Goal: Answer question/provide support

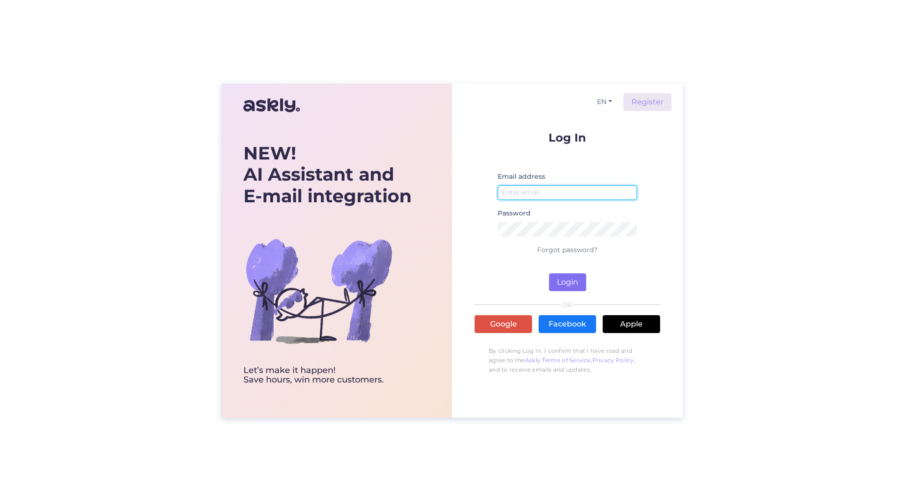
type input "[PERSON_NAME][EMAIL_ADDRESS][PERSON_NAME][DOMAIN_NAME]"
click at [566, 282] on button "Login" at bounding box center [567, 283] width 37 height 18
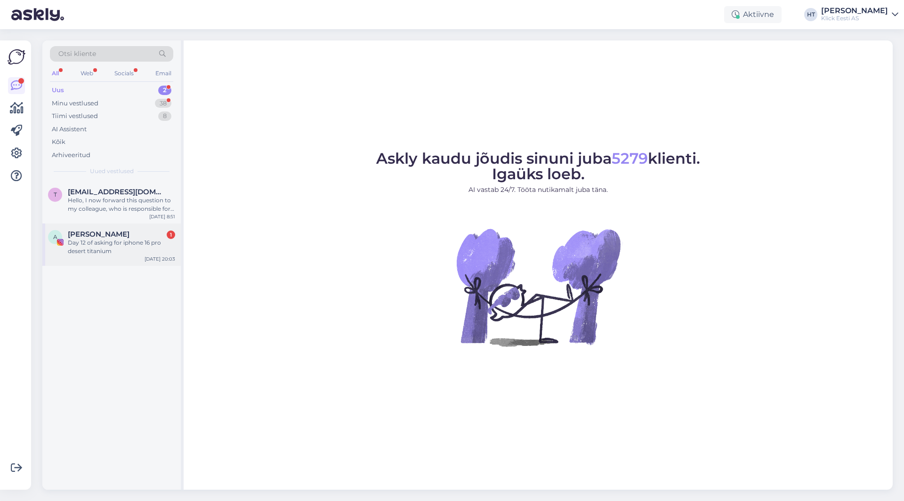
click at [150, 238] on div "[PERSON_NAME] 1" at bounding box center [121, 234] width 107 height 8
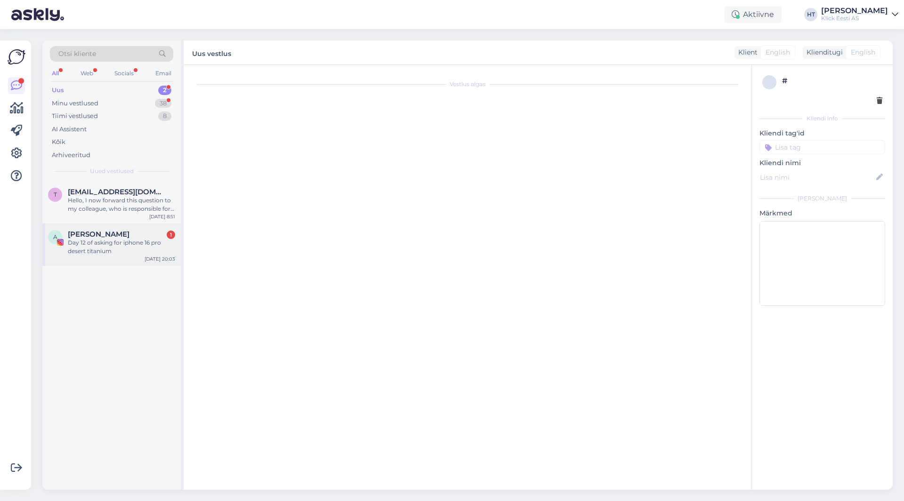
scroll to position [413, 0]
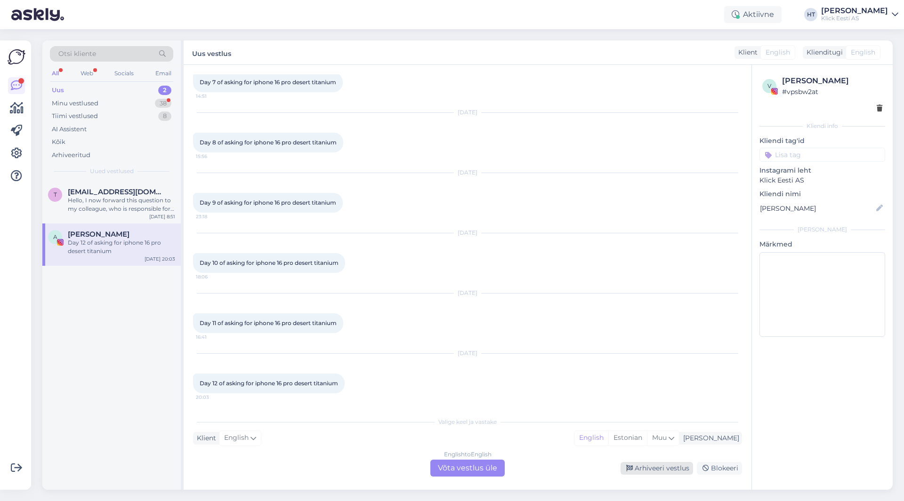
click at [626, 464] on div "Arhiveeri vestlus" at bounding box center [657, 468] width 73 height 13
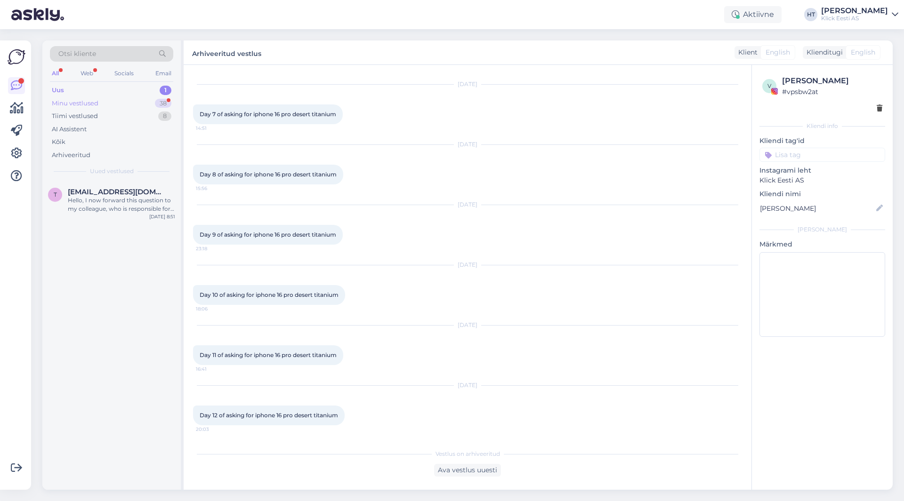
click at [143, 108] on div "Minu vestlused 38" at bounding box center [111, 103] width 123 height 13
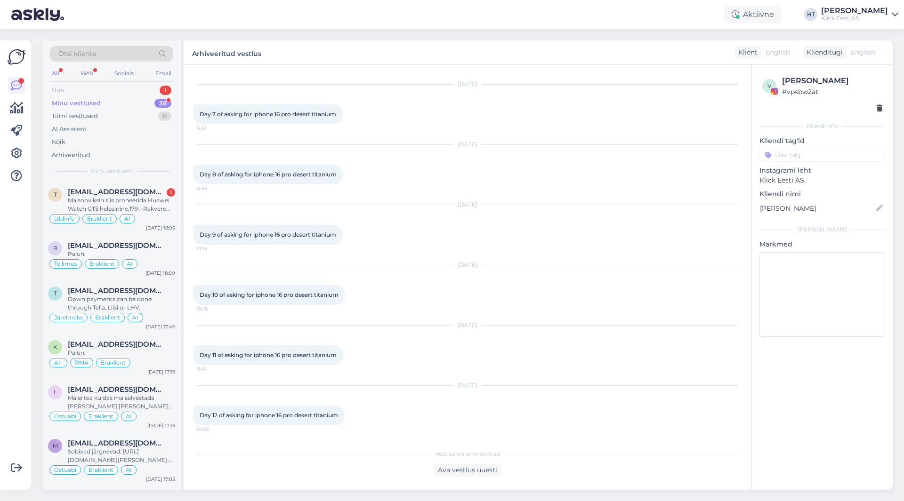
click at [153, 89] on div "Uus 1" at bounding box center [111, 90] width 123 height 13
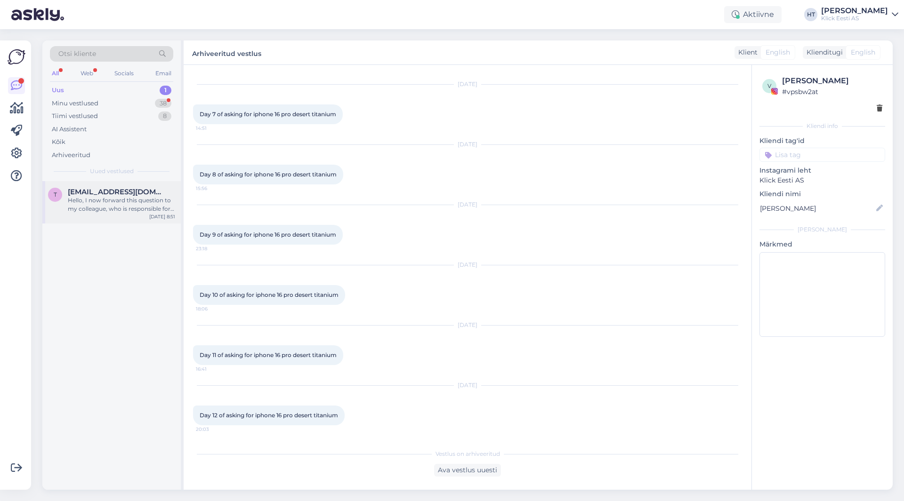
click at [141, 189] on span "[EMAIL_ADDRESS][DOMAIN_NAME]" at bounding box center [117, 192] width 98 height 8
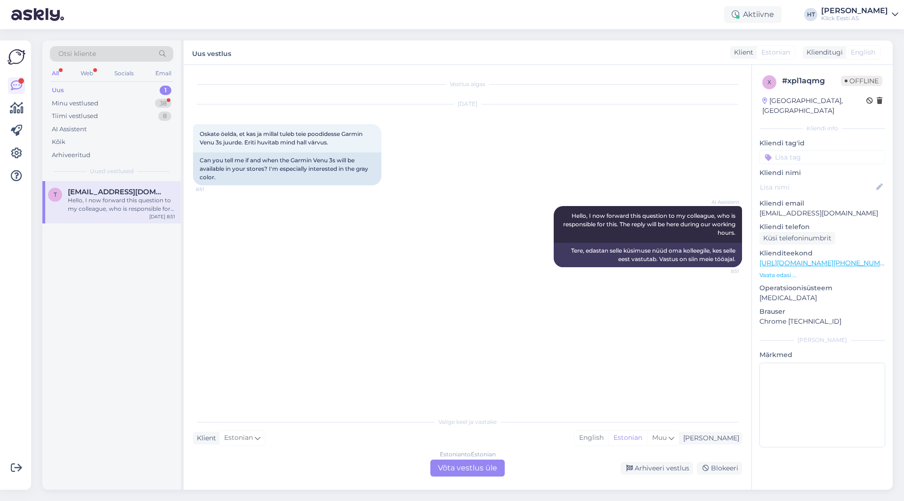
click at [389, 206] on div "AI Assistent Hello, I now forward this question to my colleague, who is respons…" at bounding box center [467, 237] width 549 height 82
click at [668, 137] on div "[DATE] Oskate öelda, et kas ja millal tuleb teie poodidesse Garmin Venu 3s juur…" at bounding box center [467, 145] width 549 height 102
click at [604, 138] on div "[DATE] Oskate öelda, et kas ja millal tuleb teie poodidesse Garmin Venu 3s juur…" at bounding box center [467, 145] width 549 height 102
click at [152, 105] on div "Minu vestlused 38" at bounding box center [111, 103] width 123 height 13
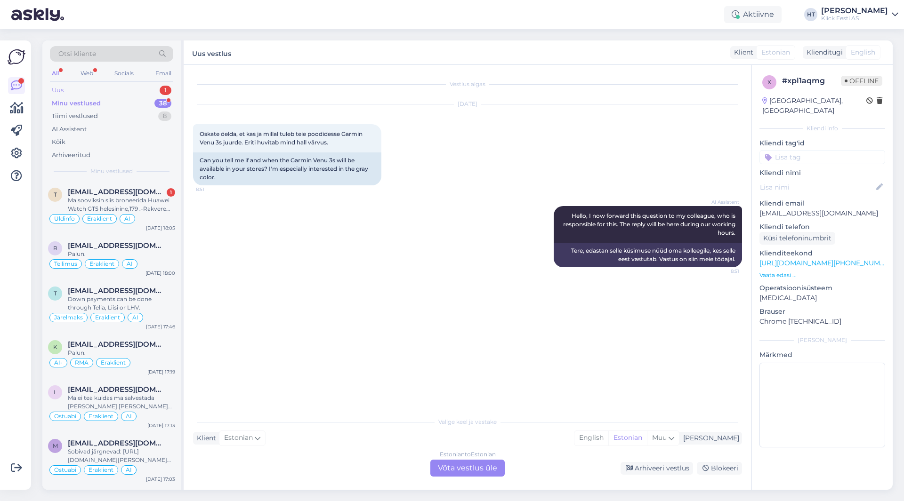
click at [152, 89] on div "Uus 1" at bounding box center [111, 90] width 123 height 13
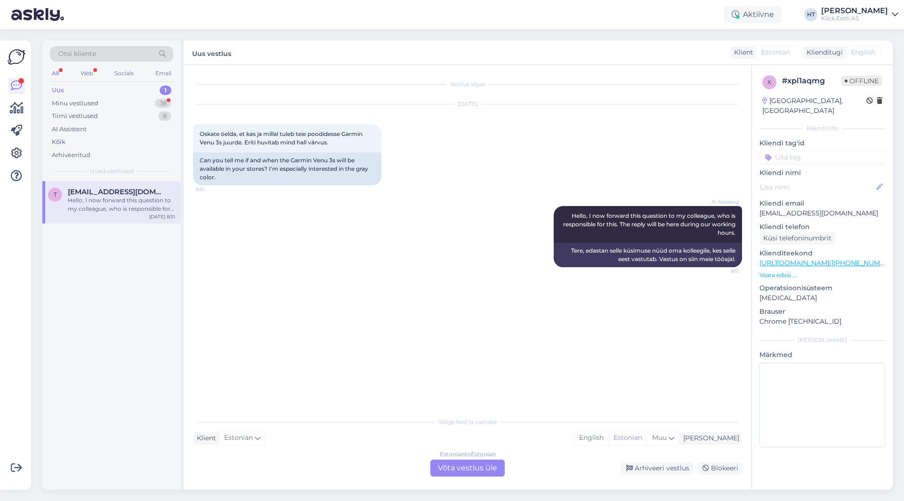
click at [156, 194] on div "[EMAIL_ADDRESS][DOMAIN_NAME]" at bounding box center [121, 192] width 107 height 8
drag, startPoint x: 198, startPoint y: 141, endPoint x: 222, endPoint y: 140, distance: 24.5
click at [222, 140] on div "Oskate öelda, et kas ja millal tuleb teie poodidesse Garmin Venu 3s juurde. Eri…" at bounding box center [287, 138] width 188 height 28
copy span "Venu 3s"
click at [446, 311] on div "Vestlus algas [DATE] Oskate öelda, et kas ja millal tuleb teie poodidesse Garmi…" at bounding box center [471, 239] width 557 height 330
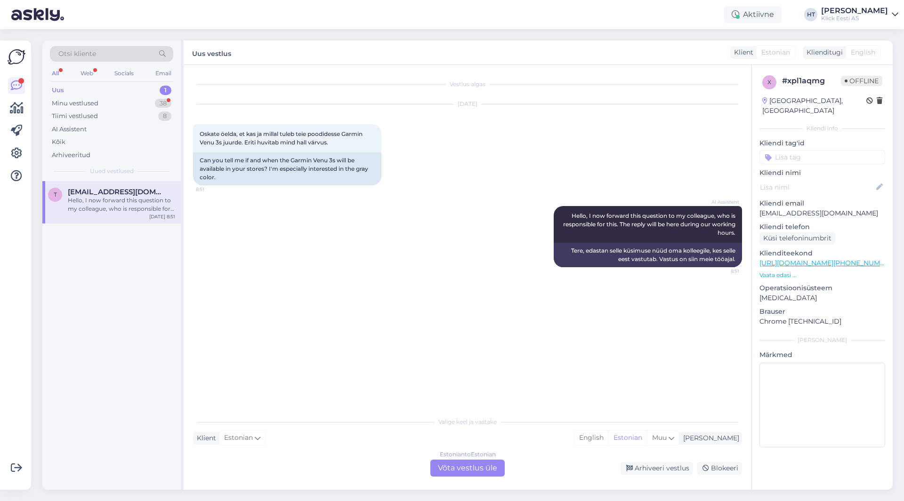
click at [492, 466] on div "Estonian to Estonian Võta vestlus üle" at bounding box center [467, 468] width 74 height 17
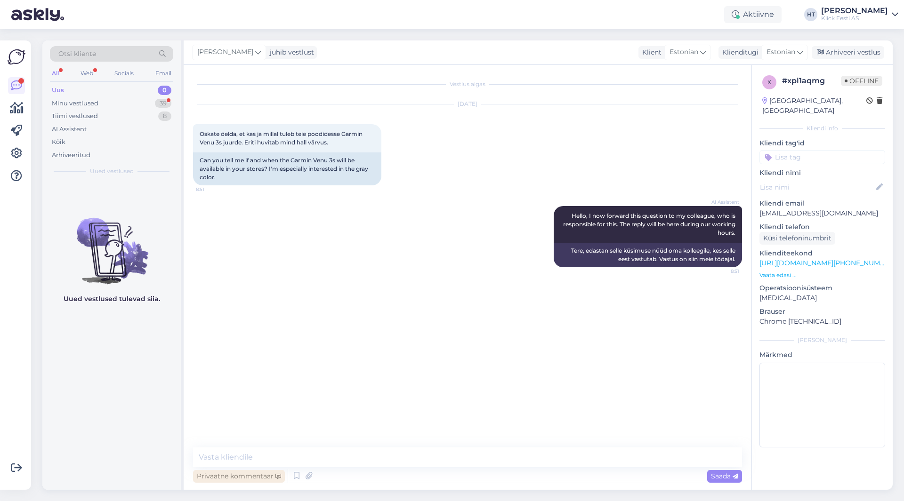
click at [240, 479] on div "Privaatne kommentaar" at bounding box center [239, 476] width 92 height 13
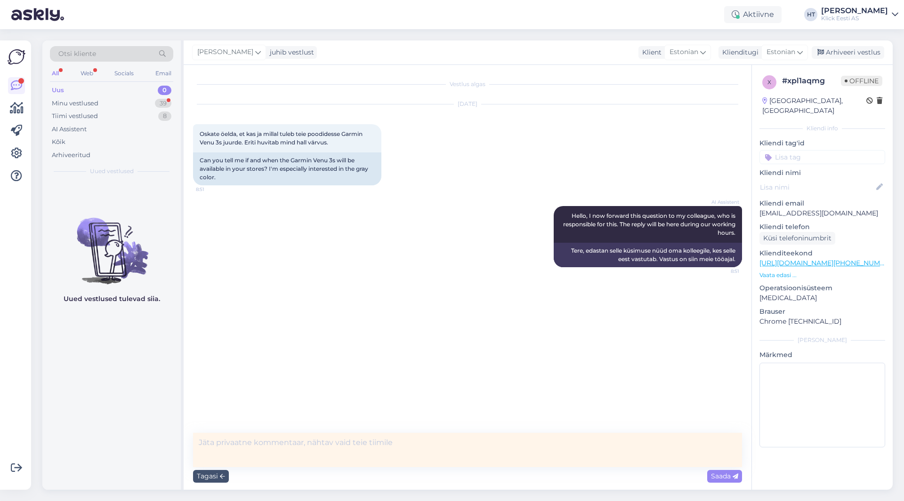
click at [266, 448] on textarea at bounding box center [467, 450] width 549 height 34
type textarea "[PERSON_NAME]."
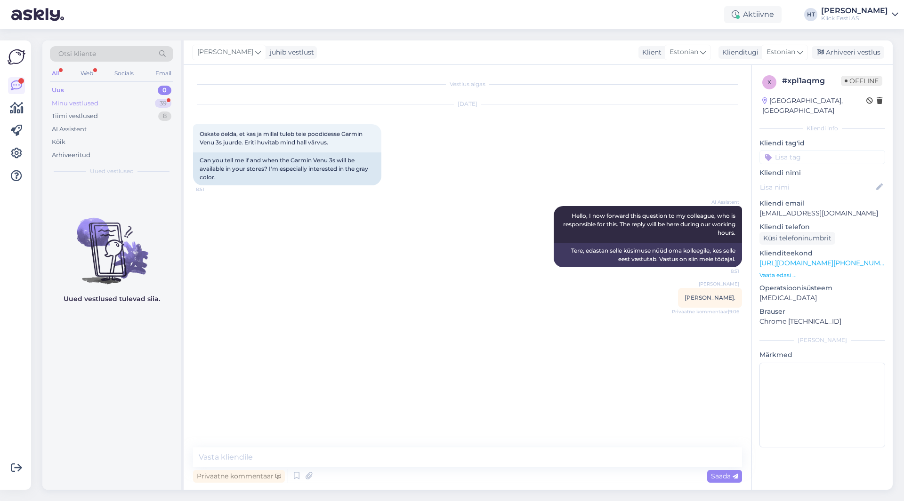
click at [170, 102] on div "39" at bounding box center [163, 103] width 16 height 9
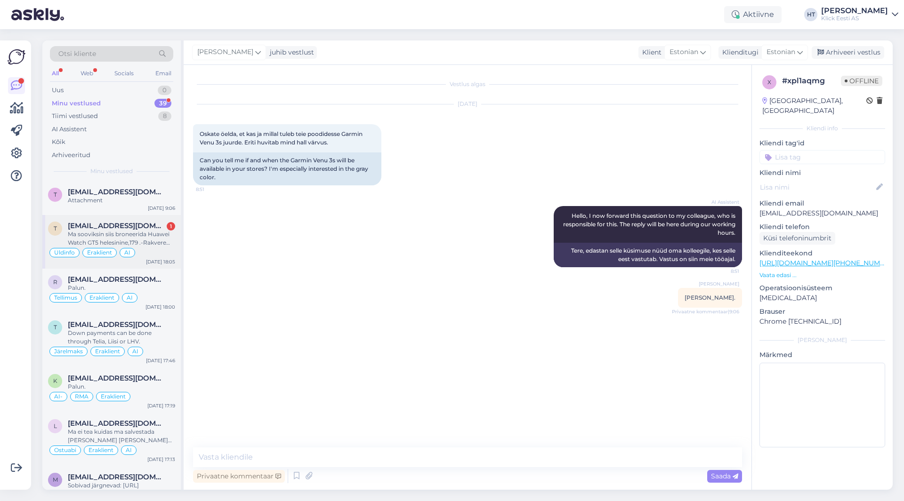
click at [160, 219] on div "t [EMAIL_ADDRESS][DOMAIN_NAME] 1 Ma sooviksin siis broneerida Huawei Watch GT5 …" at bounding box center [111, 242] width 138 height 54
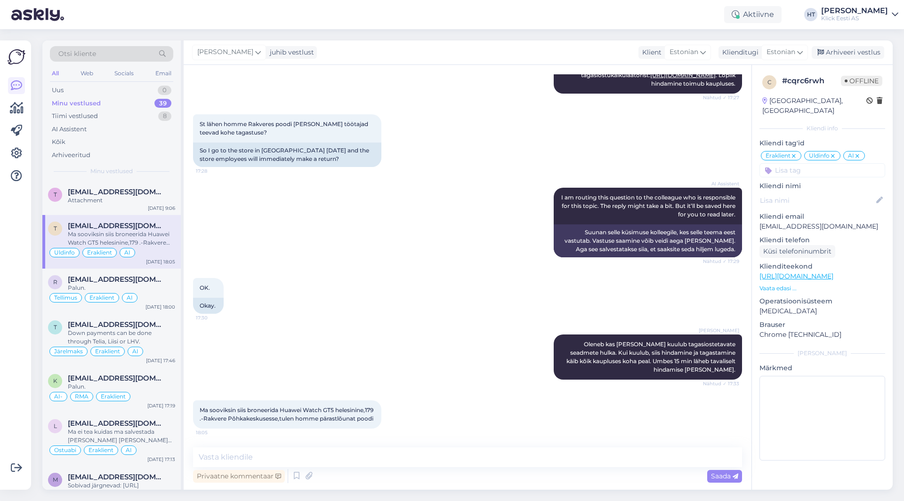
click at [779, 284] on p "Vaata edasi ..." at bounding box center [822, 288] width 126 height 8
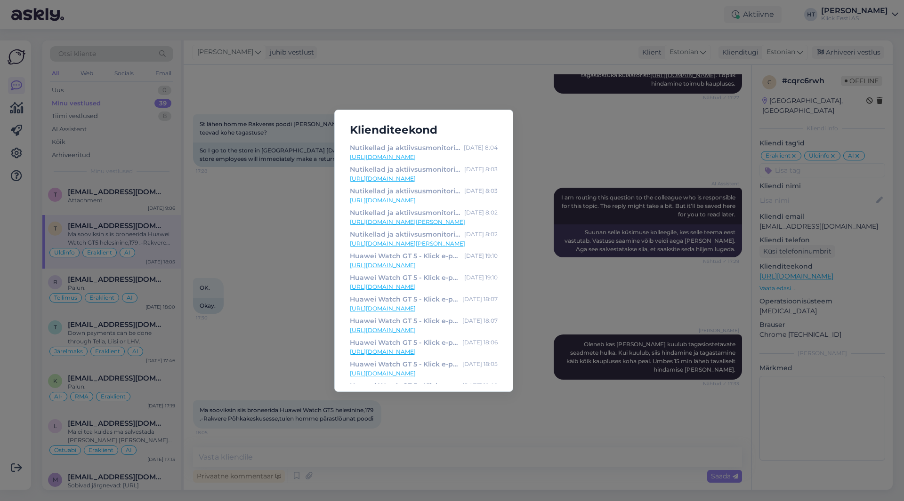
scroll to position [170, 0]
click at [275, 259] on div "Klienditeekond Nutikellad ja aktiivsusmonitorid - Klick e-pood [DATE] 8:04 [URL…" at bounding box center [452, 250] width 904 height 501
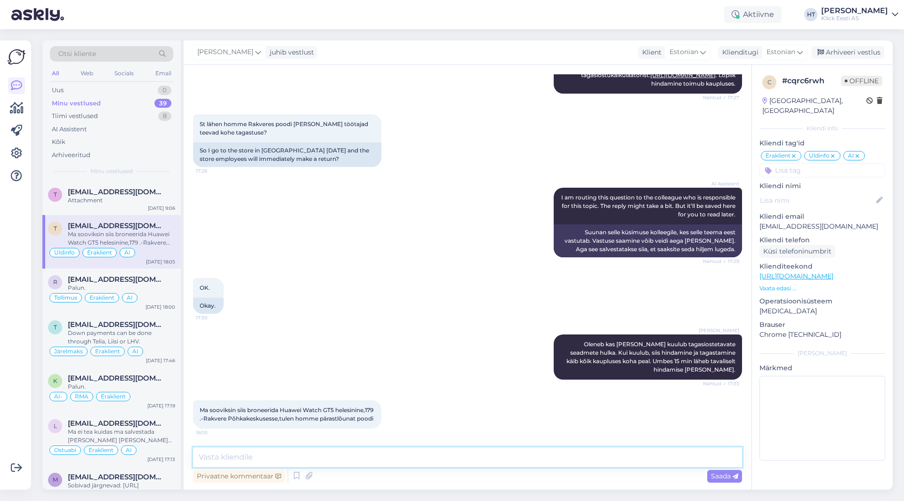
click at [349, 455] on textarea at bounding box center [467, 458] width 549 height 20
type textarea "Kuna on viimane [PERSON_NAME], siis pruugib olla väljasolev. Kas see sobiks?"
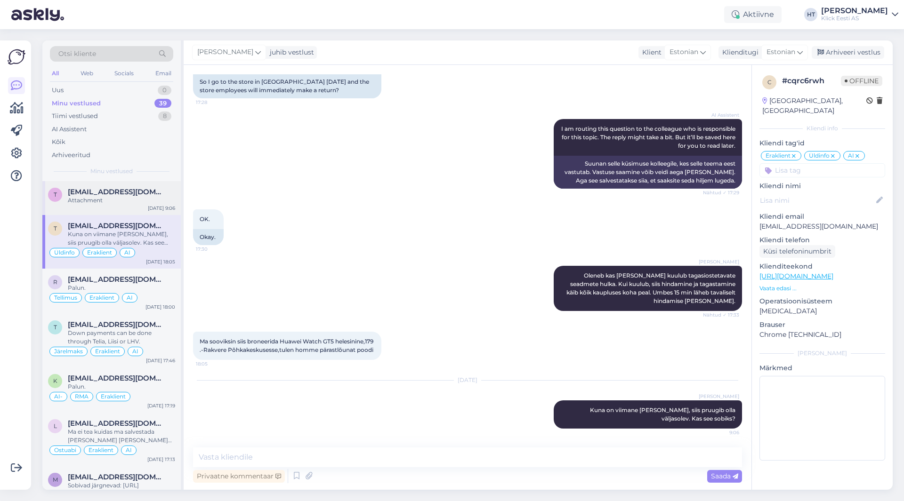
click at [112, 192] on span "[EMAIL_ADDRESS][DOMAIN_NAME]" at bounding box center [117, 192] width 98 height 8
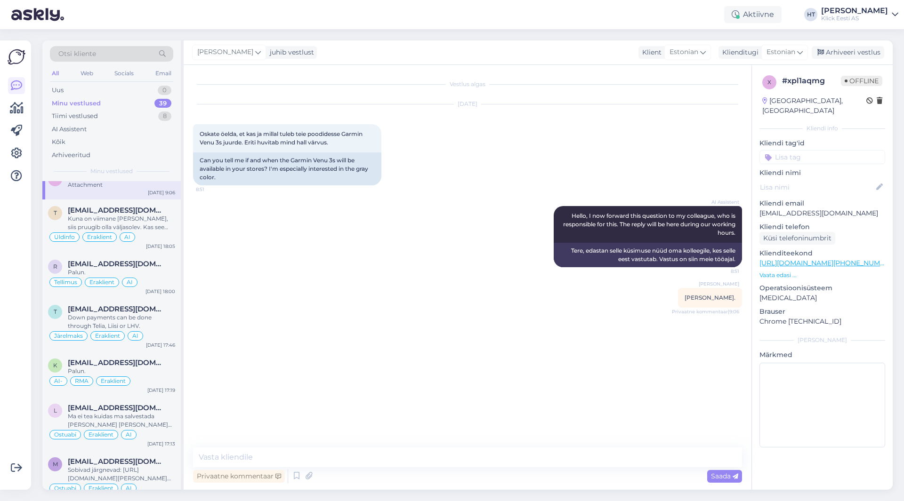
scroll to position [0, 0]
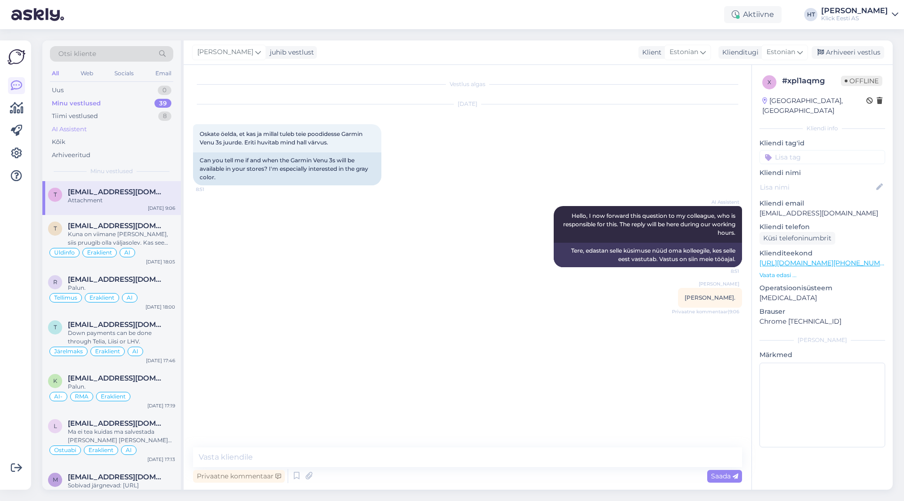
click at [121, 129] on div "AI Assistent" at bounding box center [111, 129] width 123 height 13
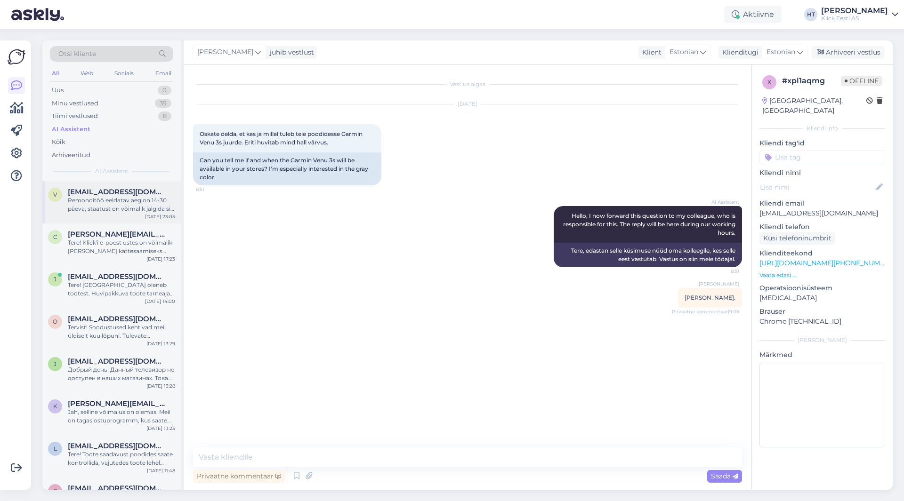
click at [164, 189] on div "[EMAIL_ADDRESS][DOMAIN_NAME]" at bounding box center [121, 192] width 107 height 8
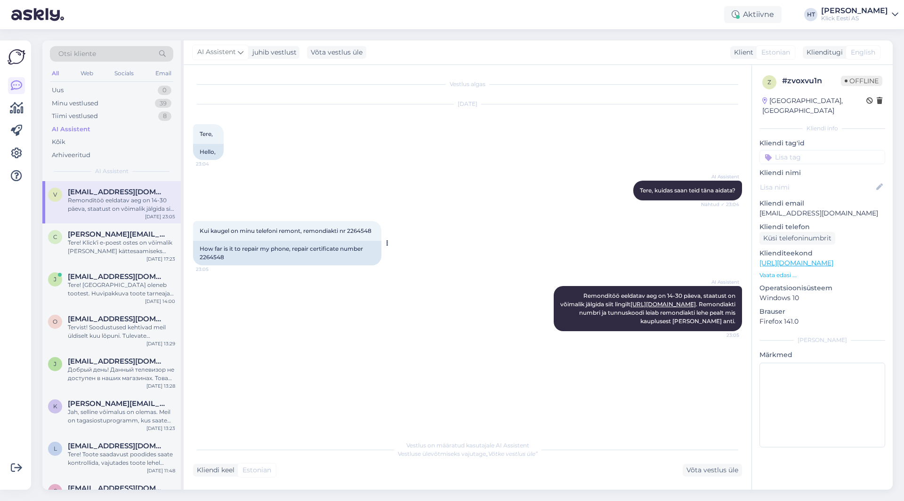
click at [355, 229] on span "Kui kaugel on minu telefoni remont, remondiakti nr 2264548" at bounding box center [286, 230] width 172 height 7
copy div "2264548 23:05"
click at [367, 186] on div "AI Assistent [PERSON_NAME], kuidas saan teid [PERSON_NAME] aidata? Nähtud ✓ 23:…" at bounding box center [467, 190] width 549 height 40
click at [150, 242] on div "Tere! Klick'i e-poest ostes on võimalik [PERSON_NAME] kättesaamiseks endale sob…" at bounding box center [121, 247] width 107 height 17
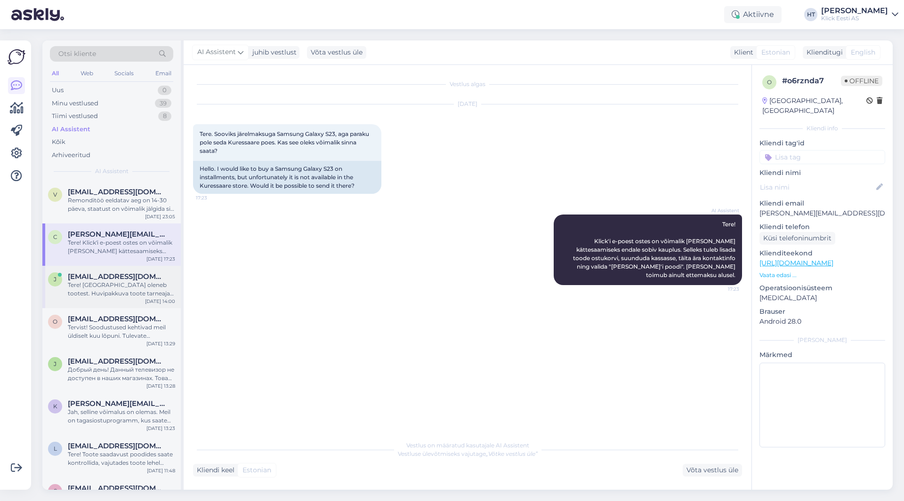
click at [129, 266] on div "[PERSON_NAME] [PERSON_NAME][EMAIL_ADDRESS][DOMAIN_NAME] Tere! [GEOGRAPHIC_DATA]…" at bounding box center [111, 287] width 138 height 42
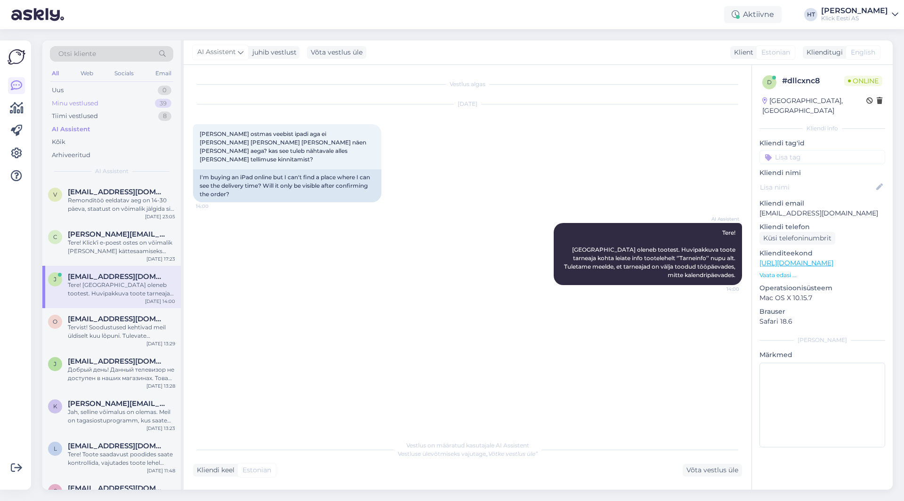
click at [153, 107] on div "Minu vestlused 39" at bounding box center [111, 103] width 123 height 13
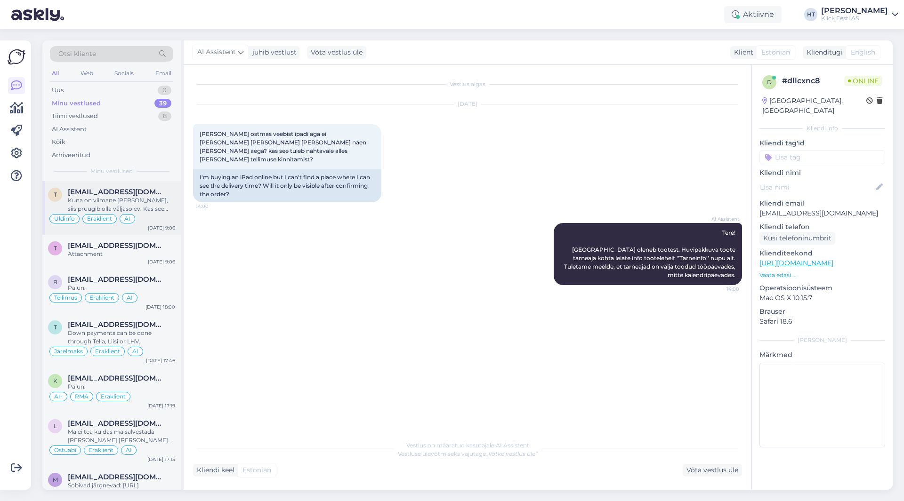
click at [136, 202] on div "Kuna on viimane [PERSON_NAME], siis pruugib olla väljasolev. Kas see sobiks?" at bounding box center [121, 204] width 107 height 17
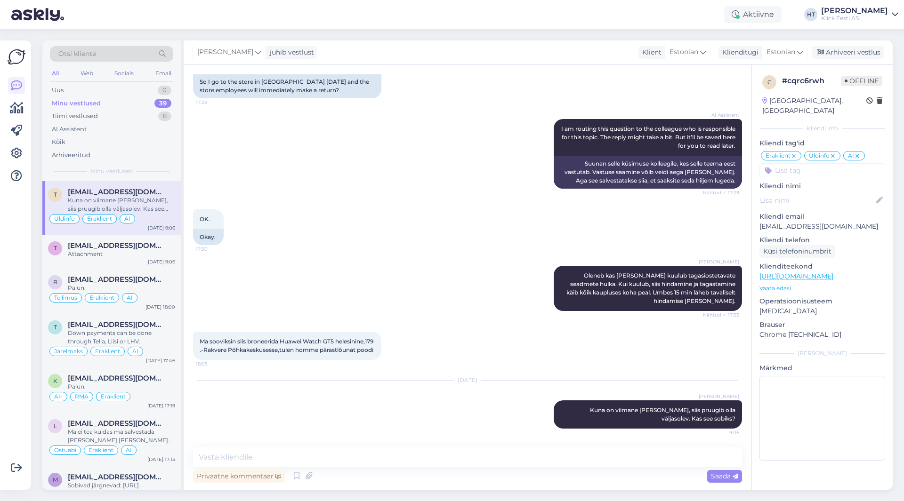
click at [330, 238] on div "OK. 17:30 Okay." at bounding box center [467, 227] width 549 height 56
click at [154, 245] on div "[EMAIL_ADDRESS][DOMAIN_NAME]" at bounding box center [121, 246] width 107 height 8
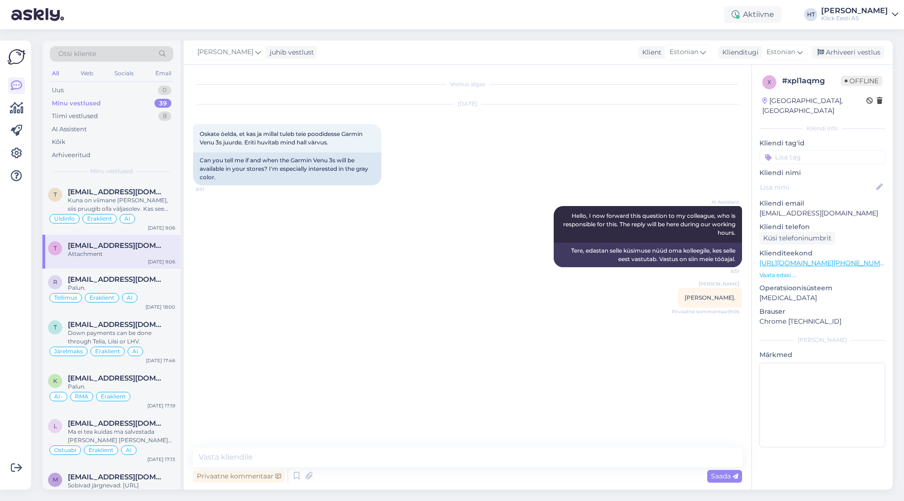
click at [813, 150] on input at bounding box center [822, 157] width 126 height 14
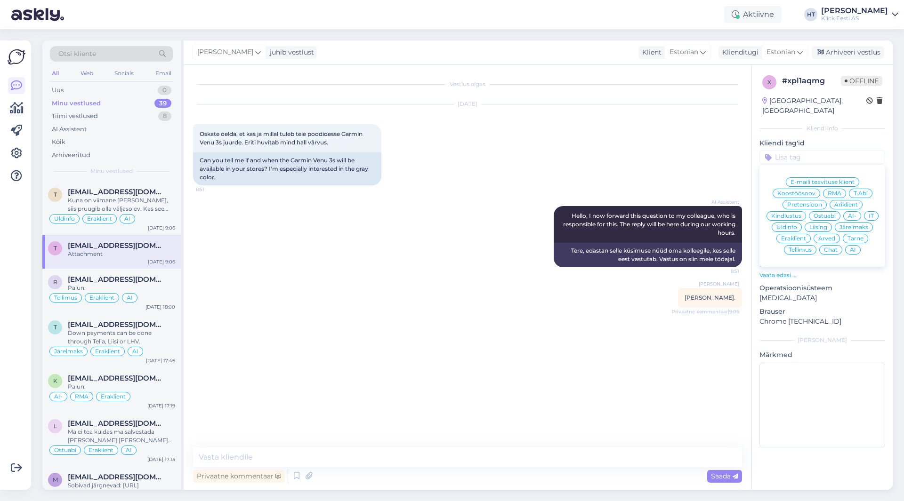
click at [825, 213] on span "Ostuabi" at bounding box center [825, 216] width 22 height 6
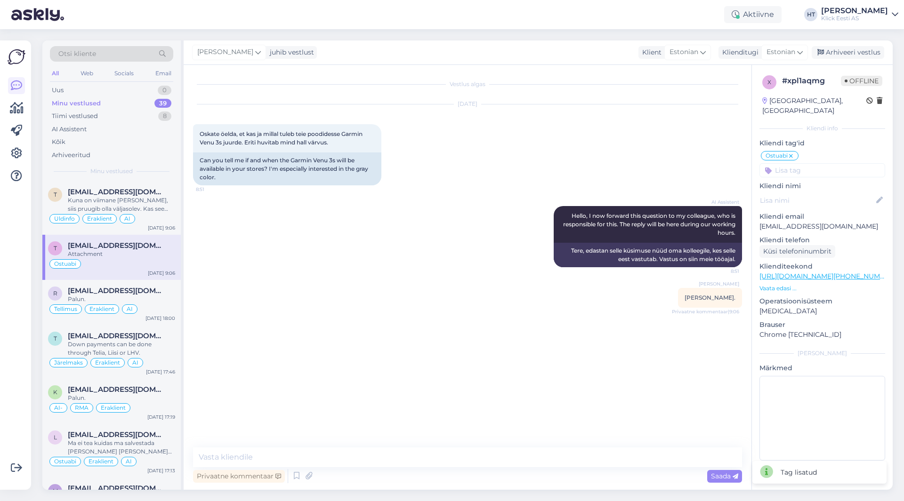
click at [815, 163] on input at bounding box center [822, 170] width 126 height 14
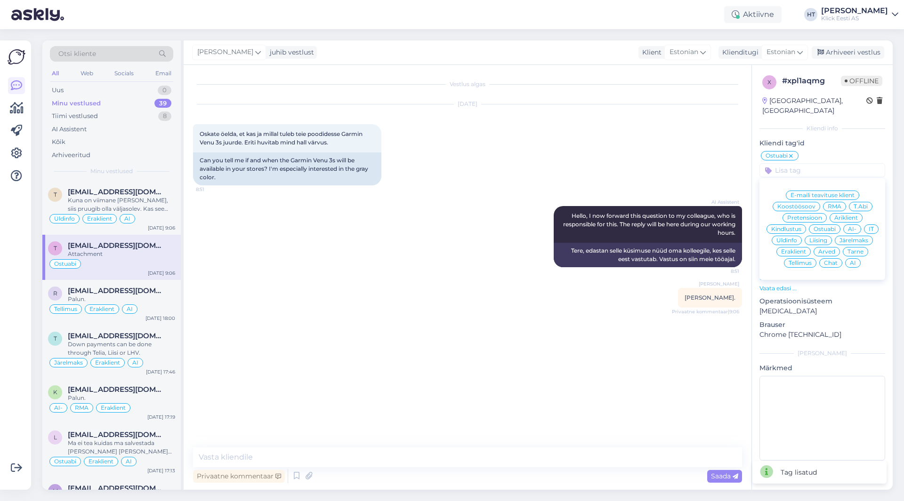
click at [797, 249] on span "Eraklient" at bounding box center [793, 252] width 25 height 6
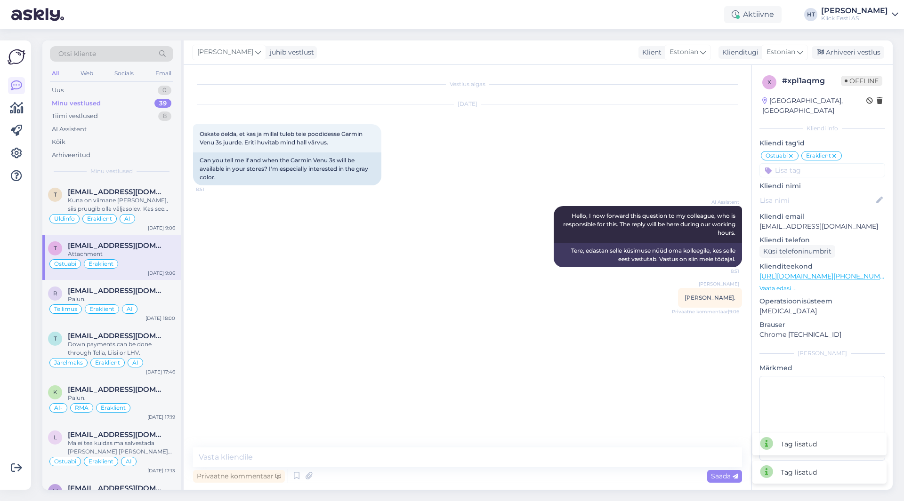
click at [806, 163] on input at bounding box center [822, 170] width 126 height 14
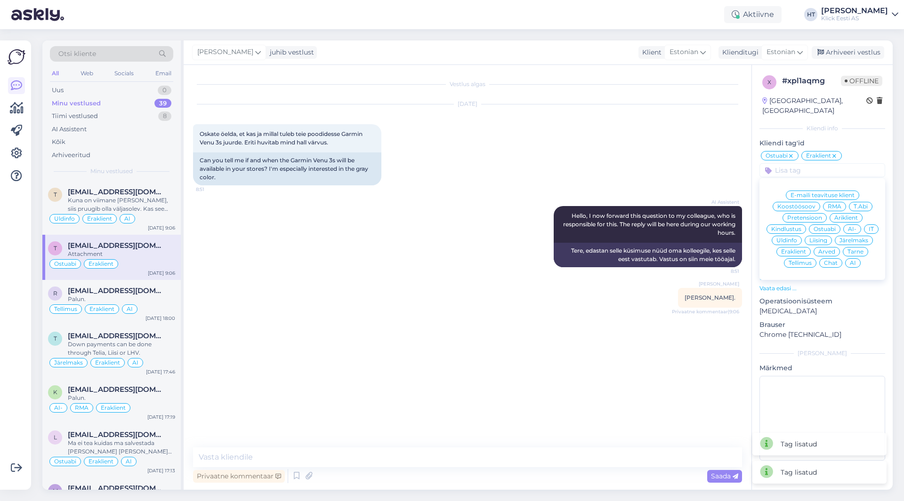
click at [850, 260] on span "AI" at bounding box center [853, 263] width 6 height 6
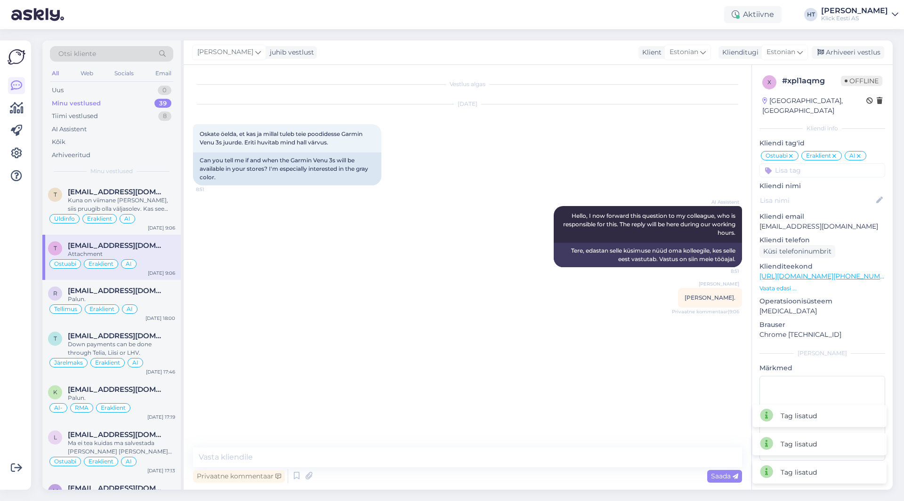
click at [640, 157] on div "[DATE] Oskate öelda, et kas ja millal tuleb teie poodidesse Garmin Venu 3s juur…" at bounding box center [467, 145] width 549 height 102
click at [152, 194] on div "[EMAIL_ADDRESS][DOMAIN_NAME]" at bounding box center [121, 192] width 107 height 8
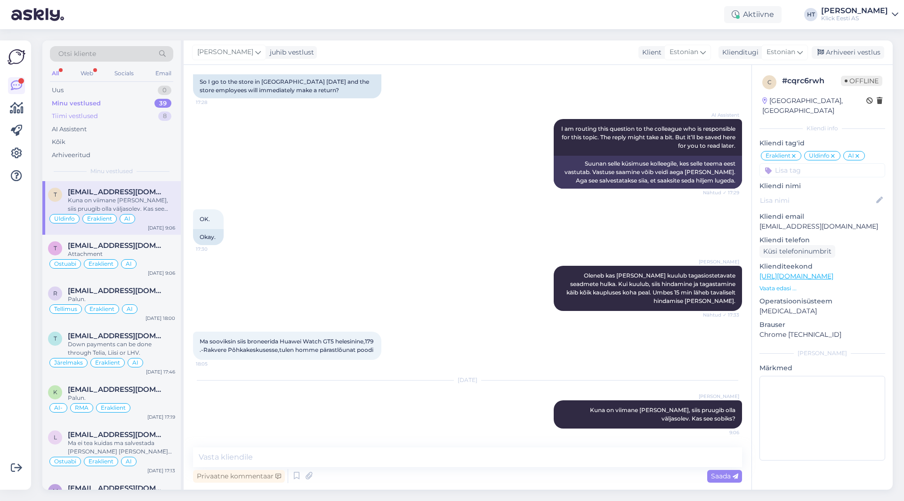
click at [91, 121] on div "Tiimi vestlused 8" at bounding box center [111, 116] width 123 height 13
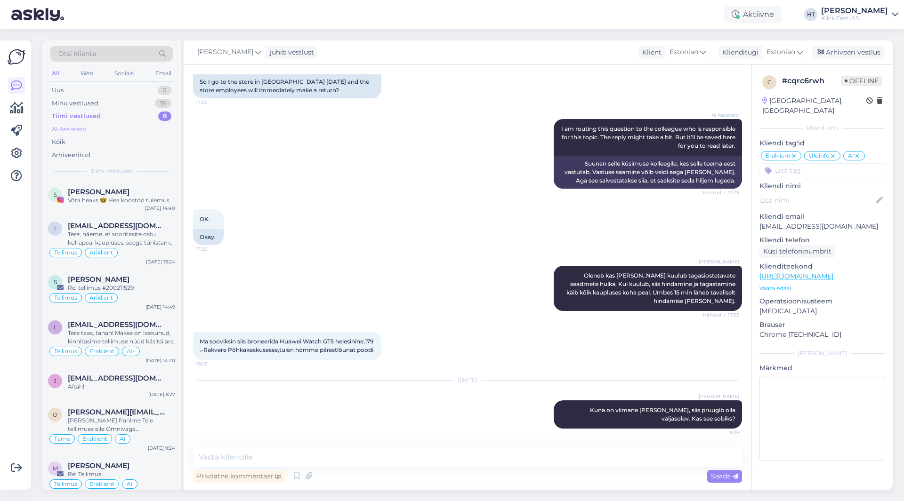
click at [93, 125] on div "AI Assistent" at bounding box center [111, 129] width 123 height 13
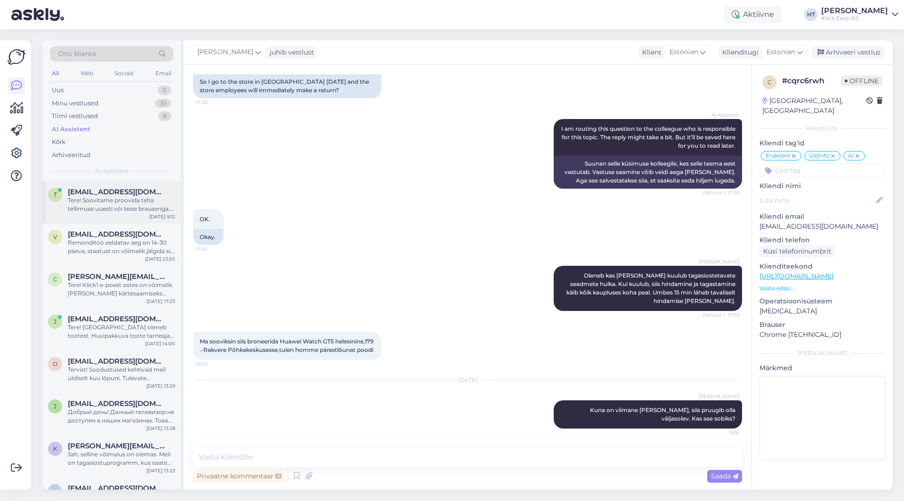
click at [162, 188] on div "[EMAIL_ADDRESS][DOMAIN_NAME]" at bounding box center [121, 192] width 107 height 8
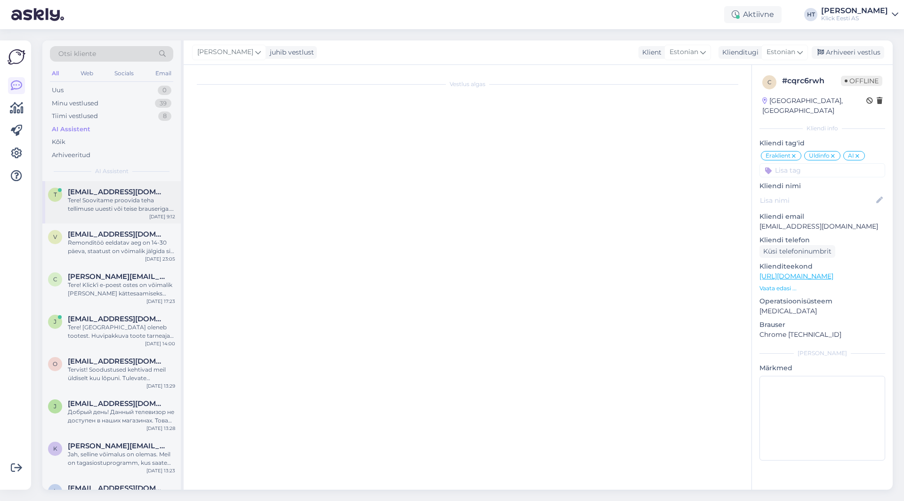
scroll to position [0, 0]
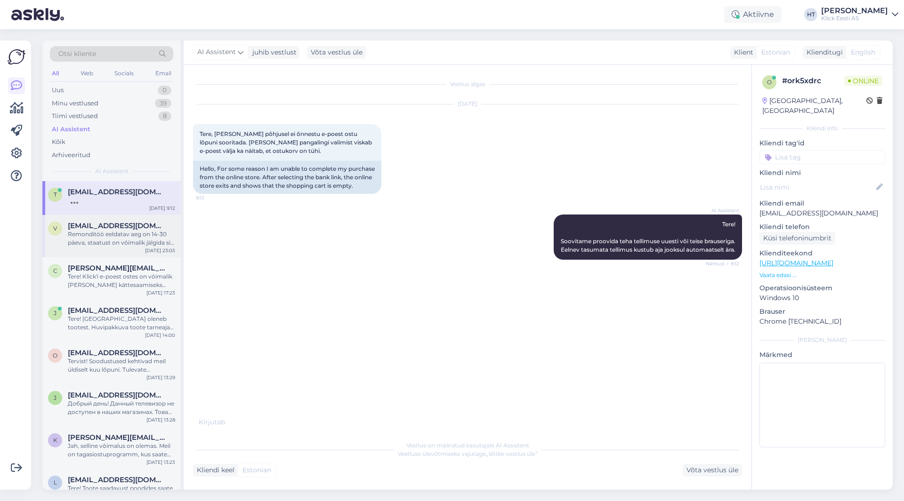
click at [128, 236] on div "Remonditöö eeldatav aeg on 14-30 päeva, staatust on võimalik jälgida siit lingi…" at bounding box center [121, 238] width 107 height 17
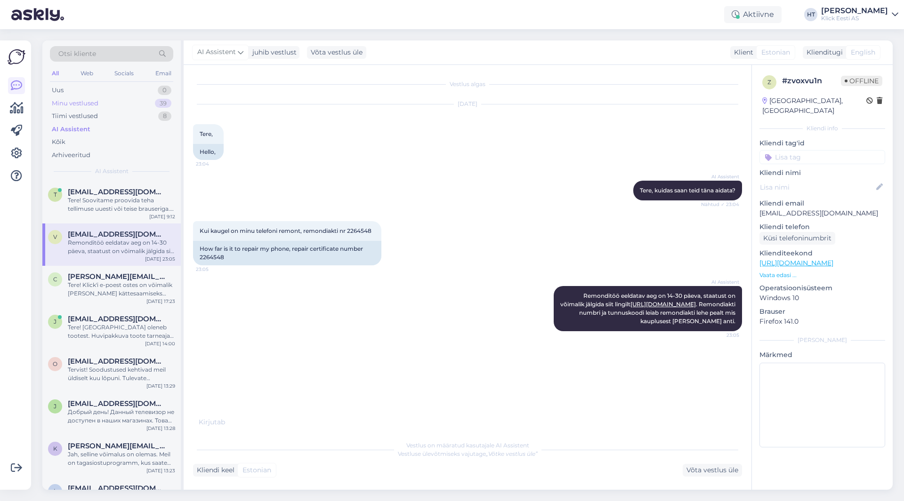
click at [134, 102] on div "Minu vestlused 39" at bounding box center [111, 103] width 123 height 13
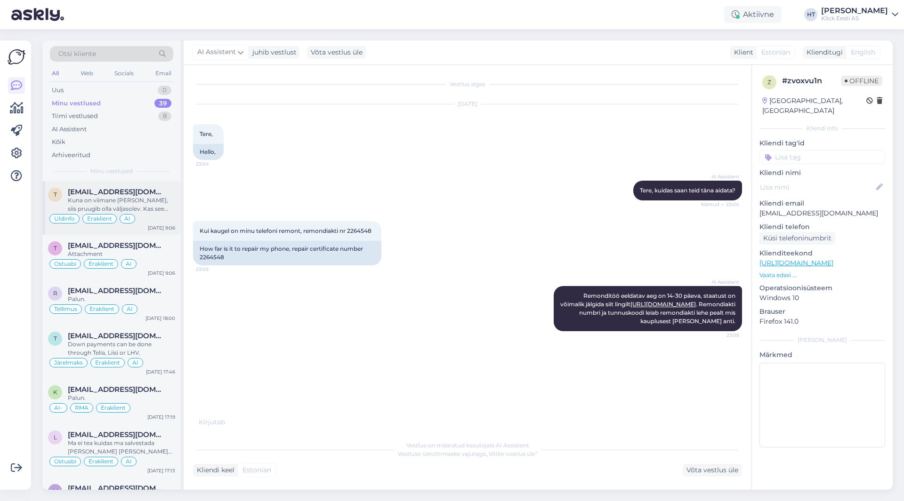
click at [151, 207] on div "Kuna on viimane [PERSON_NAME], siis pruugib olla väljasolev. Kas see sobiks?" at bounding box center [121, 204] width 107 height 17
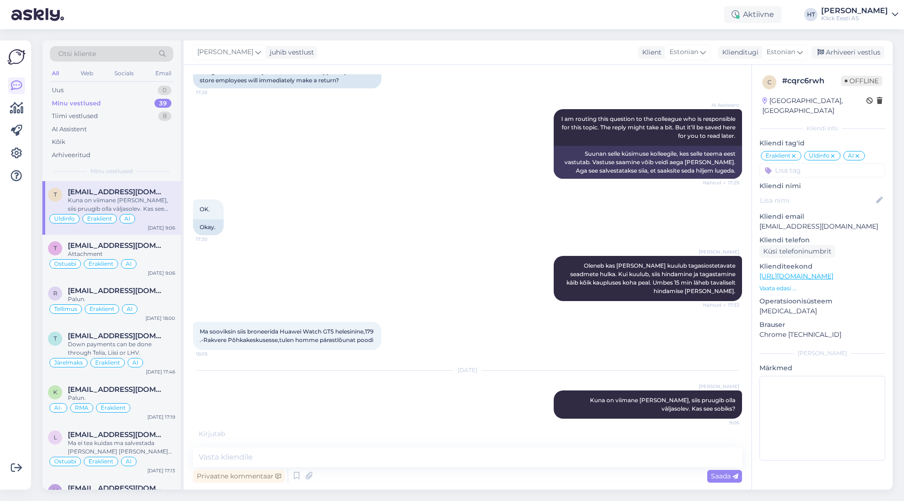
scroll to position [260, 0]
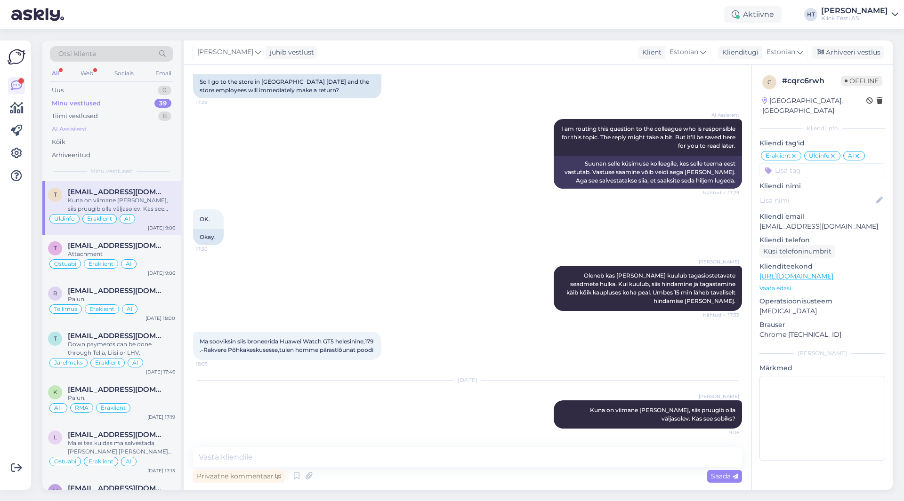
click at [117, 123] on div "AI Assistent" at bounding box center [111, 129] width 123 height 13
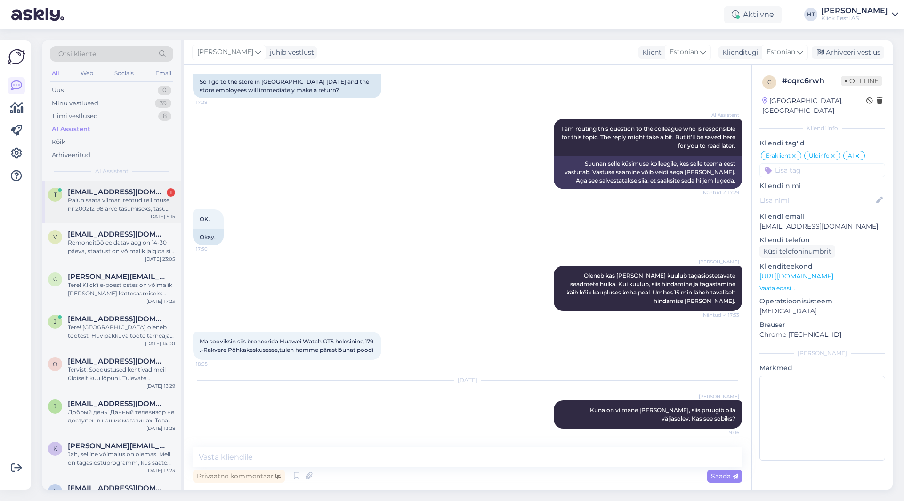
click at [133, 204] on div "Palun saata viimati tehtud tellimuse, nr 200212198 arve tasumiseks, tasume pang…" at bounding box center [121, 204] width 107 height 17
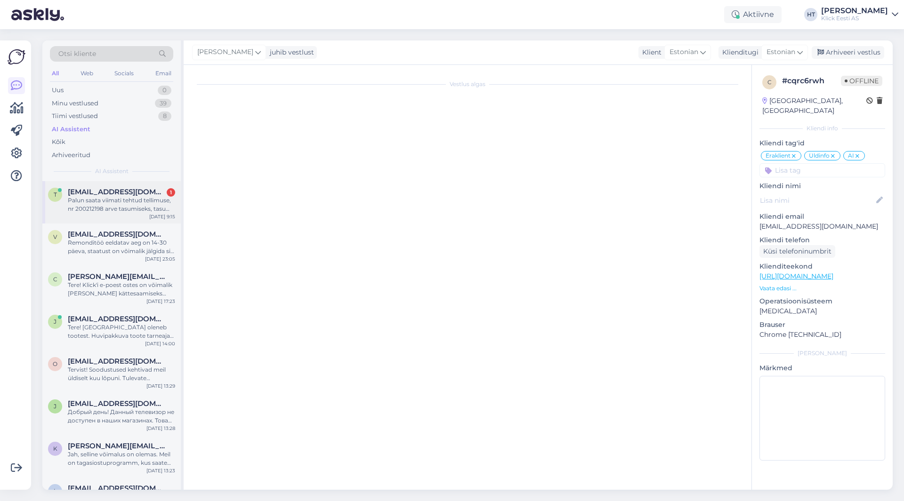
scroll to position [0, 0]
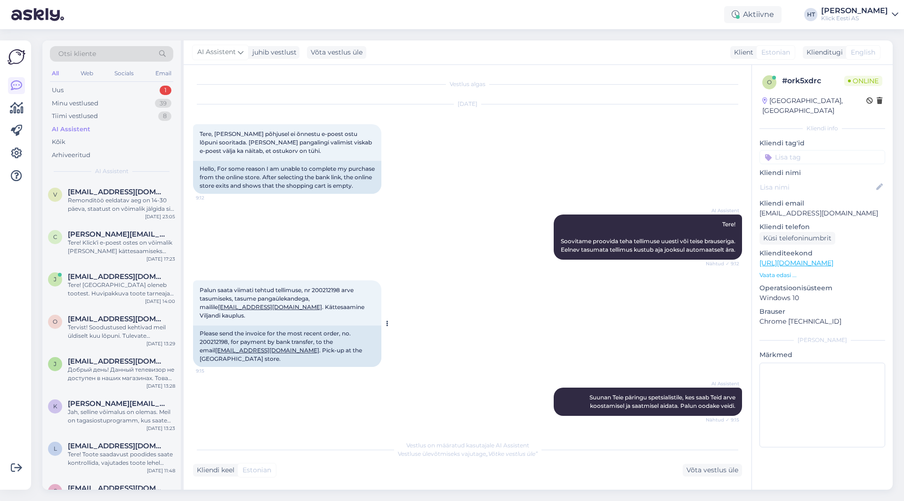
click at [320, 306] on span "Palun saata viimati tehtud tellimuse, nr 200212198 arve tasumiseks, tasume pang…" at bounding box center [283, 303] width 166 height 32
copy span "200212198"
click at [384, 246] on div "AI Assistent Tere! Soovitame proovida teha tellimuse uuesti või teise brauserig…" at bounding box center [467, 237] width 549 height 66
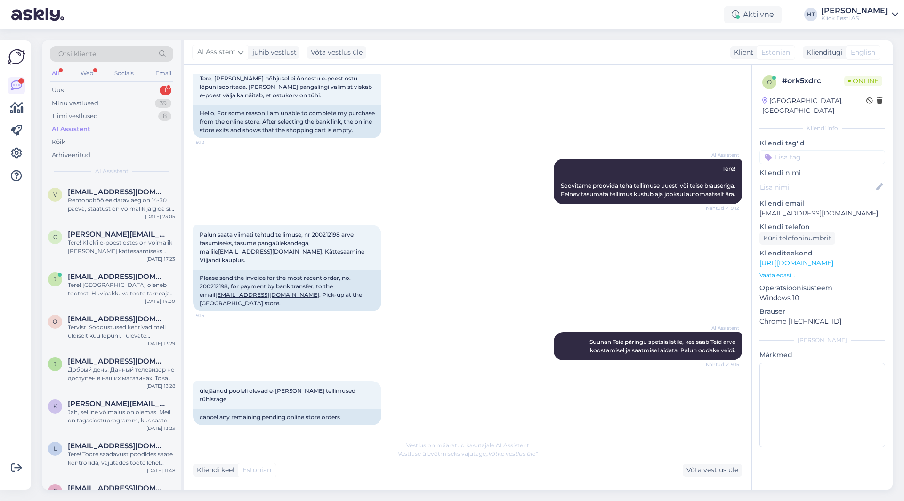
click at [374, 180] on div "AI Assistent Tere! Soovitame proovida teha tellimuse uuesti või teise brauserig…" at bounding box center [467, 182] width 549 height 66
click at [147, 87] on div "Uus 1" at bounding box center [111, 90] width 123 height 13
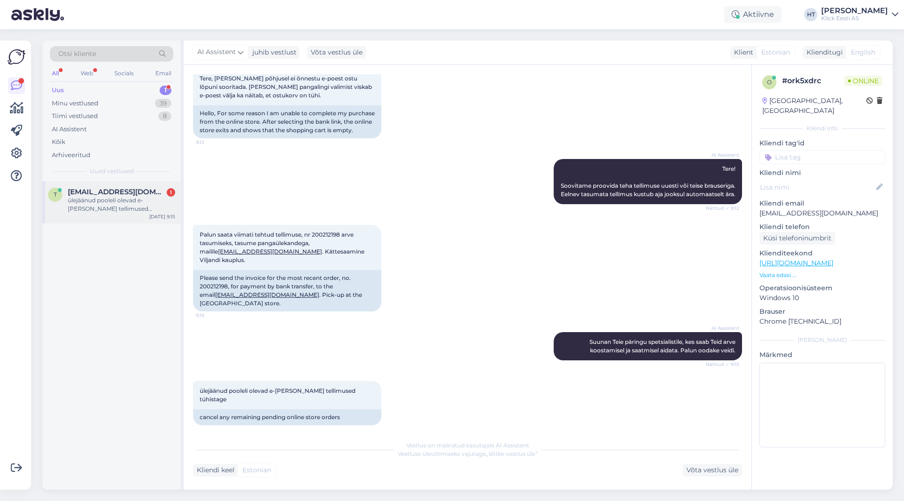
click at [149, 186] on div "t [EMAIL_ADDRESS][DOMAIN_NAME] 1 ülejäänud pooleli olevad e-[PERSON_NAME] telli…" at bounding box center [111, 202] width 138 height 42
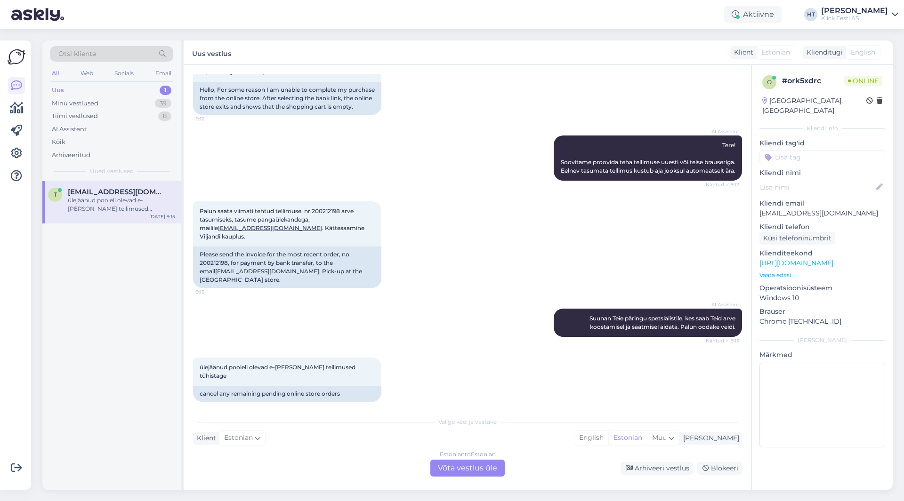
click at [463, 463] on div "Estonian to Estonian Võta vestlus üle" at bounding box center [467, 468] width 74 height 17
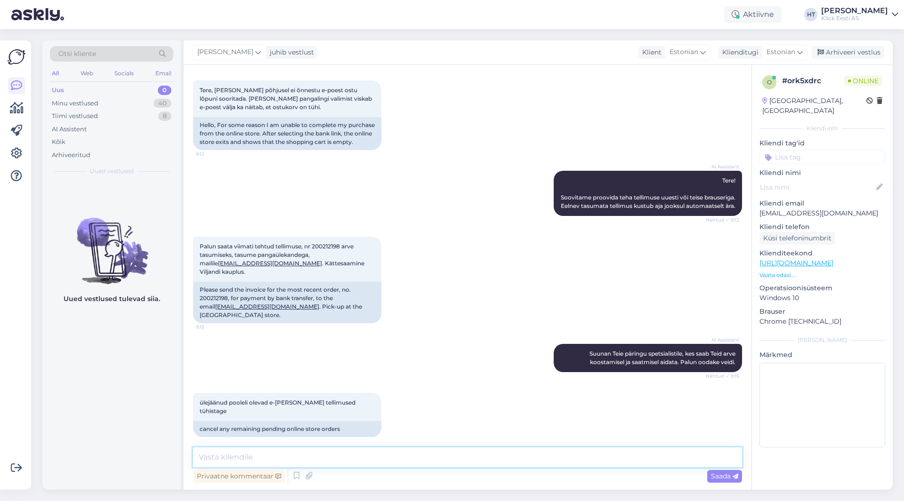
click at [463, 463] on textarea at bounding box center [467, 458] width 549 height 20
type textarea "Arvega tellimus tuleb iseseisvalt [PERSON_NAME] vormistada kasutades "Ettemaksu…"
click at [786, 209] on p "[EMAIL_ADDRESS][DOMAIN_NAME]" at bounding box center [822, 214] width 126 height 10
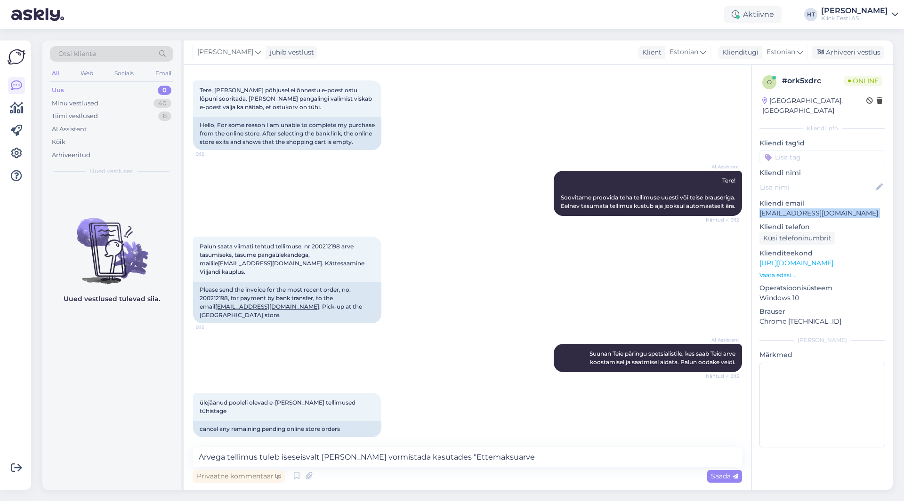
copy p "[EMAIL_ADDRESS][DOMAIN_NAME]"
click at [157, 339] on div "Uued vestlused tulevad siia." at bounding box center [111, 335] width 138 height 309
drag, startPoint x: 499, startPoint y: 452, endPoint x: 50, endPoint y: 436, distance: 449.0
click at [50, 436] on div "Otsi kliente All Web Socials Email Uus 0 Minu vestlused 40 Tiimi vestlused 8 AI…" at bounding box center [467, 265] width 850 height 450
click at [68, 426] on div "Uued vestlused tulevad siia." at bounding box center [111, 335] width 138 height 309
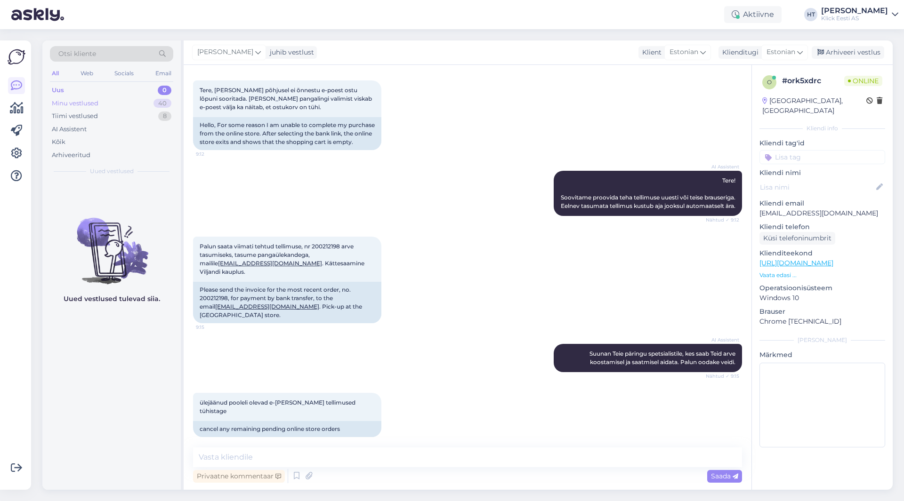
click at [138, 105] on div "Minu vestlused 40" at bounding box center [111, 103] width 123 height 13
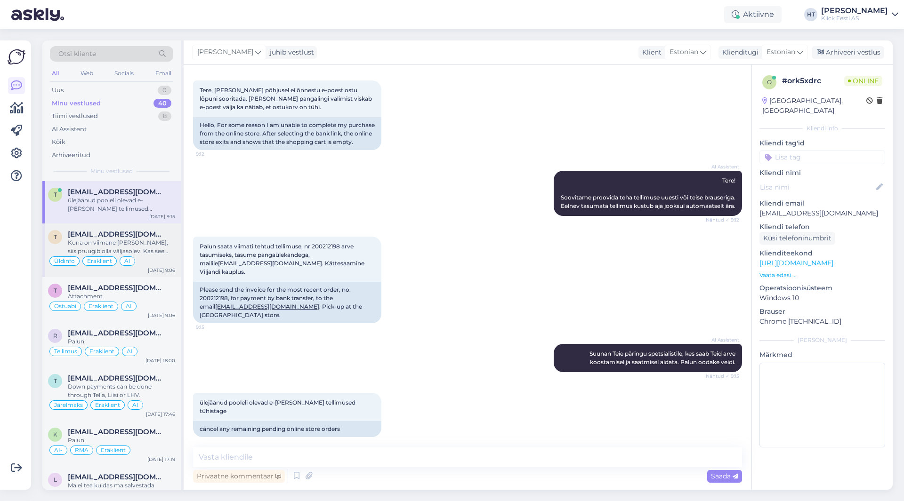
click at [145, 235] on span "[EMAIL_ADDRESS][DOMAIN_NAME]" at bounding box center [117, 234] width 98 height 8
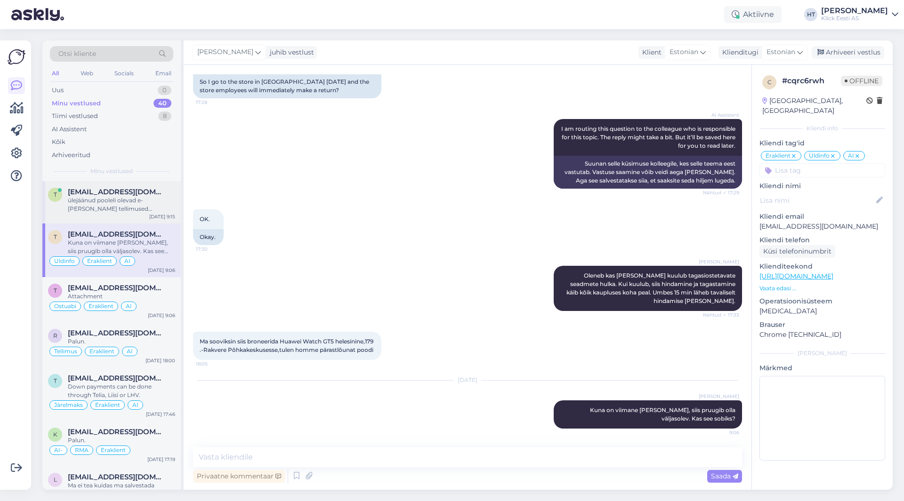
click at [150, 205] on div "ülejäänud pooleli olevad e-[PERSON_NAME] tellimused tühistage" at bounding box center [121, 204] width 107 height 17
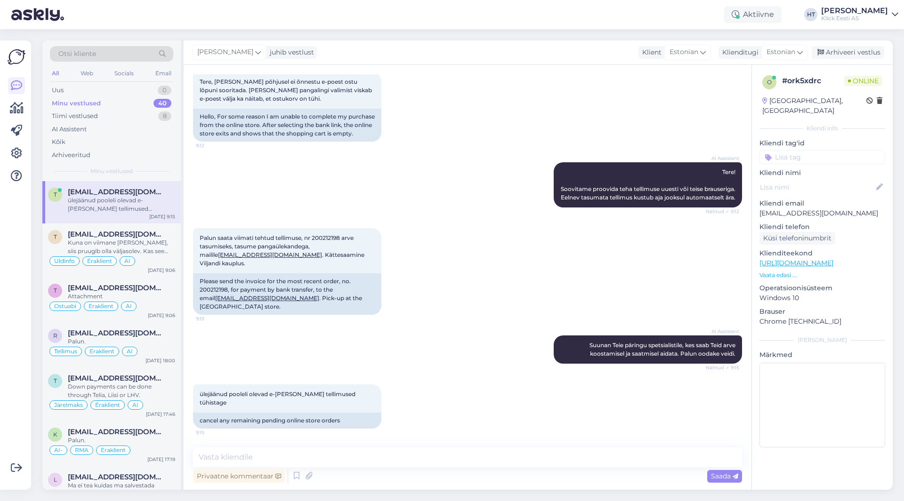
scroll to position [44, 0]
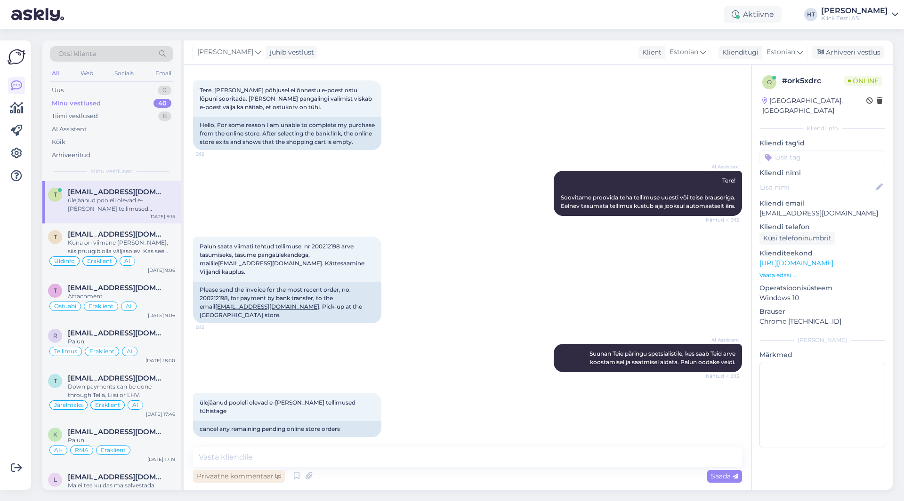
click at [250, 475] on div "Privaatne kommentaar" at bounding box center [239, 476] width 92 height 13
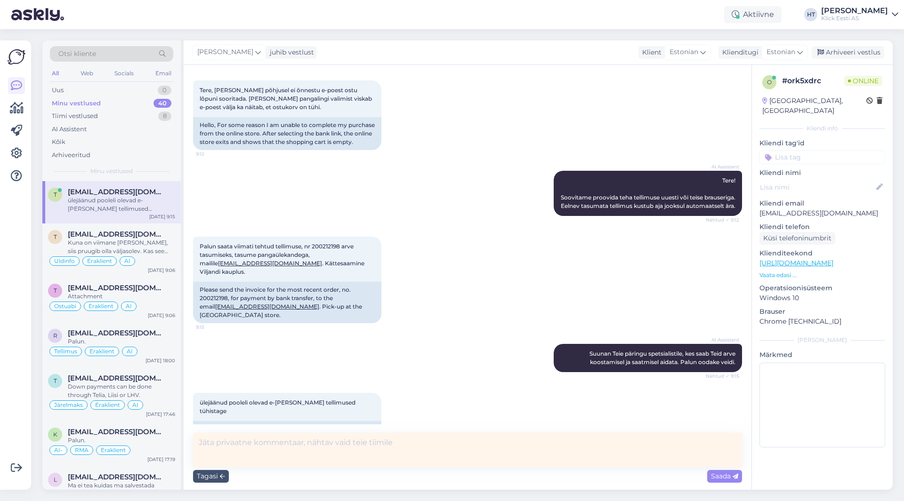
click at [284, 451] on textarea at bounding box center [467, 450] width 549 height 34
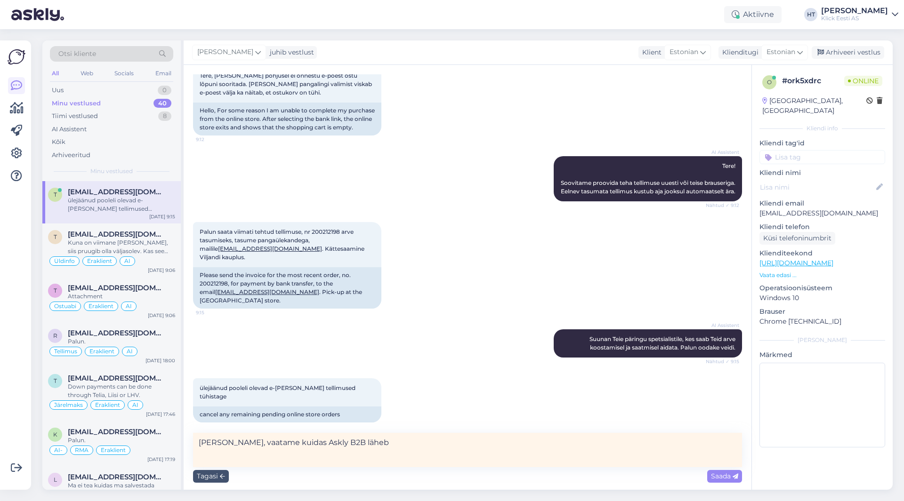
type textarea "[PERSON_NAME], vaatame kuidas Askly B2B läheb."
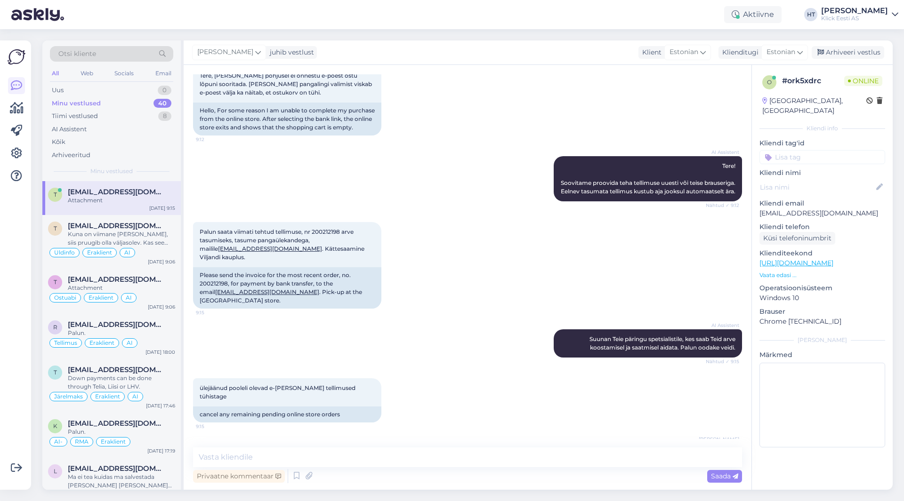
scroll to position [84, 0]
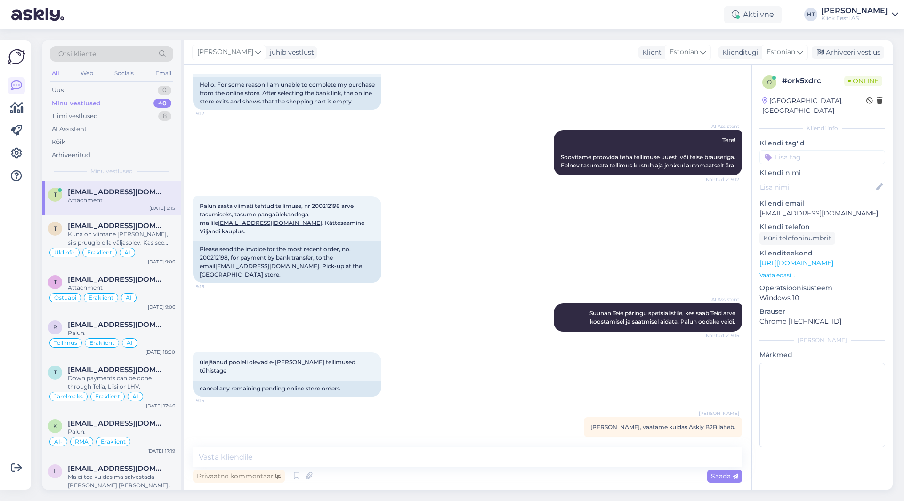
click at [792, 151] on input at bounding box center [822, 157] width 126 height 14
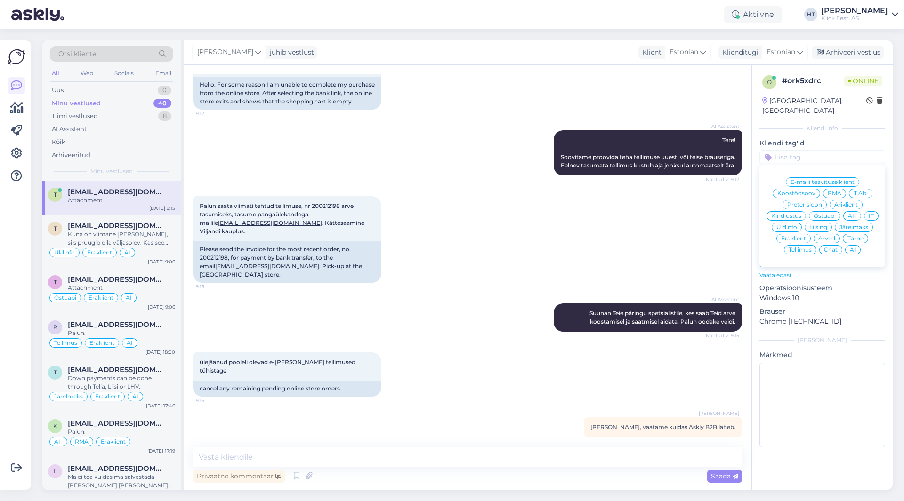
click at [834, 213] on span "Ostuabi" at bounding box center [825, 216] width 22 height 6
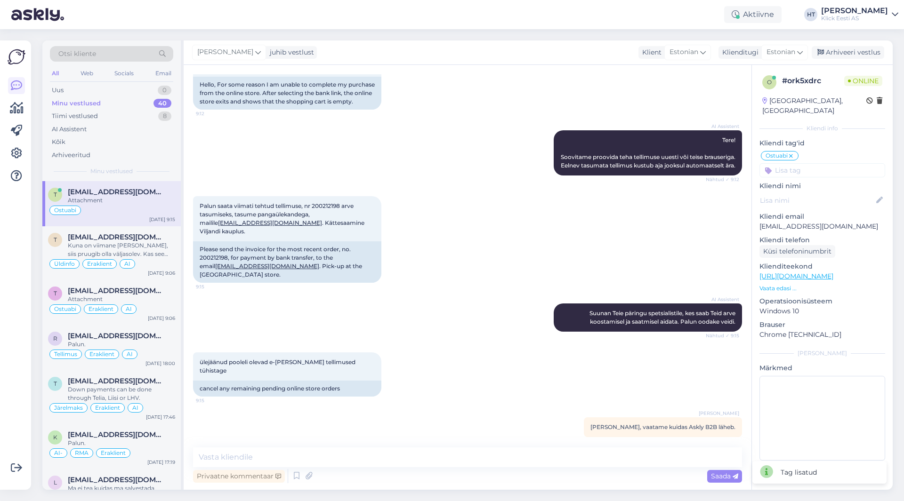
click at [815, 163] on input at bounding box center [822, 170] width 126 height 14
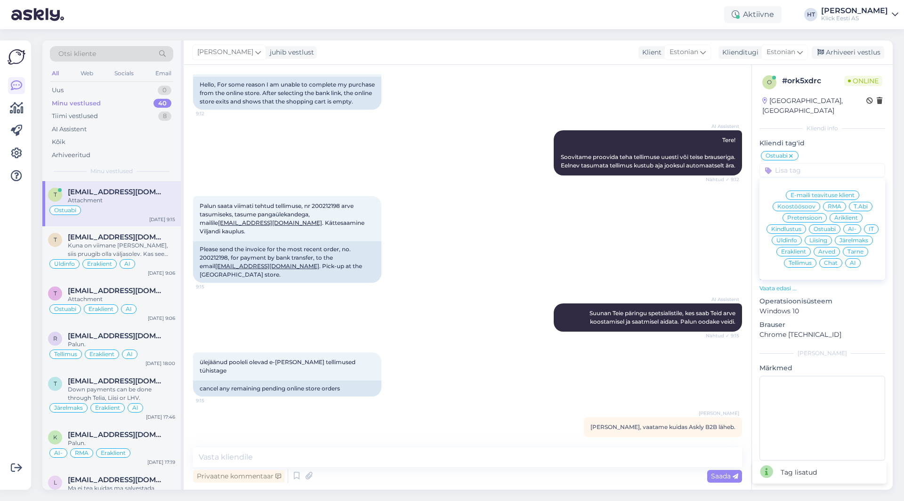
click at [848, 215] on span "Äriklient" at bounding box center [846, 218] width 24 height 6
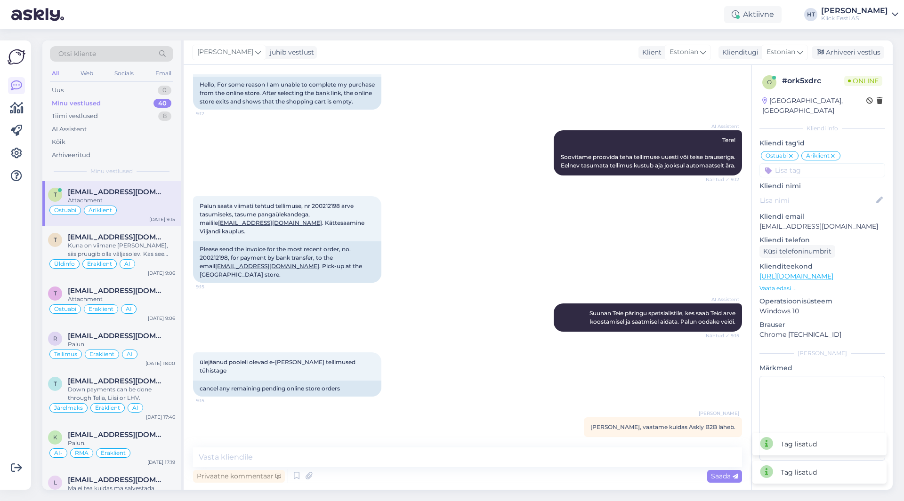
click at [823, 164] on input at bounding box center [822, 170] width 126 height 14
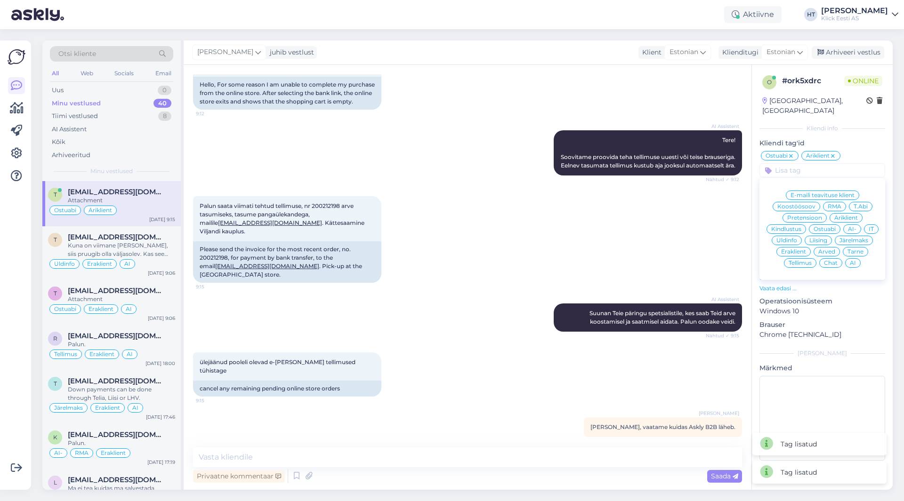
click at [856, 258] on div "AI" at bounding box center [853, 262] width 16 height 9
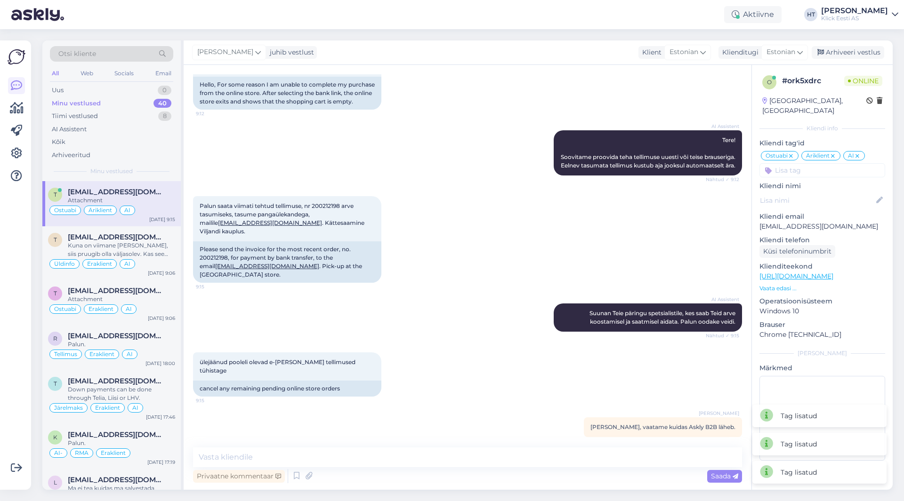
click at [607, 231] on div "Palun saata viimati tehtud tellimuse, nr 200212198 arve tasumiseks, tasume pang…" at bounding box center [467, 239] width 549 height 107
click at [223, 56] on span "[PERSON_NAME]" at bounding box center [225, 52] width 56 height 10
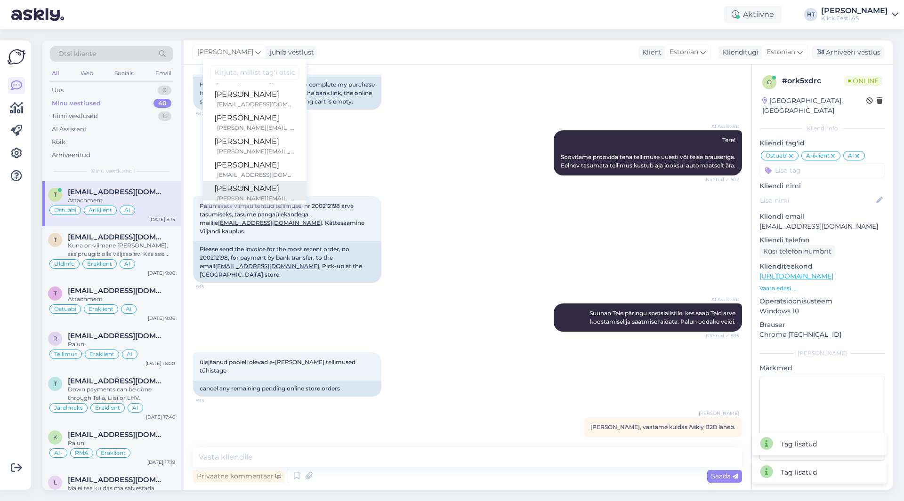
scroll to position [8, 0]
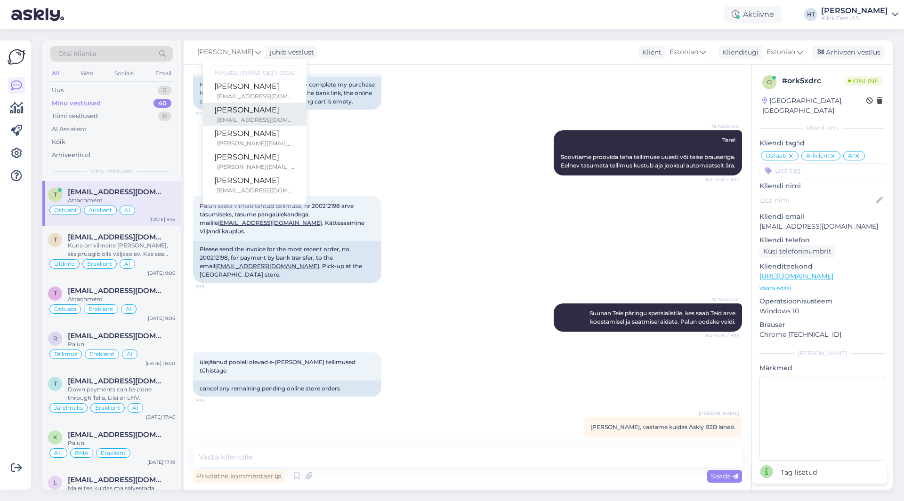
click at [246, 117] on div "[EMAIL_ADDRESS][DOMAIN_NAME]" at bounding box center [256, 120] width 78 height 8
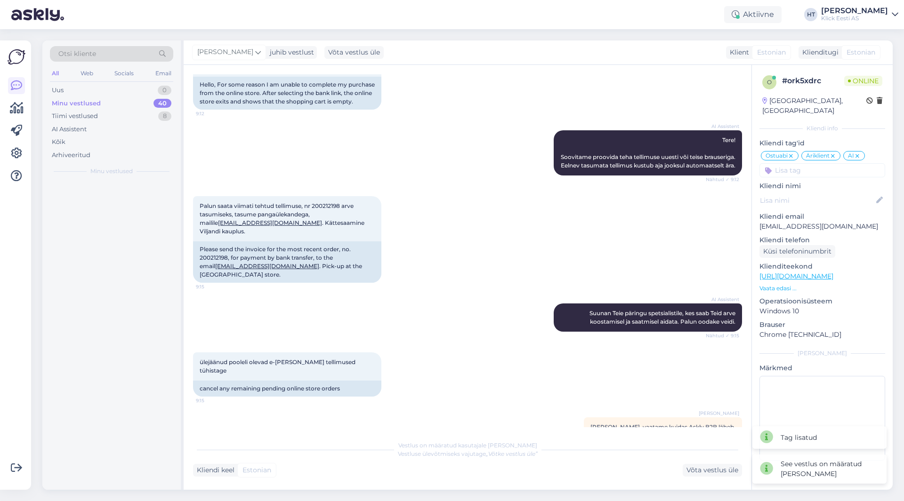
scroll to position [96, 0]
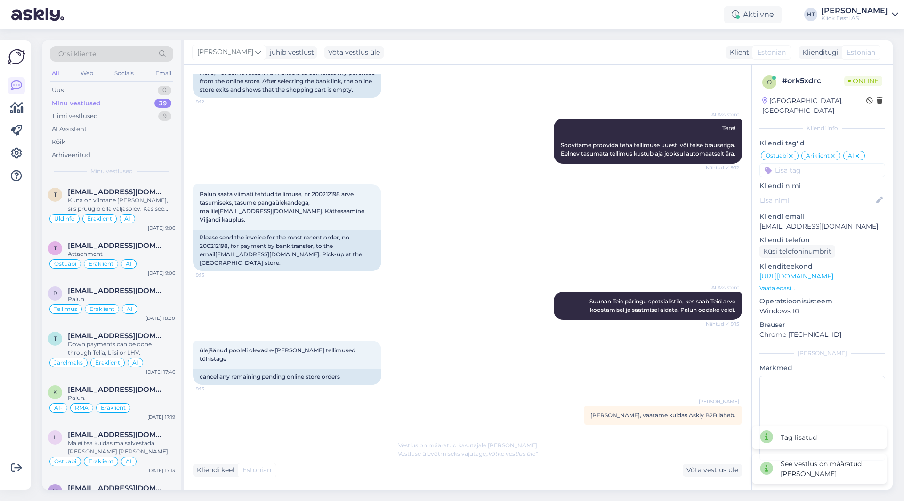
click at [362, 159] on div "AI Assistent Tere! Soovitame proovida teha tellimuse uuesti või teise brauserig…" at bounding box center [467, 141] width 549 height 66
click at [312, 395] on div "Vestlus algas [DATE] Tere, Mingil põhjusel ei õnnestu e-poest ostu lõpuni soori…" at bounding box center [471, 250] width 557 height 353
click at [134, 207] on div "Kuna on viimane [PERSON_NAME], siis pruugib olla väljasolev. Kas see sobiks?" at bounding box center [121, 204] width 107 height 17
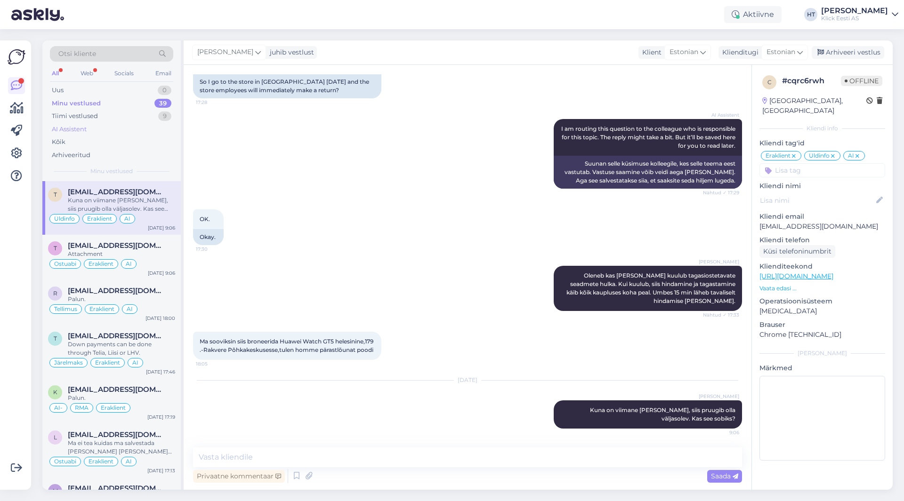
click at [112, 129] on div "AI Assistent" at bounding box center [111, 129] width 123 height 13
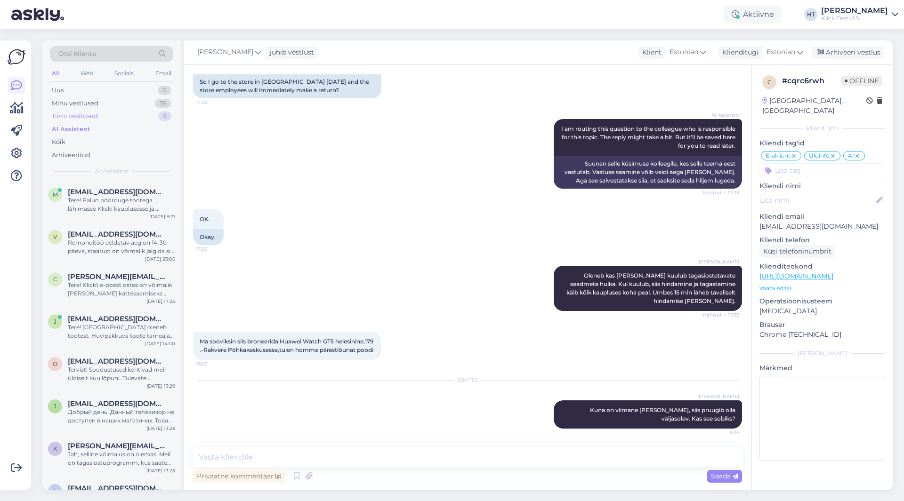
click at [114, 121] on div "Tiimi vestlused 9" at bounding box center [111, 116] width 123 height 13
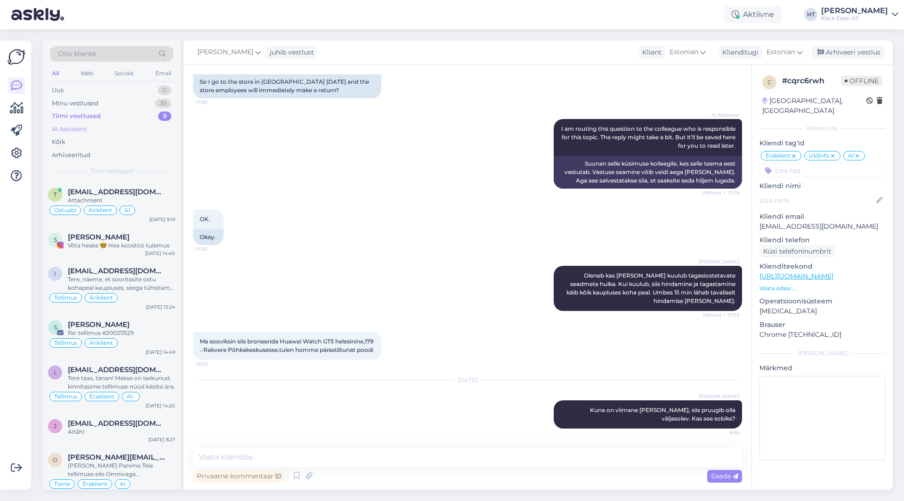
click at [116, 128] on div "AI Assistent" at bounding box center [111, 129] width 123 height 13
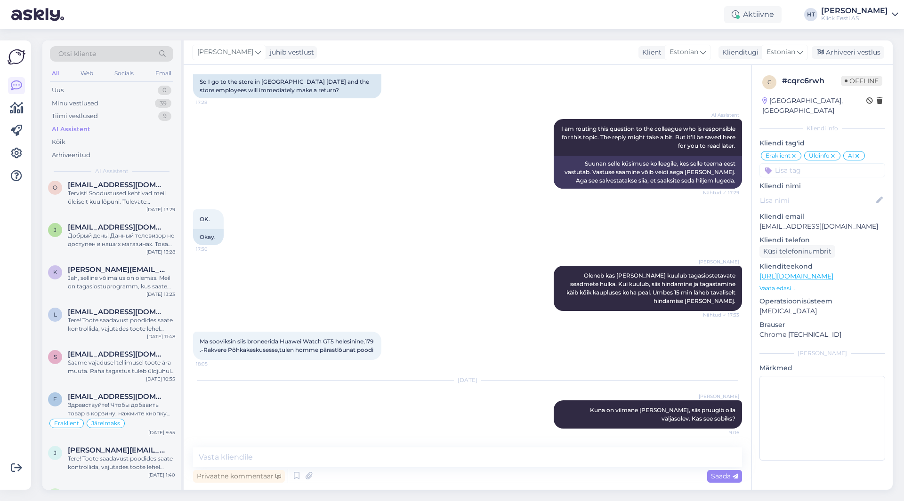
scroll to position [0, 0]
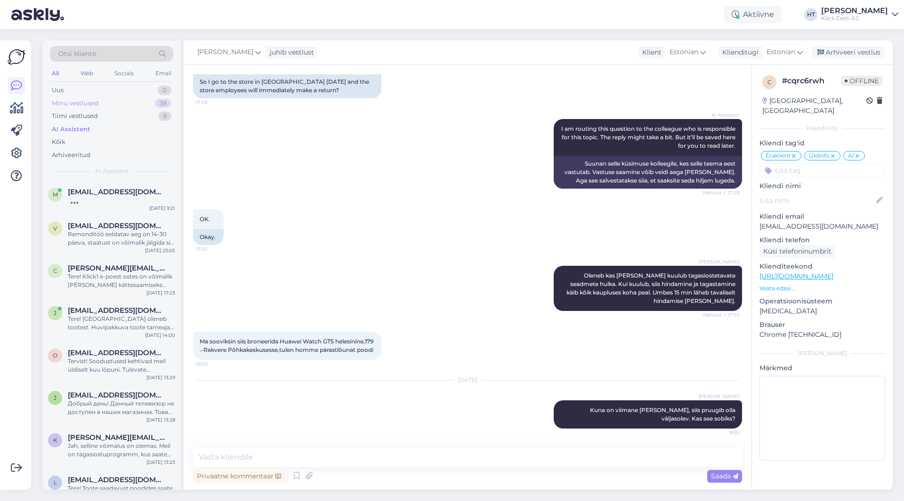
click at [153, 105] on div "Minu vestlused 39" at bounding box center [111, 103] width 123 height 13
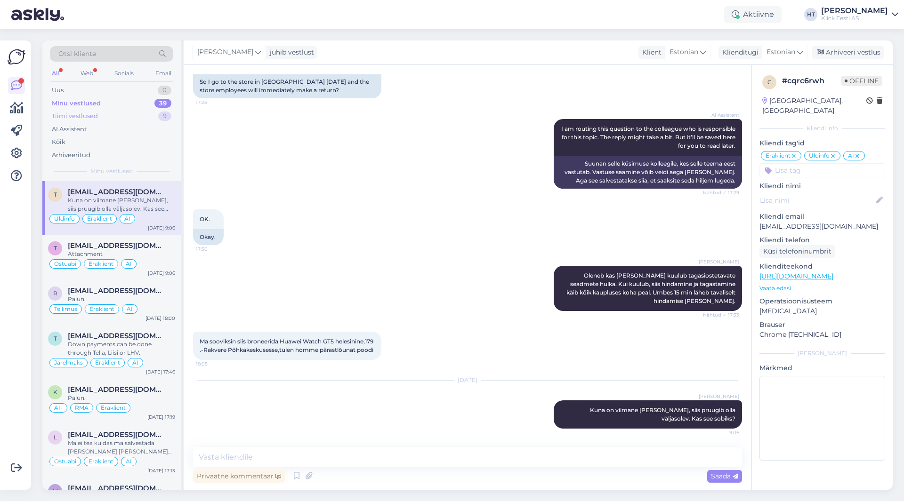
click at [141, 113] on div "Tiimi vestlused 9" at bounding box center [111, 116] width 123 height 13
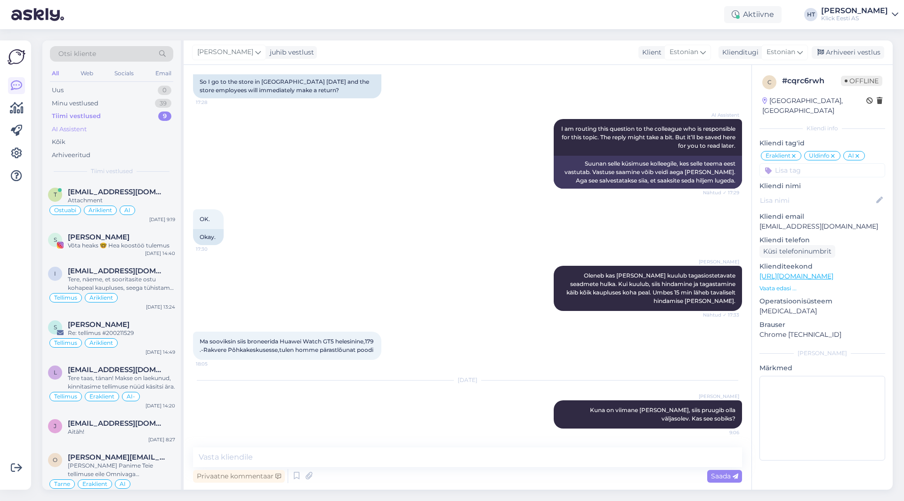
click at [132, 123] on div "AI Assistent" at bounding box center [111, 129] width 123 height 13
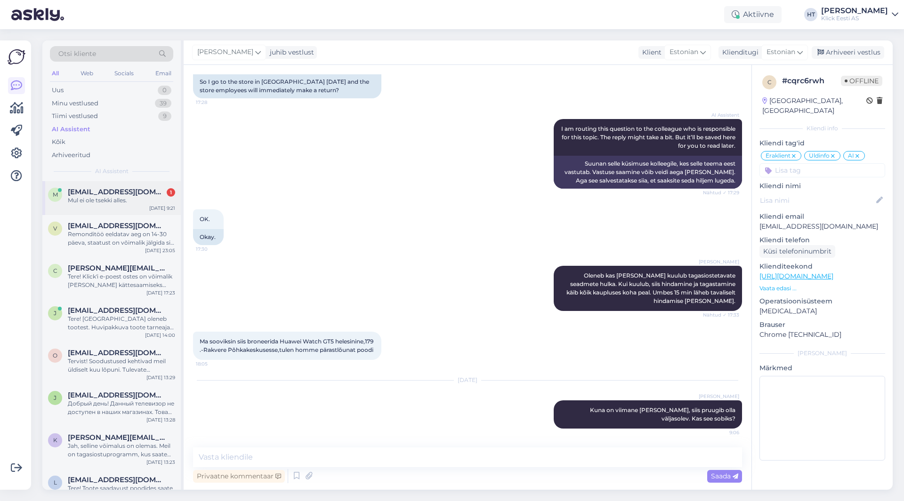
click at [151, 193] on span "[EMAIL_ADDRESS][DOMAIN_NAME]" at bounding box center [117, 192] width 98 height 8
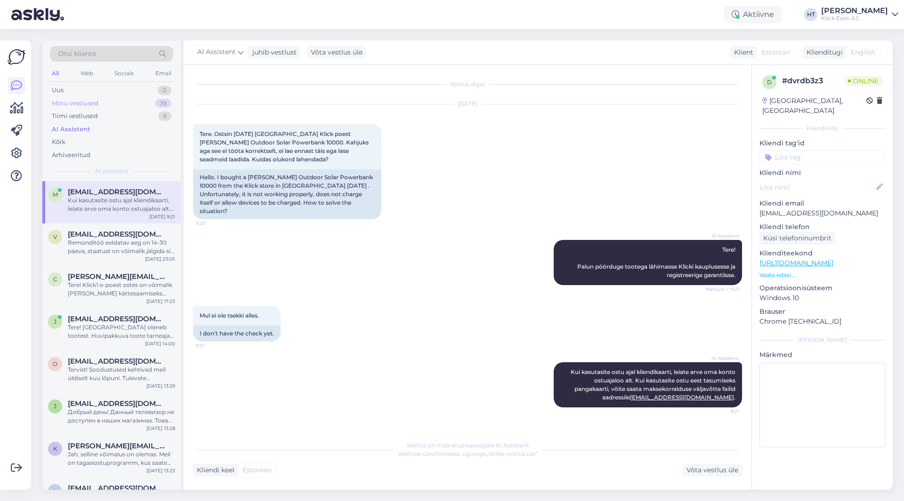
click at [154, 104] on div "Minu vestlused 39" at bounding box center [111, 103] width 123 height 13
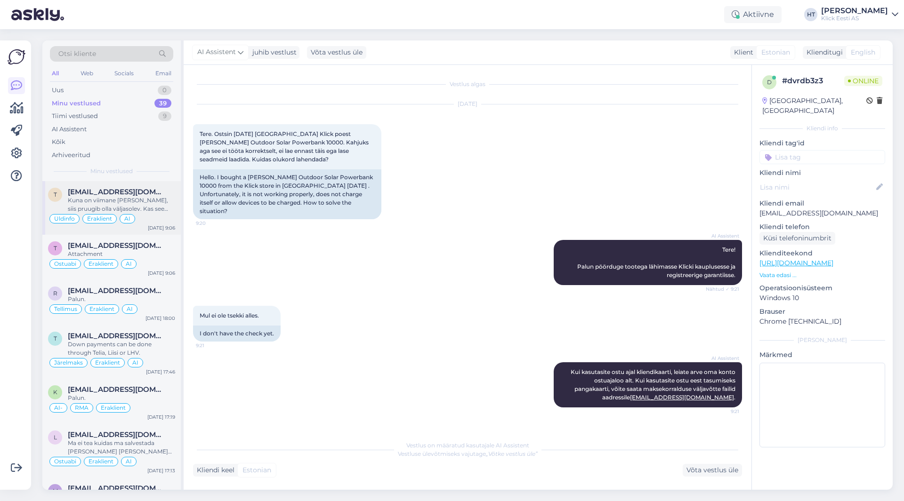
click at [167, 203] on div "Kuna on viimane [PERSON_NAME], siis pruugib olla väljasolev. Kas see sobiks?" at bounding box center [121, 204] width 107 height 17
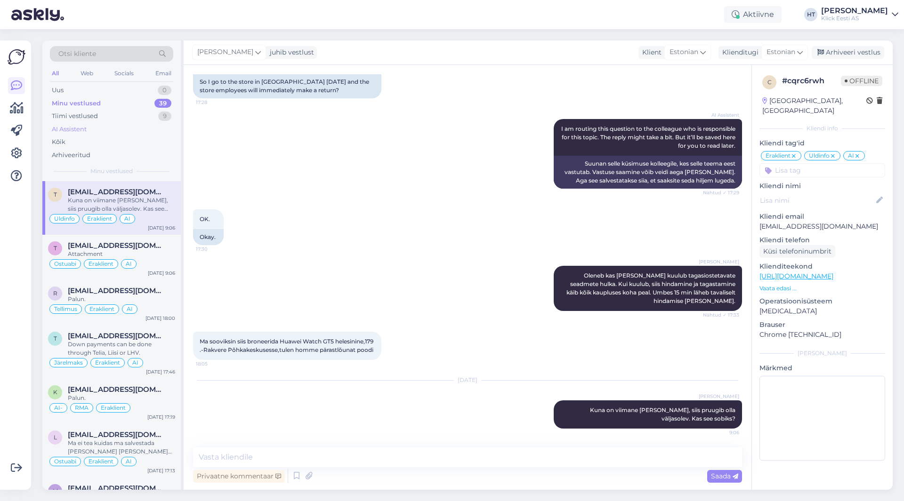
click at [154, 124] on div "AI Assistent" at bounding box center [111, 129] width 123 height 13
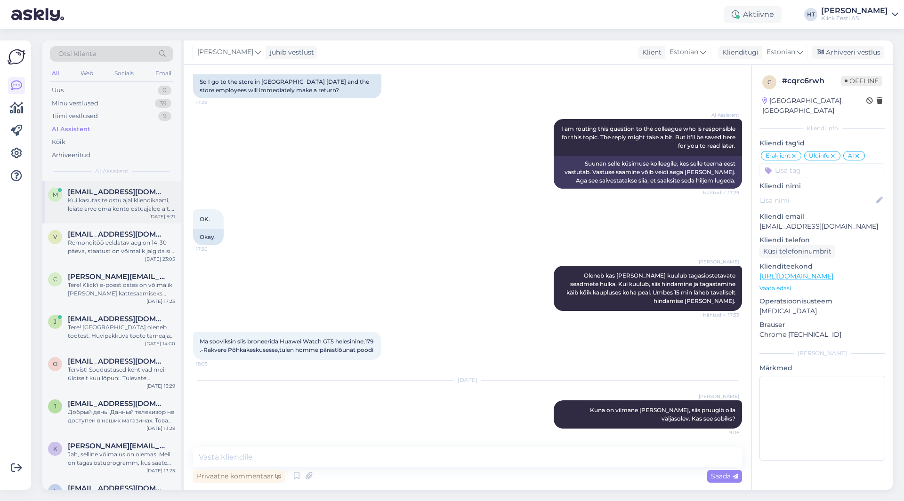
click at [148, 195] on span "[EMAIL_ADDRESS][DOMAIN_NAME]" at bounding box center [117, 192] width 98 height 8
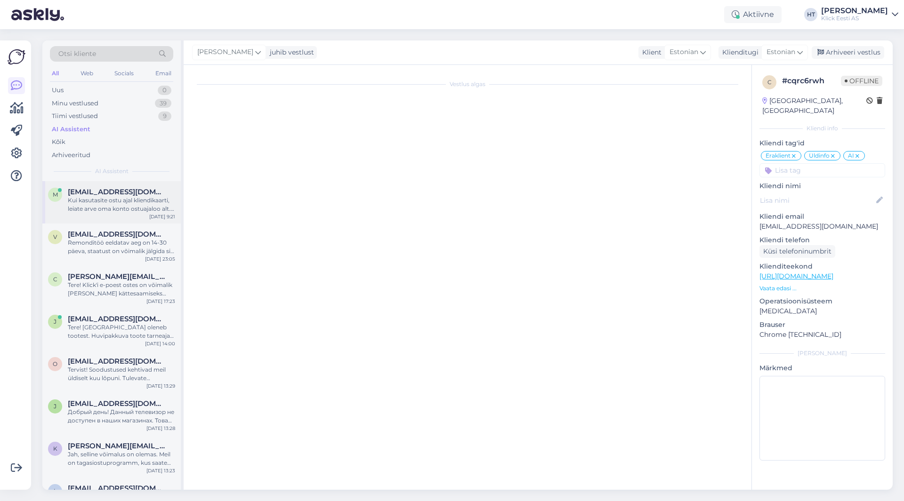
scroll to position [0, 0]
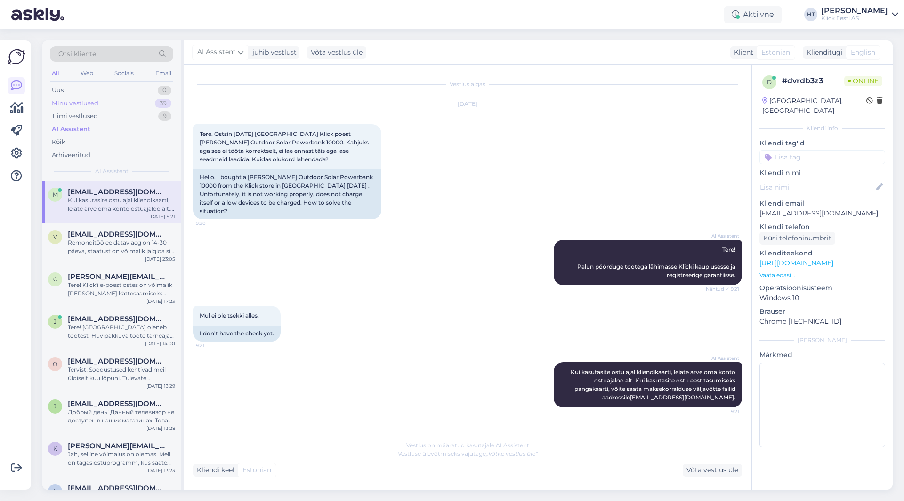
click at [105, 98] on div "Minu vestlused 39" at bounding box center [111, 103] width 123 height 13
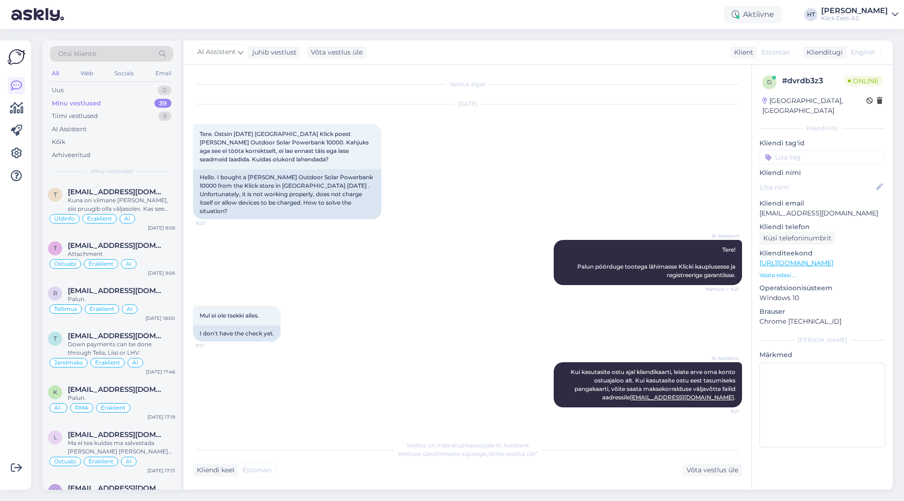
click at [0, 292] on div "Võimalused Veendu, et Askly loob sulle väärtust. Sulge Ühenda FB ja IG sõnumid …" at bounding box center [15, 265] width 31 height 450
click at [488, 47] on div "AI Assistent juhib vestlust Võta vestlus üle Klient Estonian Klienditugi English" at bounding box center [538, 52] width 709 height 24
click at [148, 100] on div "Minu vestlused 39" at bounding box center [111, 103] width 123 height 13
click at [498, 48] on div "AI Assistent juhib vestlust Võta vestlus üle Klient Estonian Klienditugi English" at bounding box center [538, 52] width 709 height 24
click at [158, 186] on div "t [EMAIL_ADDRESS][DOMAIN_NAME] Kuna on viimane [PERSON_NAME], siis pruugib olla…" at bounding box center [111, 208] width 138 height 54
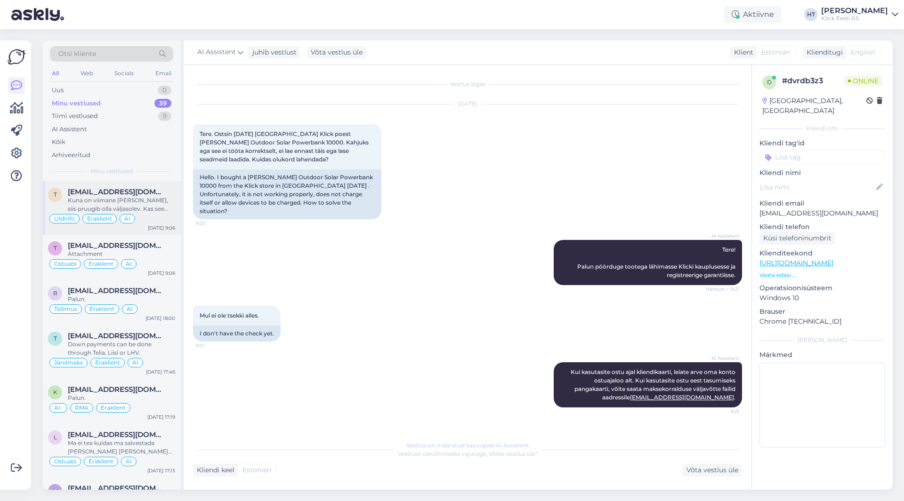
scroll to position [260, 0]
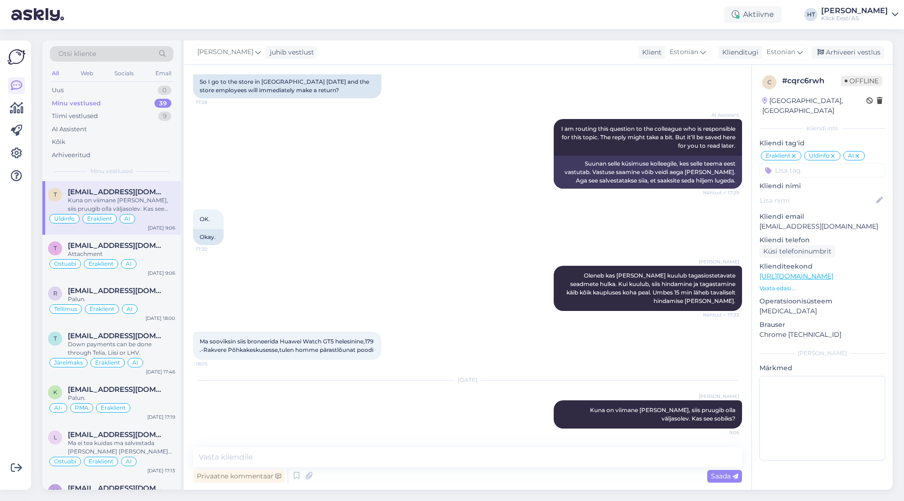
click at [166, 101] on div "39" at bounding box center [162, 103] width 17 height 9
click at [143, 92] on div "Uus 0" at bounding box center [111, 90] width 123 height 13
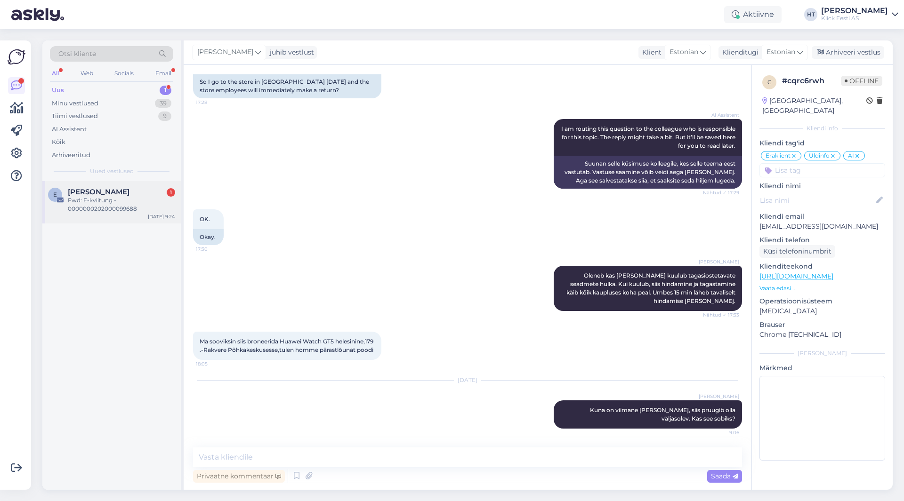
click at [121, 191] on span "[PERSON_NAME]" at bounding box center [99, 192] width 62 height 8
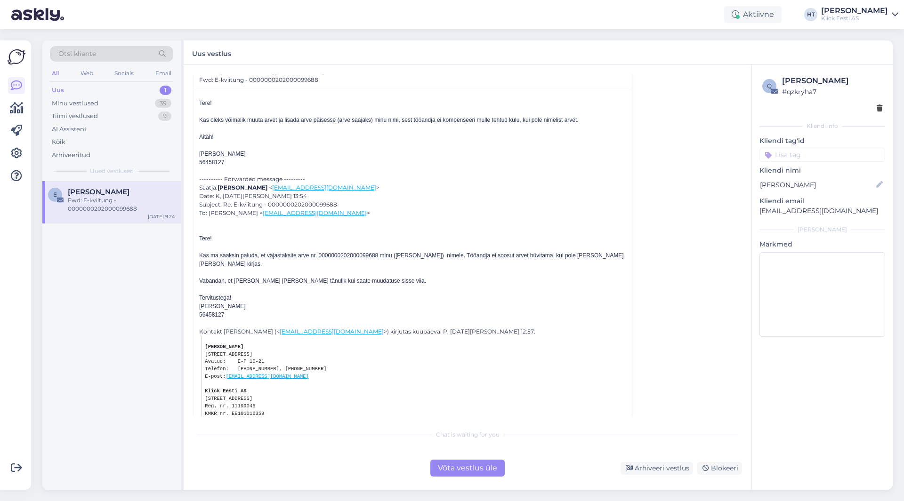
scroll to position [0, 0]
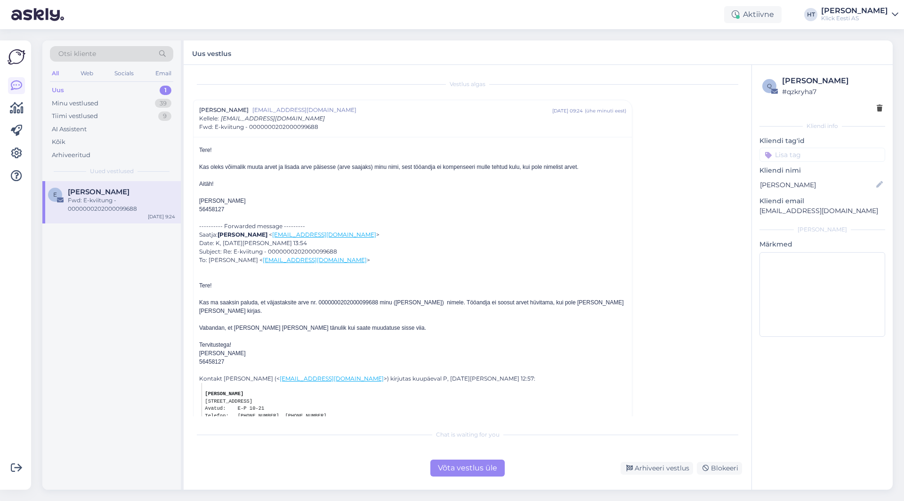
click at [341, 304] on div "Kas ma saaksin paluda, et väjastaksite arve nr. 0000000202000099688 minu ([PERS…" at bounding box center [412, 307] width 427 height 17
copy div "0000000202000099688"
click at [136, 301] on div "E Ebeli Berkman Fwd: E-kviitung - 0000000202000099688 [DATE] 9:24" at bounding box center [111, 335] width 138 height 309
click at [152, 96] on div "Uus 1" at bounding box center [111, 90] width 123 height 13
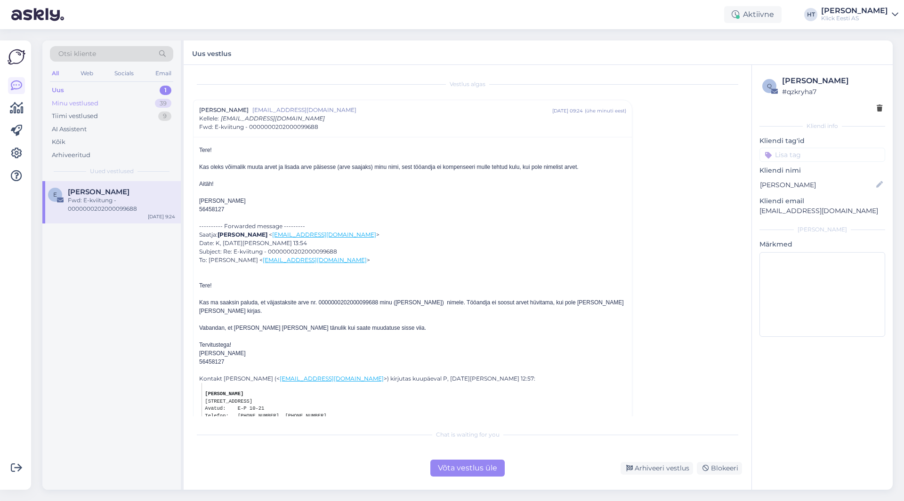
click at [155, 103] on div "39" at bounding box center [163, 103] width 16 height 9
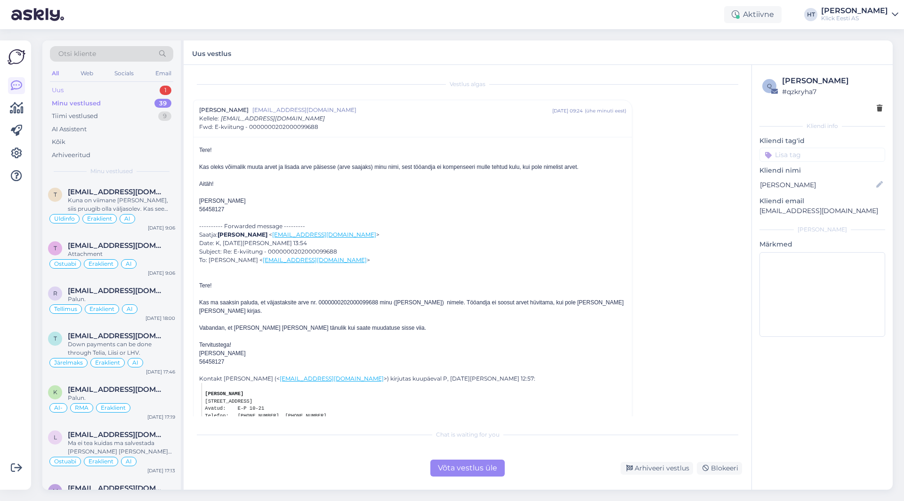
click at [161, 91] on div "1" at bounding box center [166, 90] width 12 height 9
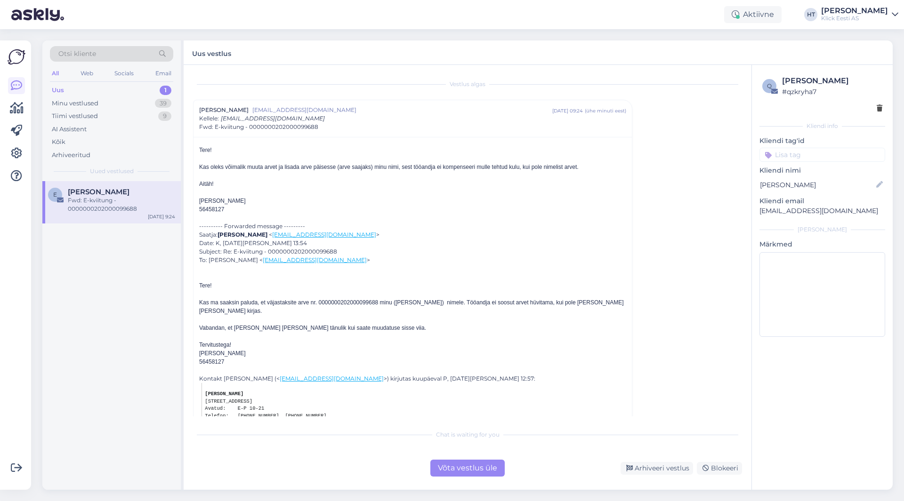
click at [129, 197] on div "Fwd: E-kviitung - 0000000202000099688" at bounding box center [121, 204] width 107 height 17
click at [485, 468] on div "Võta vestlus üle" at bounding box center [467, 468] width 74 height 17
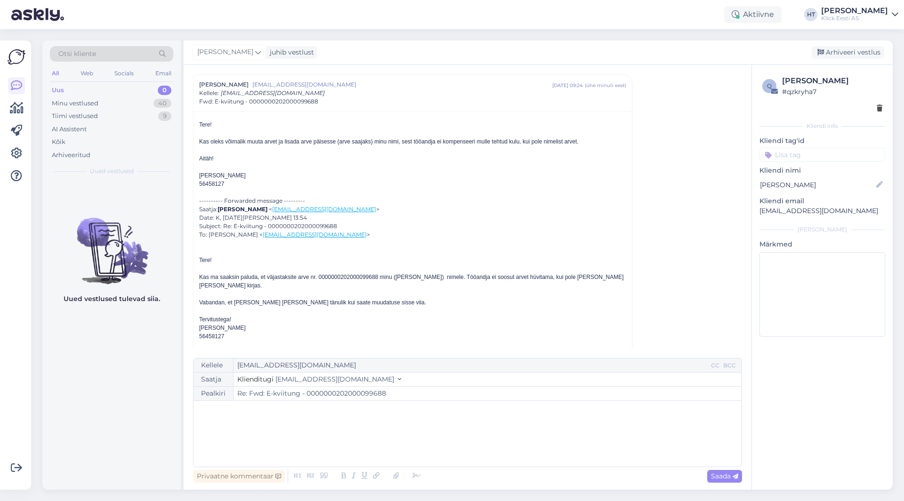
click at [432, 420] on div "﻿" at bounding box center [467, 434] width 539 height 56
click at [442, 430] on span "Arveid tagantjärgi ei saa kahjuks ümber teha. Isikliku infot nagu ostja nimi ei…" at bounding box center [409, 430] width 423 height 8
click at [69, 393] on div "Uued vestlused tulevad siia." at bounding box center [111, 335] width 138 height 309
click at [290, 446] on p "parimat!" at bounding box center [467, 450] width 539 height 10
click at [427, 429] on span "Arveid tagantjärgi ei saa kahjuks ümber teha. Isikliku infot nagu ostja, nime, …" at bounding box center [389, 430] width 383 height 8
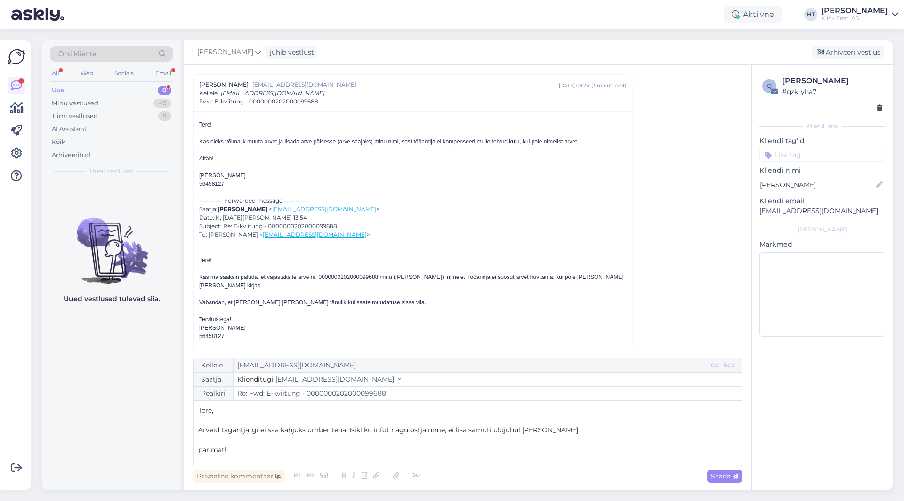
click at [388, 430] on span "Arveid tagantjärgi ei saa kahjuks ümber teha. Isikliku infot nagu ostja nime, e…" at bounding box center [388, 430] width 381 height 8
click at [61, 350] on div "Uued vestlused tulevad siia." at bounding box center [111, 335] width 138 height 309
click at [591, 431] on p "Arveid tagantjärgi ei saa kahjuks ümber teha. Isikliku infot, nagu ostja nime, …" at bounding box center [467, 431] width 539 height 10
click at [719, 477] on span "Saada" at bounding box center [724, 476] width 27 height 8
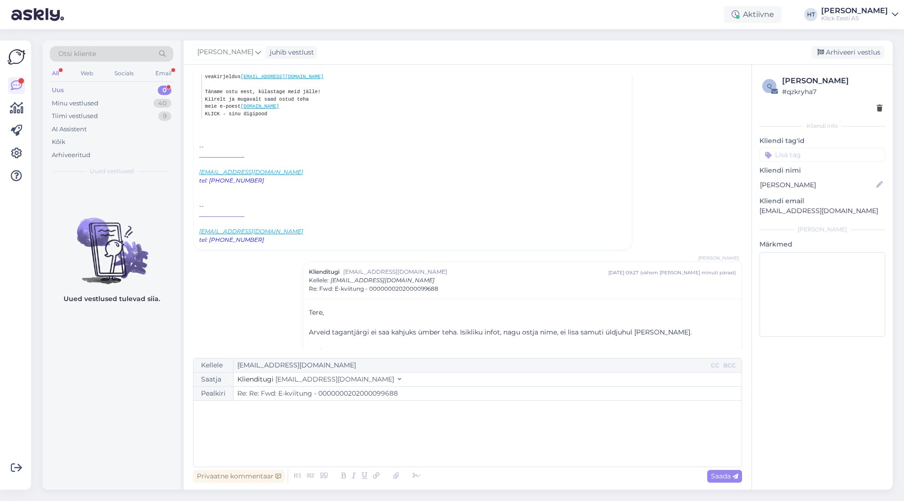
scroll to position [707, 0]
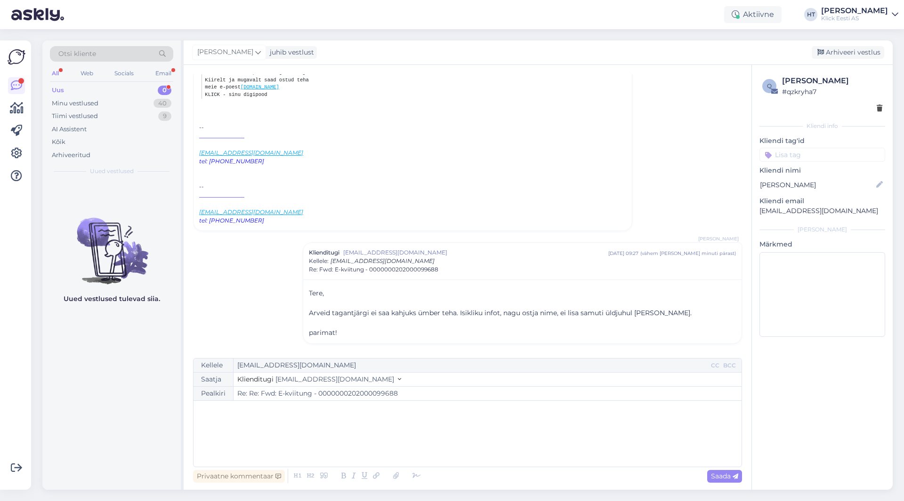
click at [799, 161] on input at bounding box center [822, 155] width 126 height 14
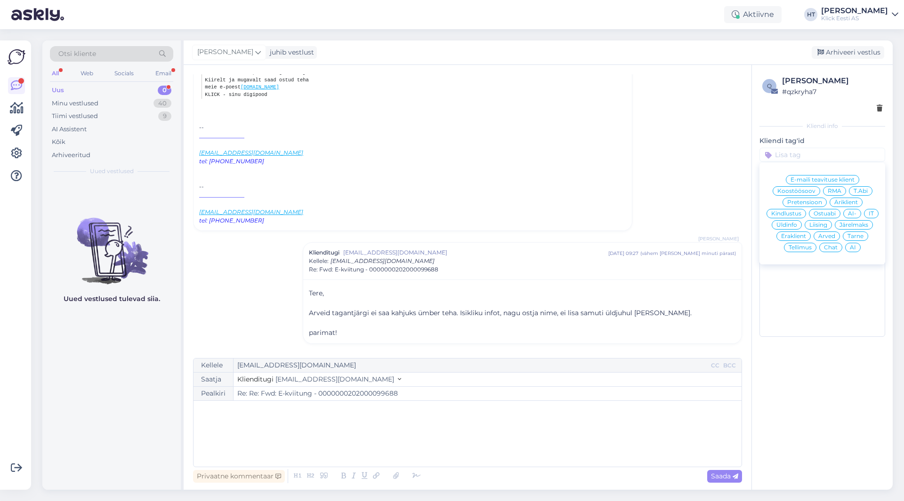
click at [832, 234] on span "Arved" at bounding box center [826, 237] width 17 height 6
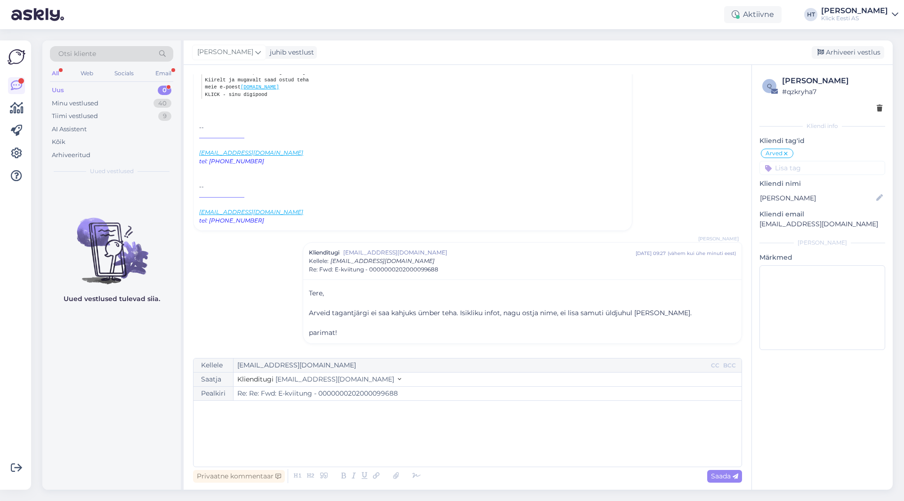
type input "Re: Fwd: E-kviitung - 0000000202000099688"
click at [806, 169] on input at bounding box center [822, 168] width 126 height 14
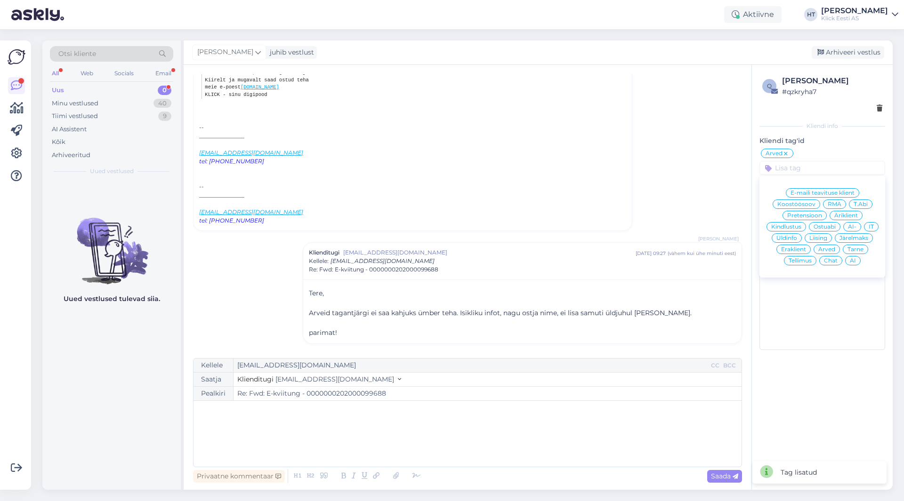
click at [786, 245] on div "Eraklient" at bounding box center [793, 249] width 34 height 9
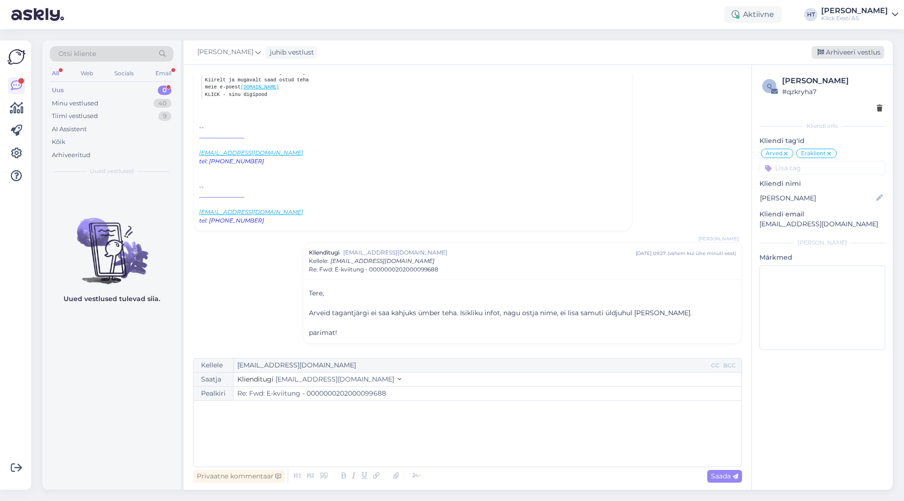
click at [849, 50] on div "Arhiveeri vestlus" at bounding box center [848, 52] width 73 height 13
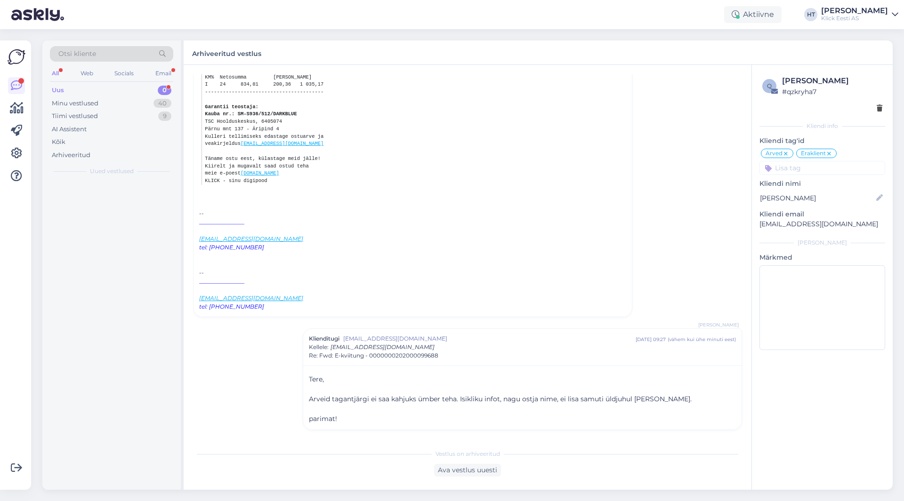
scroll to position [621, 0]
click at [73, 311] on div "M Merite Liidemaa 1 Seadme garantii [DATE] 9:26" at bounding box center [111, 335] width 138 height 309
click at [121, 116] on div "Tiimi vestlused 9" at bounding box center [111, 116] width 123 height 13
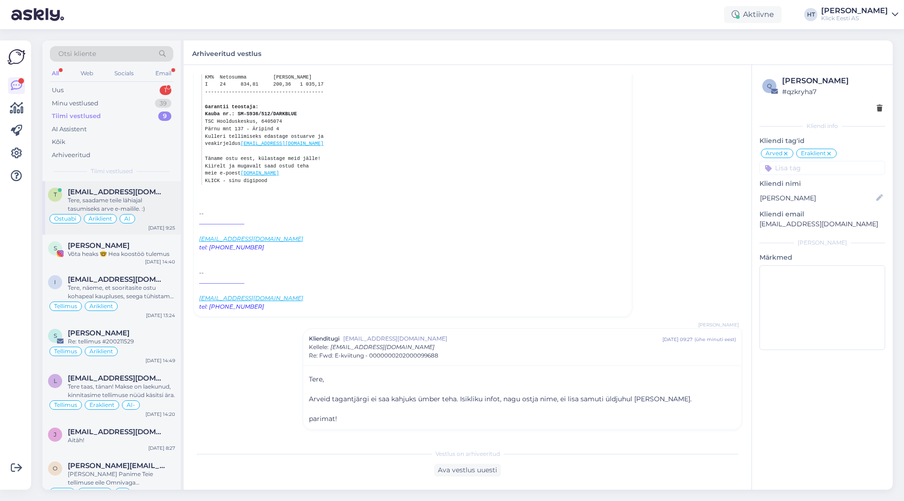
click at [138, 200] on div "Tere, saadame teile lähiajal tasumiseks arve e-mailile. :)" at bounding box center [121, 204] width 107 height 17
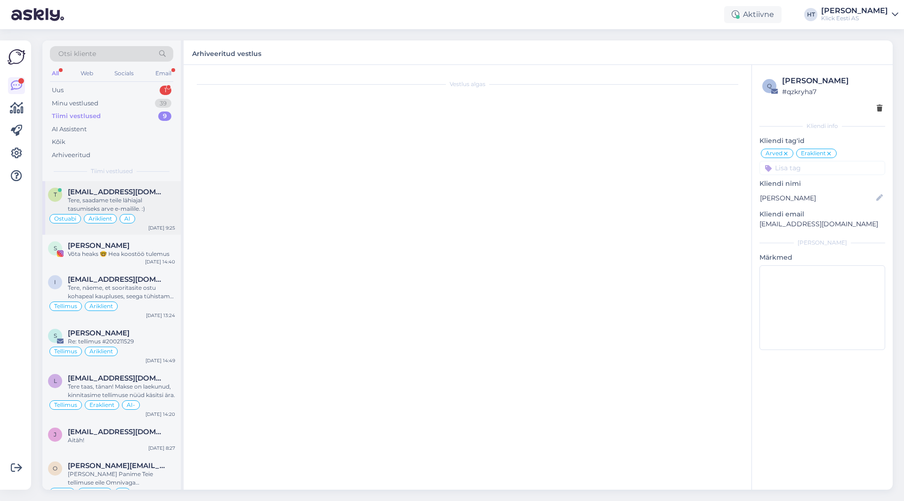
scroll to position [186, 0]
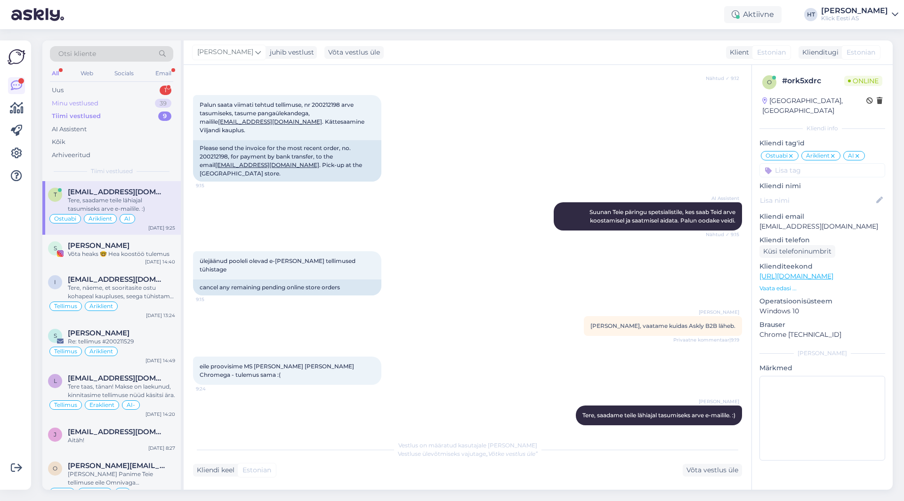
click at [163, 98] on div "Minu vestlused 39" at bounding box center [111, 103] width 123 height 13
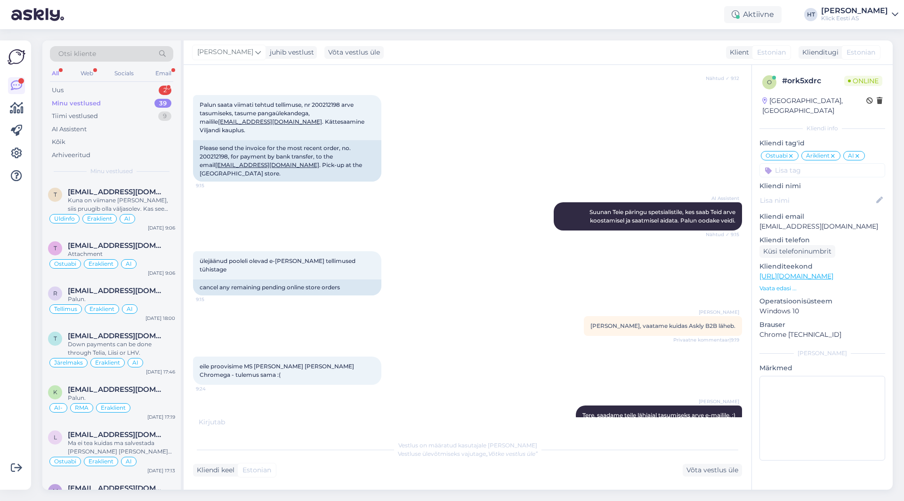
scroll to position [226, 0]
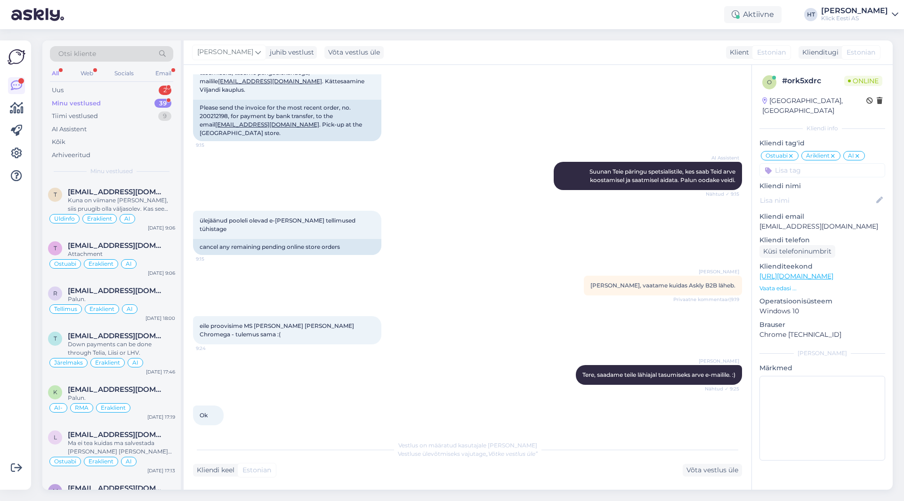
click at [22, 247] on div at bounding box center [17, 265] width 18 height 435
click at [106, 103] on div "Minu vestlused 39" at bounding box center [111, 103] width 123 height 13
click at [109, 92] on div "Uus 2" at bounding box center [111, 90] width 123 height 13
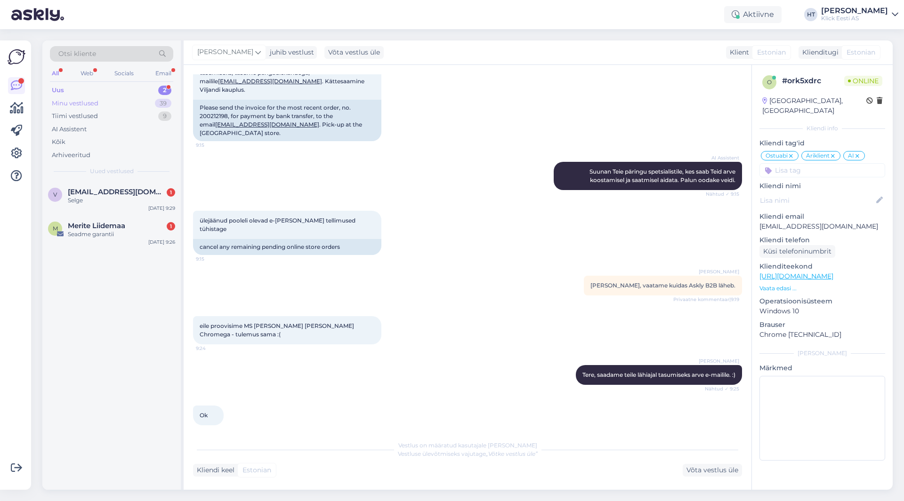
click at [142, 99] on div "Minu vestlused 39" at bounding box center [111, 103] width 123 height 13
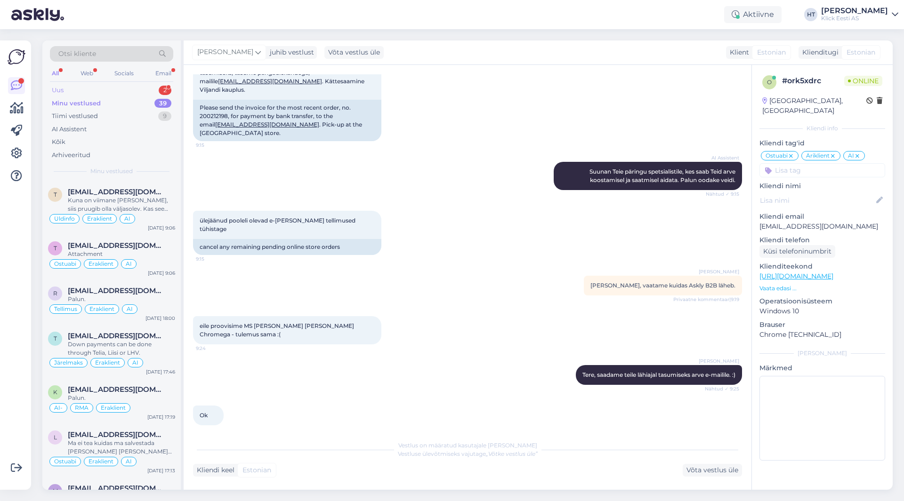
click at [153, 88] on div "Uus 2" at bounding box center [111, 90] width 123 height 13
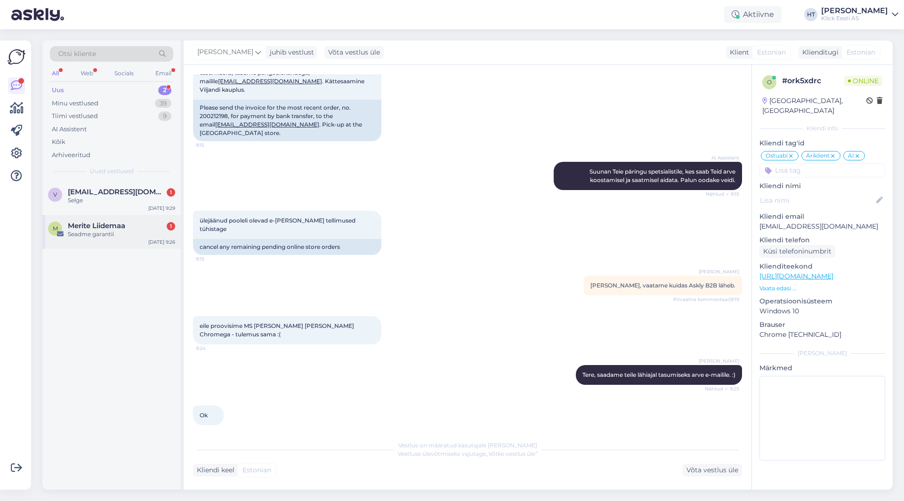
click at [140, 232] on div "Seadme garantii" at bounding box center [121, 234] width 107 height 8
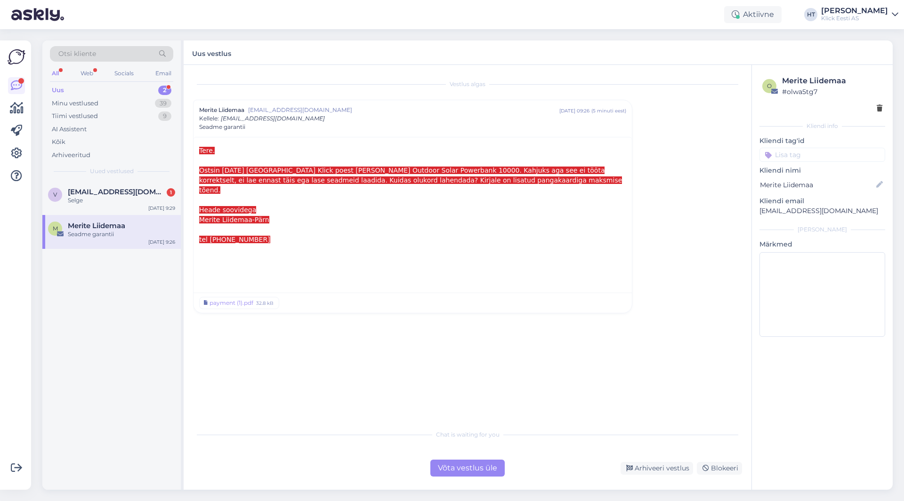
click at [266, 235] on div "tel [PHONE_NUMBER]" at bounding box center [412, 240] width 427 height 10
click at [242, 299] on div "payment (1).pdf" at bounding box center [232, 303] width 44 height 8
click at [142, 192] on span "[EMAIL_ADDRESS][DOMAIN_NAME]" at bounding box center [117, 192] width 98 height 8
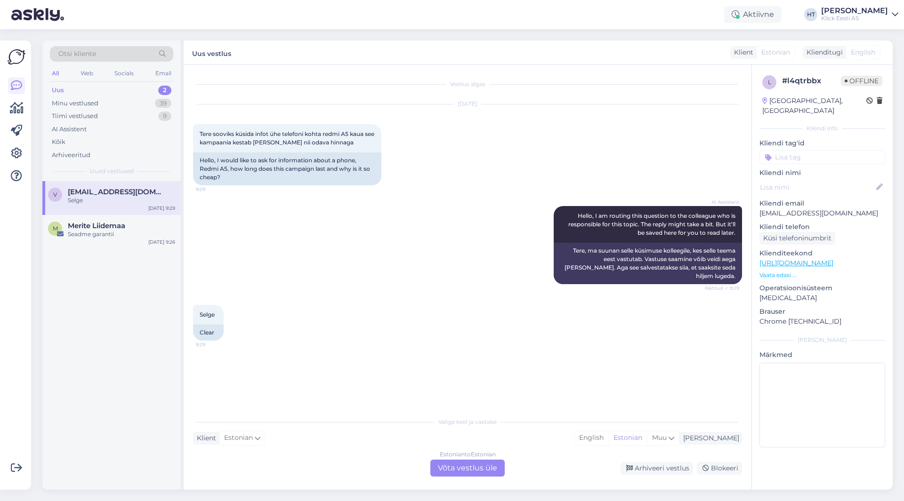
click at [464, 461] on div "Estonian to Estonian Võta vestlus üle" at bounding box center [467, 468] width 74 height 17
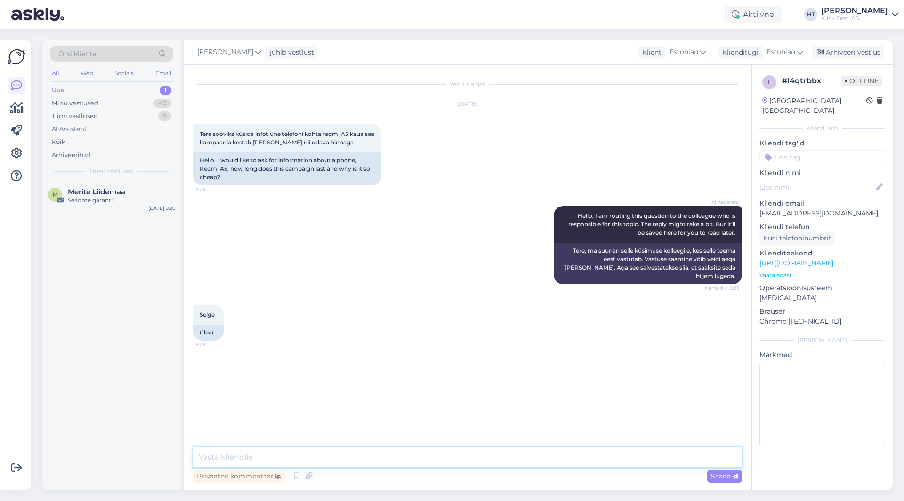
click at [459, 455] on textarea at bounding box center [467, 458] width 549 height 20
click at [67, 367] on div "M Merite Liidemaa Seadme garantii [DATE] 9:26" at bounding box center [111, 335] width 138 height 309
click at [583, 457] on textarea "Soodustused kehtivad meil üldiselt kuu lõpuni, tulevaste hinnamuudatuste kohta …" at bounding box center [467, 458] width 549 height 20
click at [583, 458] on textarea "Soodustused kehtivad meil üldiselt kuu lõpuni, tulevaste hinnamuudatuste kohta …" at bounding box center [467, 458] width 549 height 20
click at [584, 460] on textarea "Soodustused kehtivad meil üldiselt kuu lõpuni, tulevaste hinnamuudatuste kohta …" at bounding box center [467, 458] width 549 height 20
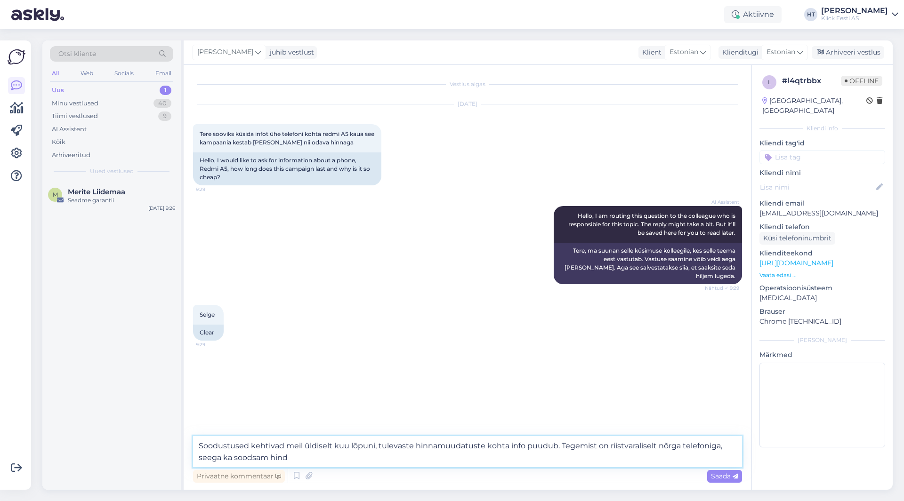
type textarea "Soodustused kehtivad meil üldiselt kuu lõpuni, tulevaste hinnamuudatuste kohta …"
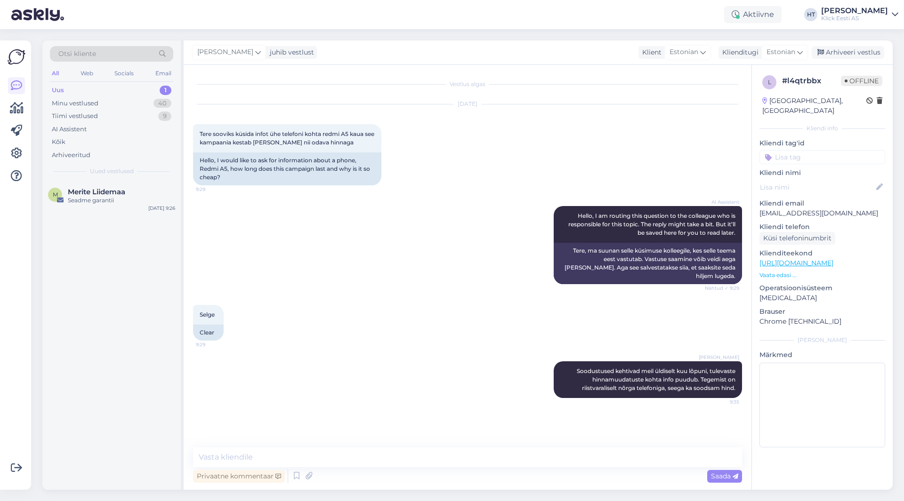
click at [69, 342] on div "M Merite Liidemaa Seadme garantii [DATE] 9:26" at bounding box center [111, 335] width 138 height 309
click at [125, 294] on div "M Merite Liidemaa Seadme garantii [DATE] 9:26" at bounding box center [111, 335] width 138 height 309
click at [149, 312] on div "M Merite Liidemaa Seadme garantii [DATE] 9:26" at bounding box center [111, 335] width 138 height 309
click at [308, 307] on div "Selge 9:29 Clear" at bounding box center [467, 323] width 549 height 56
click at [102, 382] on div "M Merite Liidemaa Seadme garantii [DATE] 9:26" at bounding box center [111, 335] width 138 height 309
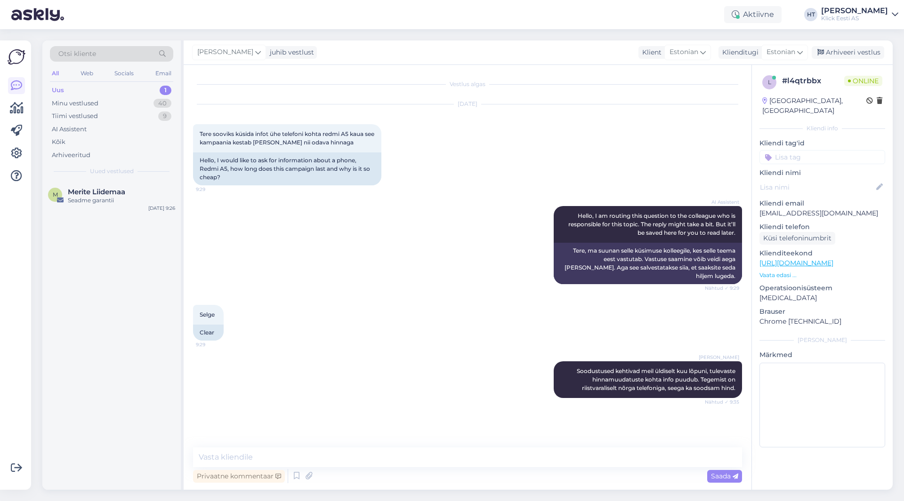
click at [110, 312] on div "M Merite Liidemaa Seadme garantii [DATE] 9:26" at bounding box center [111, 335] width 138 height 309
click at [115, 189] on span "Merite Liidemaa" at bounding box center [96, 192] width 57 height 8
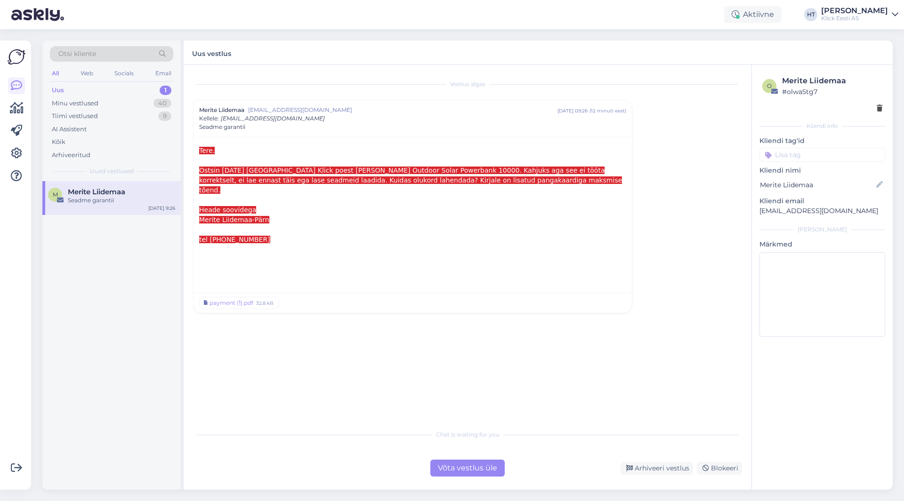
click at [120, 289] on div "M Merite Liidemaa Seadme garantii [DATE] 9:26" at bounding box center [111, 335] width 138 height 309
click at [103, 306] on div "M Merite Liidemaa Seadme garantii [DATE] 9:26" at bounding box center [111, 335] width 138 height 309
click at [130, 430] on div "M Merite Liidemaa Seadme garantii [DATE] 9:26" at bounding box center [111, 335] width 138 height 309
click at [120, 105] on div "Minu vestlused 40" at bounding box center [111, 103] width 123 height 13
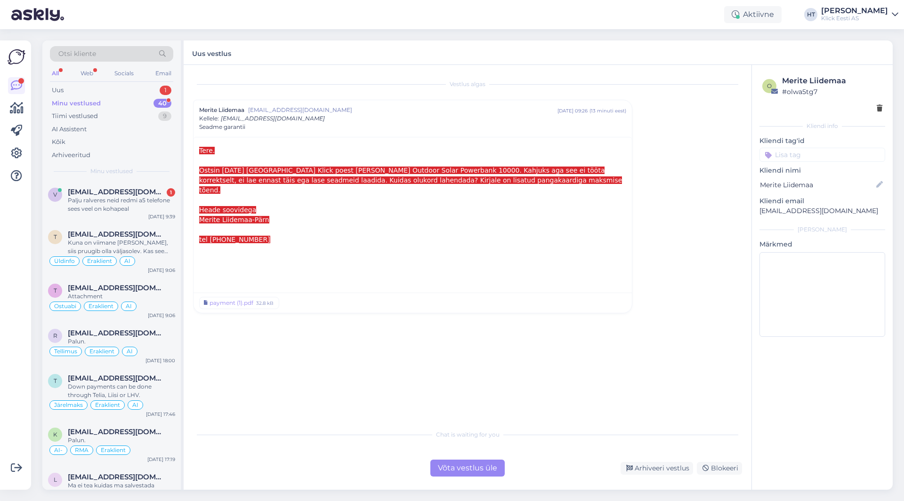
click at [0, 294] on div "Võimalused Veendu, et Askly loob sulle väärtust. Sulge Ühenda FB ja IG sõnumid …" at bounding box center [15, 265] width 31 height 450
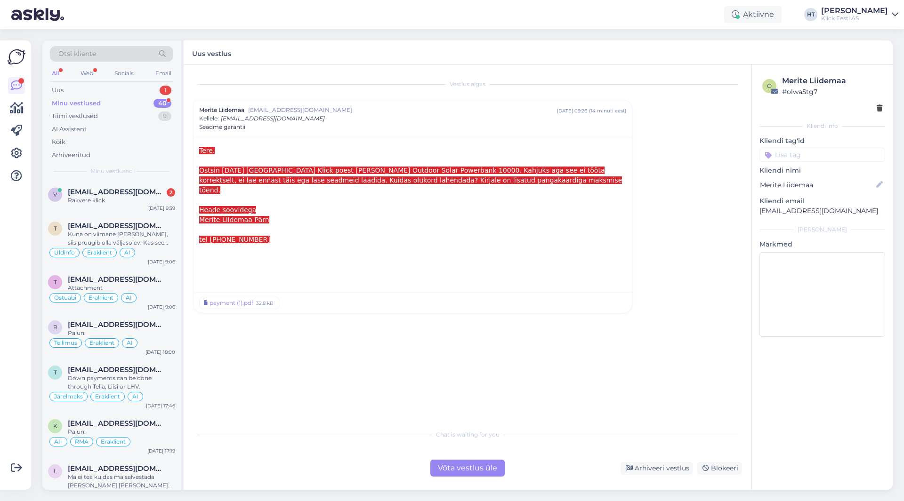
drag, startPoint x: 0, startPoint y: 315, endPoint x: 2, endPoint y: 309, distance: 7.0
click at [0, 315] on div "Võimalused Veendu, et Askly loob sulle väärtust. Sulge Ühenda FB ja IG sõnumid …" at bounding box center [15, 265] width 31 height 450
click at [80, 201] on div "Rakvere klick" at bounding box center [121, 200] width 107 height 8
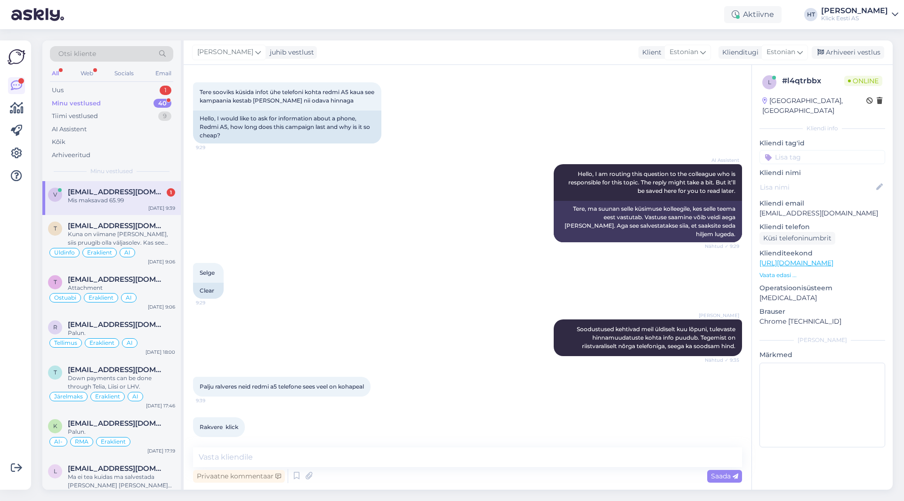
scroll to position [82, 0]
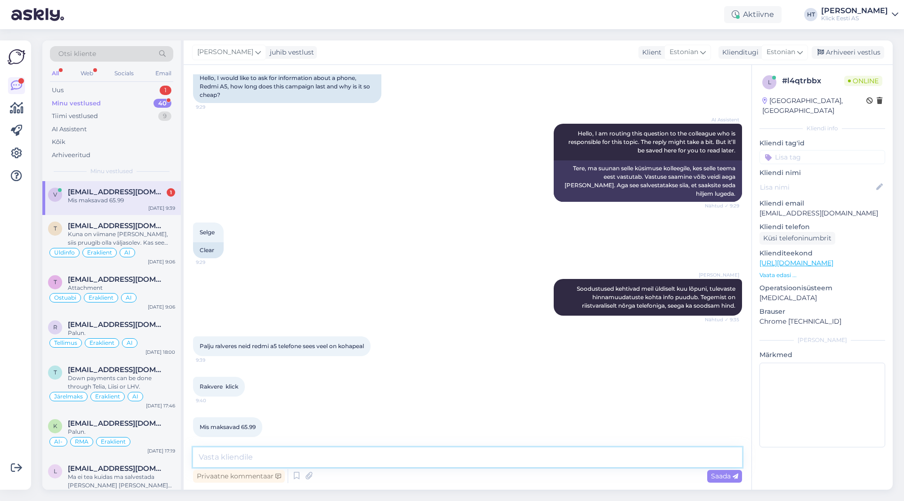
click at [290, 452] on textarea at bounding box center [467, 458] width 549 height 20
type textarea "Kuldset on 5tk, [PERSON_NAME] sinist 1tk."
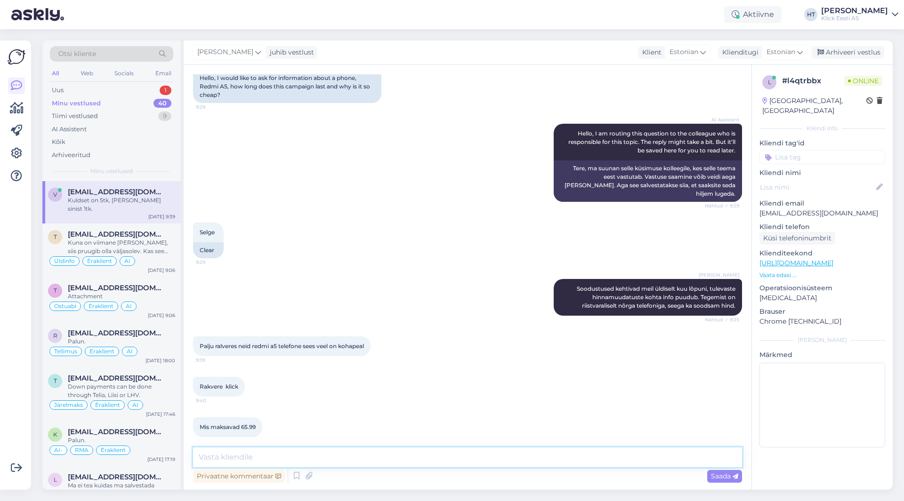
scroll to position [123, 0]
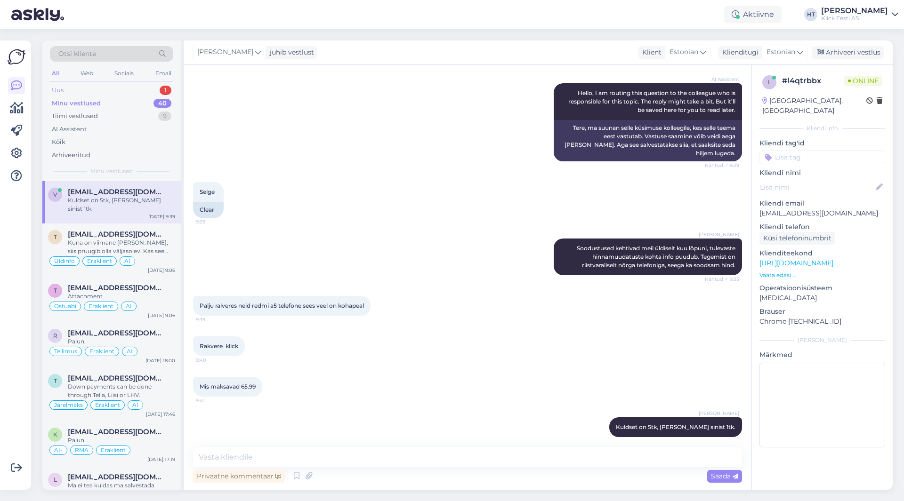
click at [132, 89] on div "Uus 1" at bounding box center [111, 90] width 123 height 13
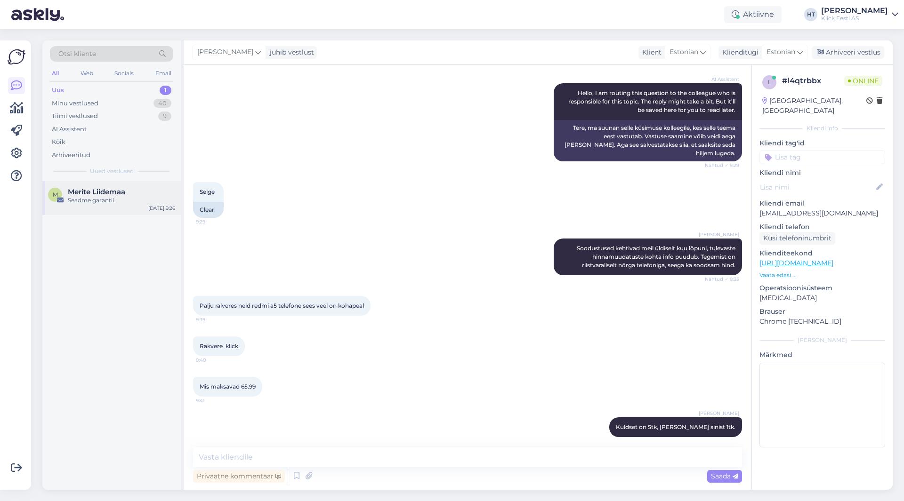
click at [144, 208] on div "M Merite Liidemaa Seadme garantii [DATE] 9:26" at bounding box center [111, 198] width 138 height 34
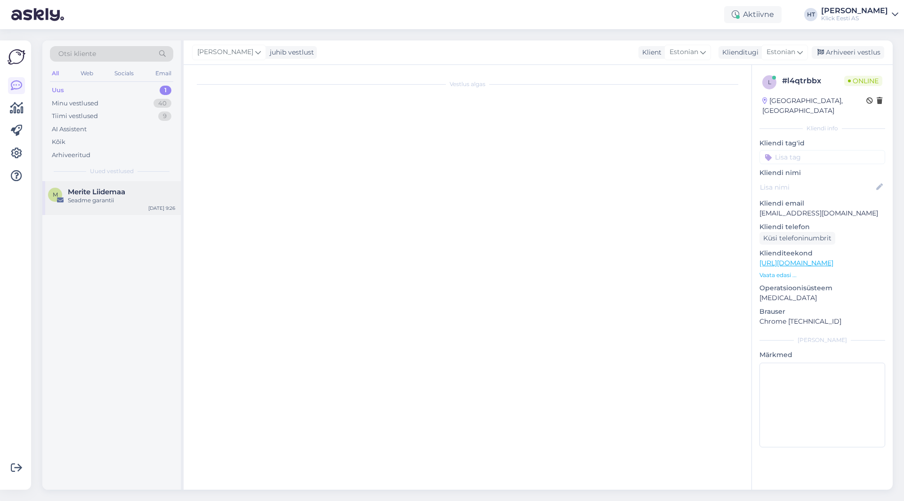
scroll to position [0, 0]
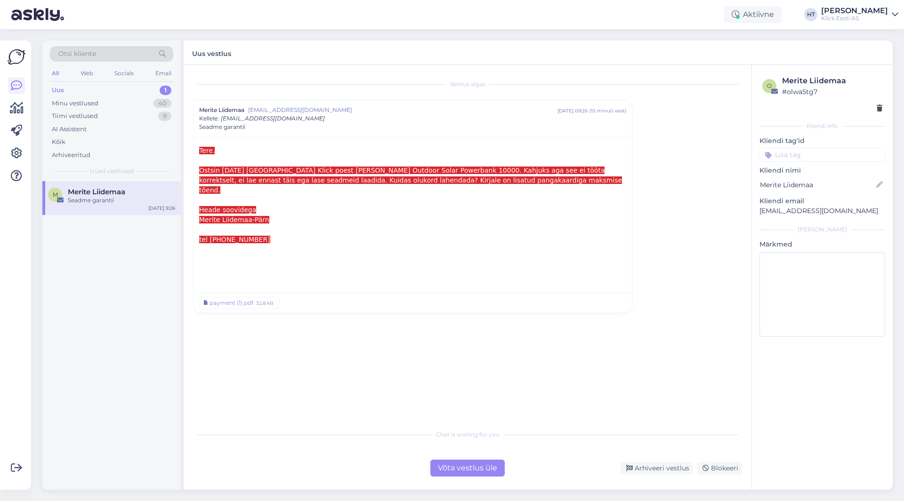
click at [247, 255] on div at bounding box center [412, 260] width 427 height 10
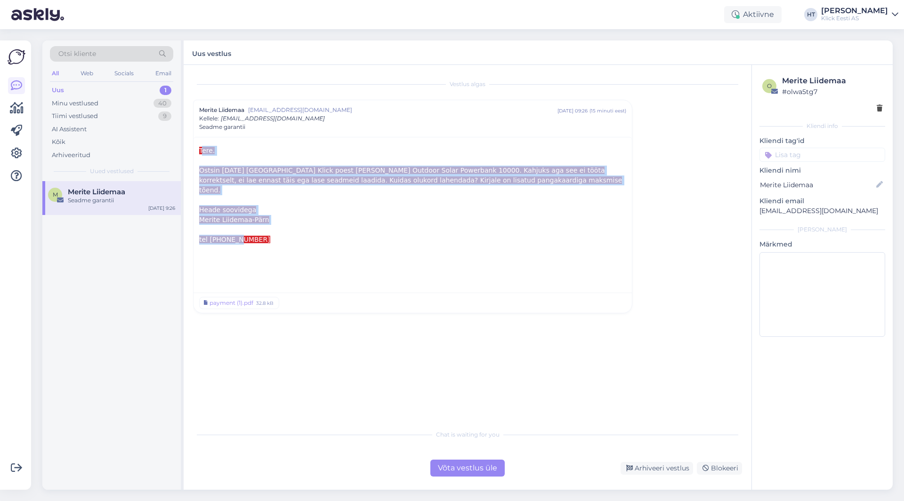
drag, startPoint x: 238, startPoint y: 231, endPoint x: 201, endPoint y: 149, distance: 89.7
click at [201, 149] on div "Tere. Ostsin [DATE] [GEOGRAPHIC_DATA] Klick poest [PERSON_NAME] Outdoor Solar P…" at bounding box center [412, 215] width 427 height 138
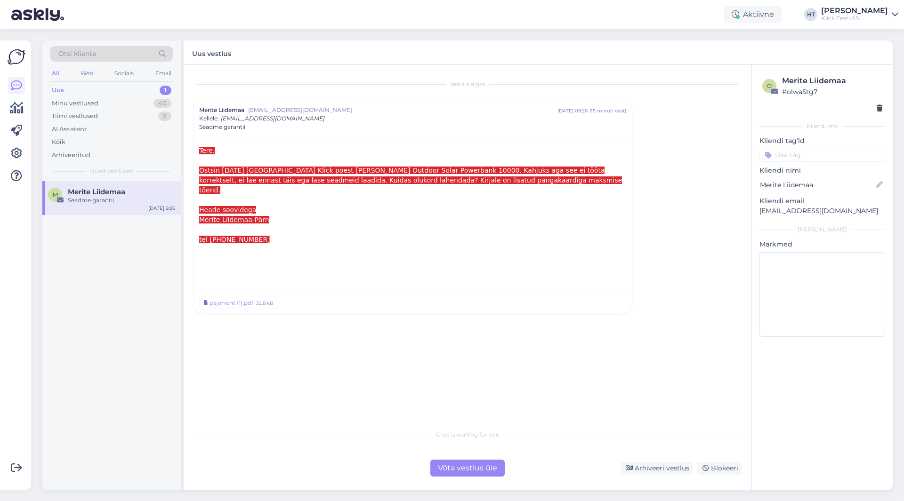
click at [200, 149] on span "Tere." at bounding box center [207, 151] width 16 height 8
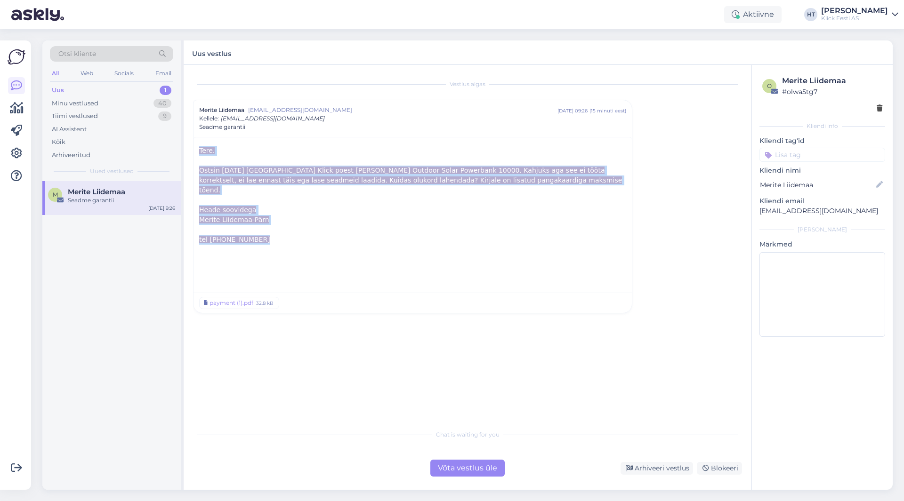
drag, startPoint x: 199, startPoint y: 149, endPoint x: 280, endPoint y: 228, distance: 113.2
click at [280, 228] on div "Tere. Ostsin [DATE] [GEOGRAPHIC_DATA] Klick poest [PERSON_NAME] Outdoor Solar P…" at bounding box center [412, 215] width 427 height 138
click at [273, 235] on div "tel [PHONE_NUMBER]" at bounding box center [412, 240] width 427 height 10
drag, startPoint x: 237, startPoint y: 227, endPoint x: 200, endPoint y: 151, distance: 84.9
click at [200, 151] on div "Tere. Ostsin [DATE] [GEOGRAPHIC_DATA] Klick poest [PERSON_NAME] Outdoor Solar P…" at bounding box center [412, 215] width 427 height 138
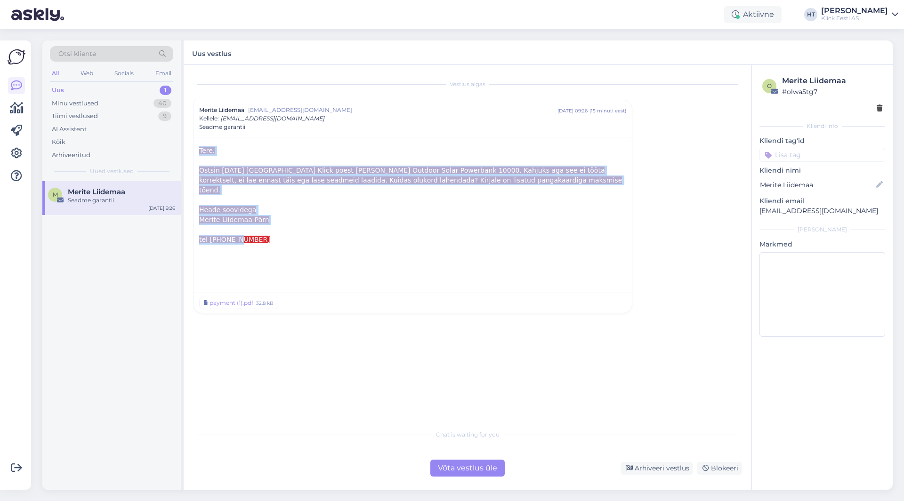
click at [200, 151] on span "Tere." at bounding box center [207, 151] width 16 height 8
drag, startPoint x: 200, startPoint y: 151, endPoint x: 309, endPoint y: 244, distance: 144.3
click at [309, 244] on div "Tere. Ostsin [DATE] [GEOGRAPHIC_DATA] Klick poest [PERSON_NAME] Outdoor Solar P…" at bounding box center [412, 215] width 427 height 138
click at [294, 235] on div "tel [PHONE_NUMBER]" at bounding box center [412, 240] width 427 height 10
drag, startPoint x: 245, startPoint y: 234, endPoint x: 200, endPoint y: 150, distance: 96.0
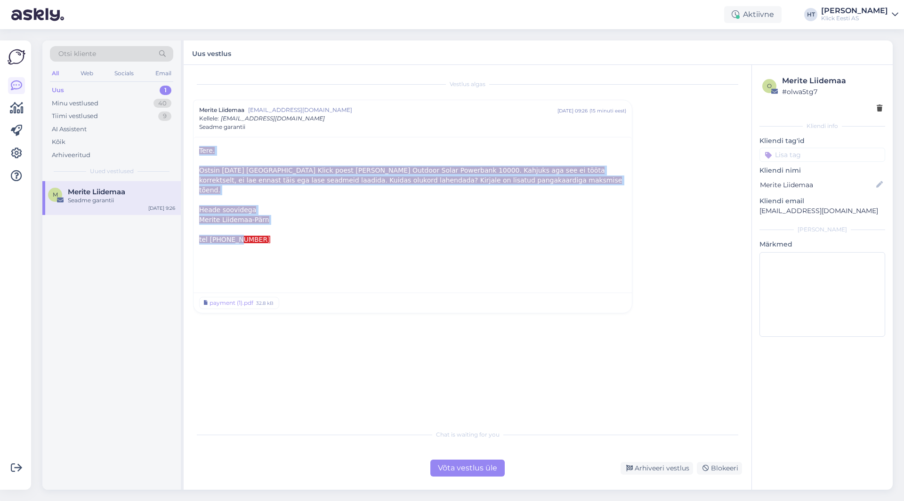
click at [200, 150] on div "Tere. Ostsin [DATE] [GEOGRAPHIC_DATA] Klick poest [PERSON_NAME] Outdoor Solar P…" at bounding box center [412, 215] width 427 height 138
click at [200, 150] on span "Tere." at bounding box center [207, 151] width 16 height 8
drag, startPoint x: 200, startPoint y: 150, endPoint x: 329, endPoint y: 247, distance: 161.4
click at [329, 247] on div "Tere. Ostsin [DATE] [GEOGRAPHIC_DATA] Klick poest [PERSON_NAME] Outdoor Solar P…" at bounding box center [412, 215] width 427 height 138
click at [308, 235] on div "tel [PHONE_NUMBER]" at bounding box center [412, 240] width 427 height 10
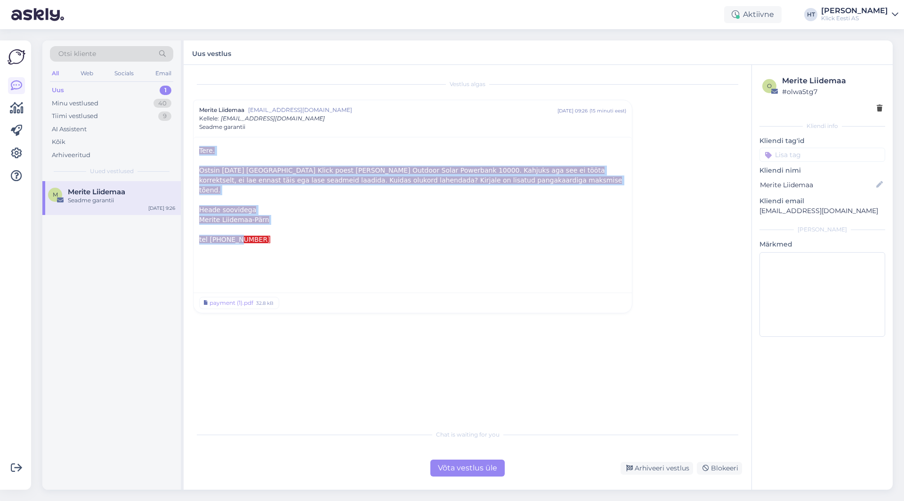
drag, startPoint x: 260, startPoint y: 232, endPoint x: 200, endPoint y: 152, distance: 99.9
click at [200, 152] on div "Tere. Ostsin [DATE] [GEOGRAPHIC_DATA] Klick poest [PERSON_NAME] Outdoor Solar P…" at bounding box center [412, 215] width 427 height 138
click at [200, 152] on span "Tere." at bounding box center [207, 151] width 16 height 8
drag, startPoint x: 200, startPoint y: 152, endPoint x: 315, endPoint y: 241, distance: 144.9
click at [315, 241] on div "Tere. Ostsin [DATE] [GEOGRAPHIC_DATA] Klick poest [PERSON_NAME] Outdoor Solar P…" at bounding box center [412, 215] width 427 height 138
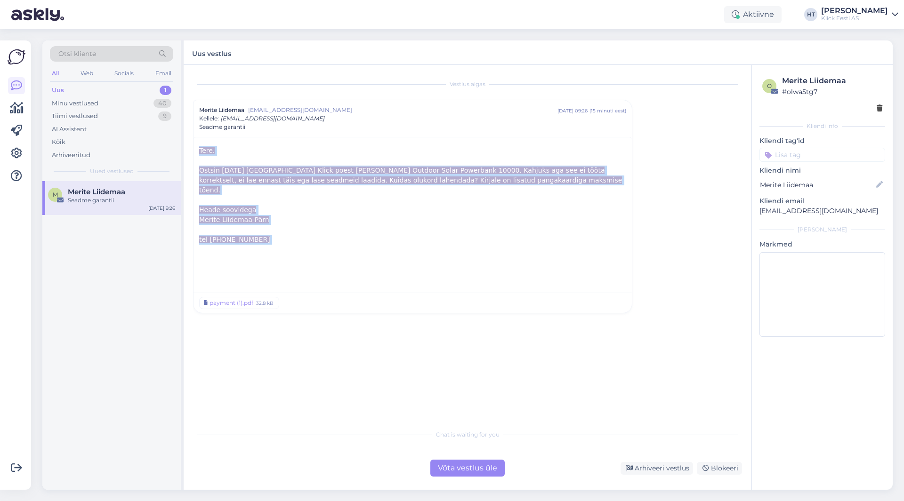
click at [276, 225] on div at bounding box center [412, 230] width 427 height 10
drag, startPoint x: 246, startPoint y: 231, endPoint x: 197, endPoint y: 147, distance: 97.5
click at [197, 147] on div "Tere. Ostsin [DATE] [GEOGRAPHIC_DATA] Klick poest [PERSON_NAME] Outdoor Solar P…" at bounding box center [413, 213] width 438 height 153
click at [197, 148] on div "Tere. Ostsin [DATE] [GEOGRAPHIC_DATA] Klick poest [PERSON_NAME] Outdoor Solar P…" at bounding box center [413, 213] width 438 height 153
drag, startPoint x: 197, startPoint y: 148, endPoint x: 272, endPoint y: 227, distance: 108.9
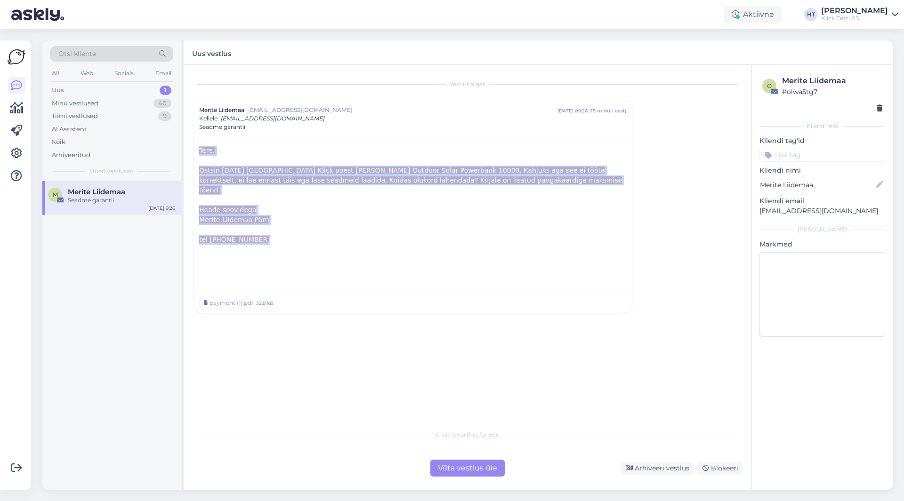
click at [272, 227] on div "Tere. Ostsin [DATE] [GEOGRAPHIC_DATA] Klick poest [PERSON_NAME] Outdoor Solar P…" at bounding box center [413, 213] width 438 height 153
click at [273, 235] on div "tel [PHONE_NUMBER]" at bounding box center [412, 240] width 427 height 10
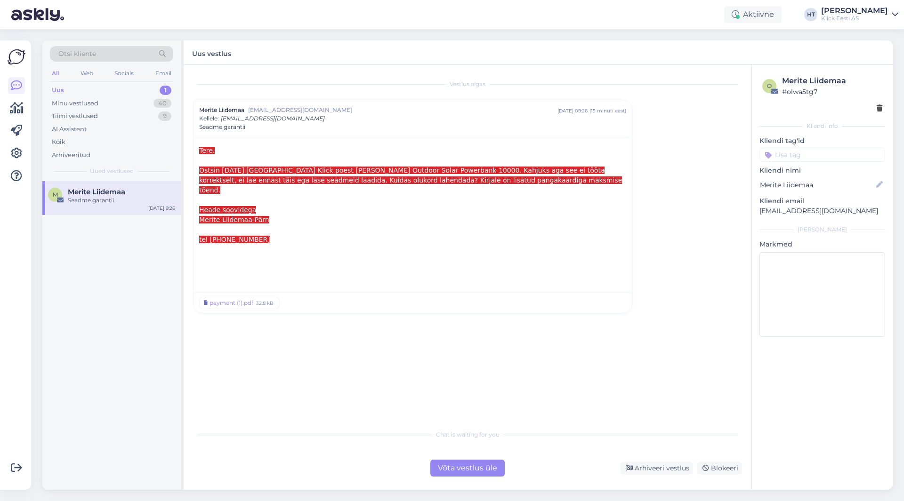
click at [148, 352] on div "M Merite Liidemaa Seadme garantii [DATE] 9:26" at bounding box center [111, 335] width 138 height 309
click at [144, 353] on div "M Merite Liidemaa Seadme garantii [DATE] 9:26" at bounding box center [111, 335] width 138 height 309
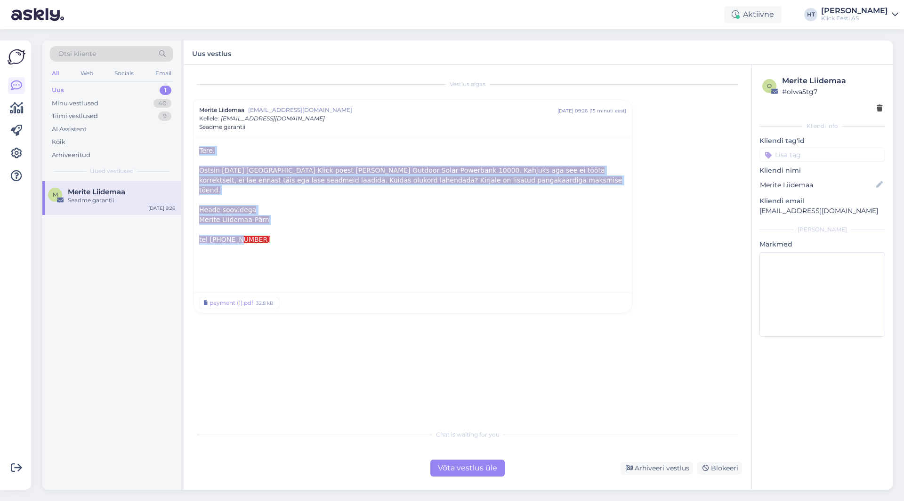
drag, startPoint x: 238, startPoint y: 230, endPoint x: 200, endPoint y: 151, distance: 88.0
click at [200, 151] on div "Tere. Ostsin [DATE] [GEOGRAPHIC_DATA] Klick poest [PERSON_NAME] Outdoor Solar P…" at bounding box center [412, 215] width 427 height 138
click at [200, 151] on span "Tere." at bounding box center [207, 151] width 16 height 8
drag, startPoint x: 200, startPoint y: 151, endPoint x: 268, endPoint y: 232, distance: 105.6
click at [268, 232] on div "Tere. Ostsin [DATE] [GEOGRAPHIC_DATA] Klick poest [PERSON_NAME] Outdoor Solar P…" at bounding box center [412, 215] width 427 height 138
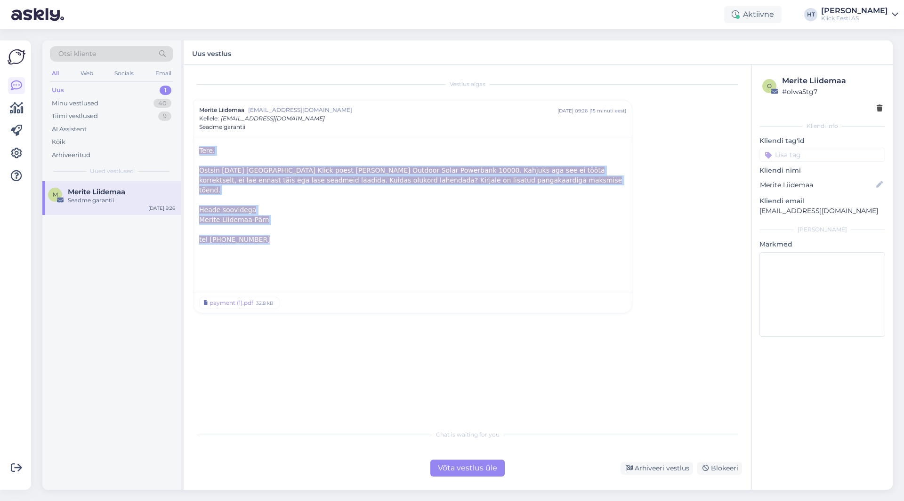
click at [268, 235] on div "tel [PHONE_NUMBER]" at bounding box center [412, 240] width 427 height 10
drag, startPoint x: 264, startPoint y: 232, endPoint x: 200, endPoint y: 150, distance: 104.1
click at [200, 150] on div "Tere. Ostsin [DATE] [GEOGRAPHIC_DATA] Klick poest [PERSON_NAME] Outdoor Solar P…" at bounding box center [412, 215] width 427 height 138
click at [200, 150] on span "Tere." at bounding box center [207, 151] width 16 height 8
drag, startPoint x: 199, startPoint y: 150, endPoint x: 277, endPoint y: 230, distance: 112.2
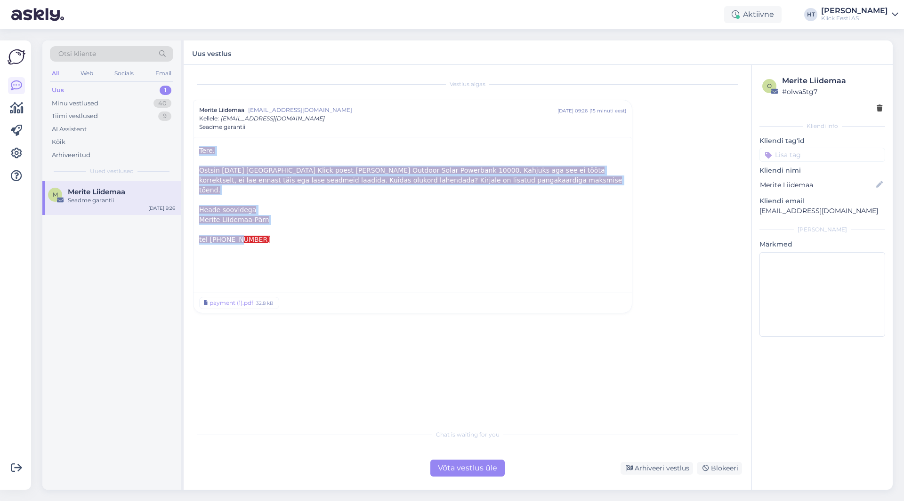
click at [277, 230] on div "Tere. Ostsin [DATE] [GEOGRAPHIC_DATA] Klick poest [PERSON_NAME] Outdoor Solar P…" at bounding box center [413, 213] width 438 height 153
click at [277, 235] on div "tel [PHONE_NUMBER]" at bounding box center [412, 240] width 427 height 10
drag, startPoint x: 258, startPoint y: 234, endPoint x: 198, endPoint y: 153, distance: 100.8
click at [198, 153] on div "Tere. Ostsin [DATE] [GEOGRAPHIC_DATA] Klick poest [PERSON_NAME] Outdoor Solar P…" at bounding box center [413, 213] width 438 height 153
click at [198, 150] on div "Tere. Ostsin [DATE] [GEOGRAPHIC_DATA] Klick poest [PERSON_NAME] Outdoor Solar P…" at bounding box center [413, 213] width 438 height 153
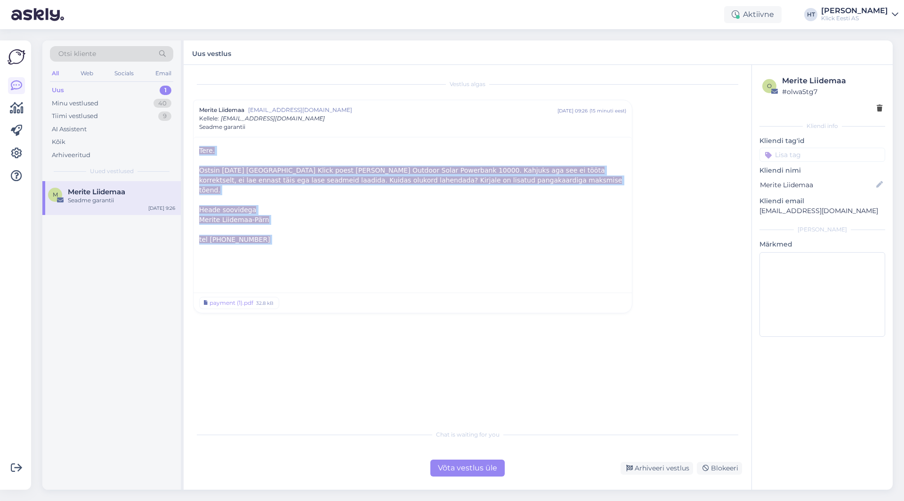
drag, startPoint x: 198, startPoint y: 150, endPoint x: 283, endPoint y: 237, distance: 121.5
click at [283, 237] on div "Tere. Ostsin [DATE] [GEOGRAPHIC_DATA] Klick poest [PERSON_NAME] Outdoor Solar P…" at bounding box center [413, 213] width 438 height 153
click at [280, 235] on div "tel [PHONE_NUMBER]" at bounding box center [412, 240] width 427 height 10
drag, startPoint x: 277, startPoint y: 231, endPoint x: 198, endPoint y: 150, distance: 113.2
click at [198, 150] on div "Tere. Ostsin [DATE] [GEOGRAPHIC_DATA] Klick poest [PERSON_NAME] Outdoor Solar P…" at bounding box center [413, 213] width 438 height 153
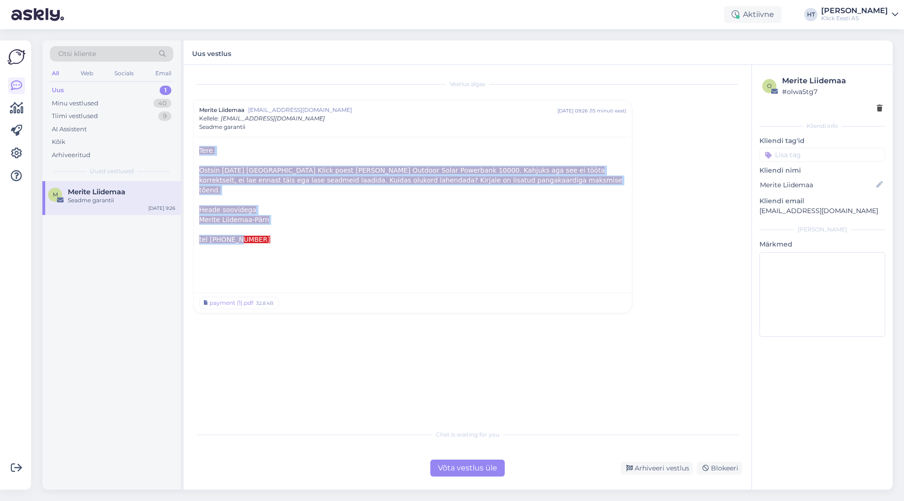
click at [198, 150] on div "Tere. Ostsin [DATE] [GEOGRAPHIC_DATA] Klick poest [PERSON_NAME] Outdoor Solar P…" at bounding box center [413, 213] width 438 height 153
drag, startPoint x: 198, startPoint y: 150, endPoint x: 272, endPoint y: 233, distance: 111.1
click at [272, 233] on div "Tere. Ostsin [DATE] [GEOGRAPHIC_DATA] Klick poest [PERSON_NAME] Outdoor Solar P…" at bounding box center [413, 213] width 438 height 153
click at [272, 235] on div "tel [PHONE_NUMBER]" at bounding box center [412, 240] width 427 height 10
drag, startPoint x: 270, startPoint y: 233, endPoint x: 198, endPoint y: 150, distance: 110.2
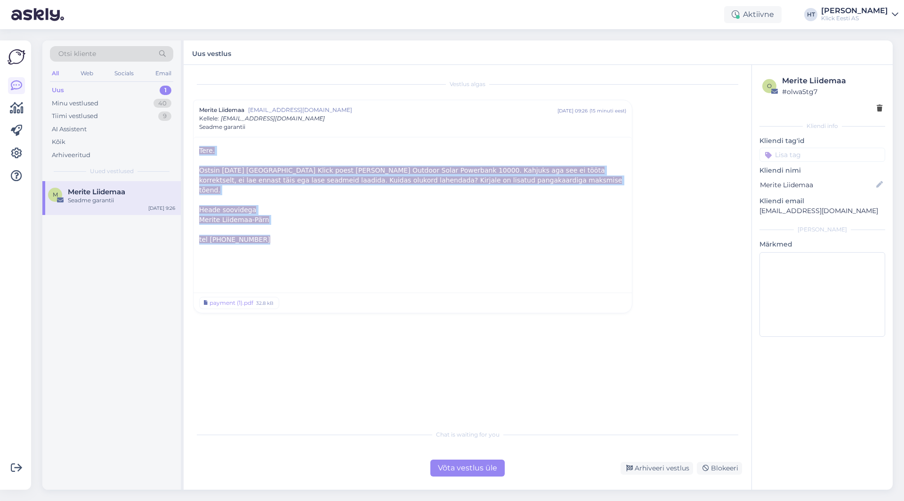
click at [198, 150] on div "Tere. Ostsin [DATE] [GEOGRAPHIC_DATA] Klick poest [PERSON_NAME] Outdoor Solar P…" at bounding box center [413, 213] width 438 height 153
drag, startPoint x: 198, startPoint y: 150, endPoint x: 278, endPoint y: 237, distance: 119.0
click at [278, 237] on div "Tere. Ostsin [DATE] [GEOGRAPHIC_DATA] Klick poest [PERSON_NAME] Outdoor Solar P…" at bounding box center [413, 213] width 438 height 153
click at [276, 235] on div "tel [PHONE_NUMBER]" at bounding box center [412, 240] width 427 height 10
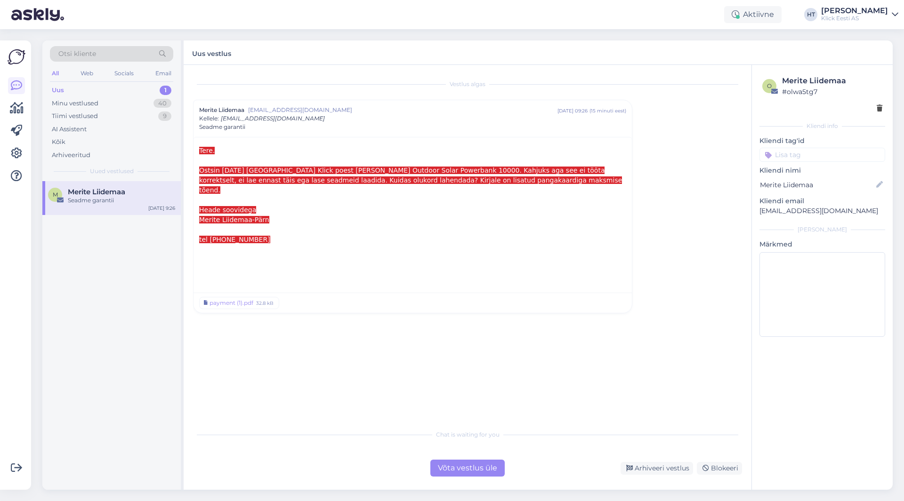
click at [53, 315] on div "M Merite Liidemaa Seadme garantii [DATE] 9:26" at bounding box center [111, 335] width 138 height 309
click at [134, 315] on div "M Merite Liidemaa Seadme garantii [DATE] 9:26" at bounding box center [111, 335] width 138 height 309
click at [476, 471] on div "Võta vestlus üle" at bounding box center [467, 468] width 74 height 17
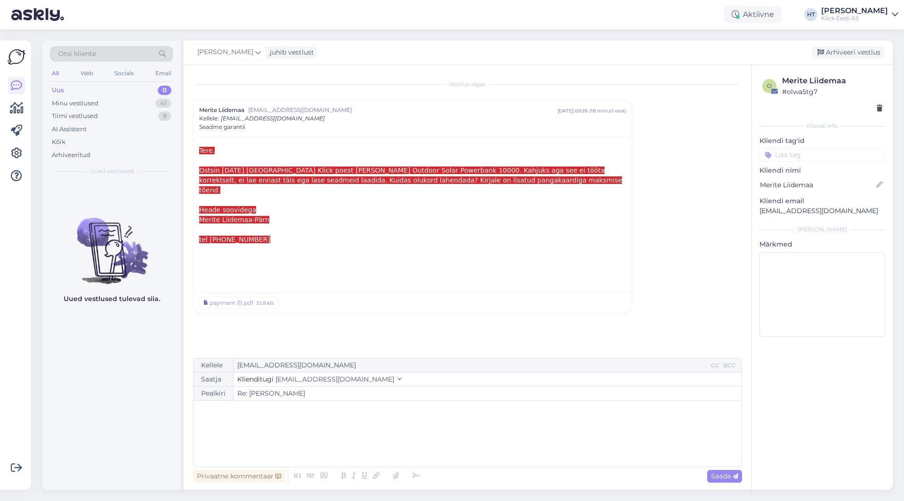
click at [401, 418] on div "﻿" at bounding box center [467, 434] width 539 height 56
click at [129, 107] on div "Minu vestlused 41" at bounding box center [111, 103] width 123 height 13
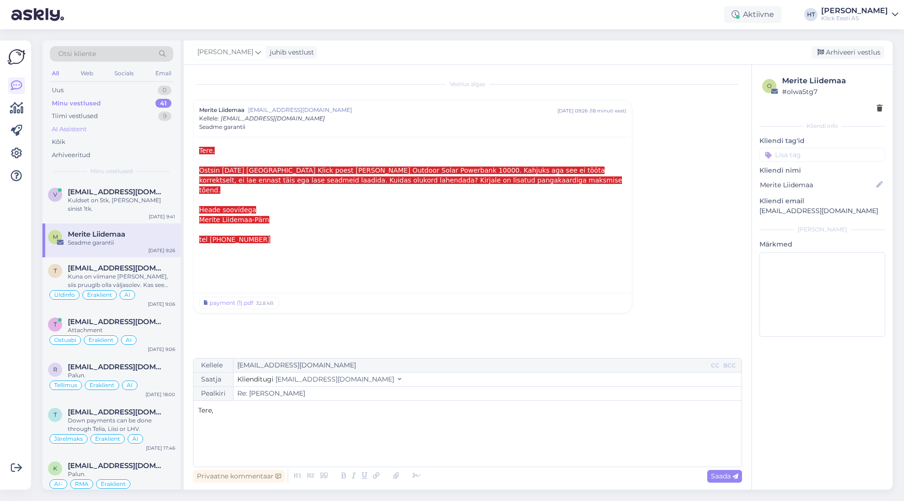
click at [122, 131] on div "AI Assistent" at bounding box center [111, 129] width 123 height 13
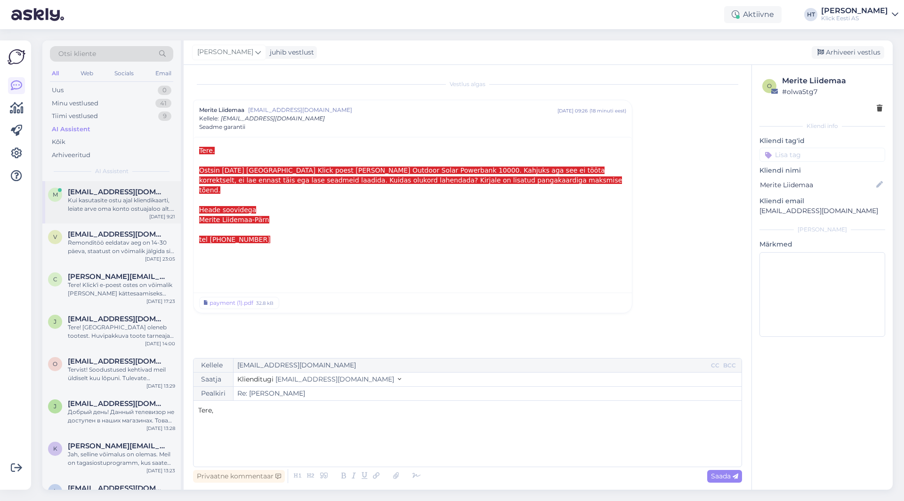
click at [98, 210] on div "Kui kasutasite ostu ajal kliendikaarti, leiate arve oma konto ostuajaloo alt. K…" at bounding box center [121, 204] width 107 height 17
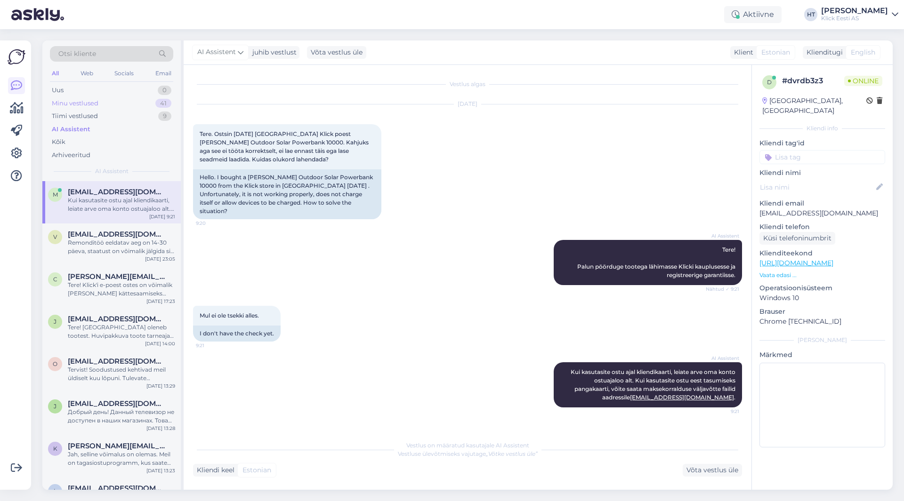
click at [137, 107] on div "Minu vestlused 41" at bounding box center [111, 103] width 123 height 13
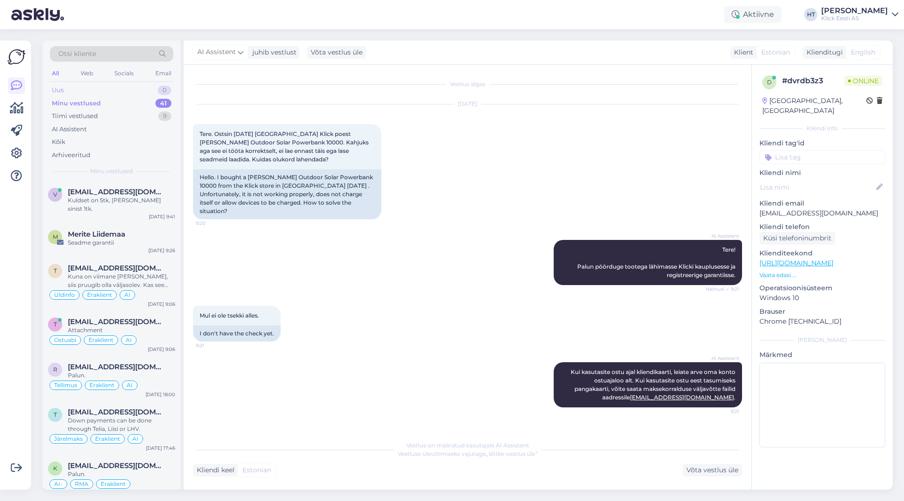
click at [137, 90] on div "Uus 0" at bounding box center [111, 90] width 123 height 13
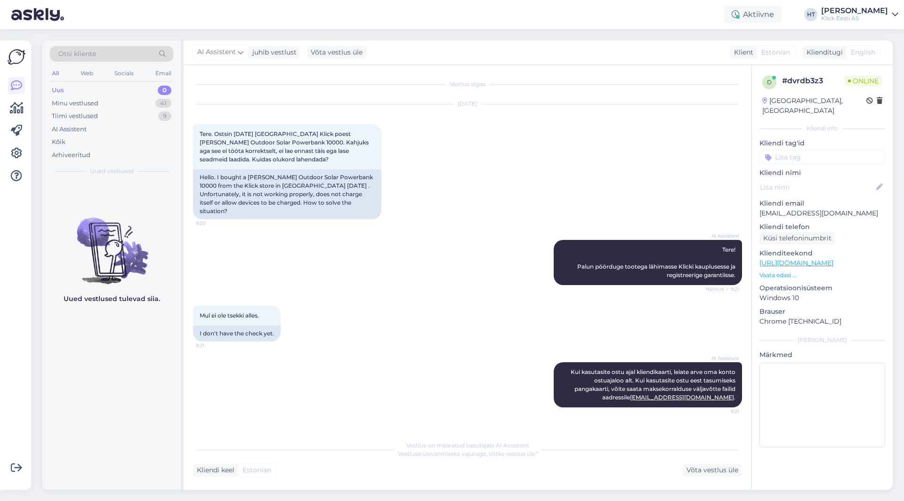
click at [113, 96] on div "Uus 0" at bounding box center [111, 90] width 123 height 13
click at [114, 101] on div "Minu vestlused 41" at bounding box center [111, 103] width 123 height 13
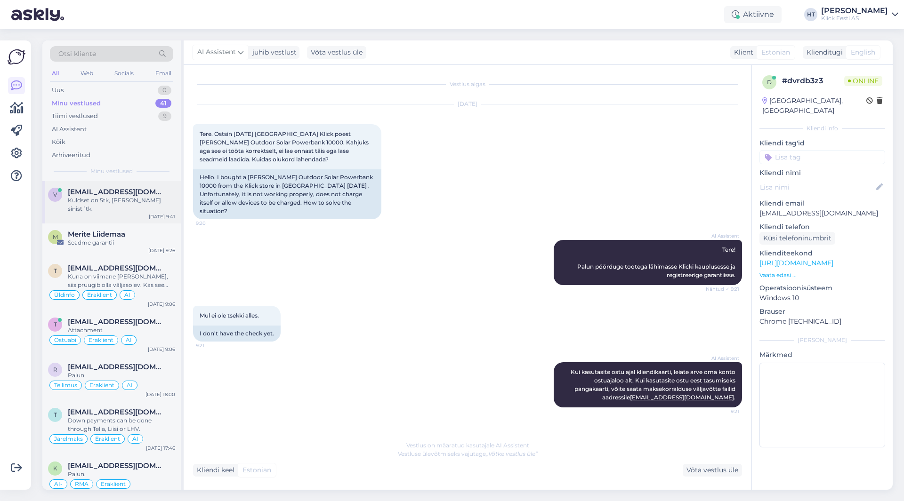
click at [116, 182] on div "v [EMAIL_ADDRESS][DOMAIN_NAME] Kuldset on 5tk, [PERSON_NAME] sinist 1tk. [DATE]…" at bounding box center [111, 202] width 138 height 42
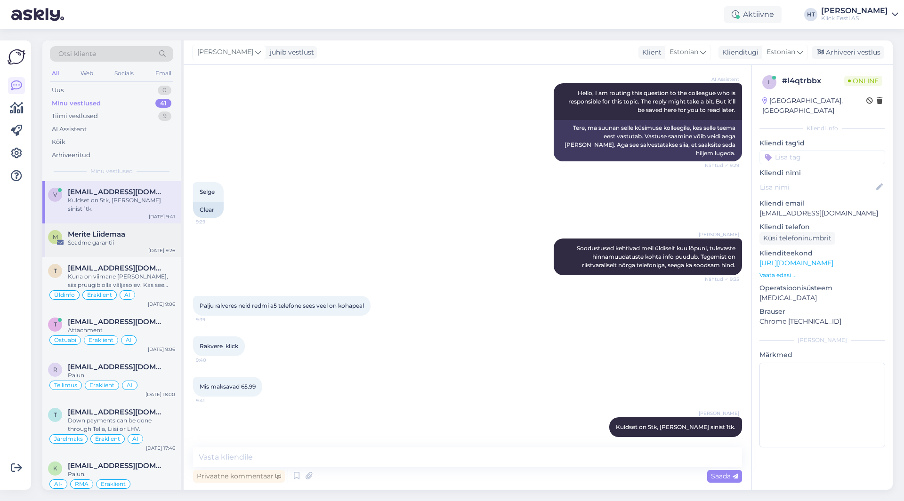
click at [125, 230] on span "Merite Liidemaa" at bounding box center [96, 234] width 57 height 8
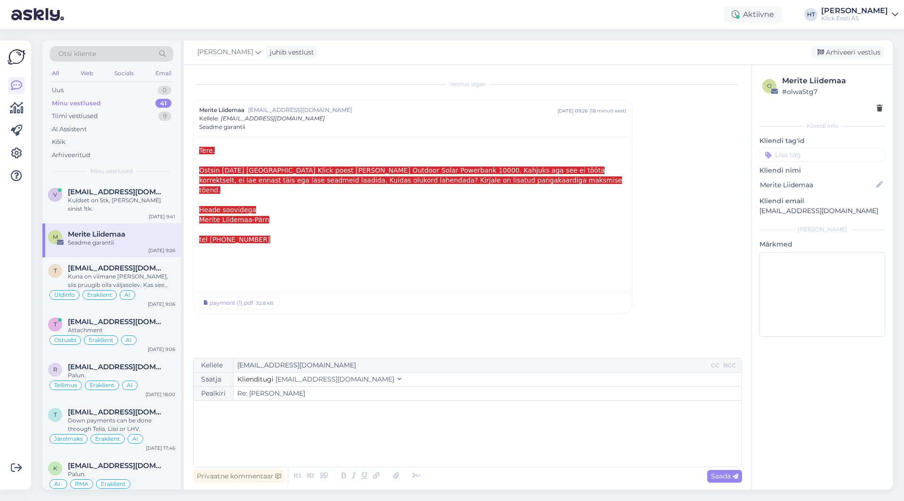
click at [266, 245] on div at bounding box center [412, 250] width 427 height 10
click at [251, 412] on p "﻿" at bounding box center [467, 411] width 539 height 10
click at [395, 475] on icon at bounding box center [396, 476] width 12 height 13
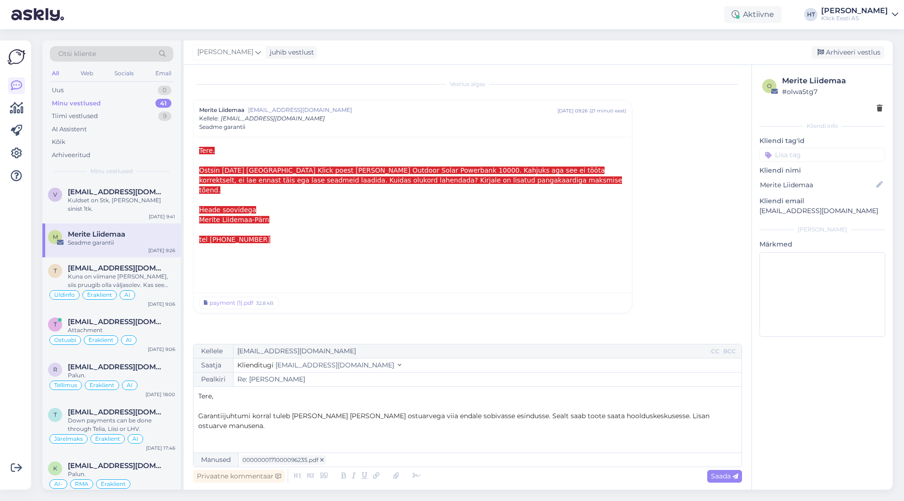
click at [723, 416] on p "Garantiijuhtumi korral tuleb [PERSON_NAME] [PERSON_NAME] ostuarvega viia endale…" at bounding box center [467, 421] width 539 height 20
click at [708, 417] on p "Garantiijuhtumi korral tuleb [PERSON_NAME] [PERSON_NAME] ostuarvega viia endale…" at bounding box center [467, 421] width 539 height 20
click at [489, 414] on span "Garantiijuhtumi korral tuleb [PERSON_NAME] [PERSON_NAME] ostuarvega viia endale…" at bounding box center [454, 421] width 513 height 18
click at [732, 415] on p "Garantiijuhtumi korral tuleb [PERSON_NAME] [PERSON_NAME] ostuarvega viia endale…" at bounding box center [467, 421] width 539 height 20
click at [726, 479] on span "Saada" at bounding box center [724, 476] width 27 height 8
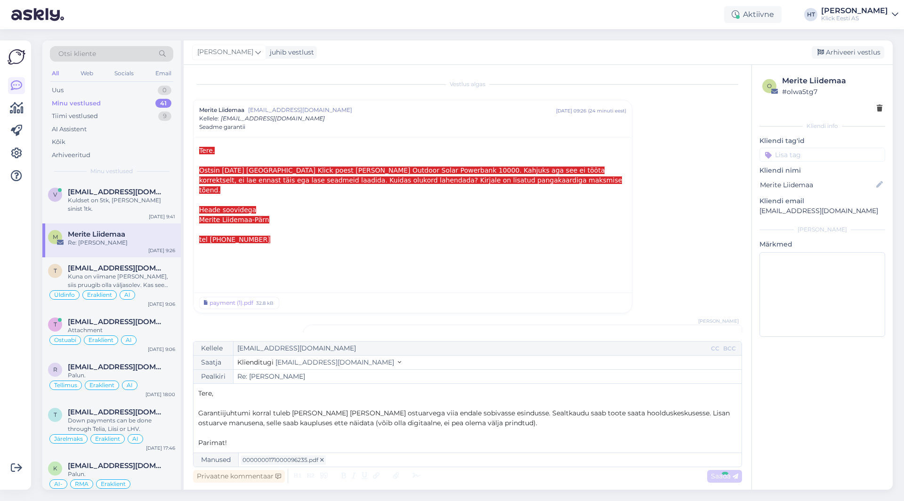
type input "Re: Re: Seadme garantii"
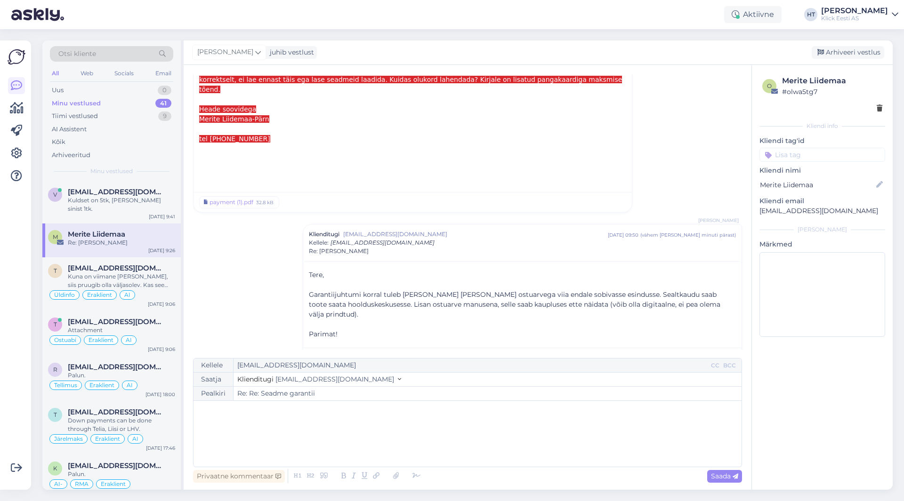
scroll to position [115, 0]
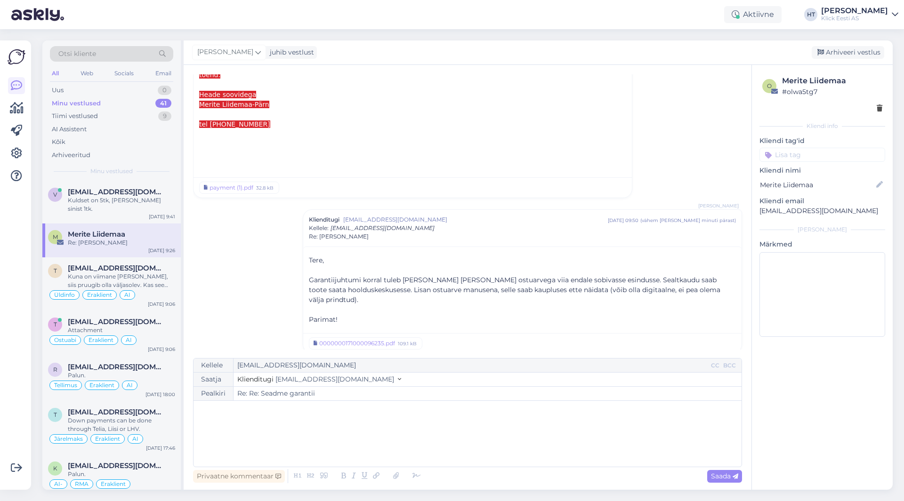
click at [153, 100] on div "Minu vestlused 41" at bounding box center [111, 103] width 123 height 13
click at [162, 204] on div "Re: [PERSON_NAME]" at bounding box center [121, 200] width 107 height 8
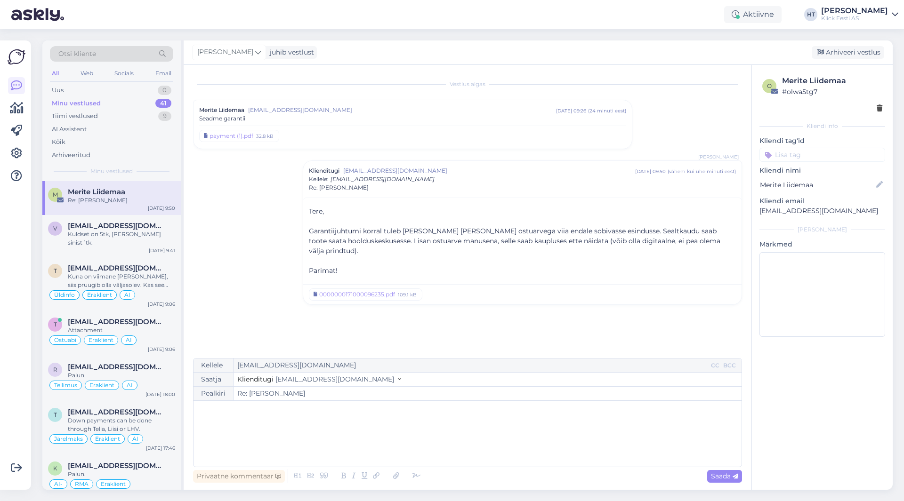
click at [19, 391] on div at bounding box center [17, 265] width 18 height 435
click at [120, 231] on div "Kuldset on 5tk, [PERSON_NAME] sinist 1tk." at bounding box center [121, 238] width 107 height 17
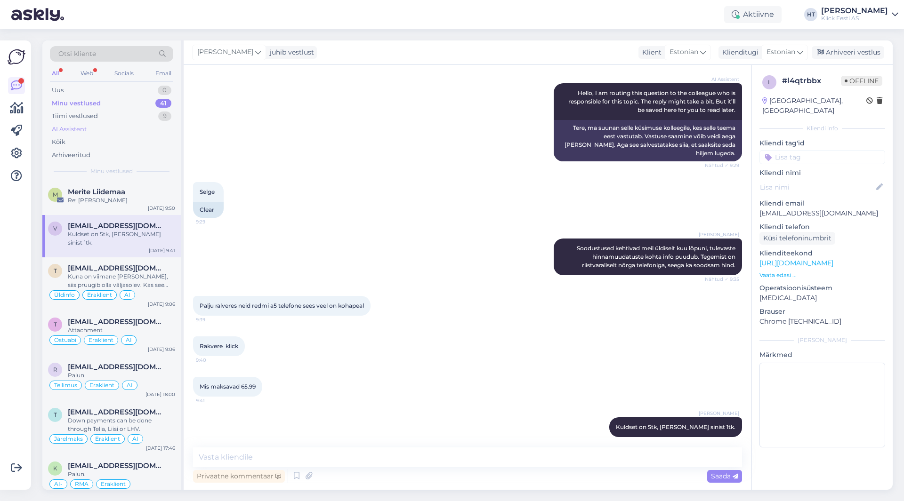
click at [119, 129] on div "AI Assistent" at bounding box center [111, 129] width 123 height 13
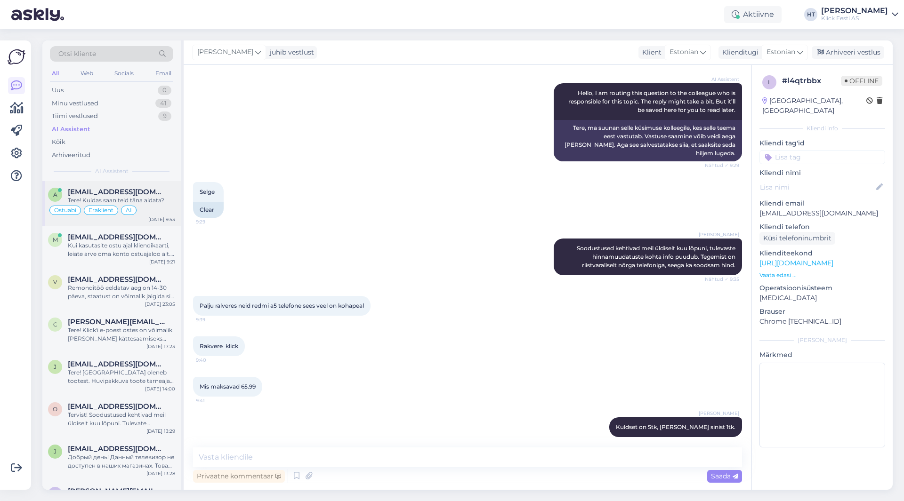
click at [118, 187] on div "a [EMAIL_ADDRESS][DOMAIN_NAME] Tere! Kuidas saan teid [PERSON_NAME] aidata? Ost…" at bounding box center [111, 203] width 138 height 45
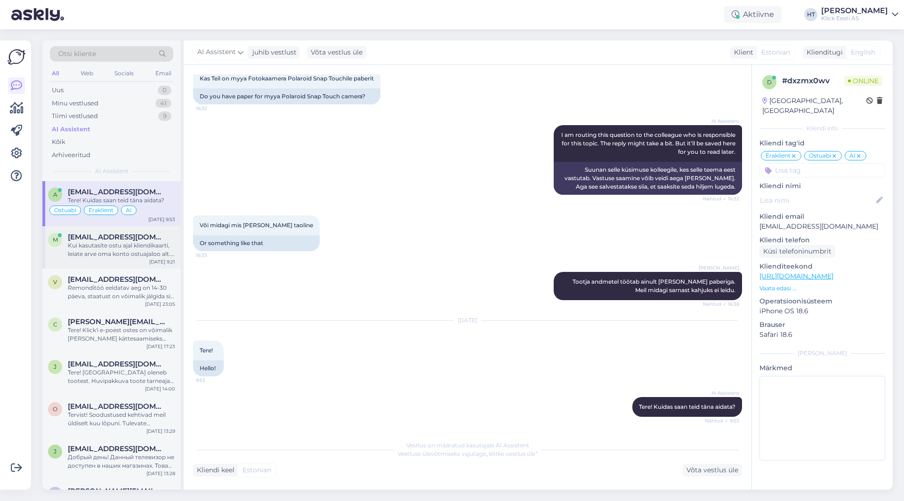
click at [152, 235] on span "[EMAIL_ADDRESS][DOMAIN_NAME]" at bounding box center [117, 237] width 98 height 8
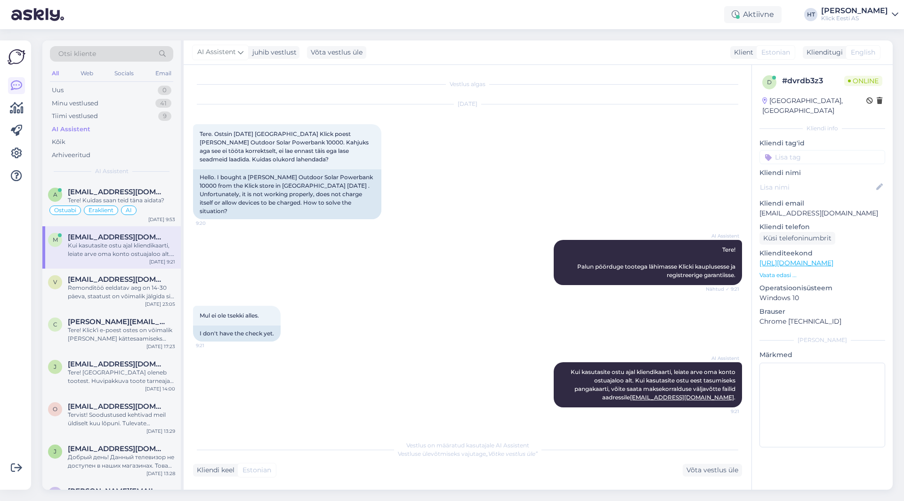
scroll to position [0, 0]
click at [145, 103] on div "Minu vestlused 41" at bounding box center [111, 103] width 123 height 13
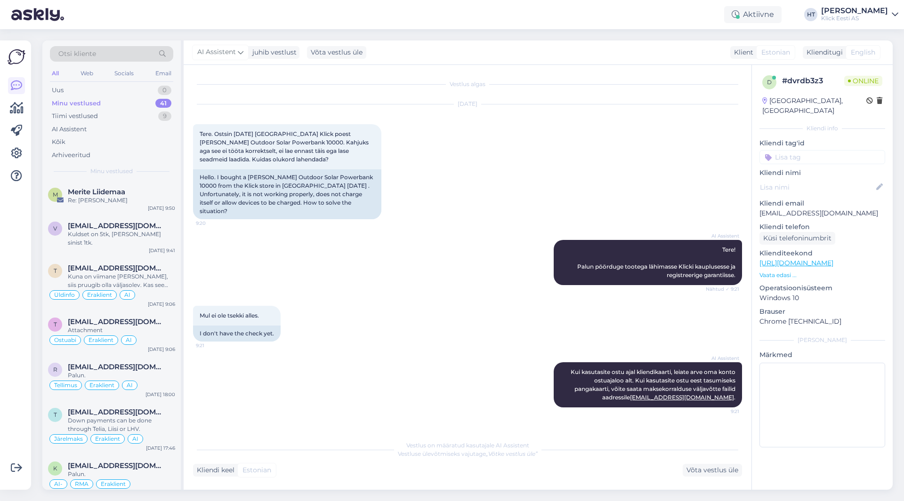
click at [420, 266] on div "AI Assistent Tere! Palun pöörduge tootega lähimasse Klicki kauplusesse ja regis…" at bounding box center [467, 263] width 549 height 66
click at [134, 242] on div "v [EMAIL_ADDRESS][DOMAIN_NAME] Kuldset on 5tk, [PERSON_NAME] sinist 1tk. [DATE]…" at bounding box center [111, 236] width 138 height 42
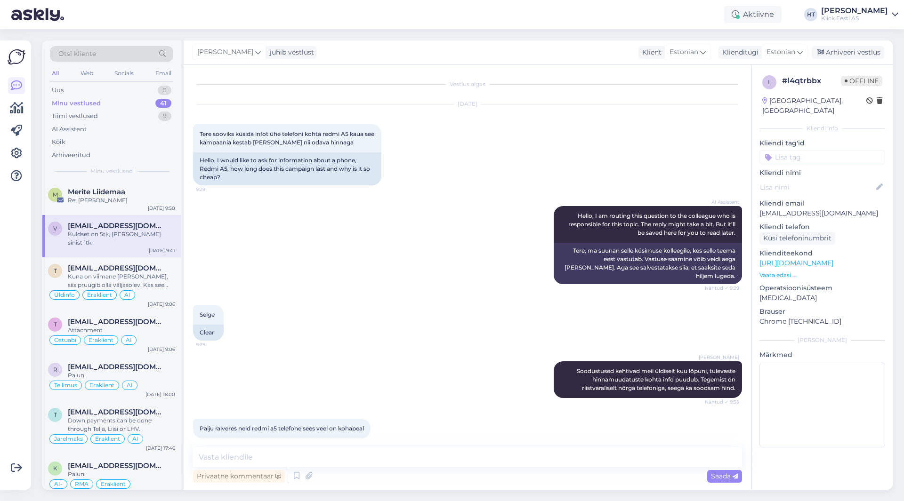
scroll to position [123, 0]
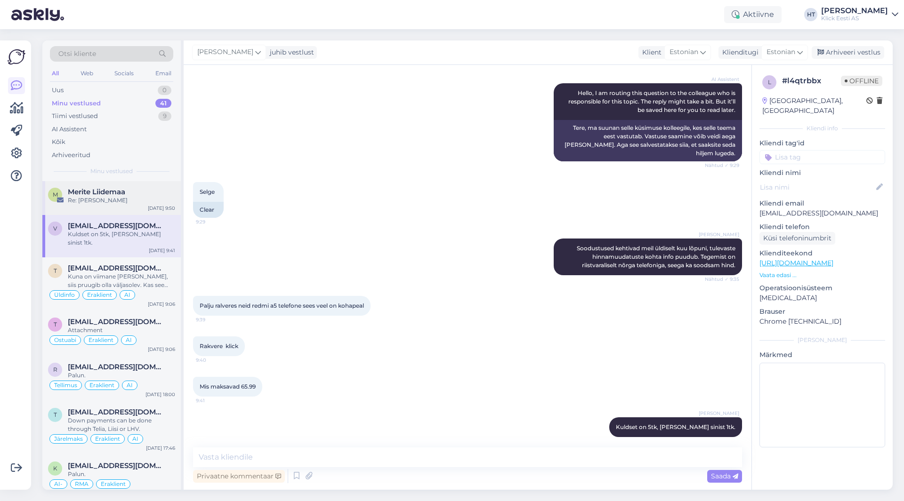
click at [135, 200] on div "Re: [PERSON_NAME]" at bounding box center [121, 200] width 107 height 8
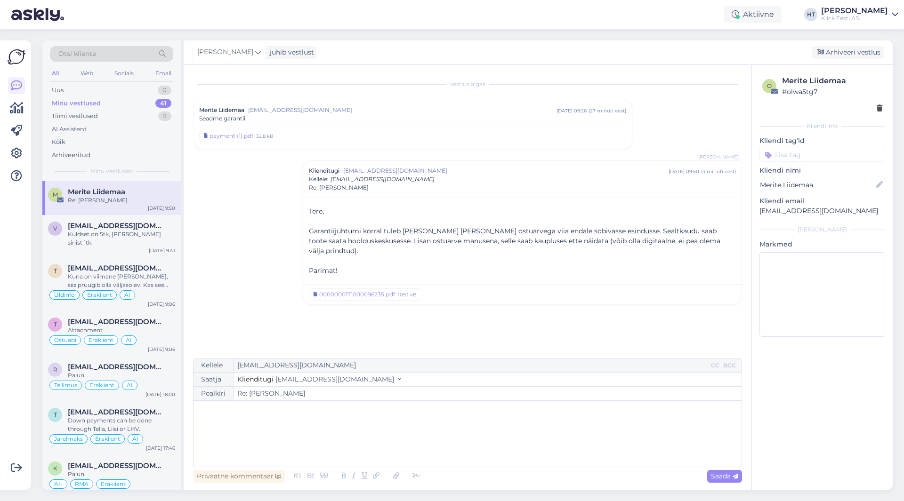
scroll to position [0, 0]
click at [271, 288] on div "Vestlus algas Merite Liidemaa [EMAIL_ADDRESS][DOMAIN_NAME] [DATE] 09:26 ( 27 mi…" at bounding box center [471, 211] width 557 height 275
click at [820, 155] on input at bounding box center [822, 155] width 126 height 14
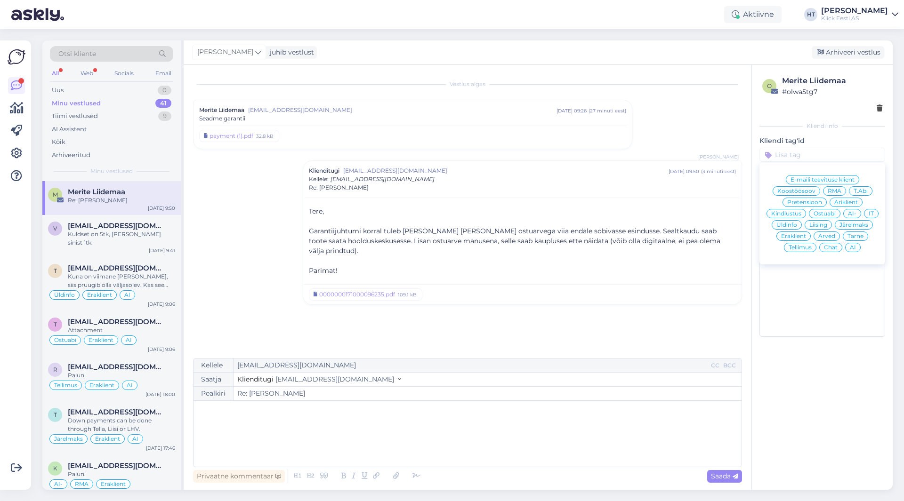
click at [830, 193] on span "RMA" at bounding box center [835, 191] width 14 height 6
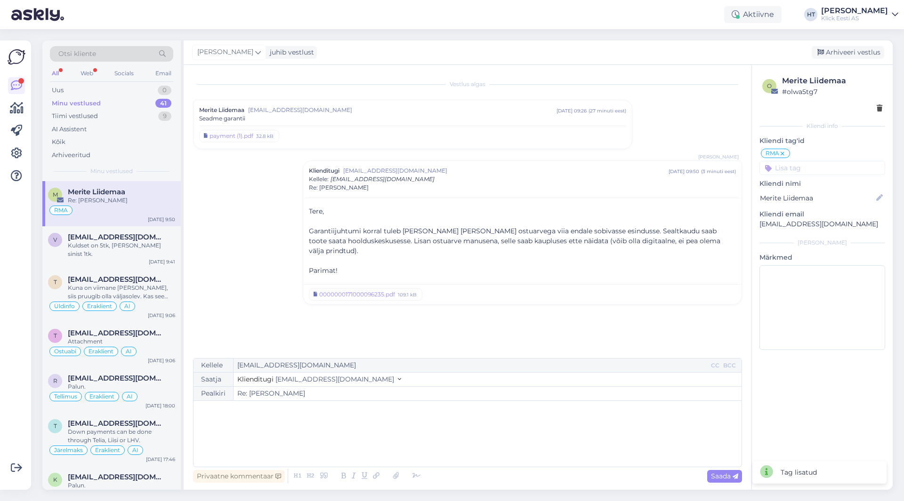
click at [819, 164] on input at bounding box center [822, 168] width 126 height 14
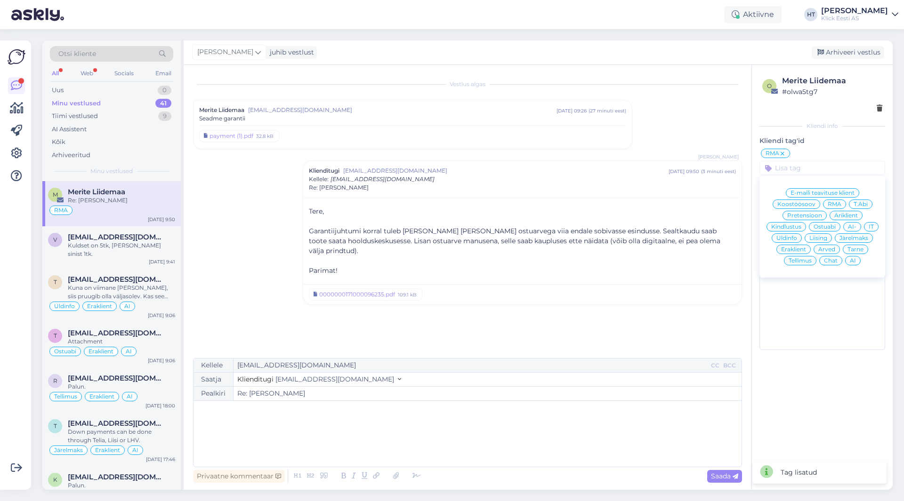
click at [821, 249] on span "Arved" at bounding box center [826, 250] width 17 height 6
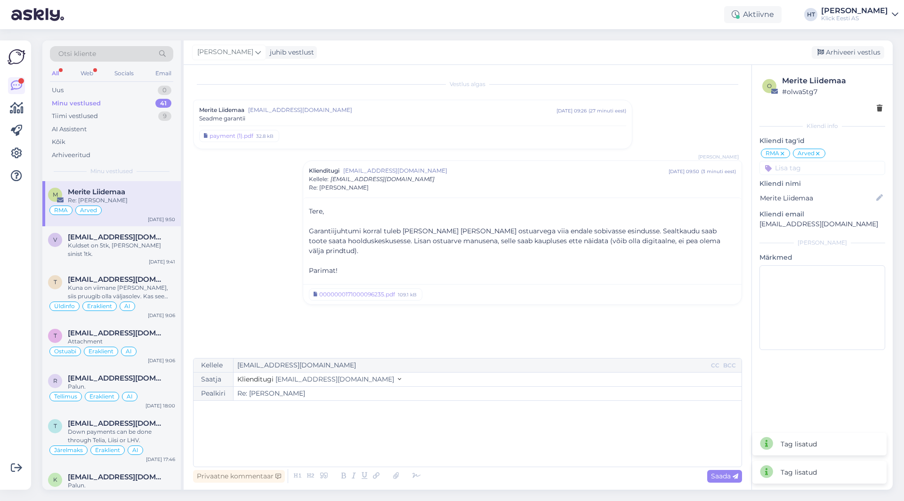
click at [797, 174] on input at bounding box center [822, 168] width 126 height 14
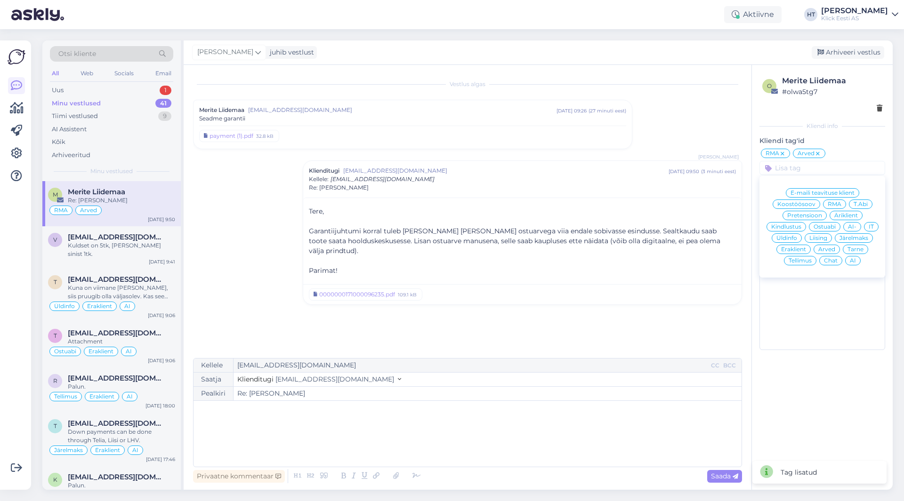
click at [796, 244] on div "E-maili teavituse klient Koostöösoov RMA T.Abi Pretensioon Äriklient Kindlustus…" at bounding box center [822, 227] width 126 height 94
click at [795, 245] on div "Eraklient" at bounding box center [793, 249] width 34 height 9
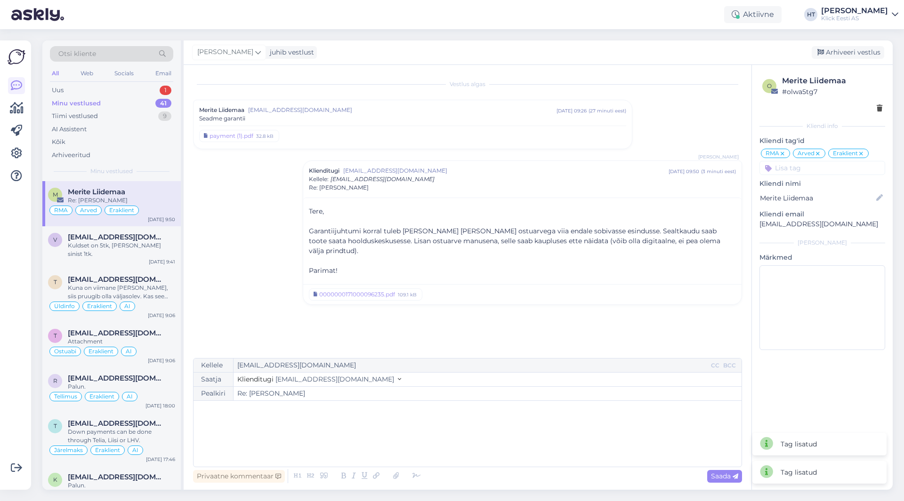
click at [228, 233] on div "Vestlus algas Merite Liidemaa [EMAIL_ADDRESS][DOMAIN_NAME] [DATE] 09:26 ( 27 mi…" at bounding box center [471, 211] width 557 height 275
click at [151, 87] on div "Uus 1" at bounding box center [111, 90] width 123 height 13
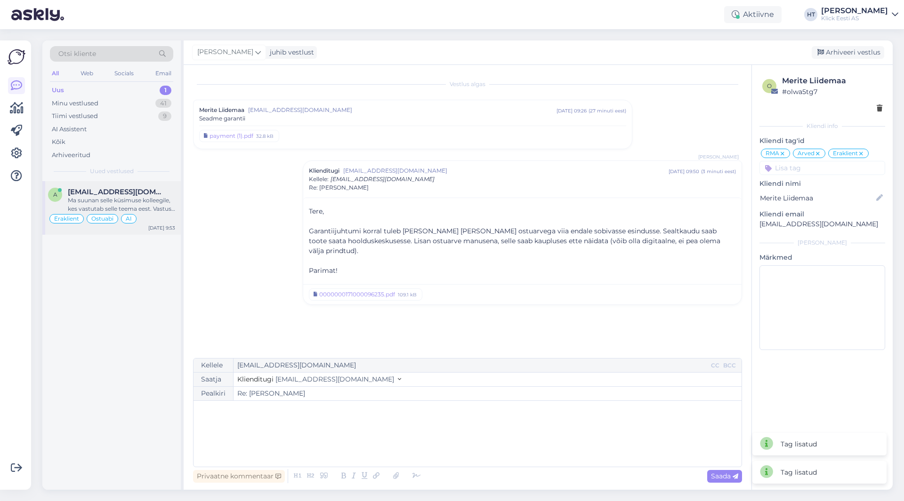
click at [133, 191] on span "[EMAIL_ADDRESS][DOMAIN_NAME]" at bounding box center [117, 192] width 98 height 8
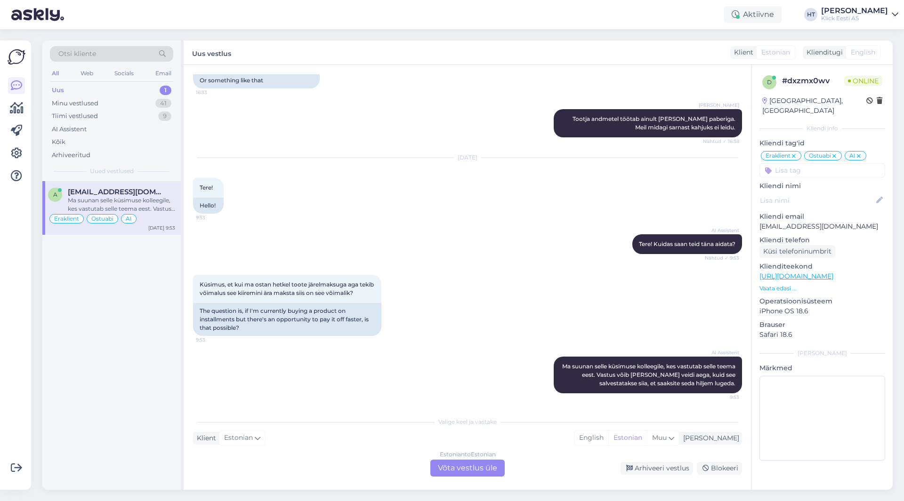
click at [108, 58] on div "Otsi kliente" at bounding box center [111, 54] width 123 height 16
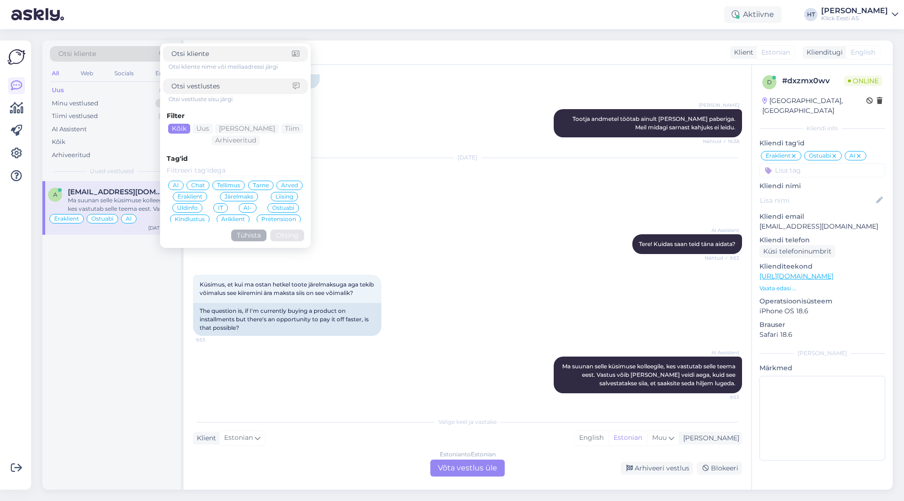
click at [253, 88] on input at bounding box center [231, 86] width 121 height 10
type input "õhendust [PERSON_NAME]"
click button "Otsing" at bounding box center [287, 236] width 34 height 12
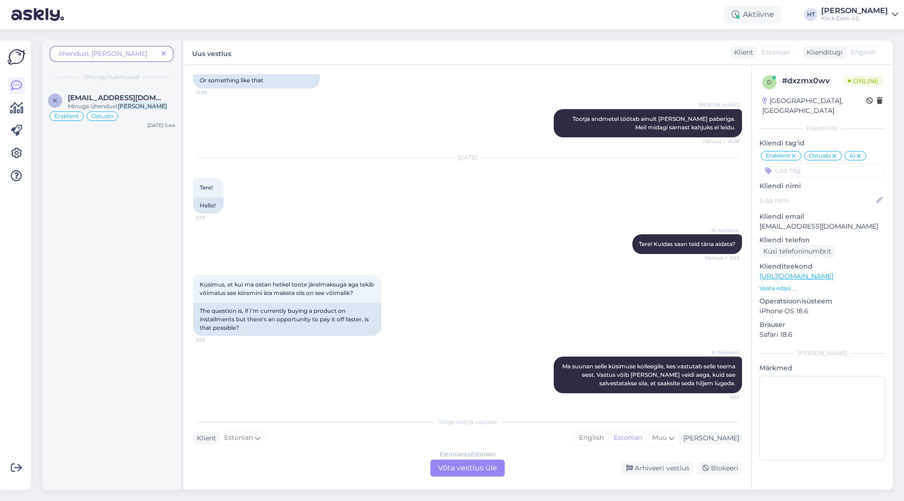
click at [104, 60] on div "õhendust [PERSON_NAME]" at bounding box center [111, 54] width 123 height 16
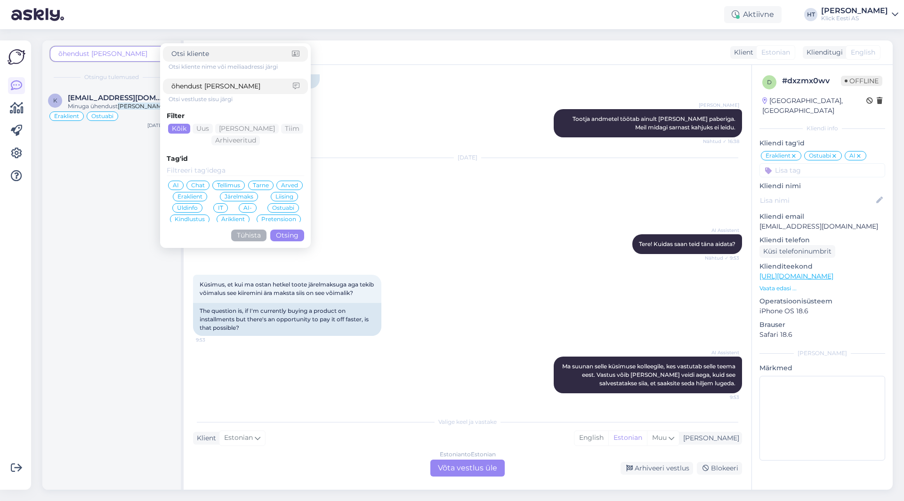
click at [177, 85] on input "õhendust [PERSON_NAME]" at bounding box center [231, 86] width 121 height 10
drag, startPoint x: 175, startPoint y: 85, endPoint x: 163, endPoint y: 85, distance: 11.8
click at [163, 85] on div "õhendust [PERSON_NAME]" at bounding box center [235, 87] width 145 height 16
type input "ühendust [PERSON_NAME]"
click button "Otsing" at bounding box center [287, 236] width 34 height 12
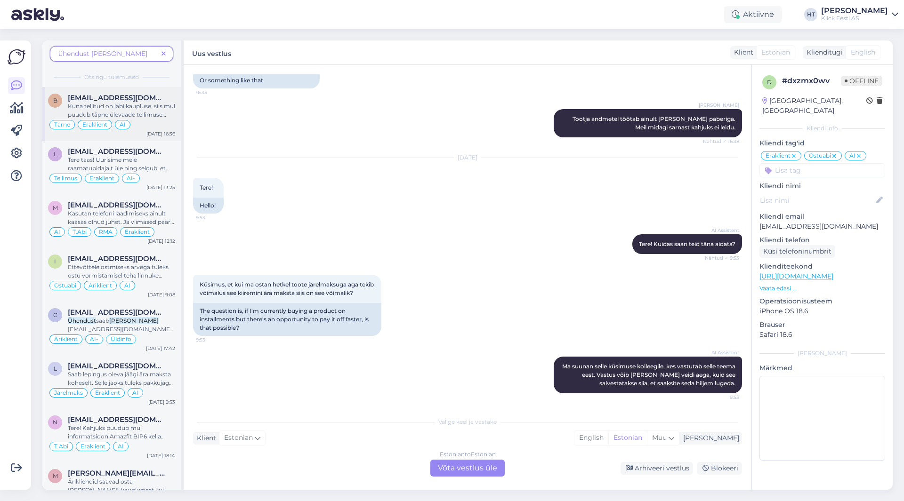
click at [162, 94] on span "[EMAIL_ADDRESS][DOMAIN_NAME]" at bounding box center [117, 98] width 98 height 8
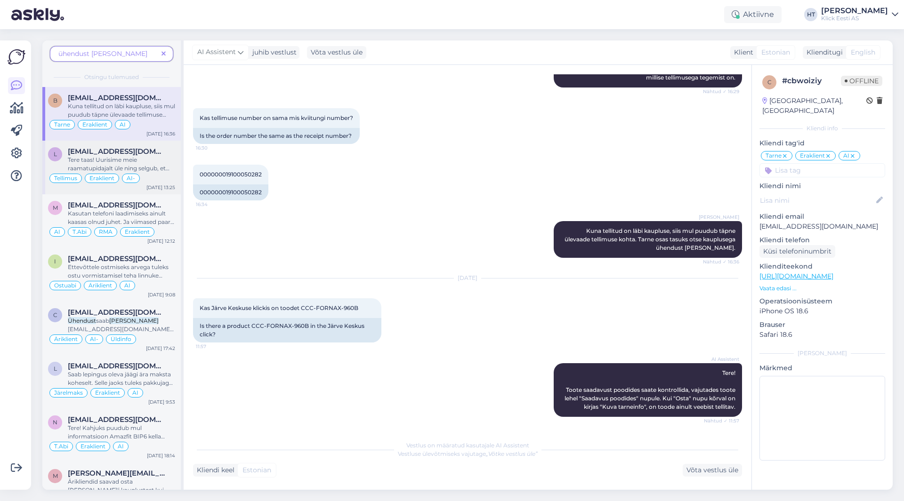
click at [117, 160] on span "Tere taas! Uurisime meie raamatupidajalt üle ning selgub, et kumbki maksetest p…" at bounding box center [119, 176] width 102 height 41
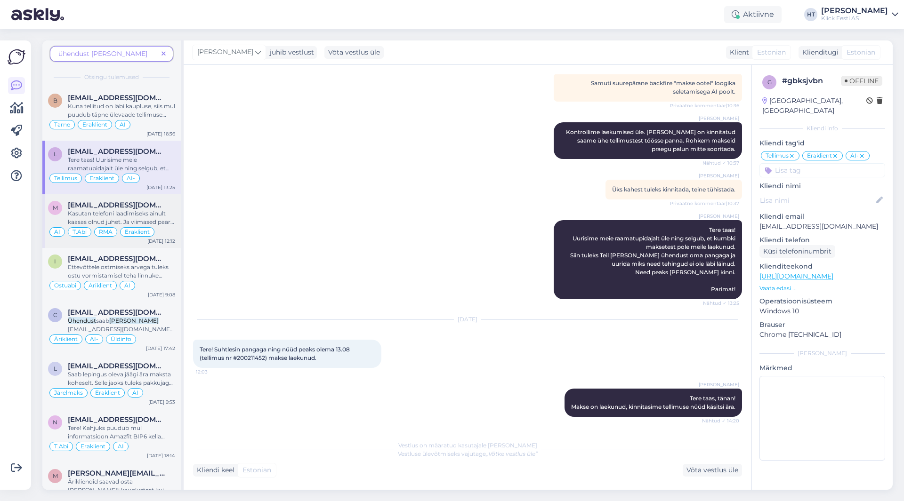
click at [169, 212] on div "Kasutan telefoni laadimiseks ainult kaasas olnud juhet. Ja viimased paar nädala…" at bounding box center [121, 218] width 107 height 17
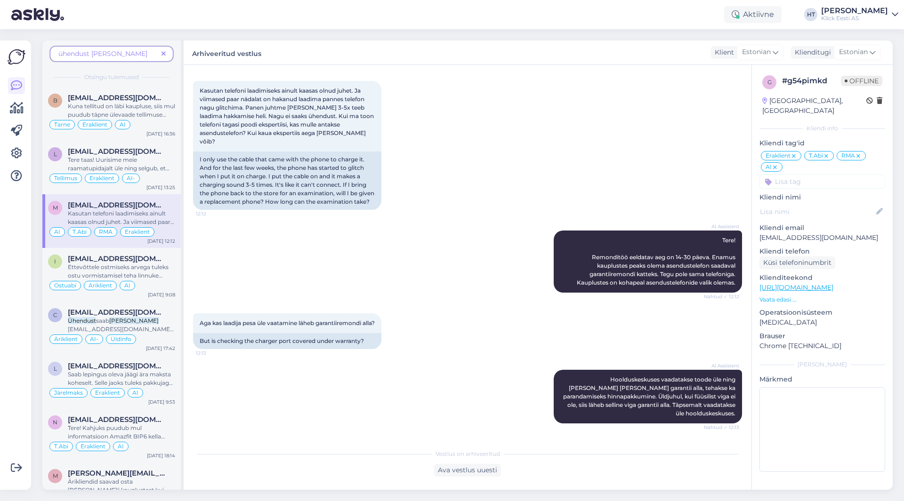
scroll to position [446, 0]
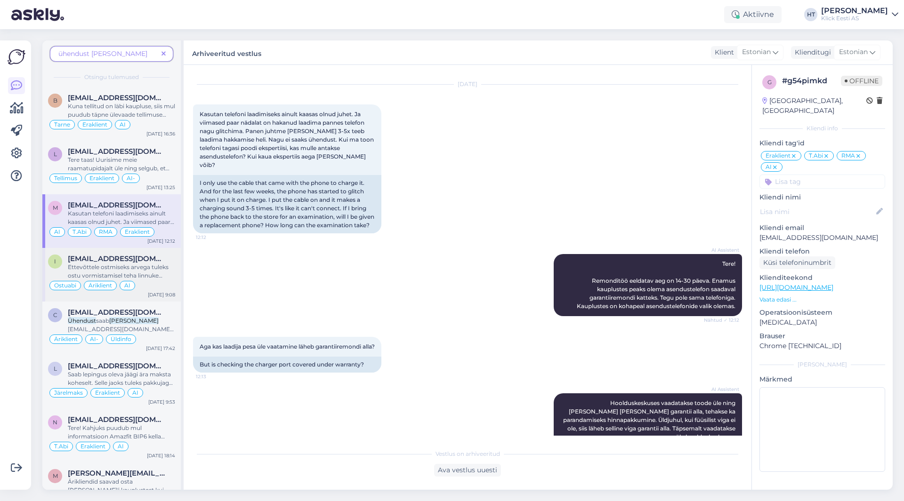
click at [165, 264] on span "Ettevõttele ostmiseks arvega tuleks ostu vormistamisel teha linnuke "Ostan ette…" at bounding box center [120, 314] width 104 height 100
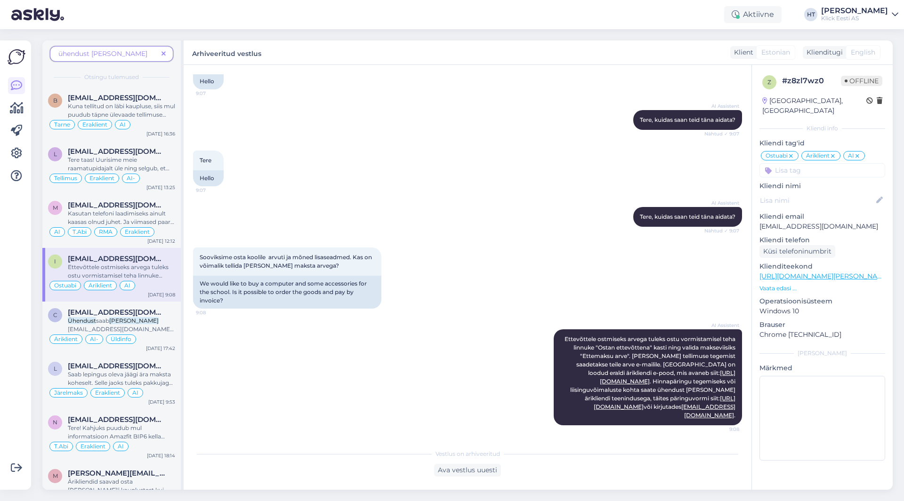
scroll to position [62, 0]
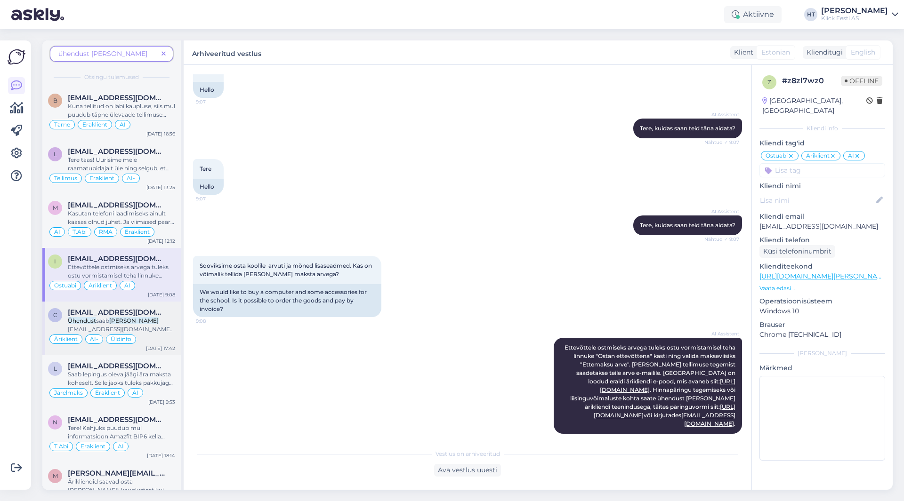
click at [161, 321] on div "Ühendust saab [PERSON_NAME] [EMAIL_ADDRESS][DOMAIN_NAME] aadressil." at bounding box center [121, 325] width 107 height 17
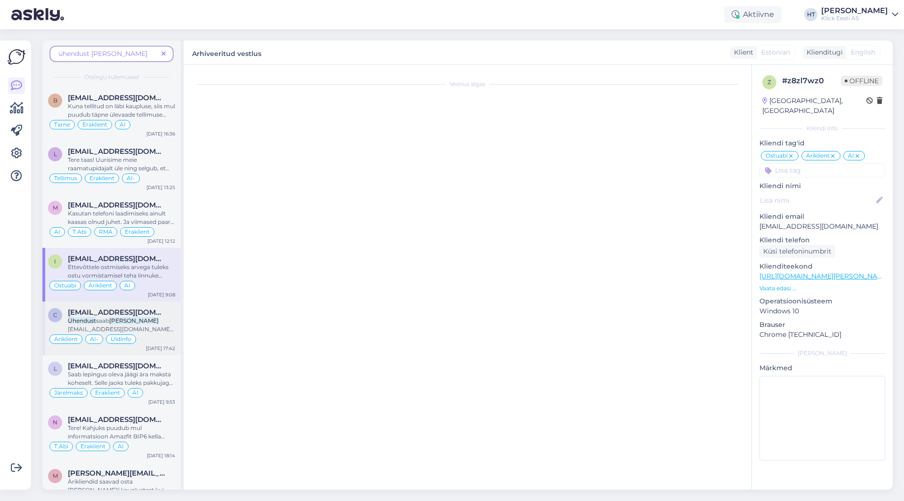
scroll to position [37, 0]
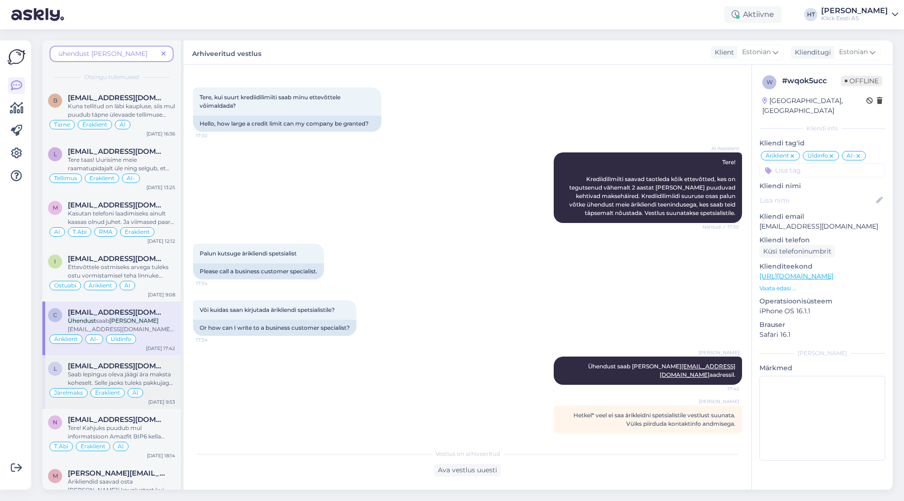
click at [161, 365] on span "[EMAIL_ADDRESS][DOMAIN_NAME]" at bounding box center [117, 366] width 98 height 8
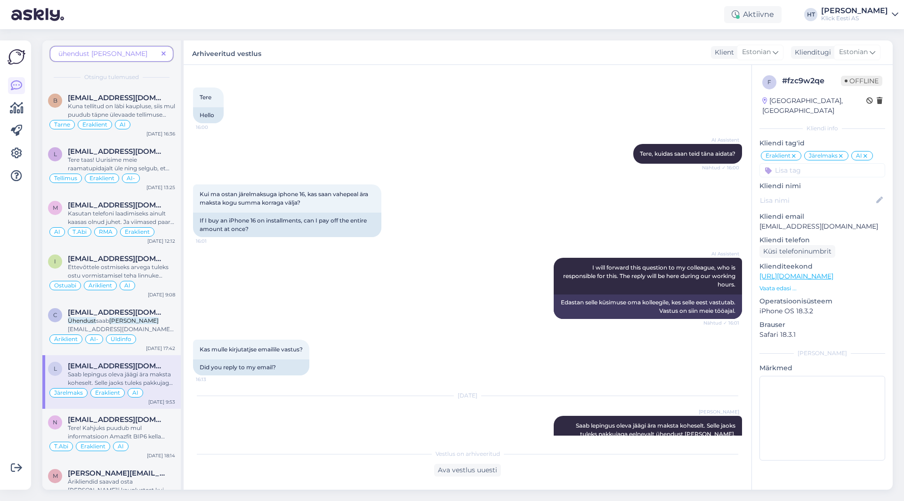
scroll to position [56, 0]
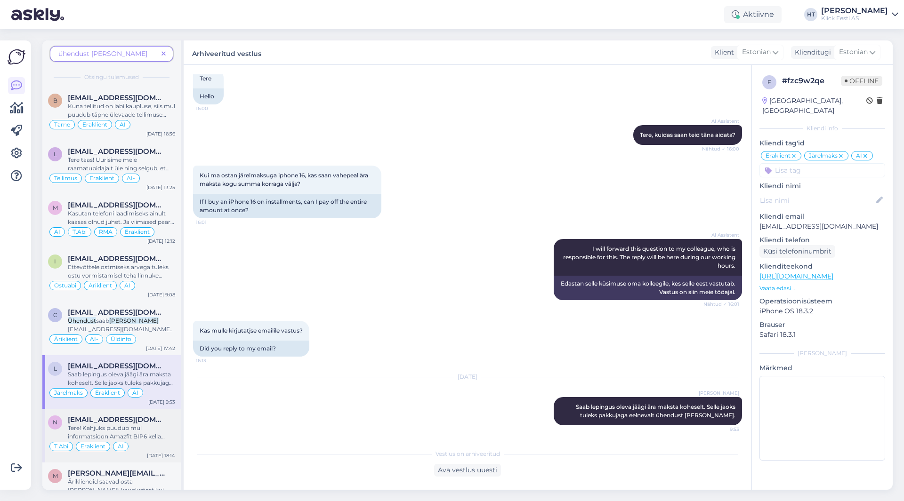
click at [169, 436] on div "Tere! Kahjuks puudub mul informatsioon Amazfit BIP6 kella laadimiskaabli komple…" at bounding box center [121, 432] width 107 height 17
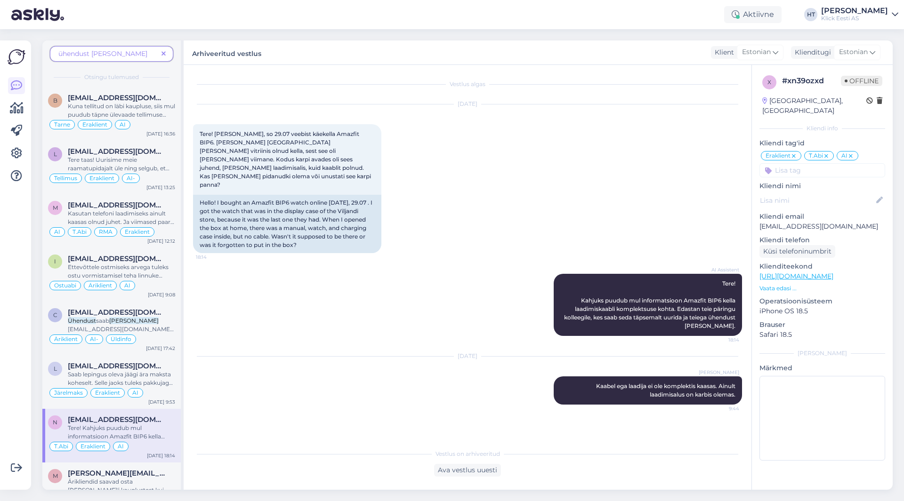
scroll to position [0, 0]
click at [171, 396] on div "Järelmaks Eraklient AI" at bounding box center [111, 392] width 127 height 11
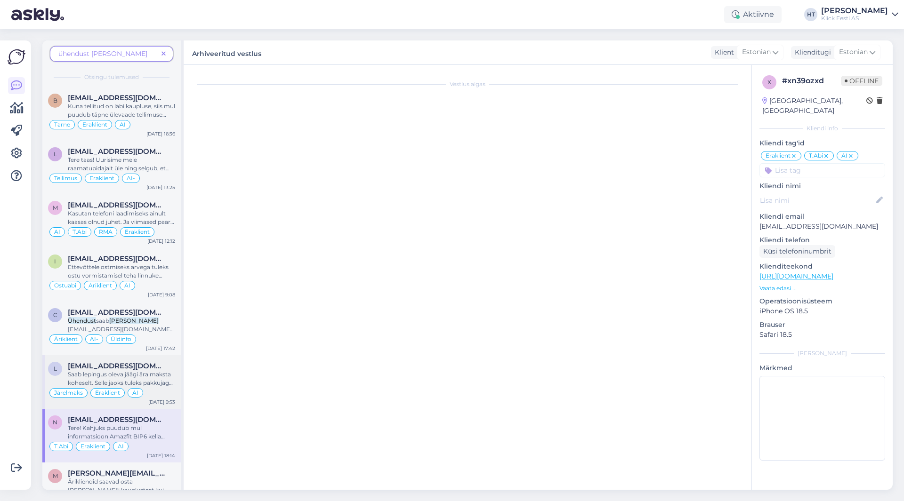
scroll to position [56, 0]
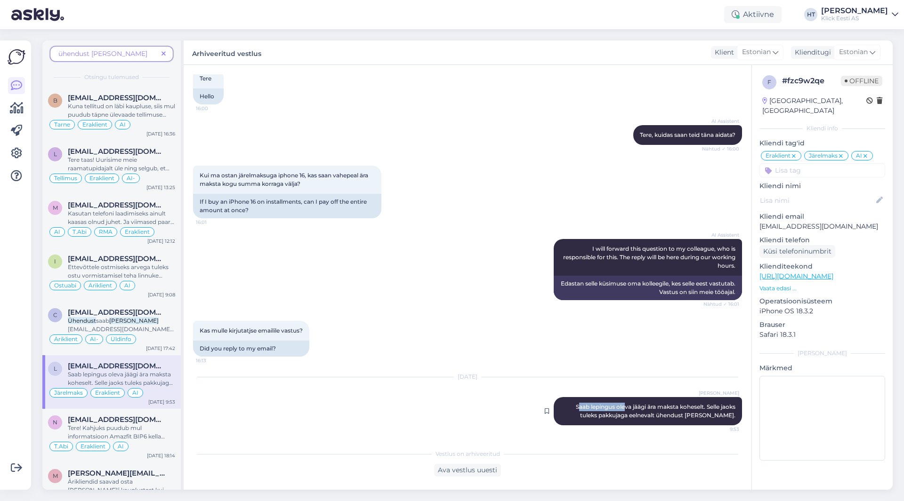
drag, startPoint x: 566, startPoint y: 403, endPoint x: 614, endPoint y: 404, distance: 48.0
click at [614, 404] on span "Saab lepingus oleva jäägi ära maksta koheselt. Selle jaoks tuleks pakkujaga eel…" at bounding box center [656, 411] width 161 height 16
click at [576, 409] on span "Saab lepingus oleva jäägi ära maksta koheselt. Selle jaoks tuleks pakkujaga eel…" at bounding box center [656, 411] width 161 height 16
drag, startPoint x: 564, startPoint y: 406, endPoint x: 730, endPoint y: 418, distance: 166.1
click at [730, 418] on div "[PERSON_NAME] Saab lepingus oleva jäägi ära maksta koheselt. Selle jaoks tuleks…" at bounding box center [648, 411] width 188 height 28
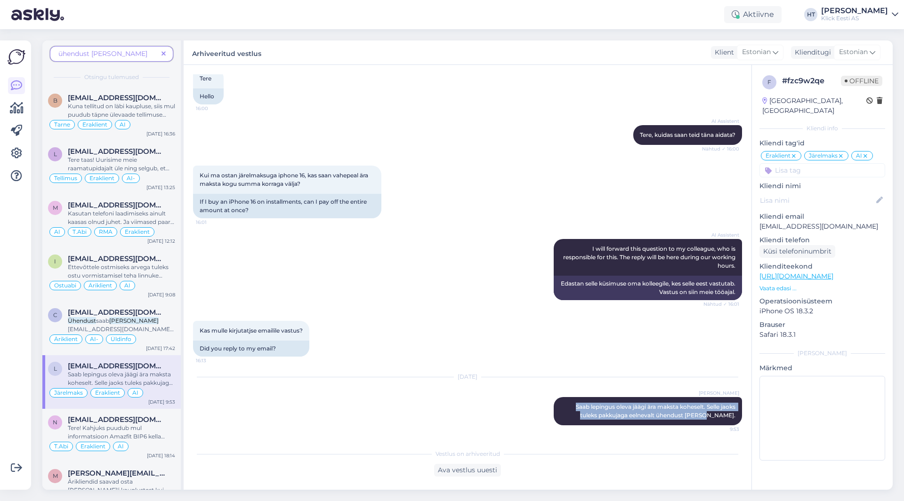
copy span "Saab lepingus oleva jäägi ära maksta koheselt. Selle jaoks tuleks pakkujaga eel…"
click at [440, 283] on div "AI Assistent I will forward this question to my colleague, who is responsible f…" at bounding box center [467, 270] width 549 height 82
click at [161, 53] on span at bounding box center [164, 54] width 12 height 10
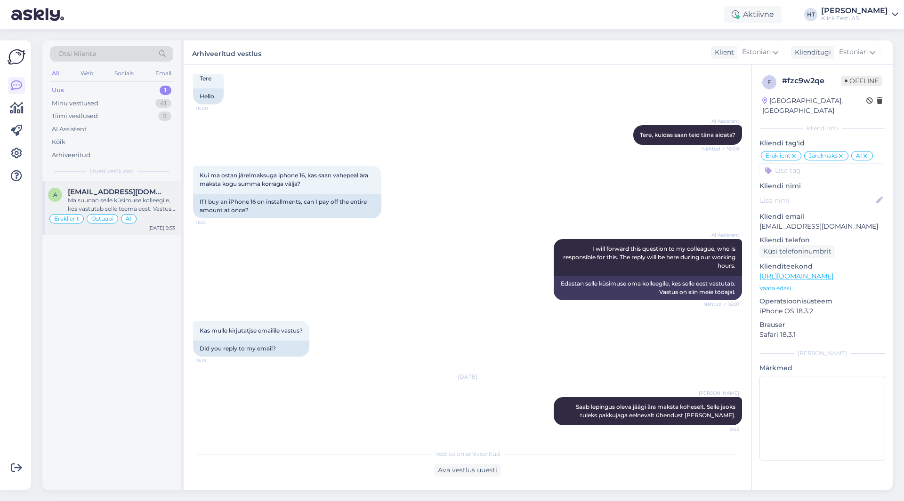
click at [129, 196] on span "[EMAIL_ADDRESS][DOMAIN_NAME]" at bounding box center [117, 192] width 98 height 8
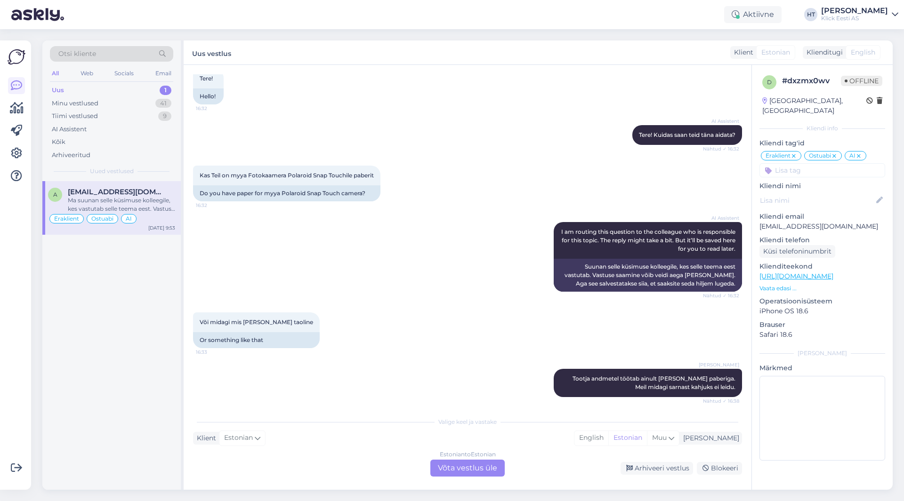
scroll to position [324, 0]
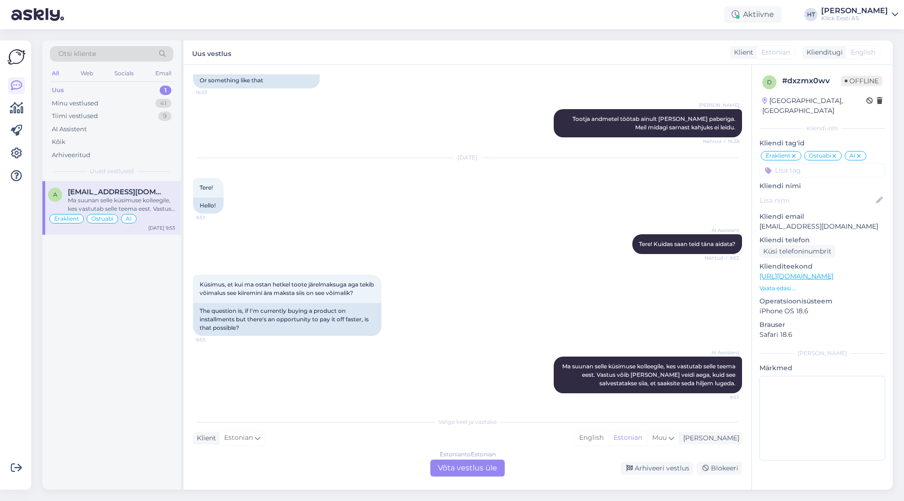
click at [479, 468] on div "Estonian to Estonian Võta vestlus üle" at bounding box center [467, 468] width 74 height 17
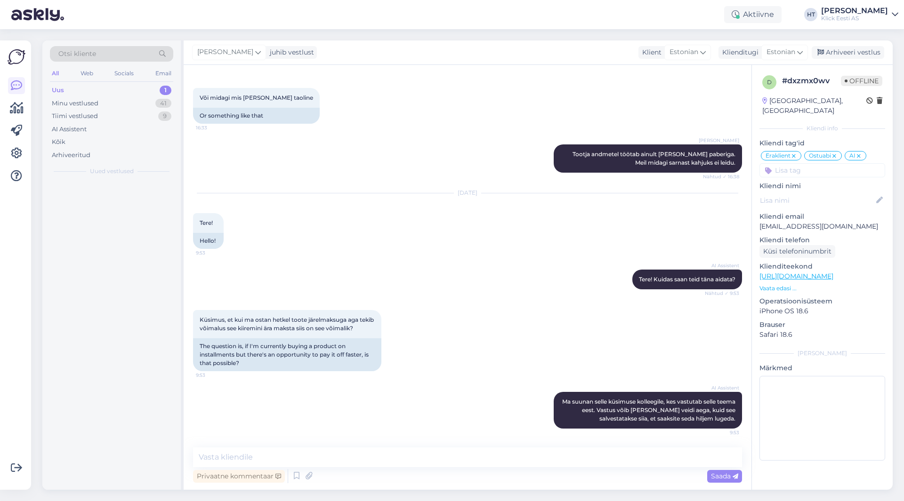
scroll to position [289, 0]
click at [464, 453] on textarea at bounding box center [467, 458] width 549 height 20
paste textarea "Saab lepingus oleva jäägi ära maksta koheselt. Selle jaoks tuleks pakkujaga eel…"
type textarea "Saab lepingus oleva jäägi ära maksta koheselt. Selle jaoks tuleks pakkujaga eel…"
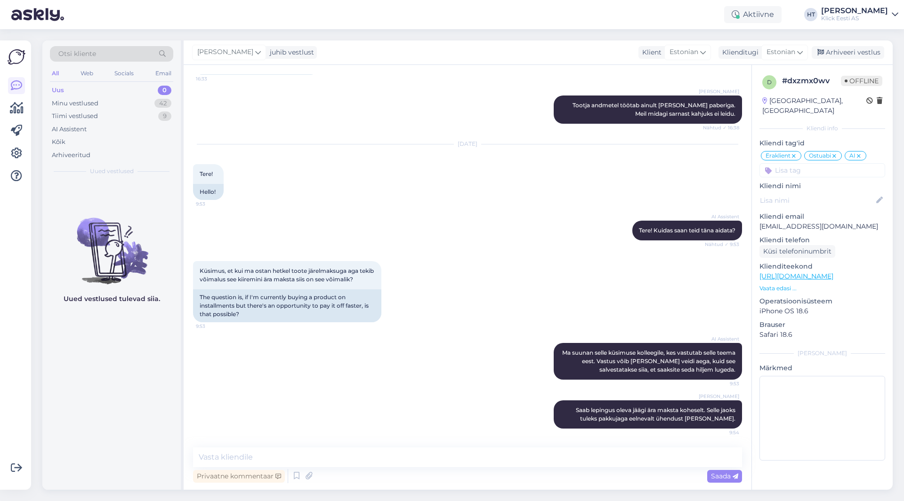
click at [456, 351] on div "AI Assistent Ma suunan selle küsimuse kolleegile, kes vastutab selle teema eest…" at bounding box center [467, 361] width 549 height 57
click at [134, 432] on div "Uued vestlused tulevad siia." at bounding box center [111, 335] width 138 height 309
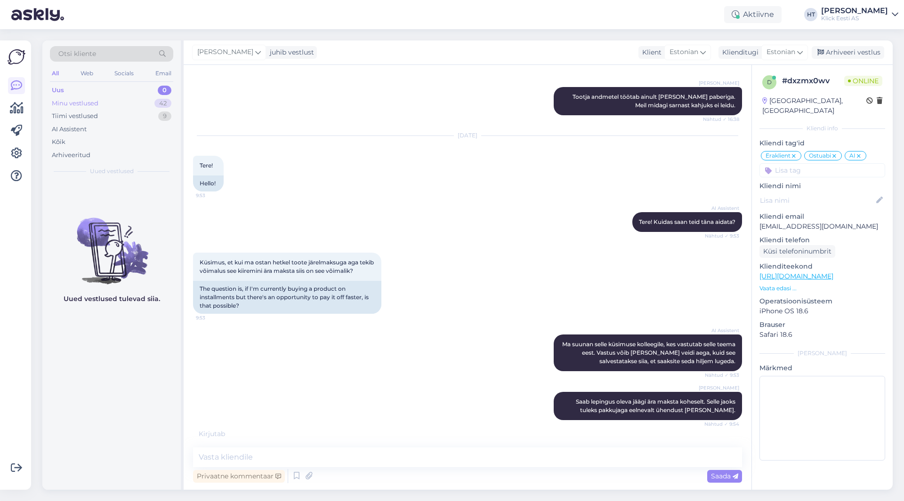
click at [130, 100] on div "Minu vestlused 42" at bounding box center [111, 103] width 123 height 13
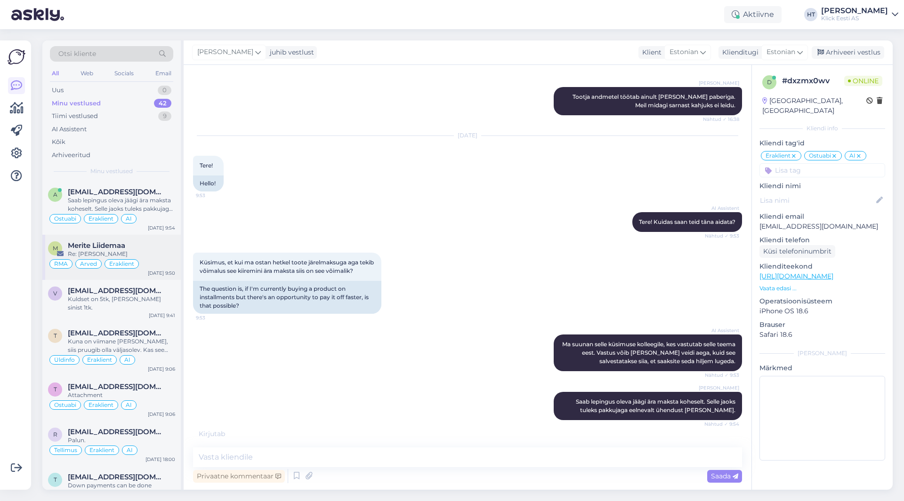
click at [136, 243] on div "Merite Liidemaa" at bounding box center [121, 246] width 107 height 8
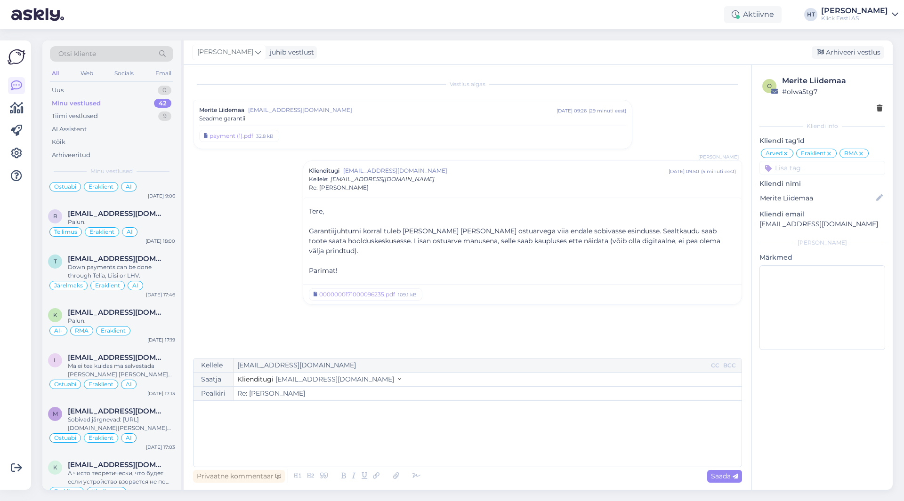
scroll to position [0, 0]
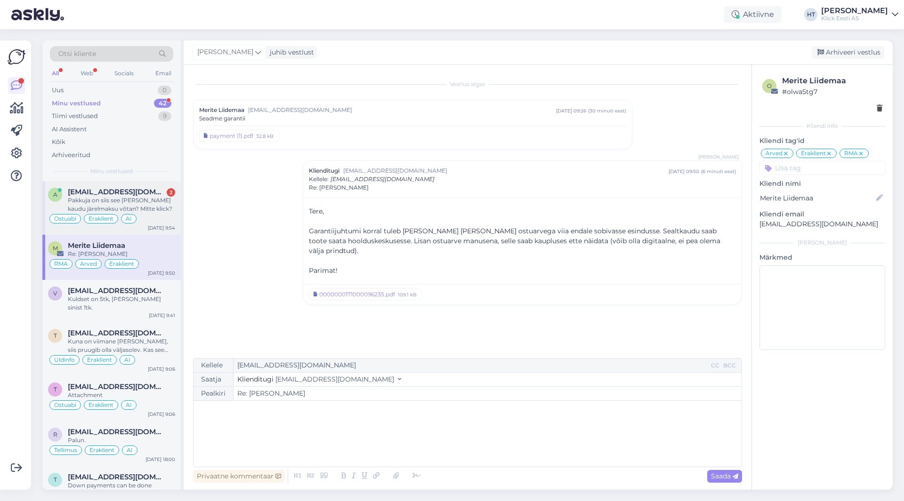
click at [161, 200] on div "Pakkuja on siis see [PERSON_NAME] kaudu järelmaksu võtan? Mitte klick?" at bounding box center [121, 204] width 107 height 17
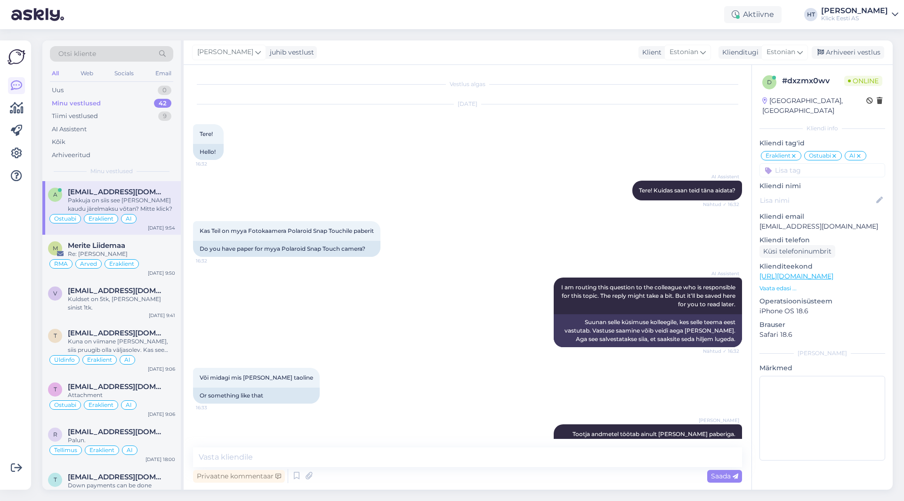
scroll to position [436, 0]
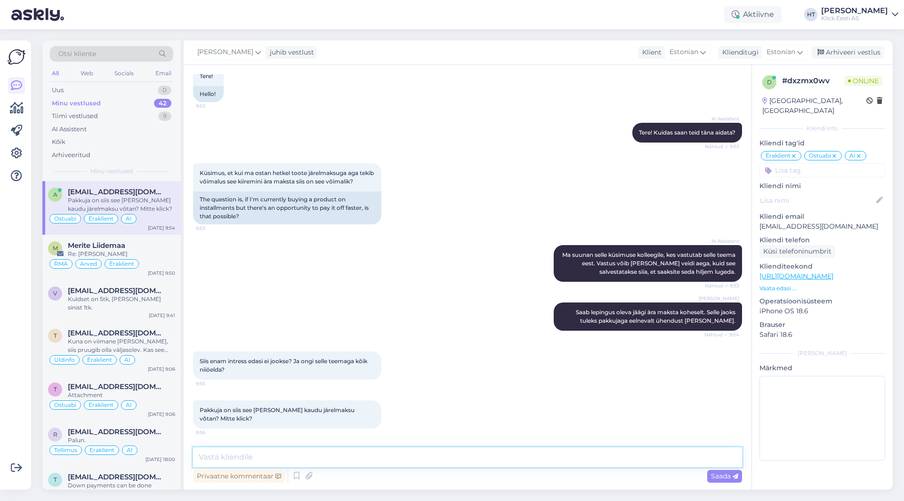
click at [307, 460] on textarea at bounding box center [467, 458] width 549 height 20
click at [450, 456] on textarea "Pakkujad on Inbank, Telia, LHV ja [GEOGRAPHIC_DATA]." at bounding box center [467, 458] width 549 height 20
type textarea "Pakkujad on Inbank, Telia, LHV ja [GEOGRAPHIC_DATA]. Nende kaudu tuleks ta lepi…"
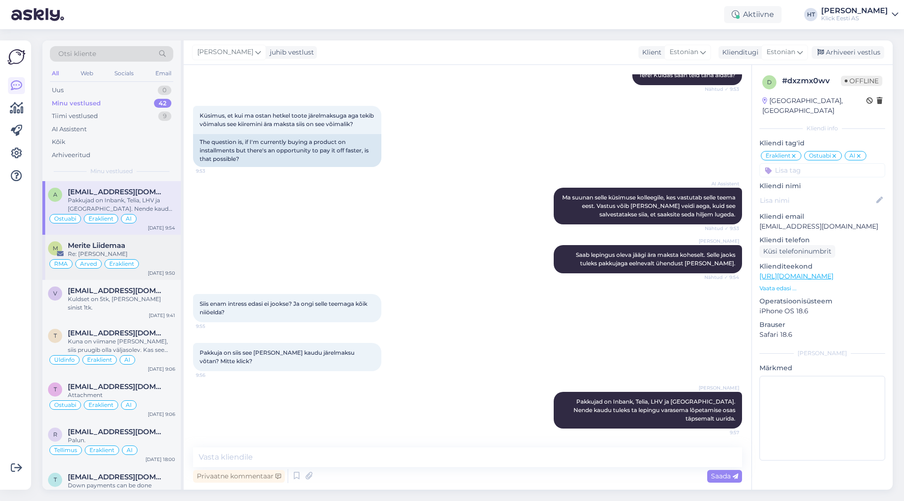
click at [149, 255] on div "Re: [PERSON_NAME]" at bounding box center [121, 254] width 107 height 8
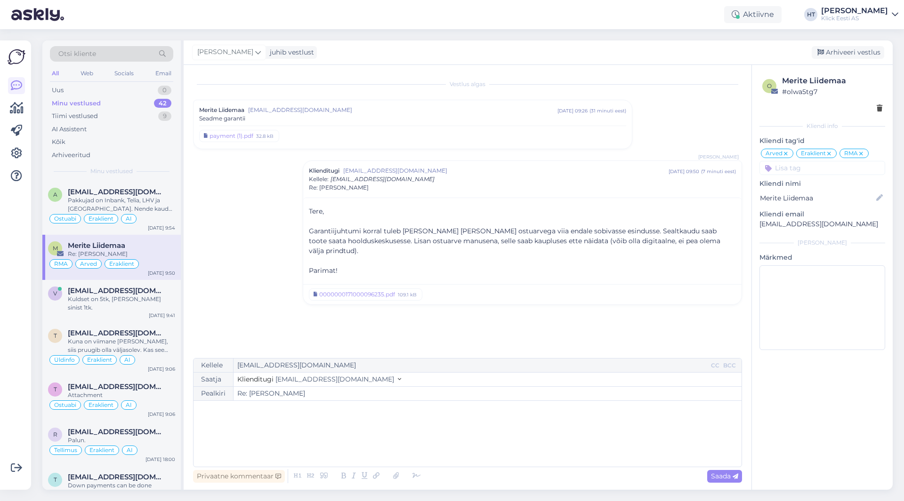
click at [308, 231] on div "Tere, ﻿ Garantiijuhtumi korral tuleb [PERSON_NAME] [PERSON_NAME] ostuarvega vii…" at bounding box center [522, 240] width 438 height 84
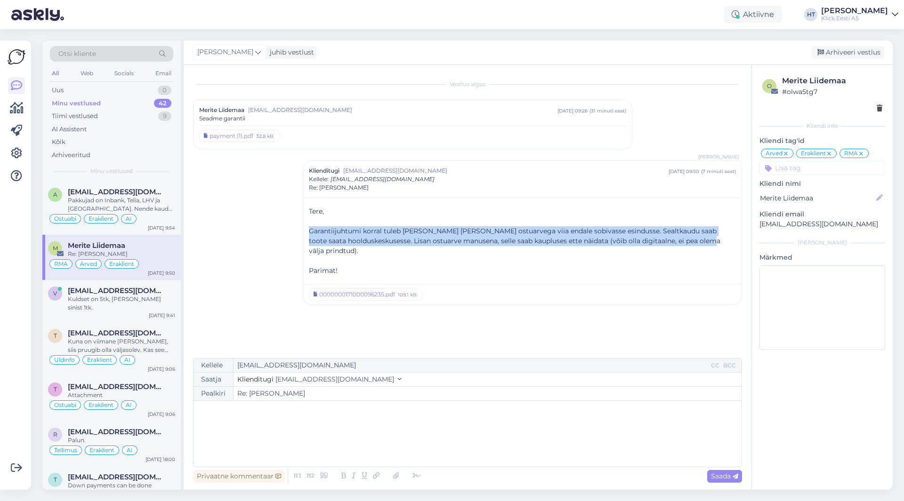
drag, startPoint x: 309, startPoint y: 231, endPoint x: 738, endPoint y: 242, distance: 429.6
click at [738, 242] on div "Tere, ﻿ Garantiijuhtumi korral tuleb [PERSON_NAME] [PERSON_NAME] ostuarvega vii…" at bounding box center [522, 240] width 438 height 84
drag, startPoint x: 738, startPoint y: 242, endPoint x: 308, endPoint y: 211, distance: 431.0
click at [308, 211] on div "Tere, ﻿ Garantiijuhtumi korral tuleb [PERSON_NAME] [PERSON_NAME] ostuarvega vii…" at bounding box center [522, 240] width 438 height 84
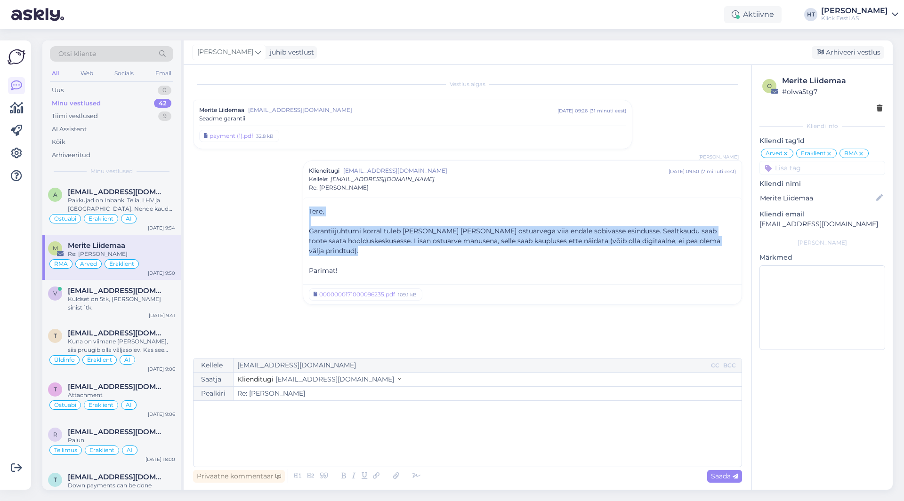
click at [308, 211] on div "Tere, ﻿ Garantiijuhtumi korral tuleb [PERSON_NAME] [PERSON_NAME] ostuarvega vii…" at bounding box center [522, 240] width 438 height 84
drag, startPoint x: 308, startPoint y: 211, endPoint x: 383, endPoint y: 263, distance: 90.8
click at [383, 263] on div "Tere, ﻿ Garantiijuhtumi korral tuleb [PERSON_NAME] [PERSON_NAME] ostuarvega vii…" at bounding box center [522, 240] width 438 height 84
click at [383, 266] on p "Parimat!" at bounding box center [522, 271] width 427 height 10
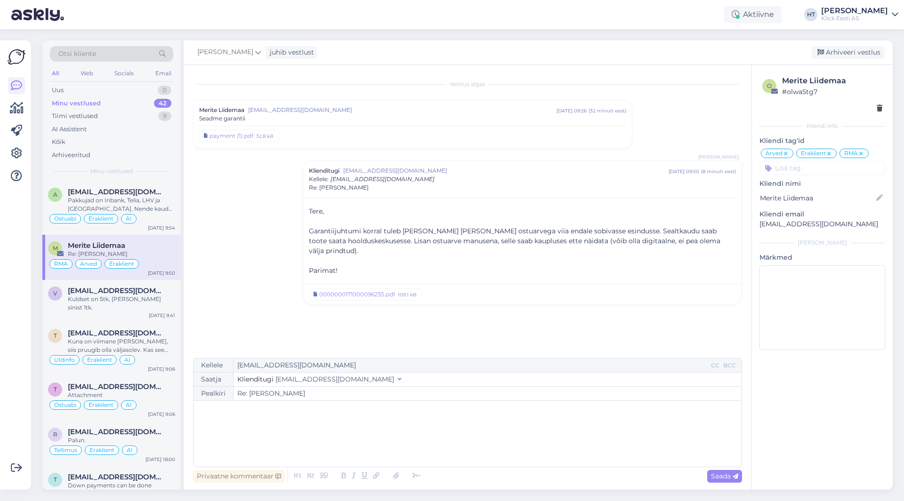
drag, startPoint x: 345, startPoint y: 266, endPoint x: 310, endPoint y: 208, distance: 67.2
click at [310, 208] on div "Tere, ﻿ Garantiijuhtumi korral tuleb [PERSON_NAME] [PERSON_NAME] ostuarvega vii…" at bounding box center [522, 240] width 438 height 84
click at [310, 208] on span "Tere," at bounding box center [316, 211] width 15 height 8
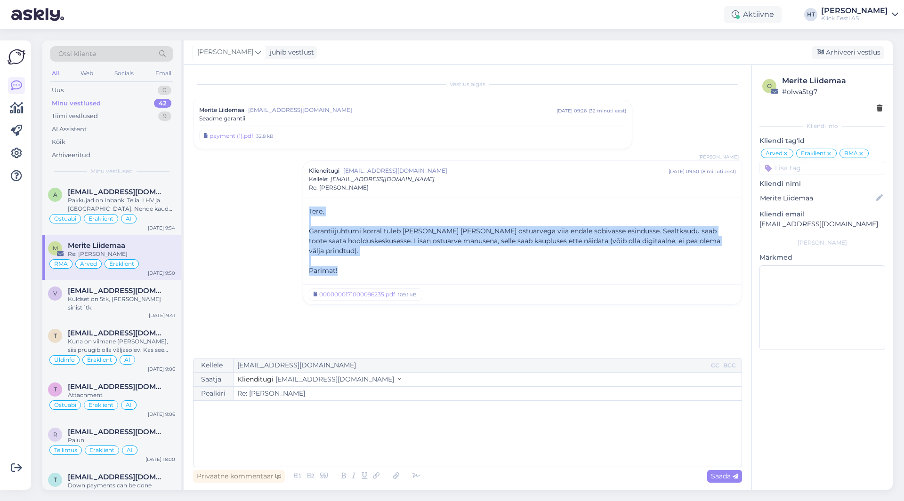
drag, startPoint x: 309, startPoint y: 211, endPoint x: 359, endPoint y: 261, distance: 70.9
click at [359, 261] on div "Tere, ﻿ Garantiijuhtumi korral tuleb [PERSON_NAME] [PERSON_NAME] ostuarvega vii…" at bounding box center [522, 241] width 427 height 69
click at [359, 266] on p "Parimat!" at bounding box center [522, 271] width 427 height 10
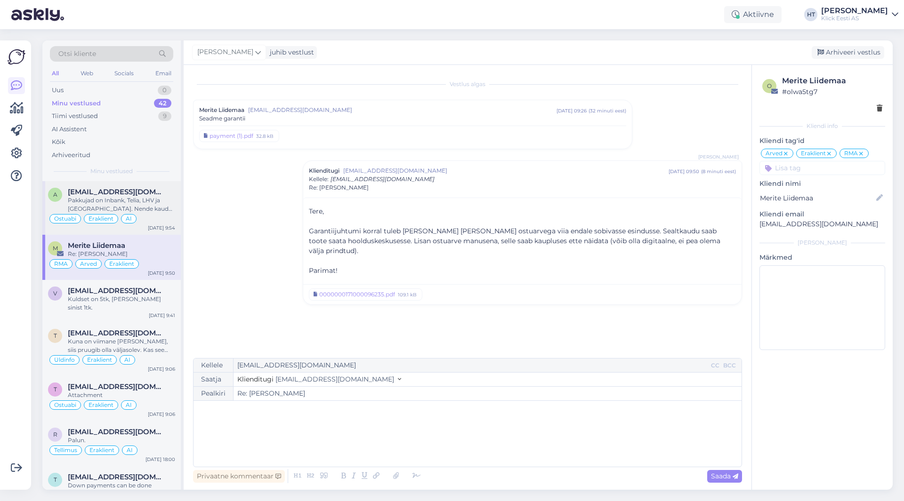
click at [160, 212] on div "Pakkujad on Inbank, Telia, LHV ja [GEOGRAPHIC_DATA]. Nende kaudu tuleks ta lepi…" at bounding box center [121, 204] width 107 height 17
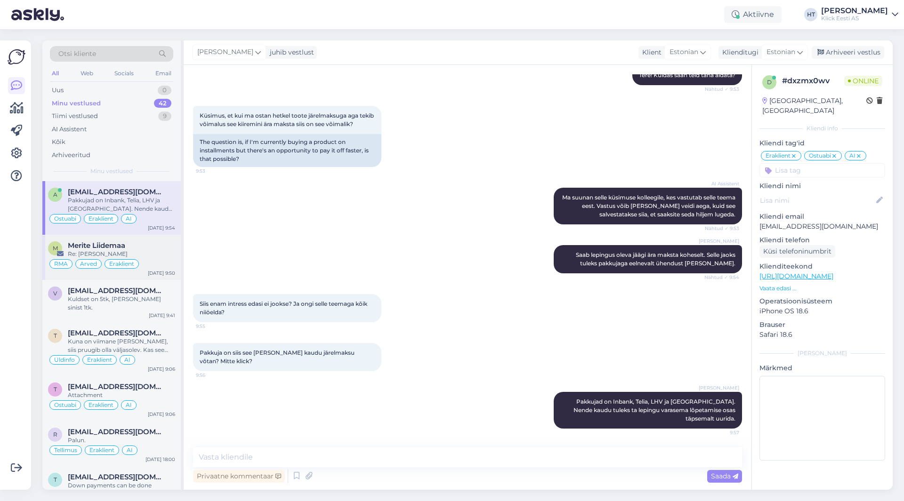
click at [164, 247] on div "Merite Liidemaa" at bounding box center [121, 246] width 107 height 8
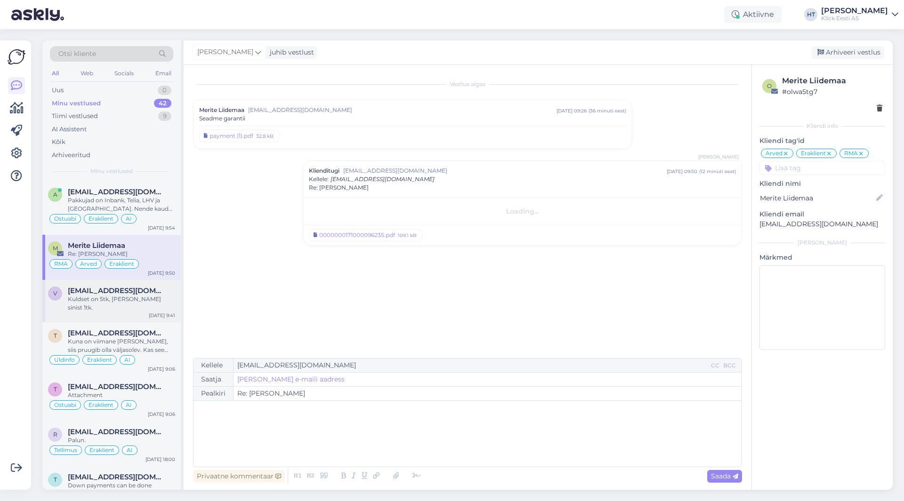
click at [164, 312] on div "[DATE] 9:41" at bounding box center [162, 315] width 26 height 7
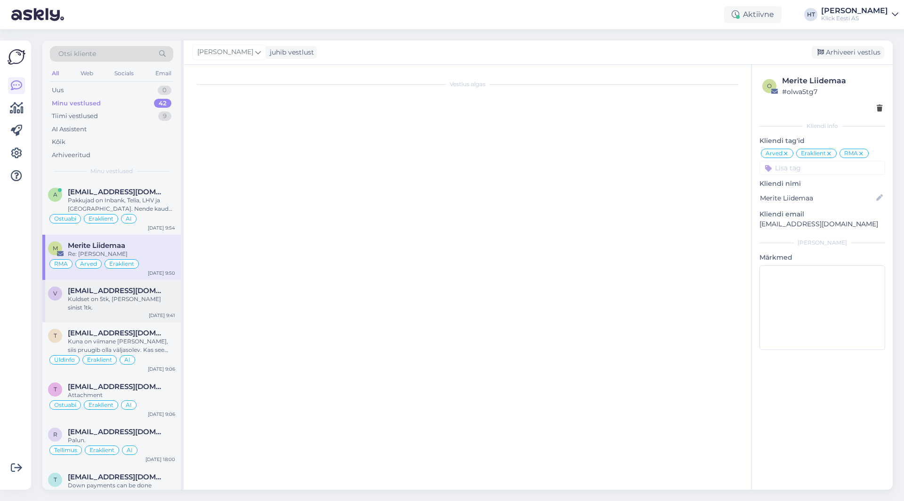
scroll to position [123, 0]
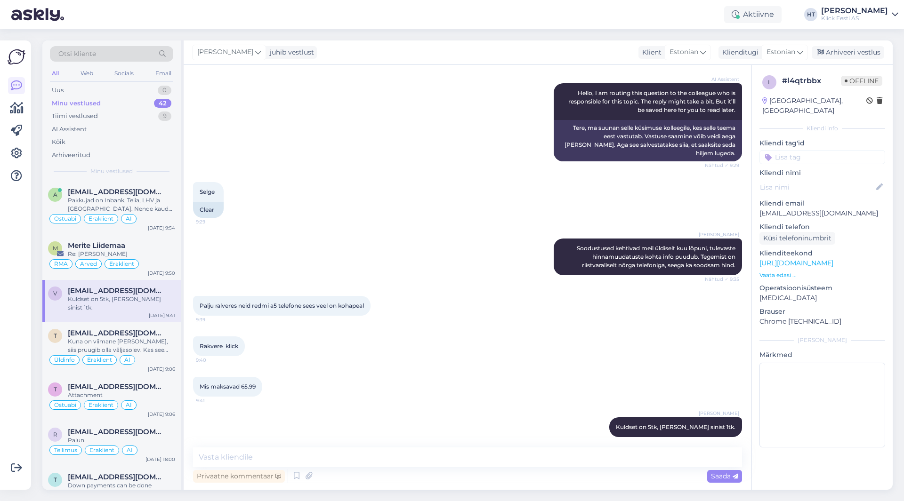
drag, startPoint x: 157, startPoint y: 299, endPoint x: 364, endPoint y: 342, distance: 211.6
click at [364, 342] on div "Rakvere klick 9:40" at bounding box center [467, 346] width 549 height 40
click at [811, 150] on input at bounding box center [822, 157] width 126 height 14
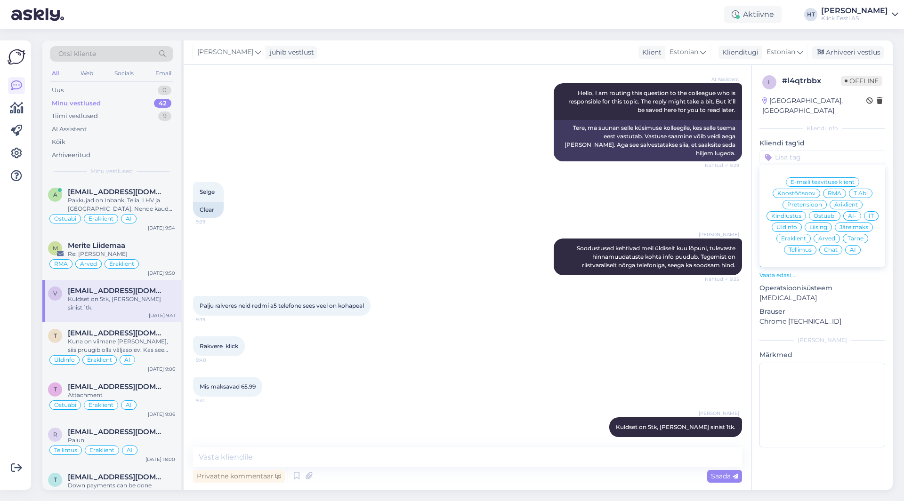
click at [822, 213] on span "Ostuabi" at bounding box center [825, 216] width 22 height 6
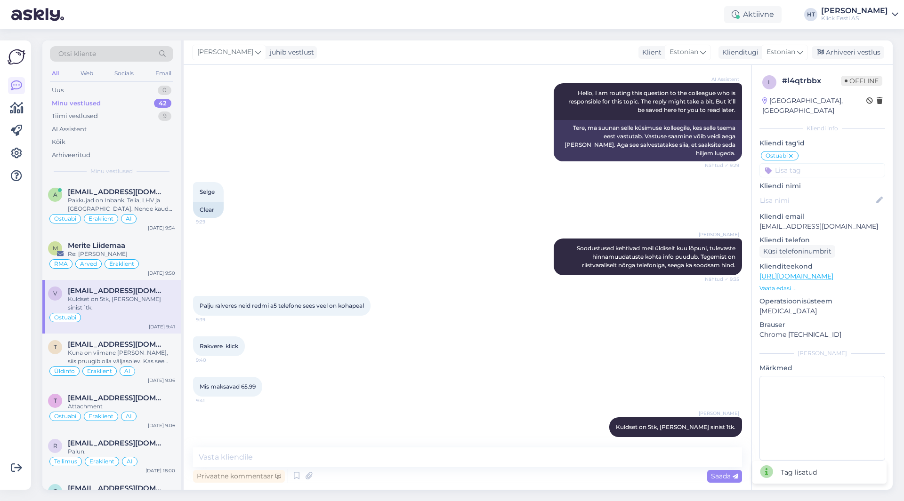
click at [821, 164] on input at bounding box center [822, 170] width 126 height 14
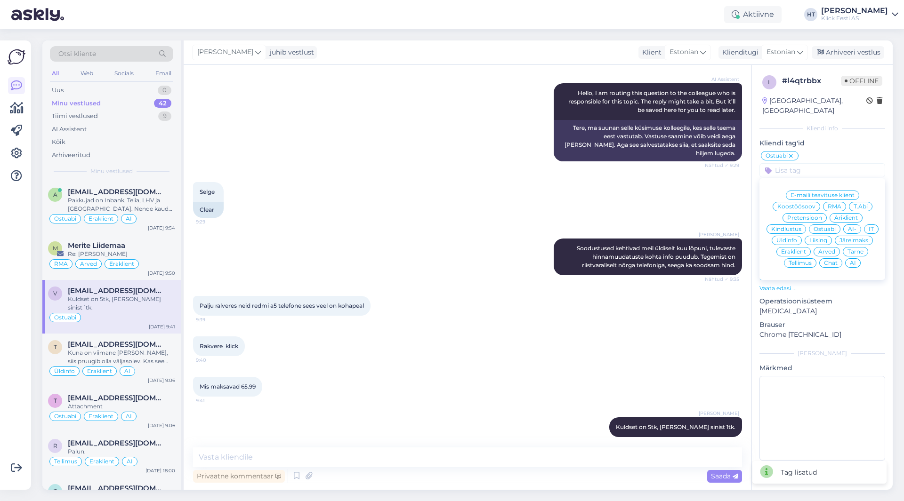
click at [799, 249] on span "Eraklient" at bounding box center [793, 252] width 25 height 6
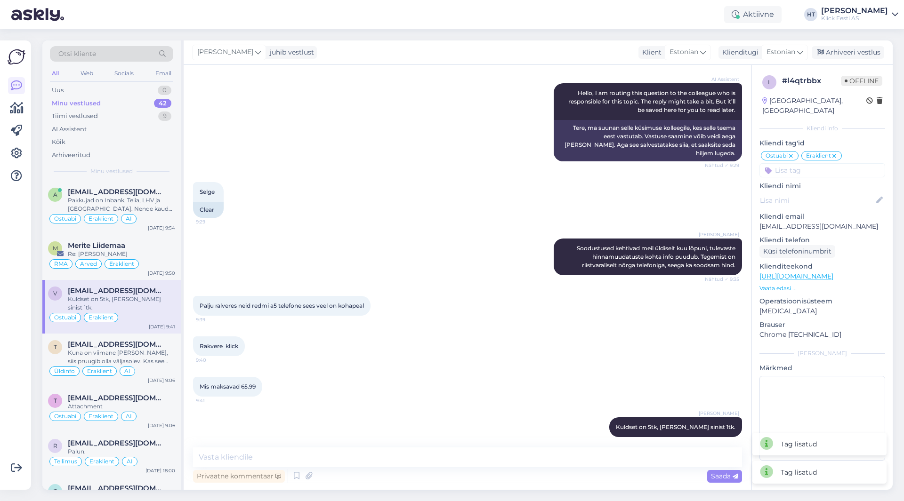
click at [815, 163] on input at bounding box center [822, 170] width 126 height 14
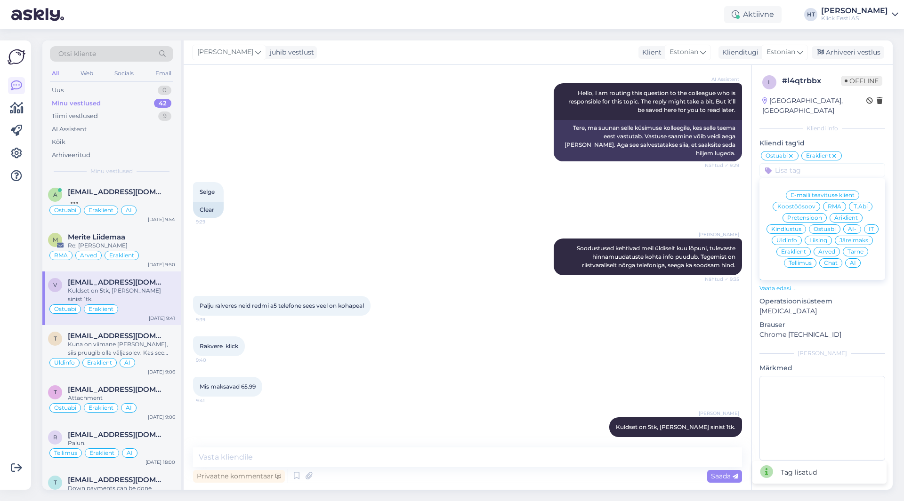
click at [853, 260] on span "AI" at bounding box center [853, 263] width 6 height 6
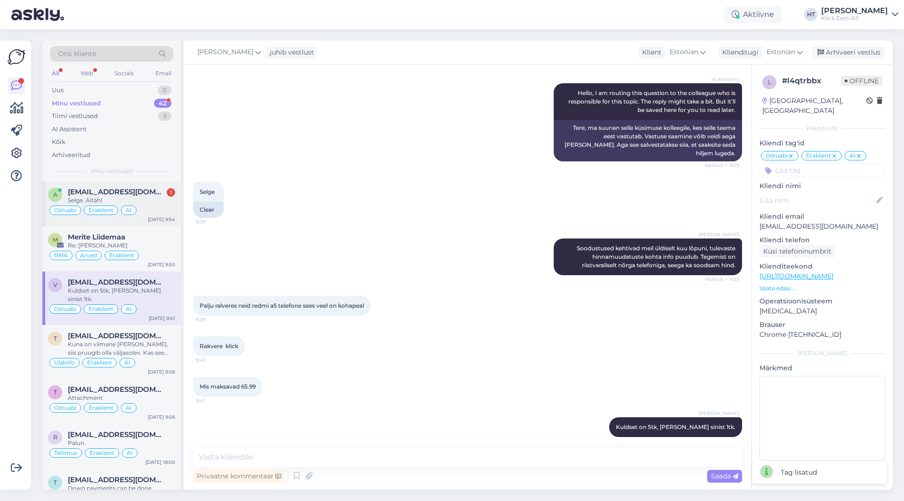
click at [157, 202] on div "Selge. Aitäh!" at bounding box center [121, 200] width 107 height 8
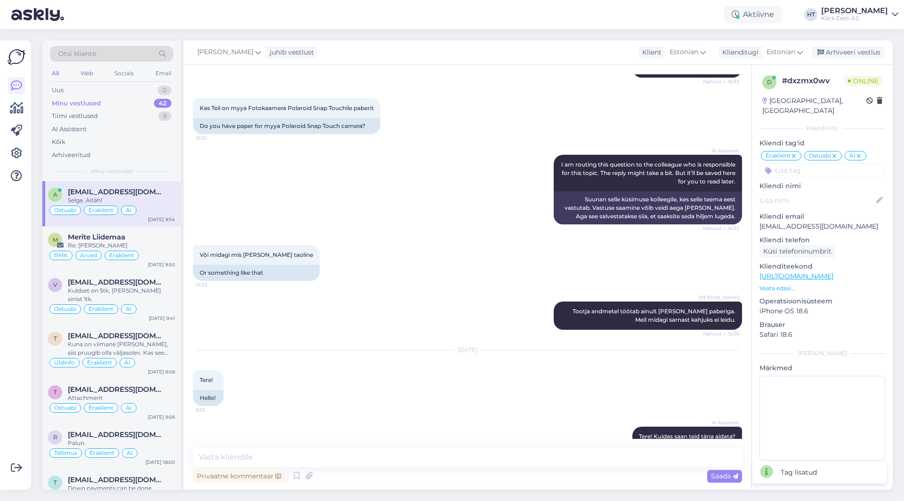
scroll to position [533, 0]
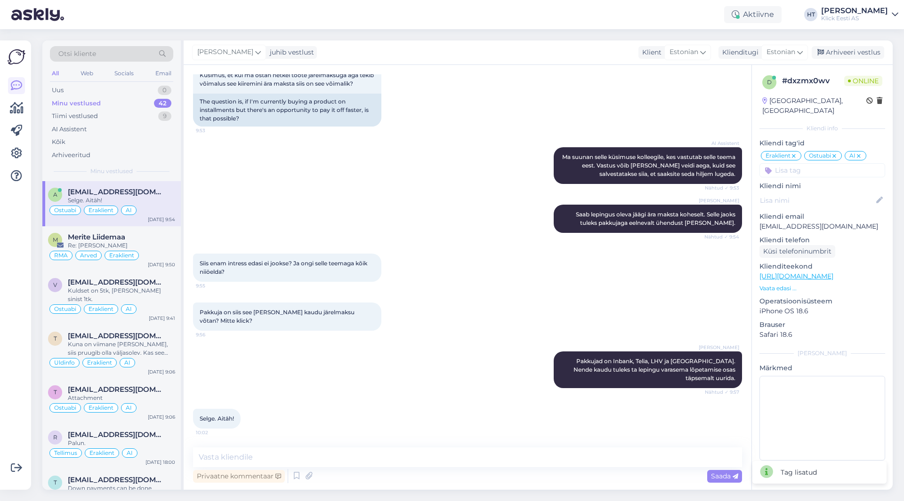
click at [443, 306] on div "Pakkuja on siis see [PERSON_NAME] kaudu järelmaksu võtan? Mitte klick? 9:56" at bounding box center [467, 316] width 549 height 49
click at [397, 450] on textarea at bounding box center [467, 458] width 549 height 20
type textarea "Palun!"
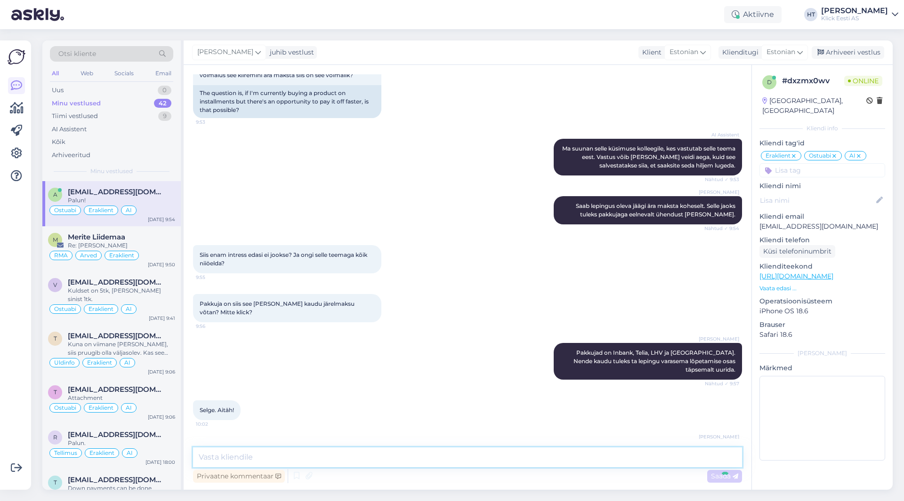
scroll to position [574, 0]
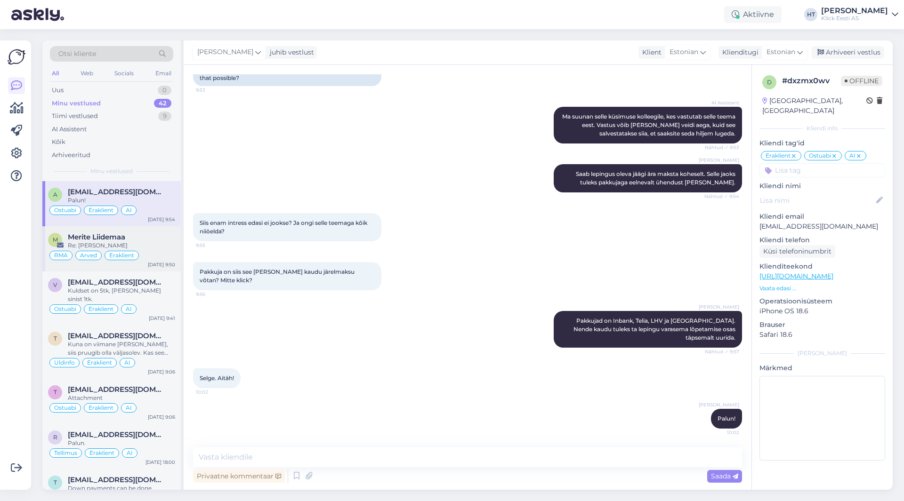
click at [90, 246] on div "Re: [PERSON_NAME]" at bounding box center [121, 246] width 107 height 8
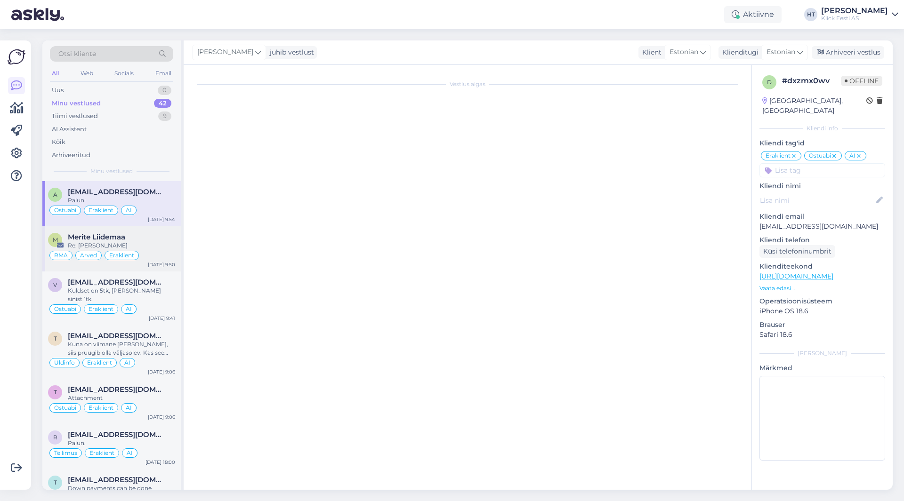
scroll to position [0, 0]
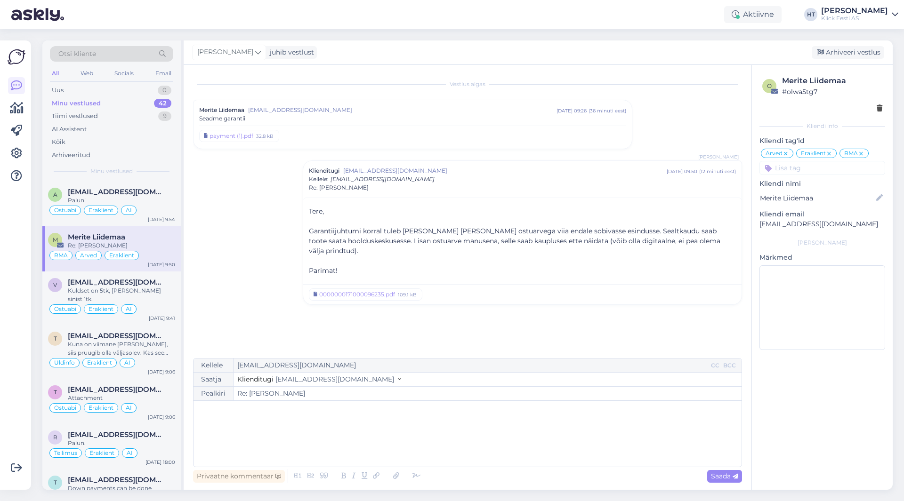
click at [15, 322] on div at bounding box center [17, 265] width 18 height 435
click at [648, 315] on div "Vestlus algas Merite Liidemaa [EMAIL_ADDRESS][DOMAIN_NAME] [DATE] 09:26 ( 41 mi…" at bounding box center [471, 211] width 557 height 275
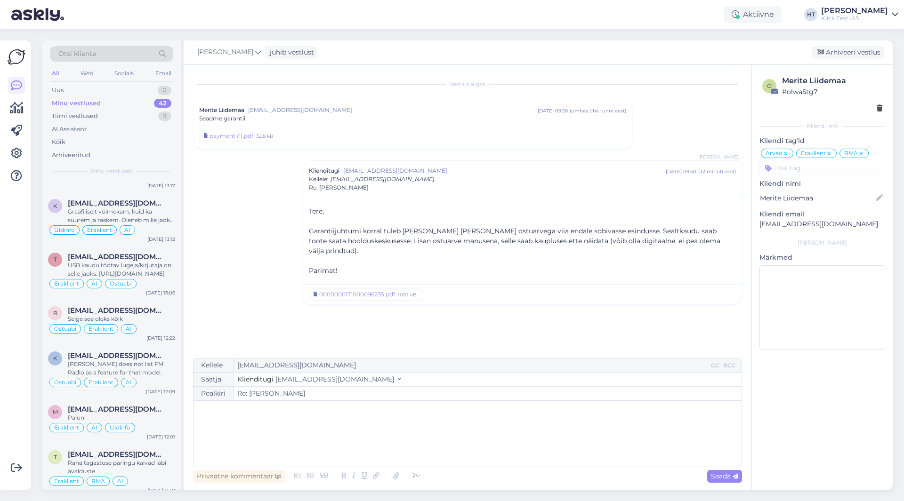
scroll to position [1801, 0]
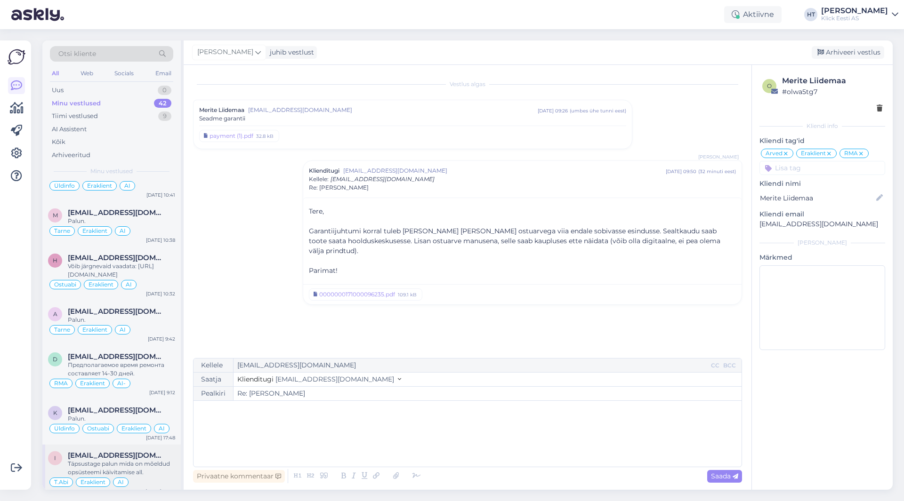
click at [139, 452] on div "[EMAIL_ADDRESS][DOMAIN_NAME]" at bounding box center [121, 456] width 107 height 8
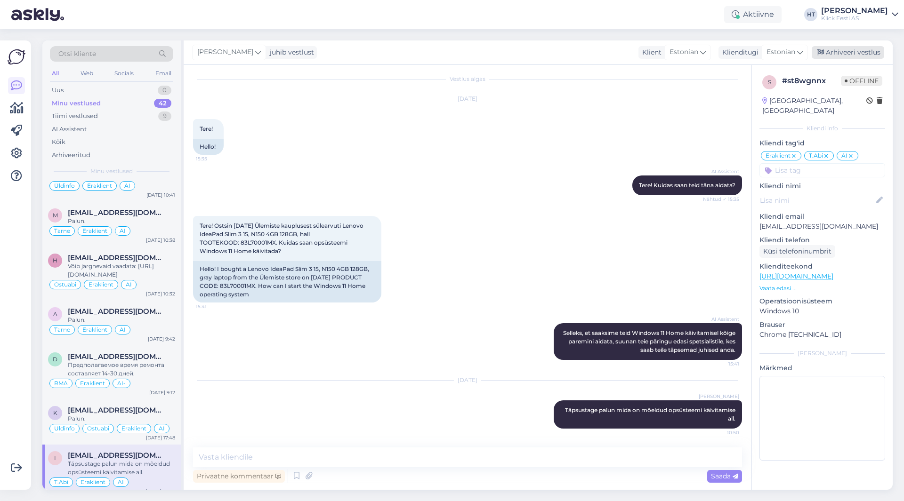
click at [832, 55] on div "Arhiveeri vestlus" at bounding box center [848, 52] width 73 height 13
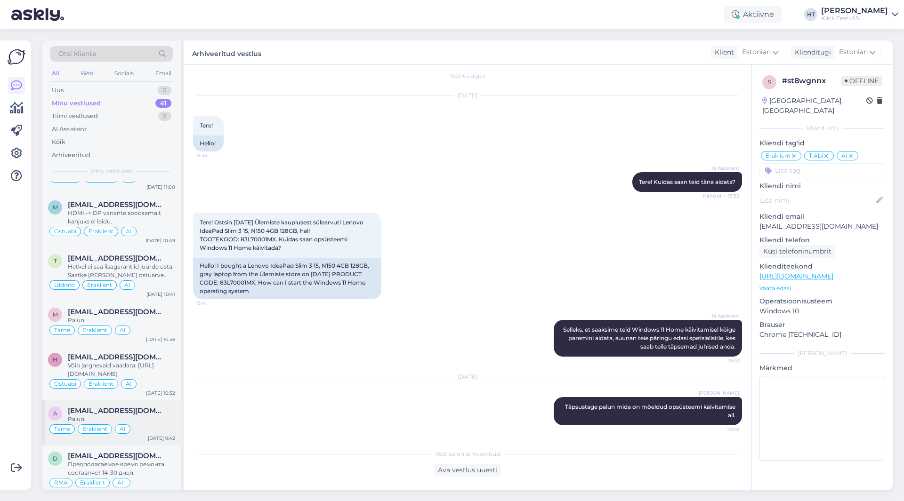
scroll to position [1748, 0]
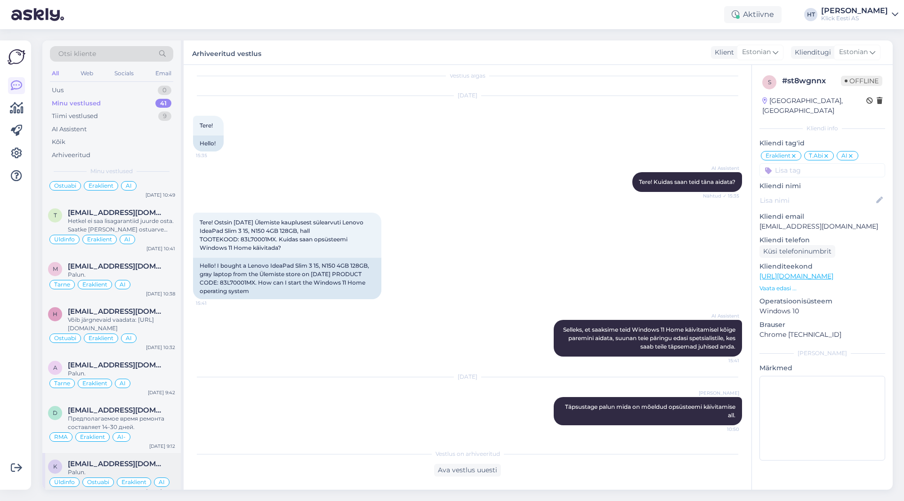
click at [125, 460] on span "[EMAIL_ADDRESS][DOMAIN_NAME]" at bounding box center [117, 464] width 98 height 8
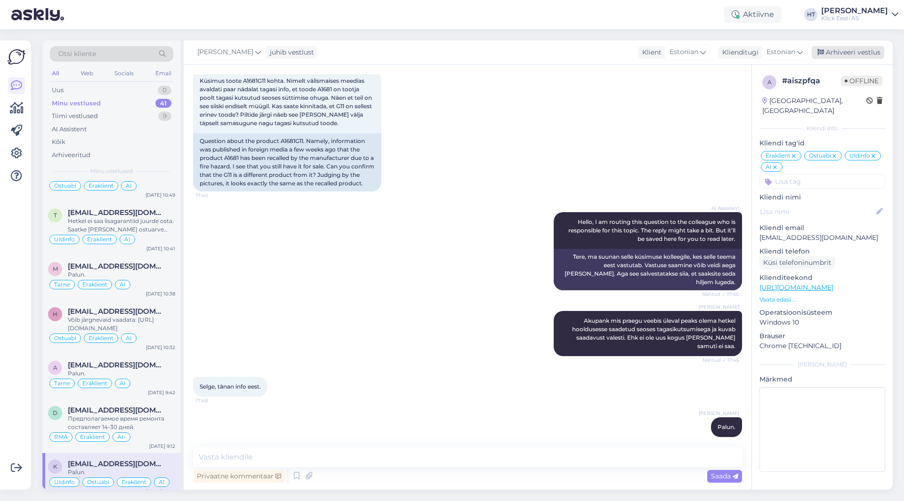
click at [844, 54] on div "Arhiveeri vestlus" at bounding box center [848, 52] width 73 height 13
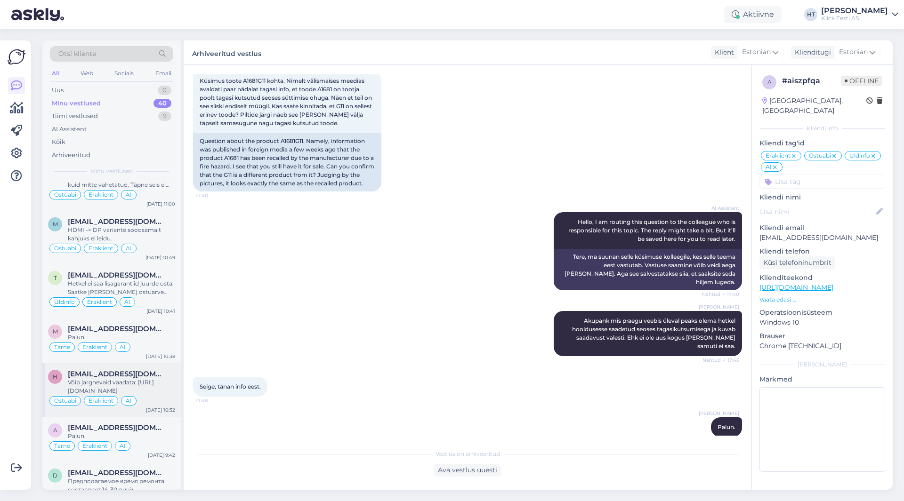
scroll to position [1702, 0]
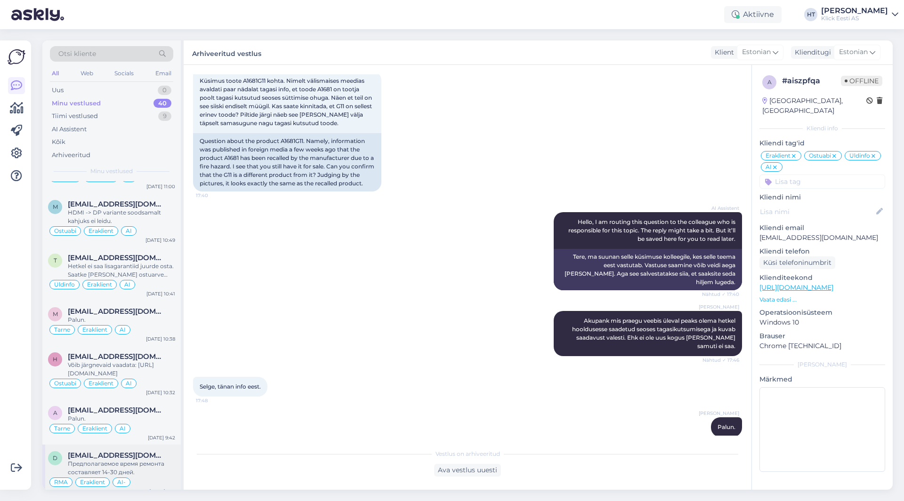
click at [142, 452] on span "[EMAIL_ADDRESS][DOMAIN_NAME]" at bounding box center [117, 456] width 98 height 8
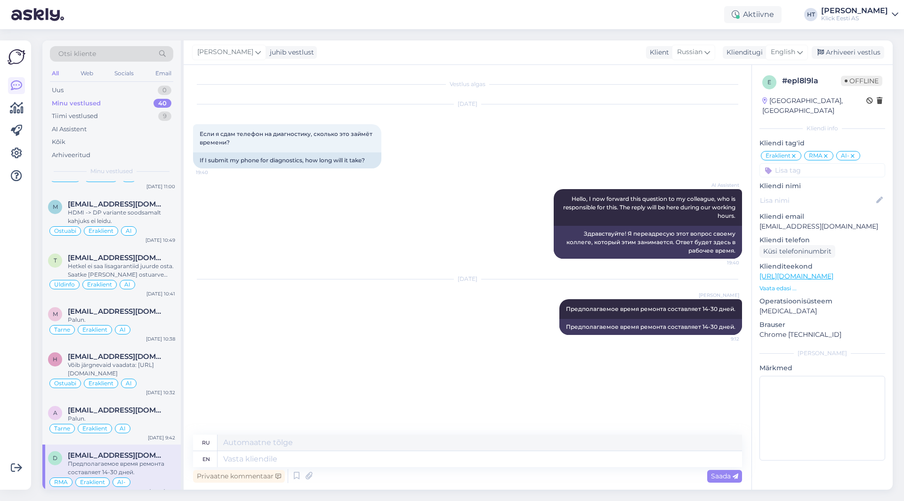
scroll to position [0, 0]
click at [15, 152] on icon at bounding box center [16, 153] width 11 height 11
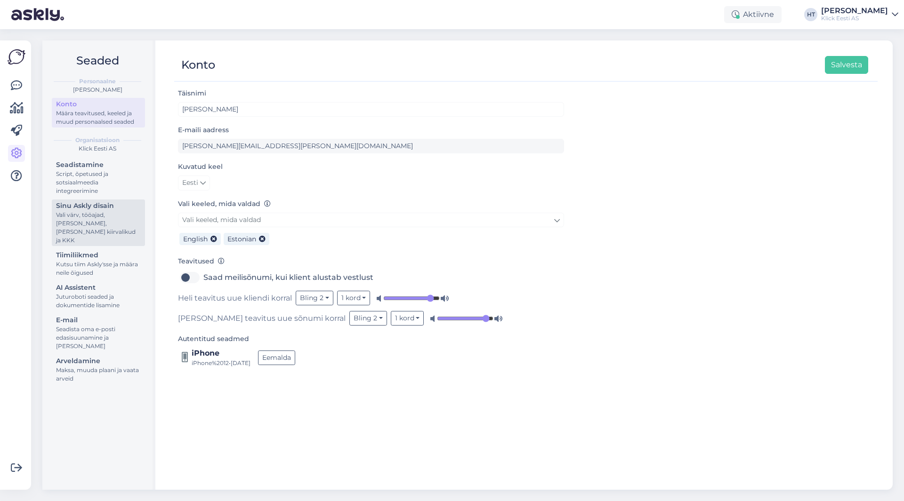
click at [102, 221] on div "Vali värv, tööajad, [PERSON_NAME], [PERSON_NAME] kiirvalikud ja KKK" at bounding box center [98, 228] width 85 height 34
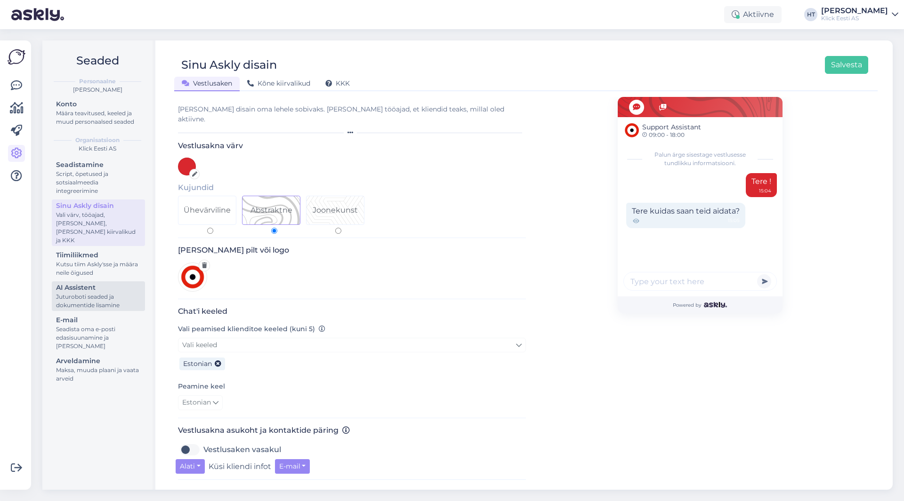
click at [107, 283] on div "AI Assistent" at bounding box center [98, 288] width 85 height 10
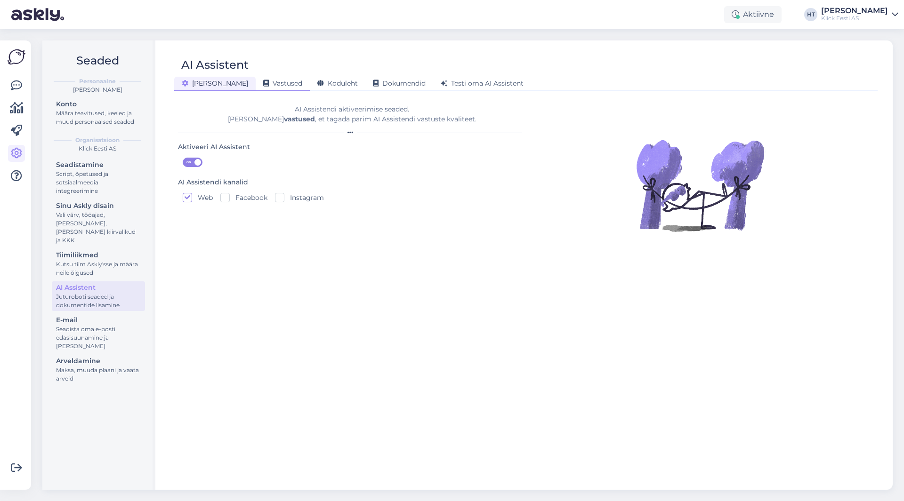
click at [263, 86] on span "Vastused" at bounding box center [282, 83] width 39 height 8
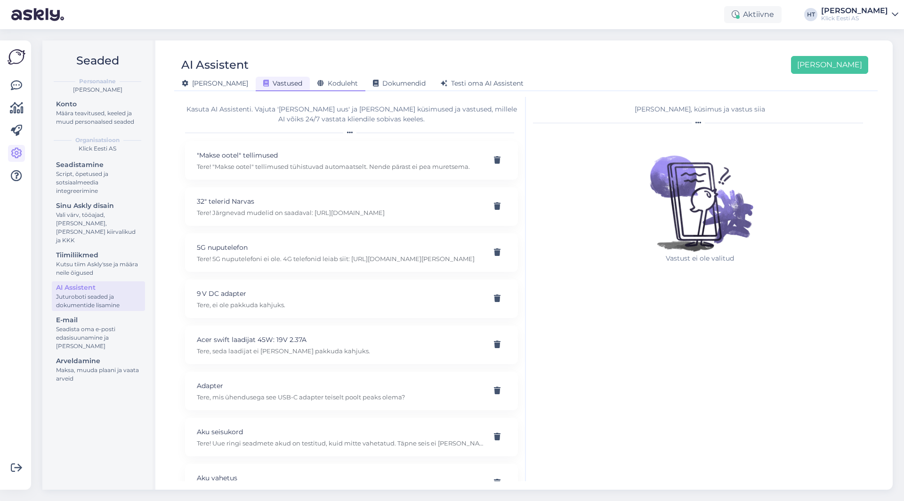
click at [310, 88] on div "Koduleht" at bounding box center [338, 84] width 56 height 15
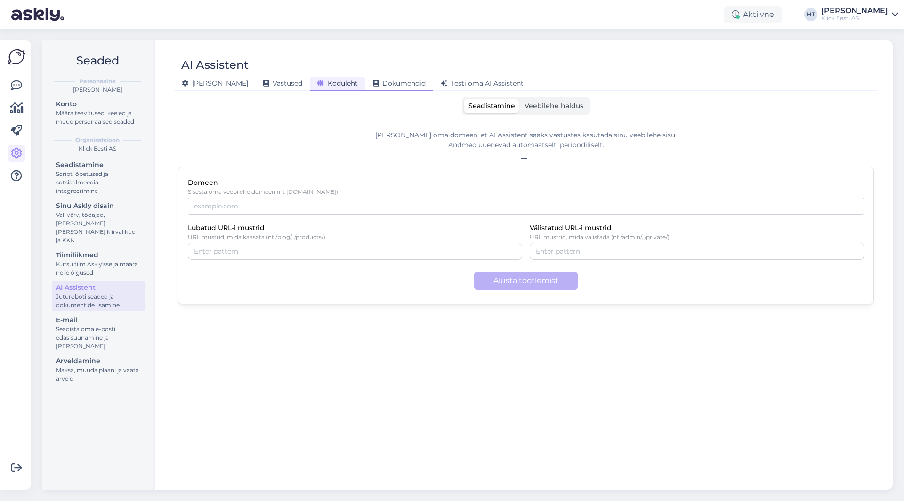
click at [373, 81] on span "Dokumendid" at bounding box center [399, 83] width 53 height 8
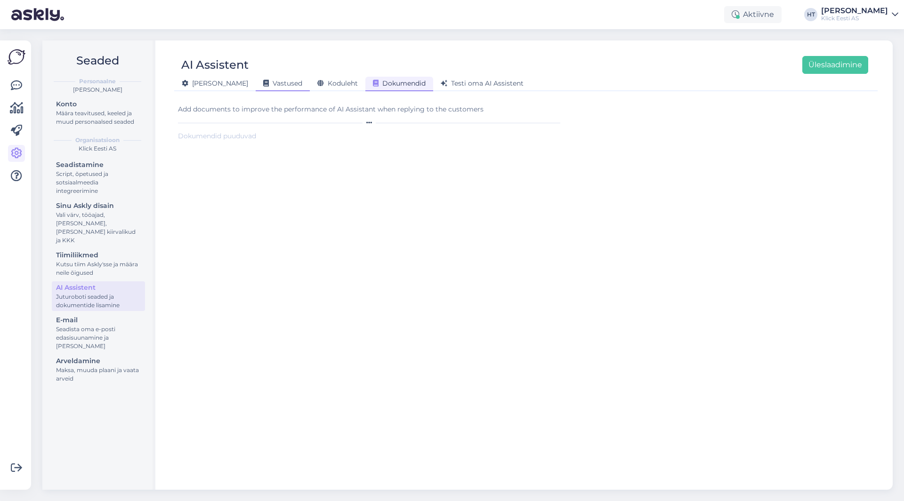
click at [263, 79] on span "Vastused" at bounding box center [282, 83] width 39 height 8
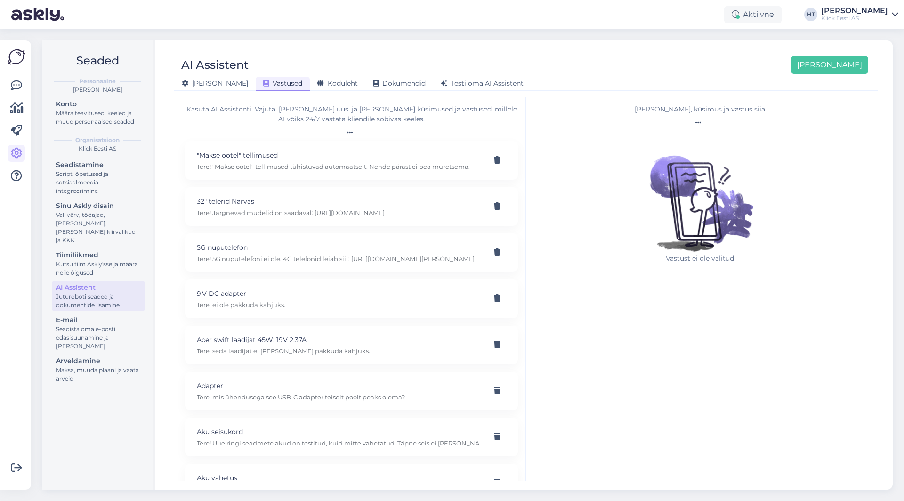
scroll to position [8552, 0]
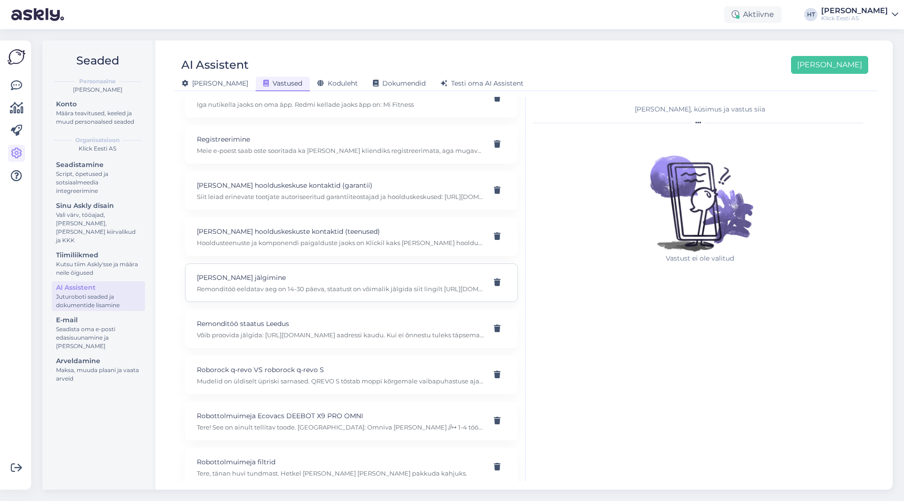
click at [347, 279] on p "[PERSON_NAME] jälgimine" at bounding box center [340, 278] width 287 height 10
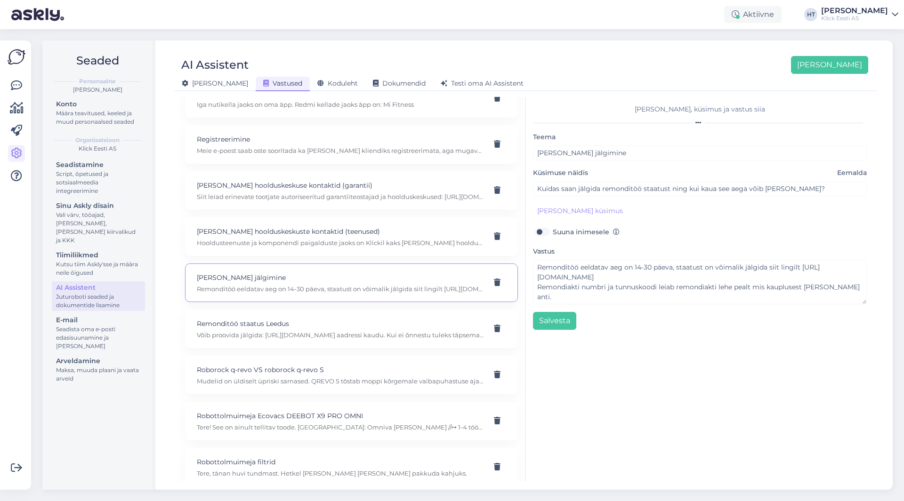
scroll to position [9936, 0]
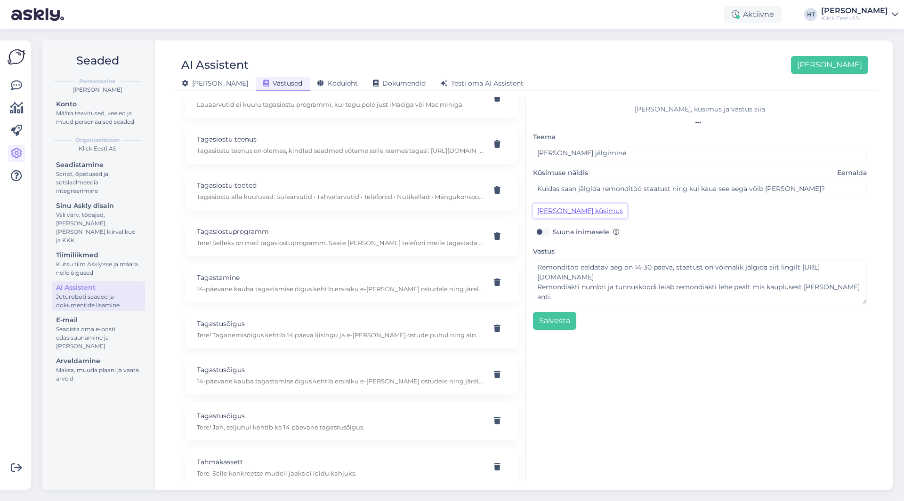
click at [575, 215] on button "[PERSON_NAME] küsimus" at bounding box center [580, 211] width 94 height 15
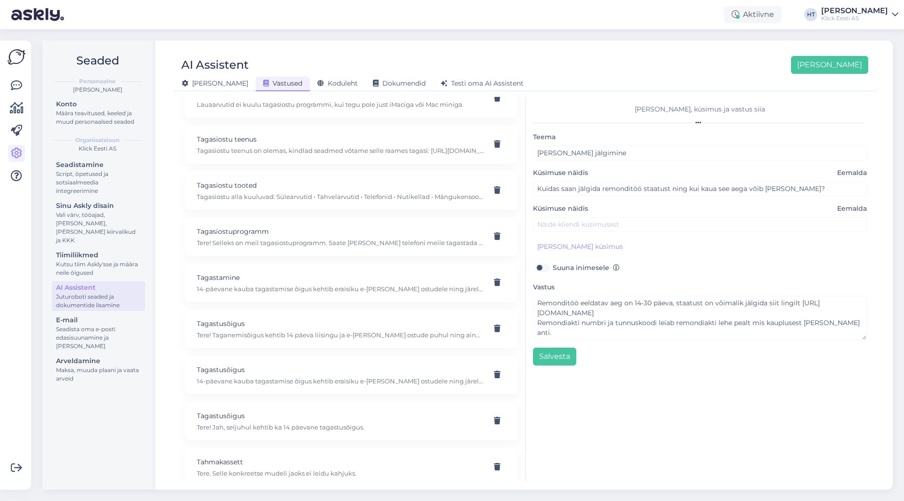
click at [578, 215] on div "Küsimuse näidis Eemalda" at bounding box center [700, 218] width 334 height 28
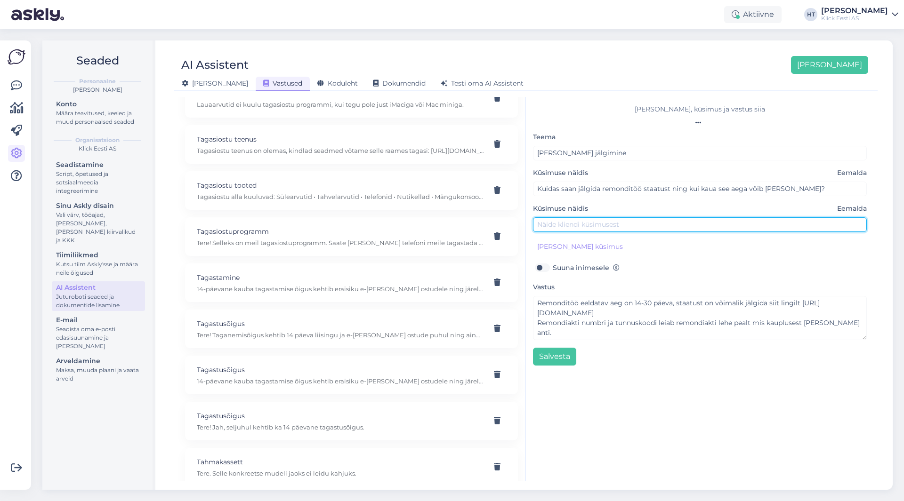
click at [580, 218] on input "text" at bounding box center [700, 225] width 334 height 15
type input "Kui viin telefoni diagnostikasse kui kaua aega läheb?"
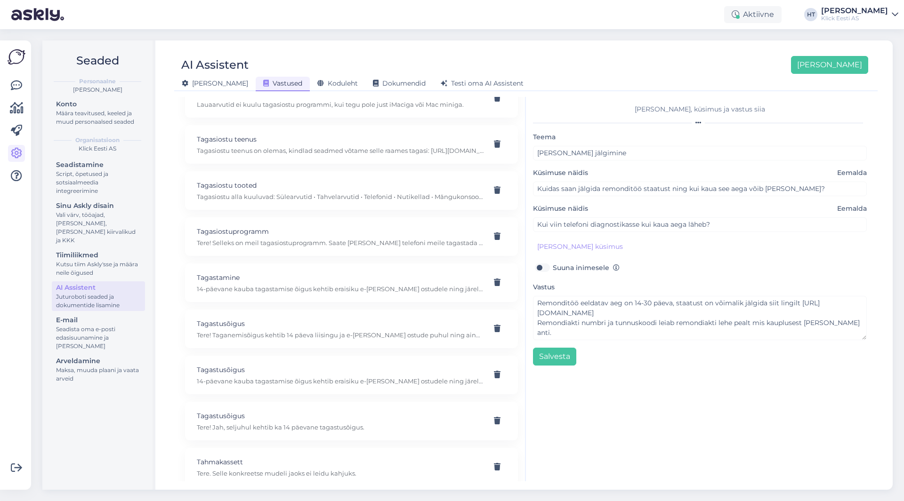
click at [679, 258] on div "[PERSON_NAME] jälgimine Küsimuse näidis Eemalda Kuidas saan jälgida remonditöö …" at bounding box center [700, 248] width 334 height 234
click at [16, 87] on icon at bounding box center [16, 85] width 11 height 11
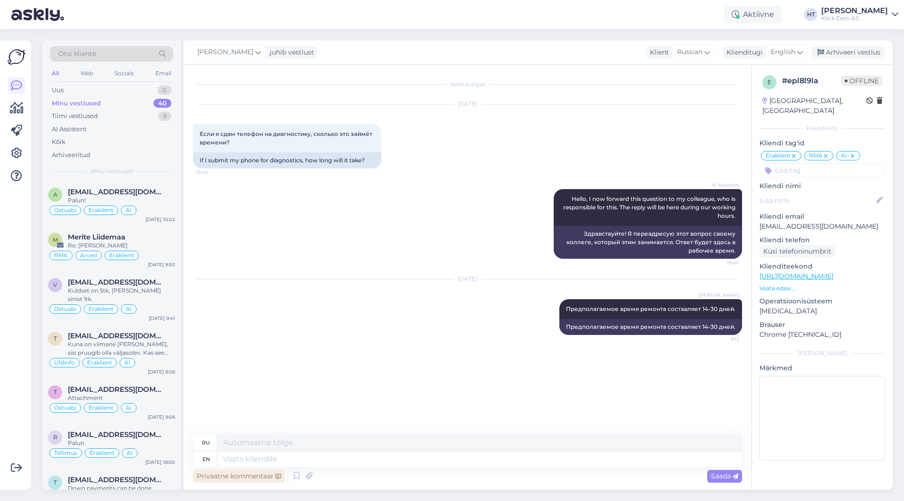
click at [242, 475] on div "Privaatne kommentaar" at bounding box center [239, 476] width 92 height 13
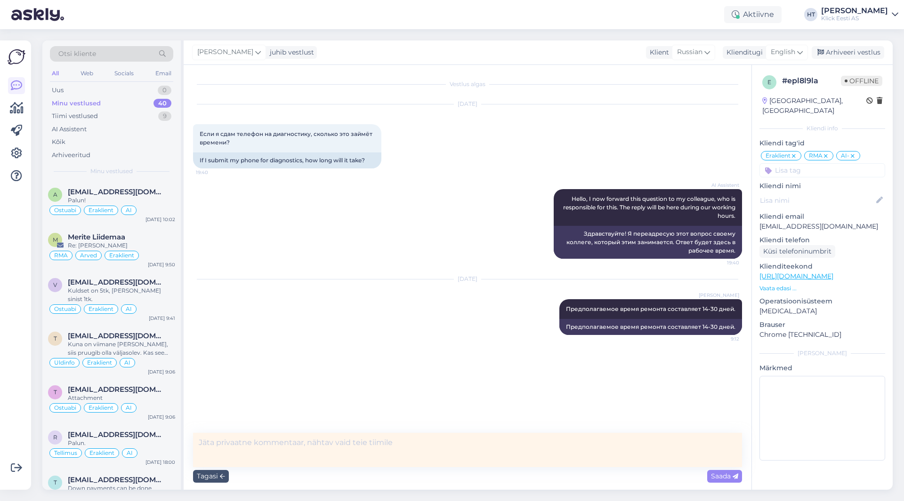
click at [317, 443] on textarea at bounding box center [467, 450] width 549 height 34
type textarea "Diagnostika aeg lisatud küsimusena valikvastusesse."
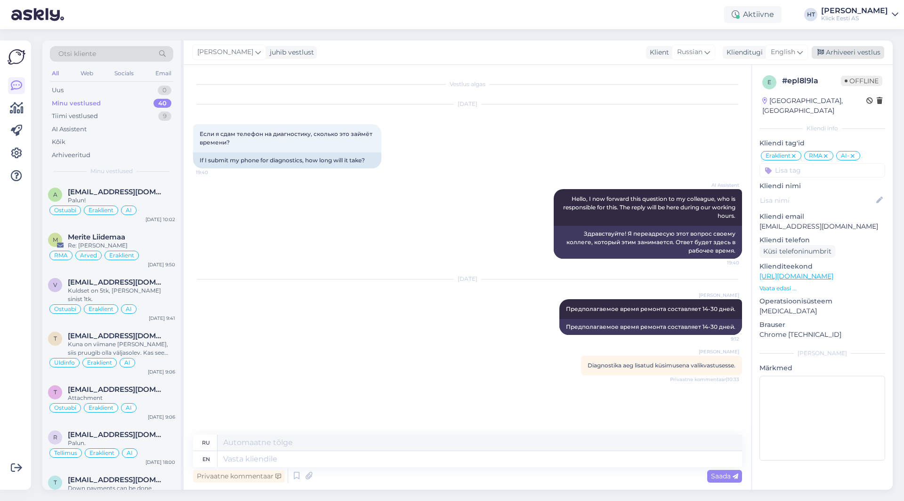
click at [854, 50] on div "Arhiveeri vestlus" at bounding box center [848, 52] width 73 height 13
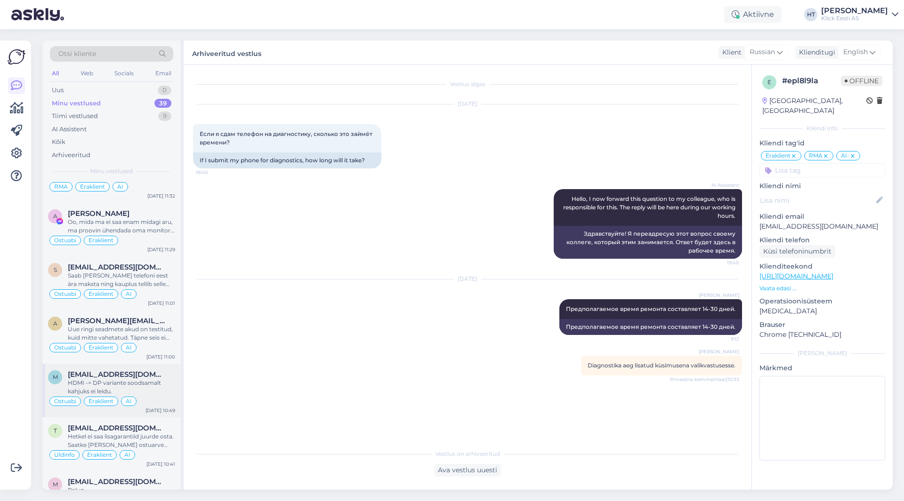
scroll to position [1649, 0]
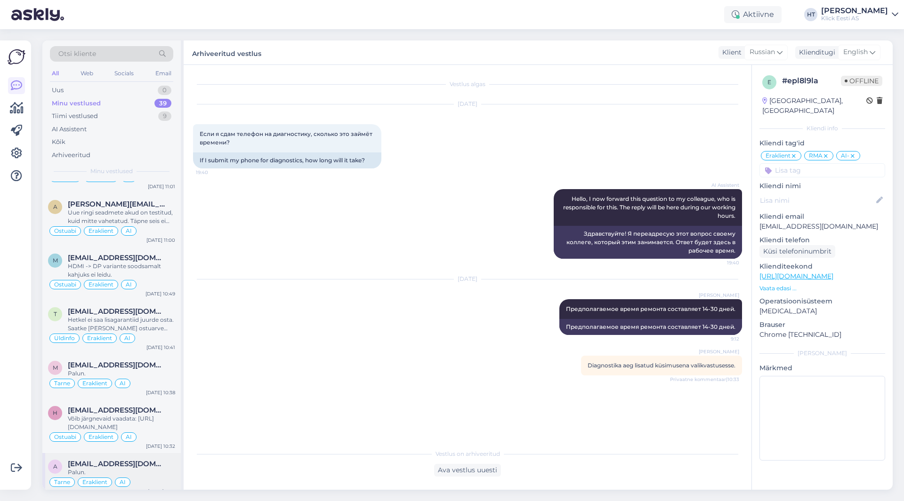
click at [145, 460] on span "[EMAIL_ADDRESS][DOMAIN_NAME]" at bounding box center [117, 464] width 98 height 8
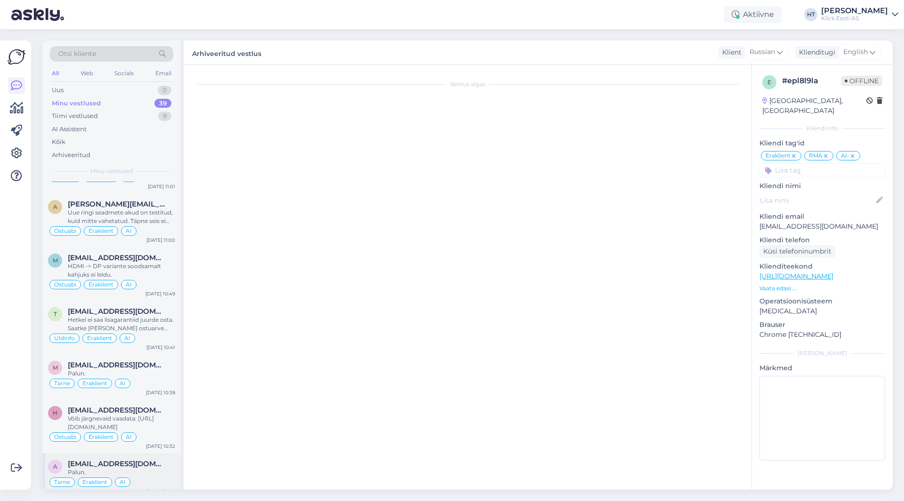
scroll to position [0, 0]
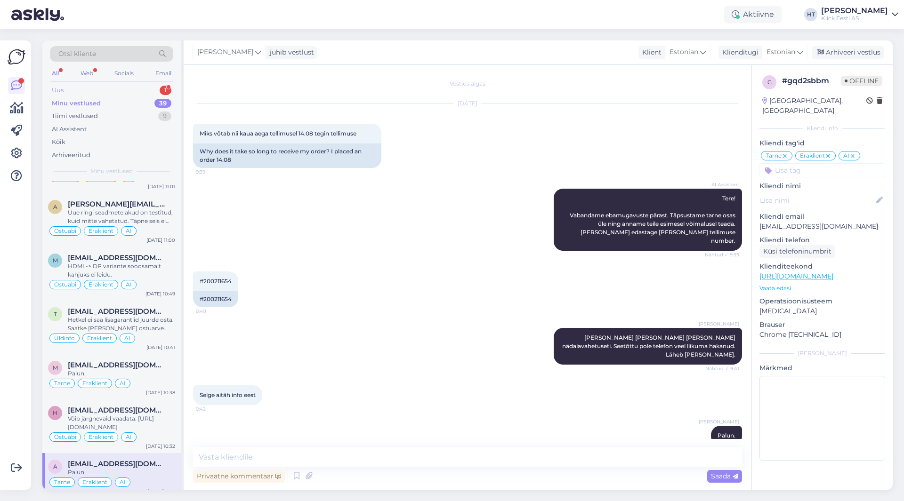
click at [118, 92] on div "Uus 1" at bounding box center [111, 90] width 123 height 13
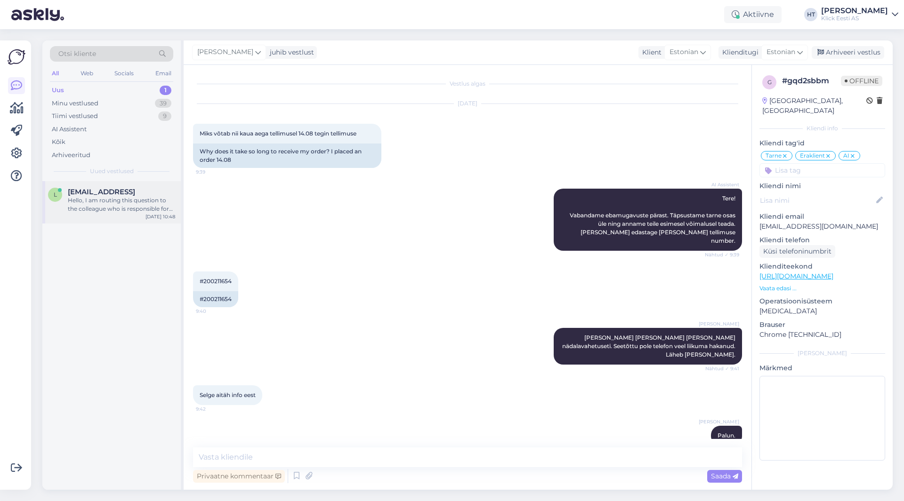
click at [121, 200] on div "Hello, I am routing this question to the colleague who is responsible for this …" at bounding box center [121, 204] width 107 height 17
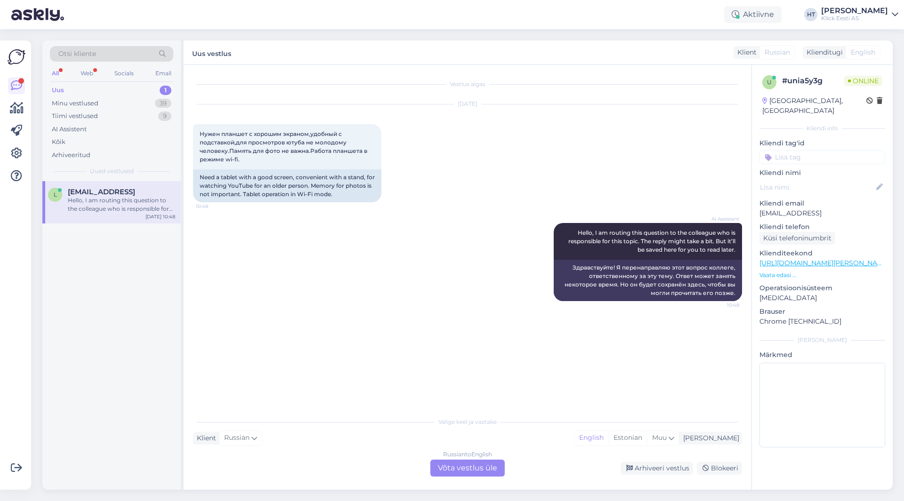
click at [474, 461] on div "Russian to English Võta vestlus üle" at bounding box center [467, 468] width 74 height 17
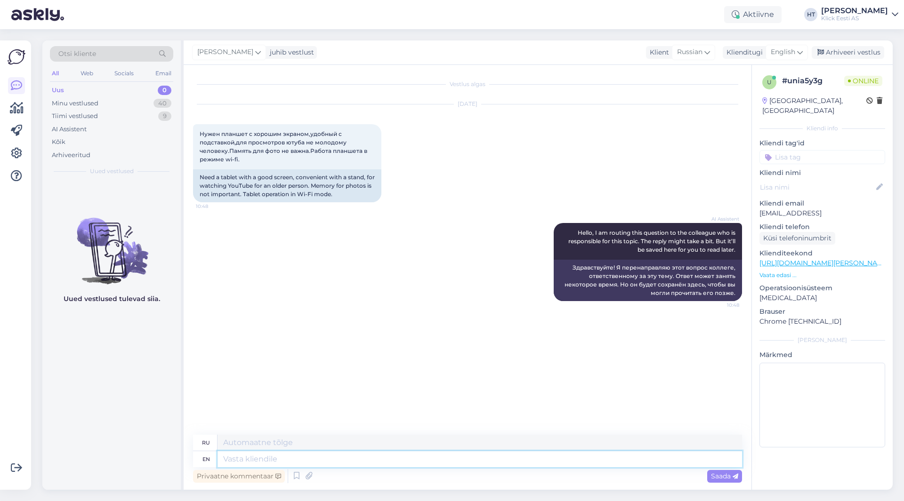
click at [298, 464] on textarea at bounding box center [480, 460] width 524 height 16
type textarea "Hello,"
type textarea "Привет,"
type textarea "Hello, for"
type textarea "Привет, для"
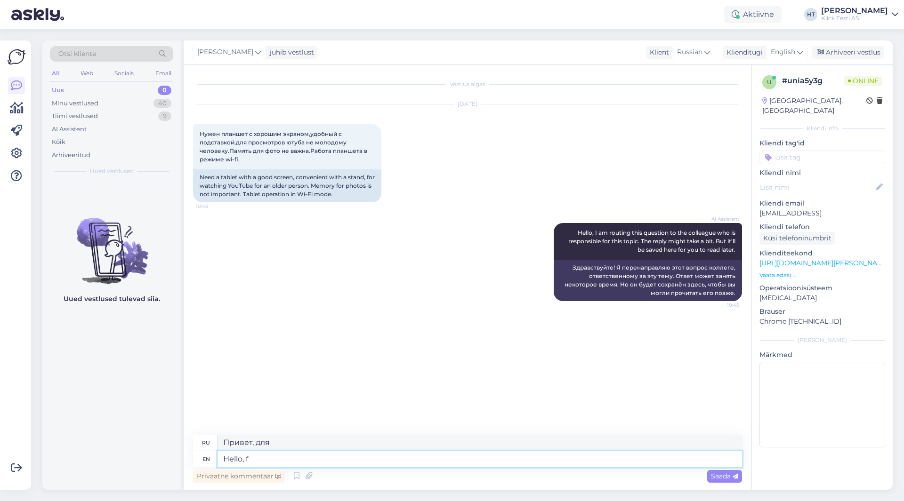
type textarea "Hello,"
type textarea "Привет,"
type textarea "Hello, one"
type textarea "Привет, один"
type textarea "Hello, one option wi"
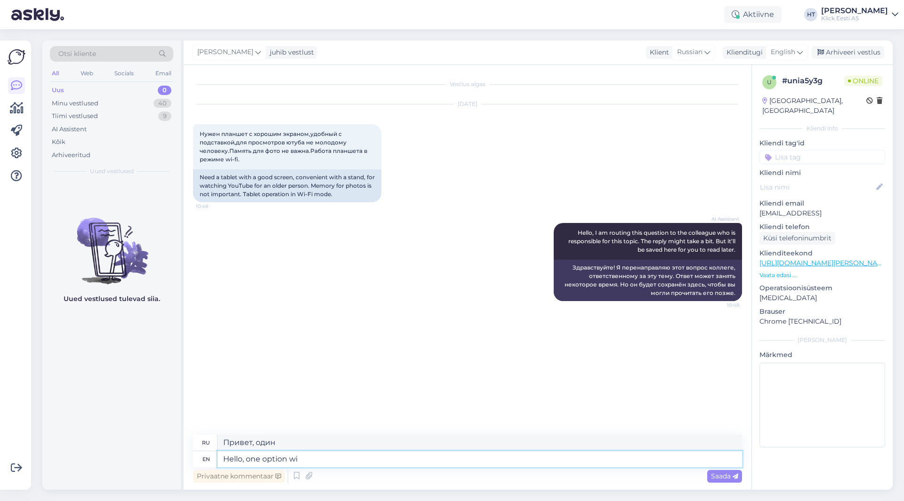
type textarea "Привет, один вариант"
type textarea "Hello, one option with a"
type textarea "Здравствуйте, один вариант с"
type textarea "Hello, one option with an included"
type textarea "Здравствуйте, один вариант со включенным"
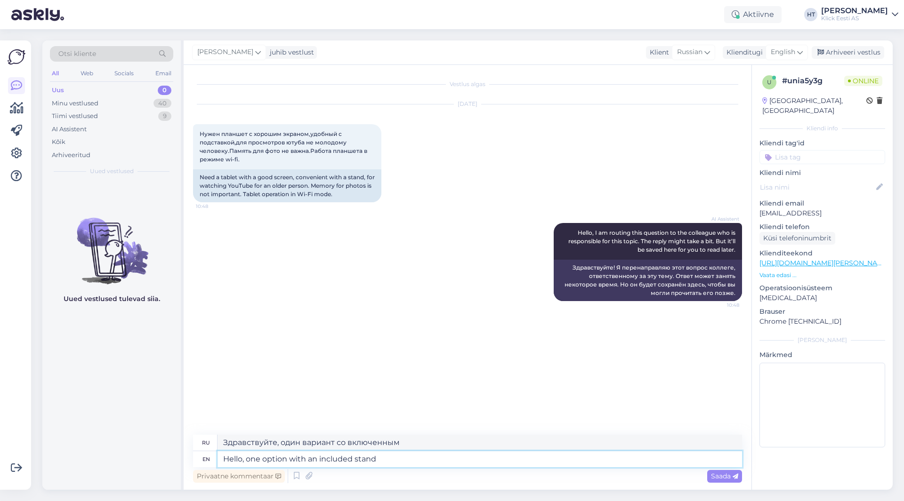
type textarea "Hello, one option with an included stand"
type textarea "Здравствуйте, один из вариантов с подставкой в комплекте"
type textarea "Hello, one option with an included stand cover"
type textarea "Здравствуйте, один вариант с чехлом для подставки"
type textarea "Hello, one option with an included stand cover would be"
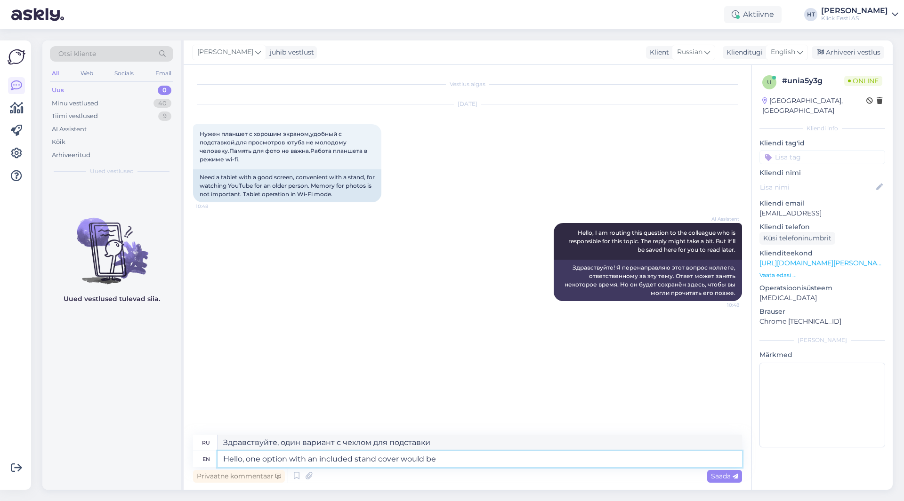
type textarea "Здравствуйте, один из вариантов с чехлом для подставки будет"
type textarea "Hello, one option with an included stand cover would be:"
type textarea "Здравствуйте, один из вариантов с чехлом для подставки:"
paste textarea "[URL][DOMAIN_NAME]"
type textarea "Hello, one option with an included stand cover would be: [URL][DOMAIN_NAME]"
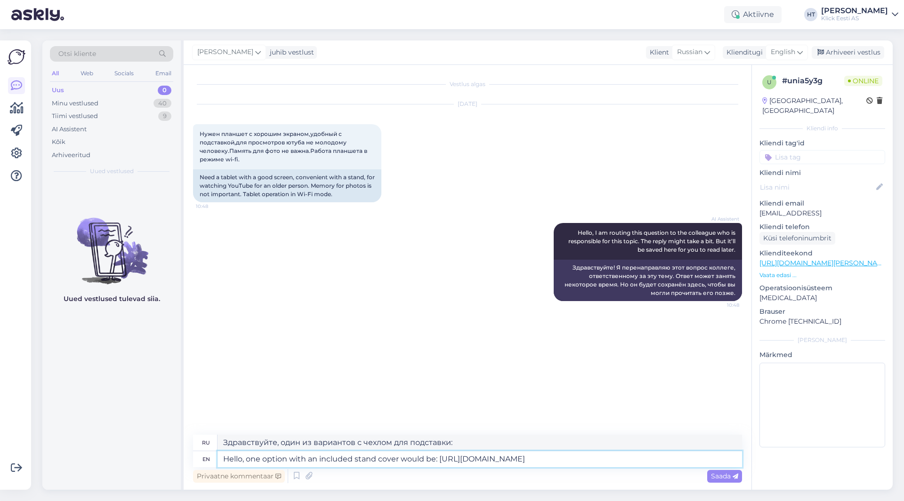
type textarea "Здравствуйте, один из вариантов с чехлом-подставкой: [URL][DOMAIN_NAME]"
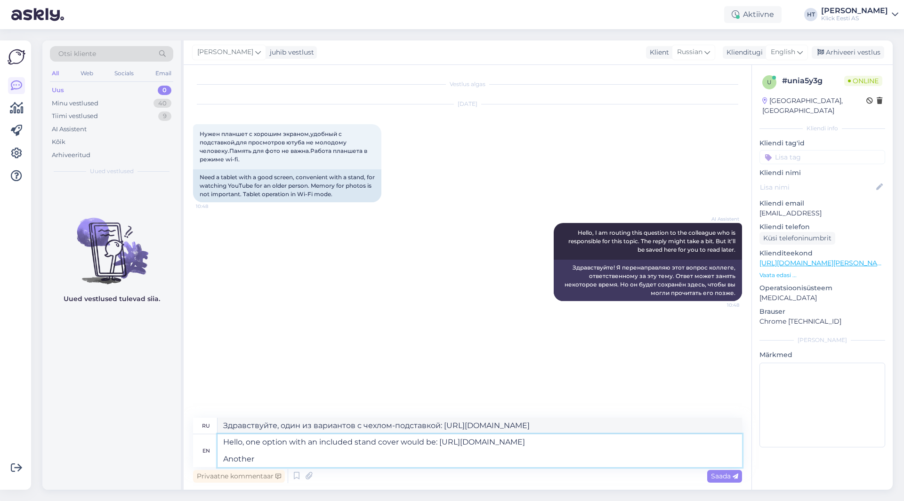
type textarea "Hello, one option with an included stand cover would be: [URL][DOMAIN_NAME] Ano…"
type textarea "Здравствуйте, один из вариантов с чехлом-подставкой: [URL][DOMAIN_NAME] Другой"
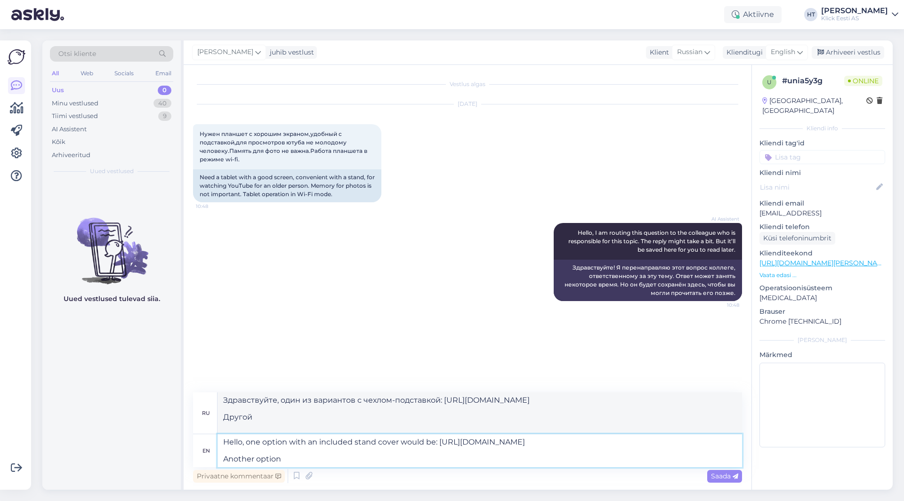
type textarea "Hello, one option with an included stand cover would be: [URL][DOMAIN_NAME] Ano…"
type textarea "Здравствуйте, один из вариантов с чехлом-подставкой: [URL][DOMAIN_NAME] Другой …"
type textarea "Hello, one option with an included stand cover would be: [URL][DOMAIN_NAME] Ano…"
type textarea "Здравствуйте, один из вариантов с включенной крышкой-подставкой: [URL][DOMAIN_N…"
type textarea "Hello, one option with an included stand cover would be: [URL][DOMAIN_NAME] Ano…"
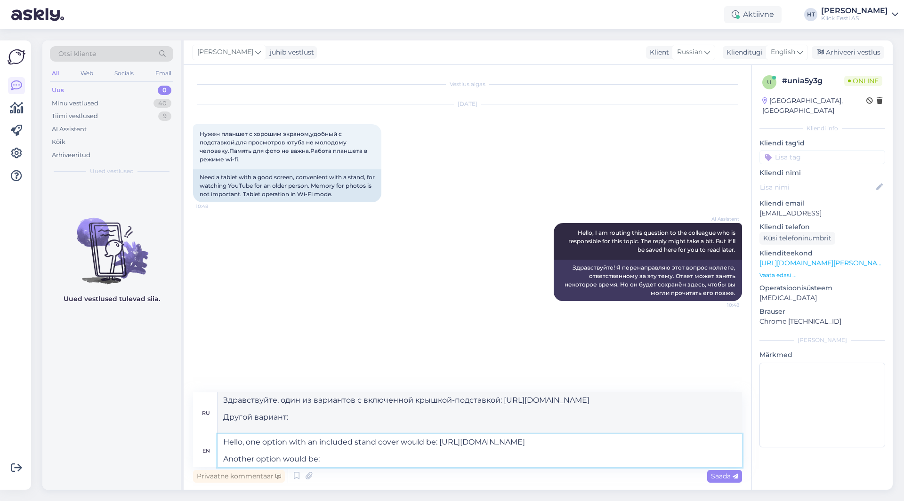
type textarea "Здравствуйте, один из вариантов с включенной в комплект крышкой-подставкой: [UR…"
paste textarea "[URL][DOMAIN_NAME]"
type textarea "Hello, one option with an included stand cover would be: [URL][DOMAIN_NAME] Ano…"
type textarea "Здравствуйте, один из вариантов с включенным чехлом-подставкой: [URL][DOMAIN_NA…"
click at [320, 460] on textarea "Hello, one option with an included stand cover would be: [URL][DOMAIN_NAME] Ano…" at bounding box center [480, 451] width 524 height 33
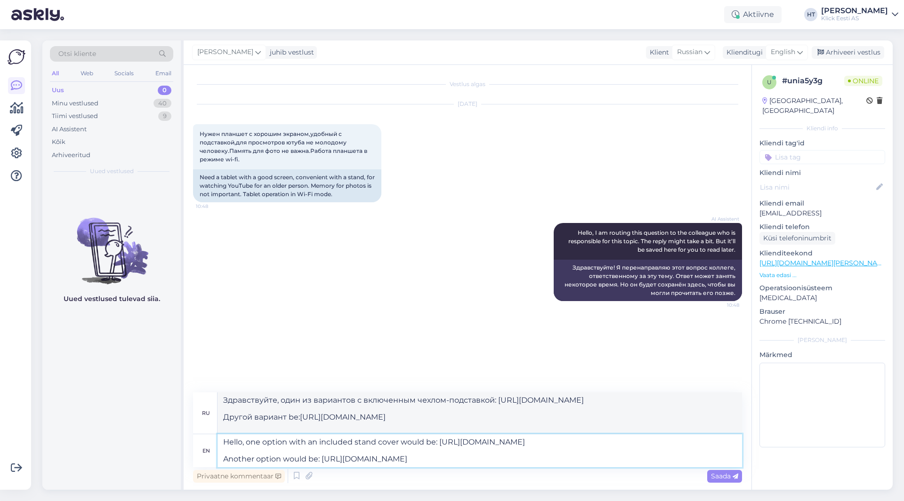
type textarea "Hello, one option with an included stand cover would be: [URL][DOMAIN_NAME] Ano…"
type textarea "Здравствуйте, один из вариантов с включенным чехлом-подставкой: [URL][DOMAIN_NA…"
click at [619, 460] on textarea "Hello, one option with an included stand cover would be: [URL][DOMAIN_NAME] Ano…" at bounding box center [480, 451] width 524 height 33
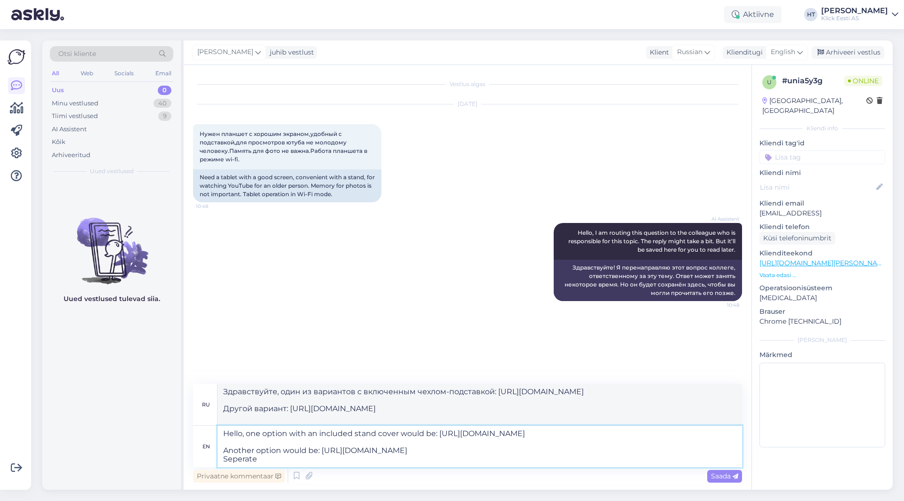
type textarea "Hello, one option with an included stand cover would be: [URL][DOMAIN_NAME] Ano…"
type textarea "Здравствуйте, один из вариантов с включенным чехлом-подставкой: [URL][DOMAIN_NA…"
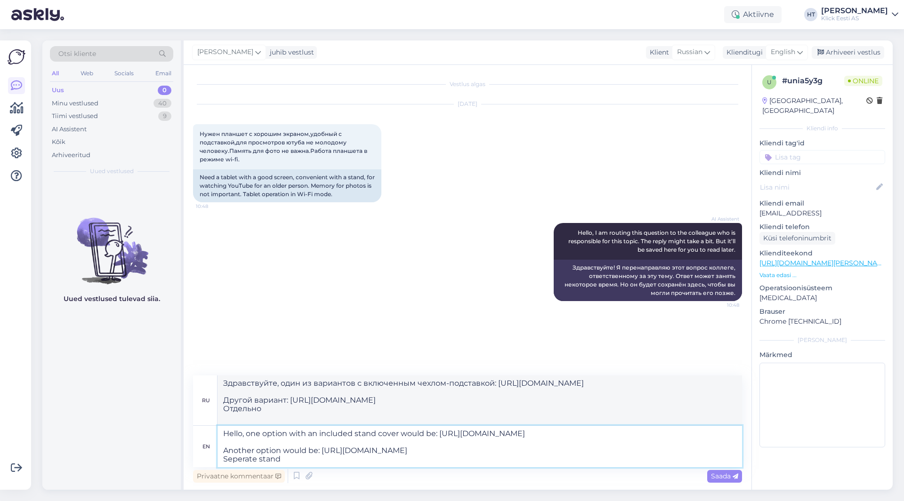
type textarea "Hello, one option with an included stand cover would be: [URL][DOMAIN_NAME] Ano…"
type textarea "Здравствуйте, один из вариантов с чехлом-подставкой в комплекте: [URL][DOMAIN_N…"
type textarea "Hello, one option with an included stand cover would be: [URL][DOMAIN_NAME] Ano…"
type textarea "Здравствуйте, один из вариантов с включенной подставкой-чехлом будет: [URL][DOM…"
type textarea "Hello, one option with an included stand cover would be: [URL][DOMAIN_NAME] Ano…"
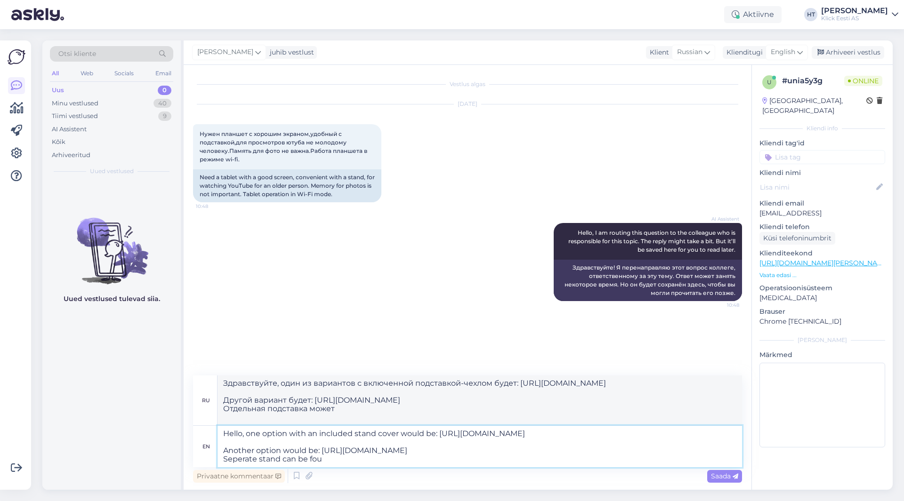
type textarea "Здравствуйте, один из вариантов с включенной подставкой: [URL][DOMAIN_NAME] Дру…"
type textarea "Hello, one option with an included stand cover would be: [URL][DOMAIN_NAME] Ano…"
type textarea "Здравствуйте, один из вариантов с включенной подставкой: [URL][DOMAIN_NAME] Дру…"
paste textarea "[URL][DOMAIN_NAME][PERSON_NAME]"
type textarea "Hello, one option with an included stand cover would be: [URL][DOMAIN_NAME] Ano…"
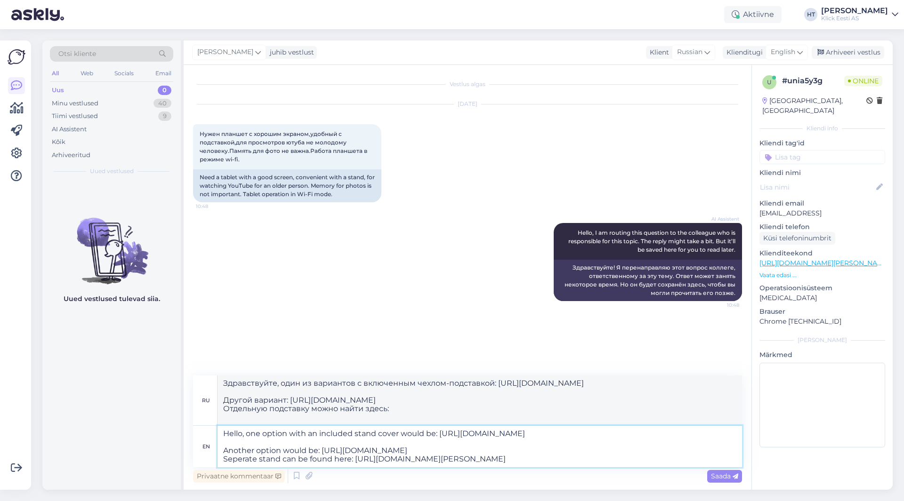
type textarea "Здравствуйте, один из вариантов с включенной подставкой: [URL][DOMAIN_NAME] Дру…"
type textarea "Hello, one option with an included stand cover would be: [URL][DOMAIN_NAME] Ano…"
click at [708, 475] on div "Saada" at bounding box center [724, 476] width 35 height 13
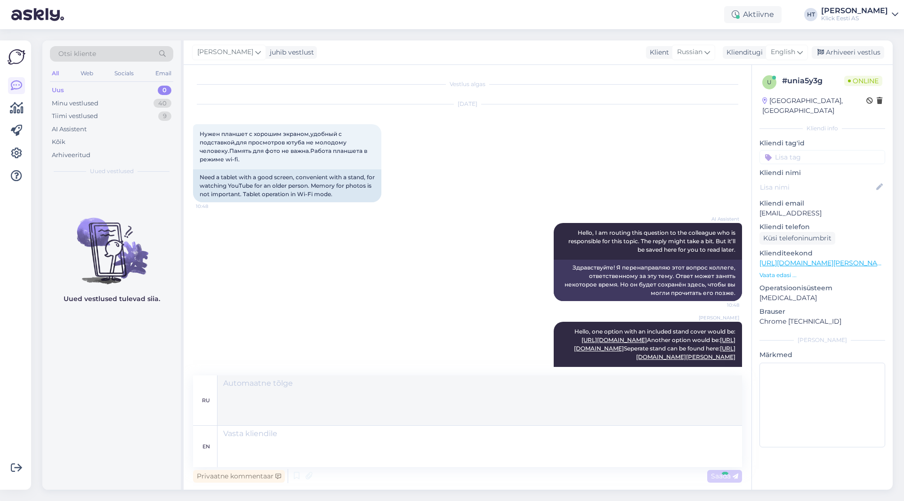
scroll to position [77, 0]
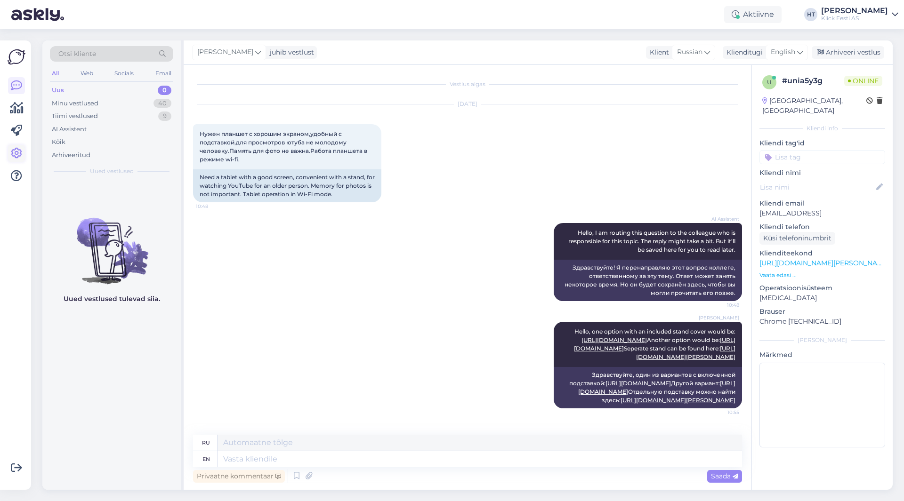
click at [16, 149] on icon at bounding box center [16, 153] width 11 height 11
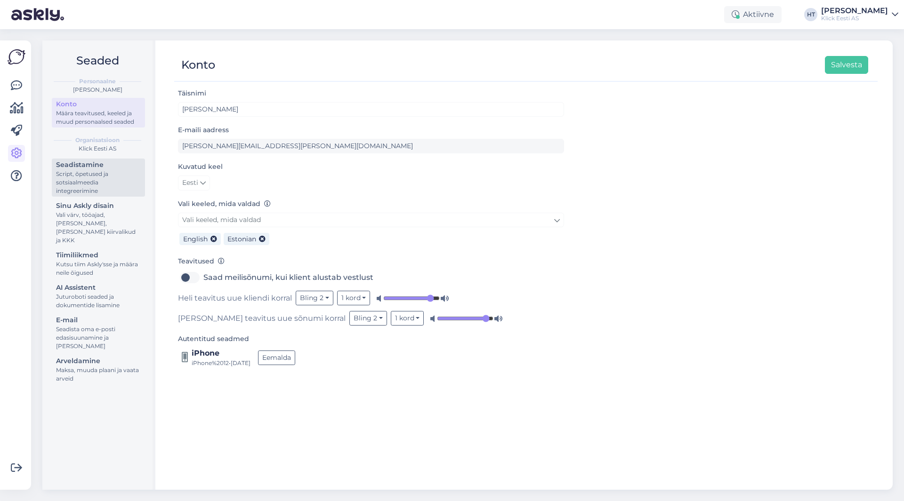
click at [97, 169] on div "Seadistamine" at bounding box center [98, 165] width 85 height 10
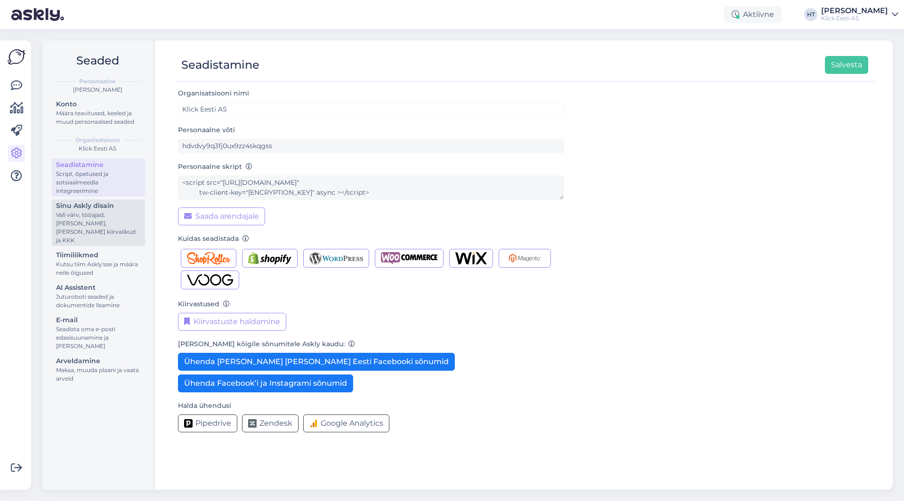
click at [84, 219] on div "Vali värv, tööajad, [PERSON_NAME], [PERSON_NAME] kiirvalikud ja KKK" at bounding box center [98, 228] width 85 height 34
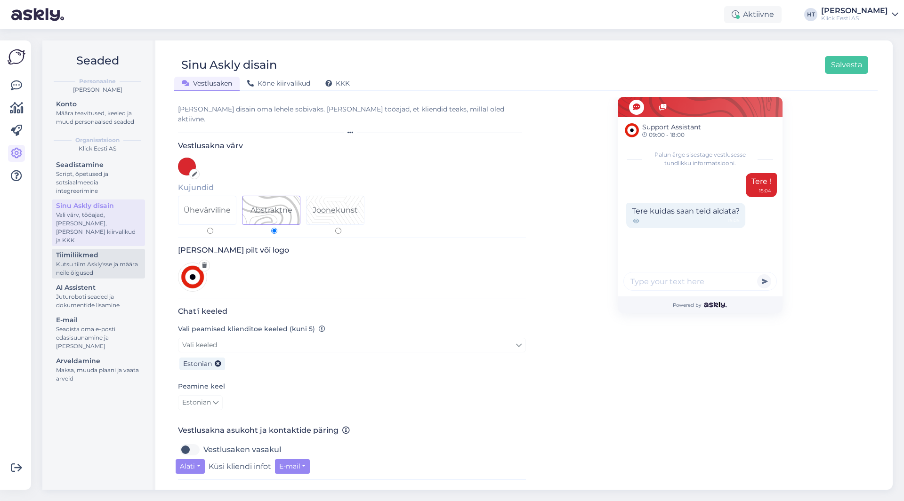
click at [88, 260] on div "Kutsu tiim Askly'sse ja määra neile õigused" at bounding box center [98, 268] width 85 height 17
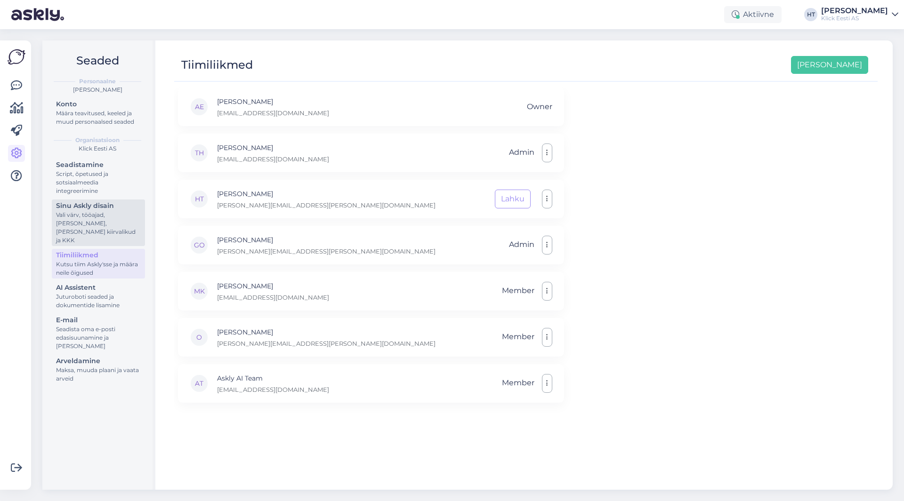
click at [96, 220] on div "Vali värv, tööajad, [PERSON_NAME], [PERSON_NAME] kiirvalikud ja KKK" at bounding box center [98, 228] width 85 height 34
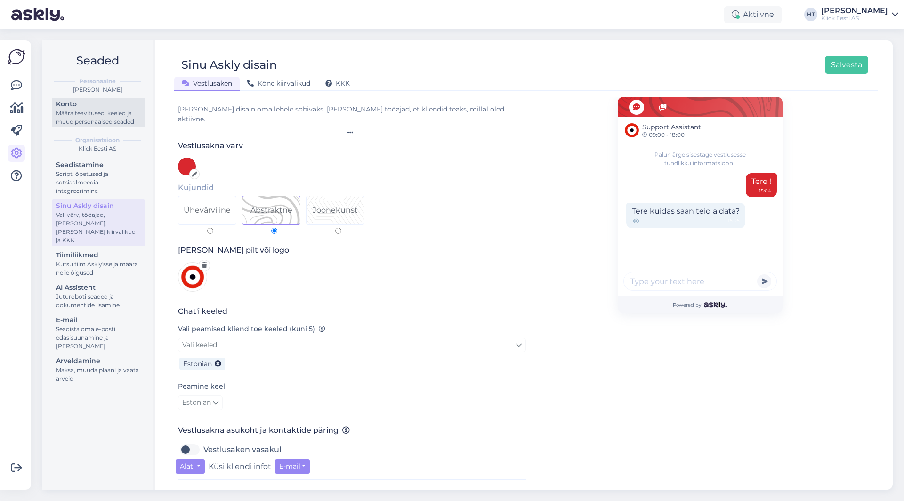
click at [87, 110] on div "Määra teavitused, keeled ja muud personaalsed seaded" at bounding box center [98, 117] width 85 height 17
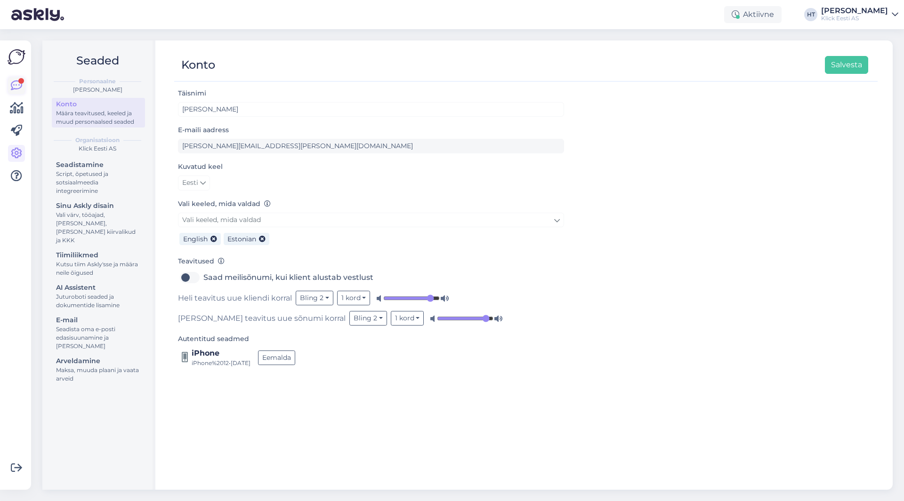
click at [23, 87] on link at bounding box center [16, 85] width 17 height 17
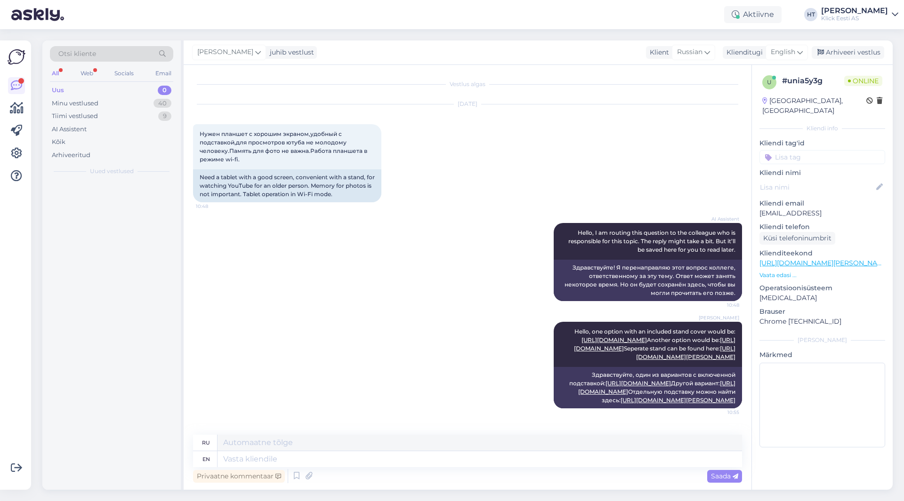
scroll to position [77, 0]
click at [91, 125] on div "AI Assistent" at bounding box center [111, 129] width 123 height 13
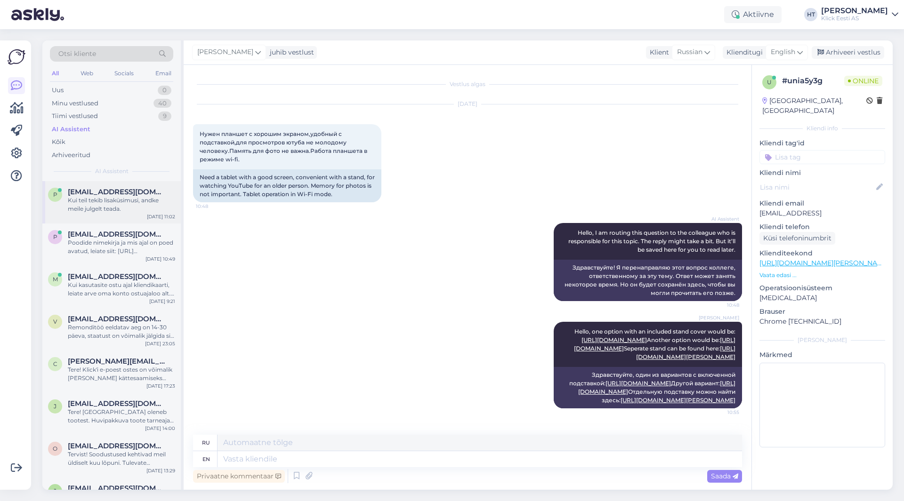
click at [109, 196] on div "Kui teil tekib lisaküsimusi, andke meile julgelt teada." at bounding box center [121, 204] width 107 height 17
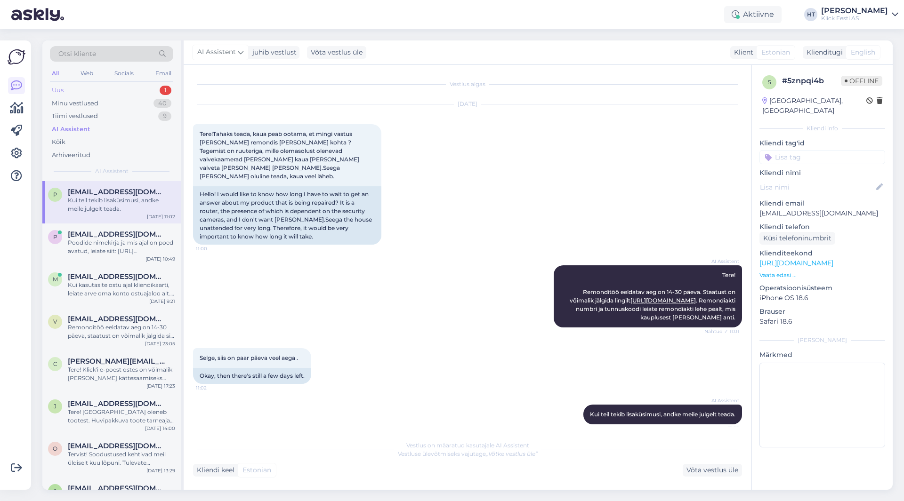
click at [115, 87] on div "Uus 1" at bounding box center [111, 90] width 123 height 13
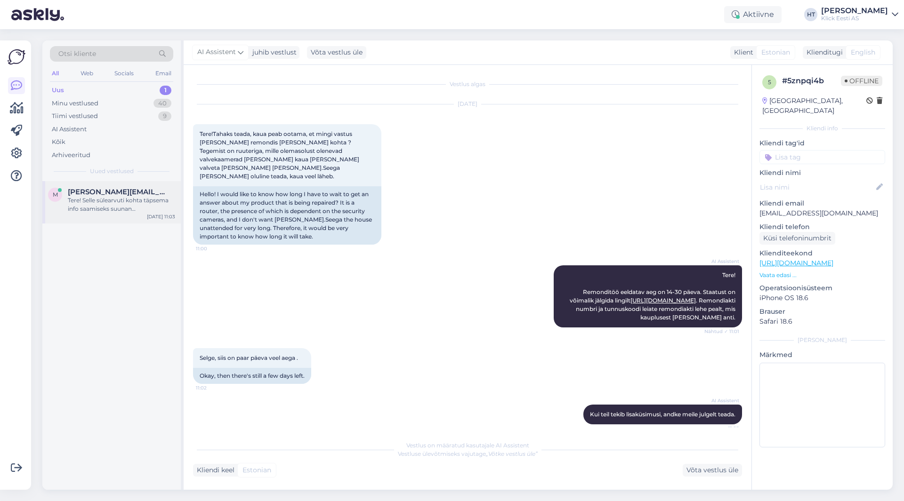
click at [133, 190] on span "[PERSON_NAME][EMAIL_ADDRESS][PERSON_NAME][DOMAIN_NAME]" at bounding box center [117, 192] width 98 height 8
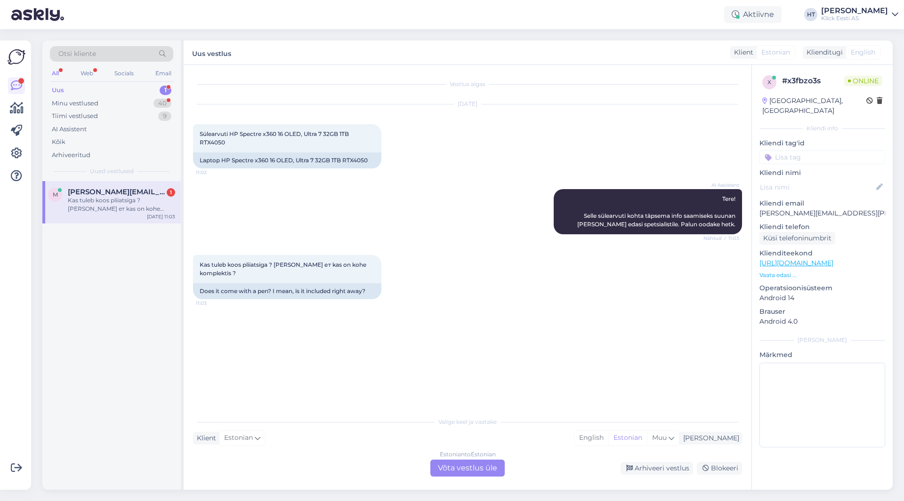
click at [436, 286] on div "Kas tuleb koos pliiatsiga ? [PERSON_NAME] ет kas on kohe komplektis ? 11:03 Doe…" at bounding box center [467, 277] width 549 height 65
click at [460, 469] on div "Estonian to Estonian Võta vestlus üle" at bounding box center [467, 468] width 74 height 17
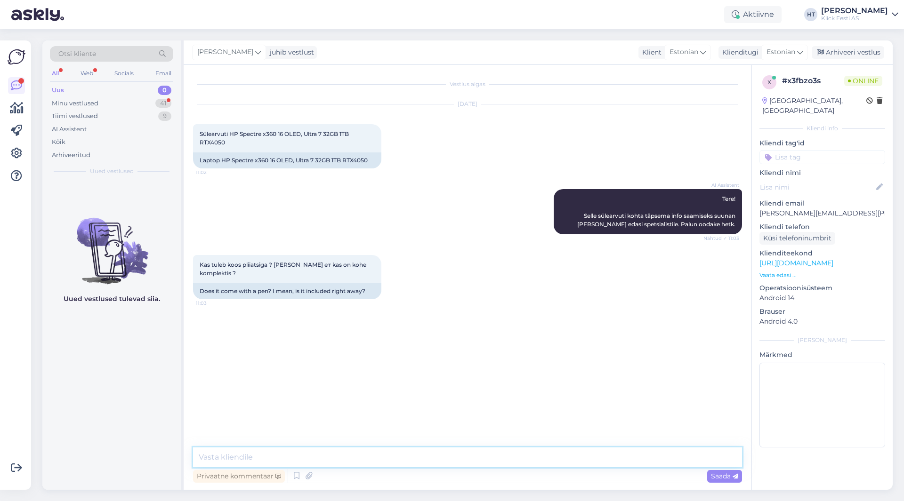
click at [460, 459] on textarea at bounding box center [467, 458] width 549 height 20
type textarea "Tere, antud mudeli puhul ei ole komplektis."
click at [147, 107] on div "Minu vestlused 41" at bounding box center [111, 103] width 123 height 13
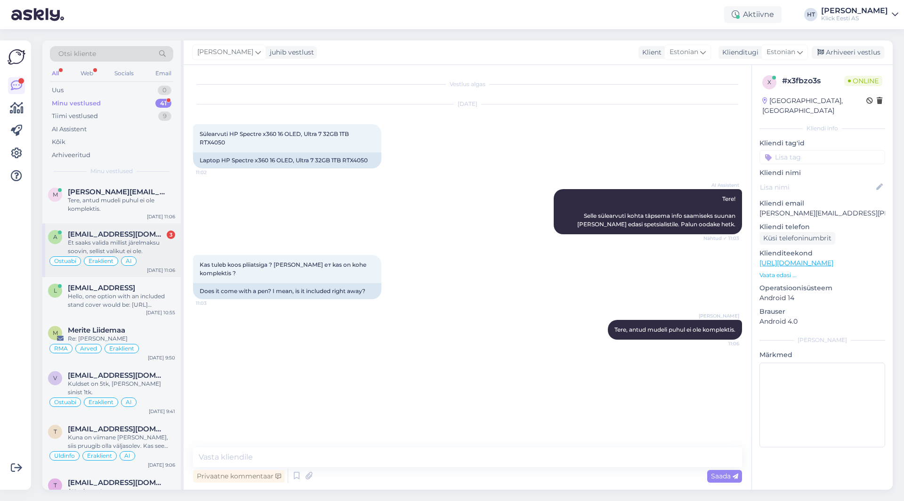
click at [148, 229] on div "a [EMAIL_ADDRESS][DOMAIN_NAME] 3 Et saaks valida millist järelmaksu soovin, sel…" at bounding box center [111, 251] width 138 height 54
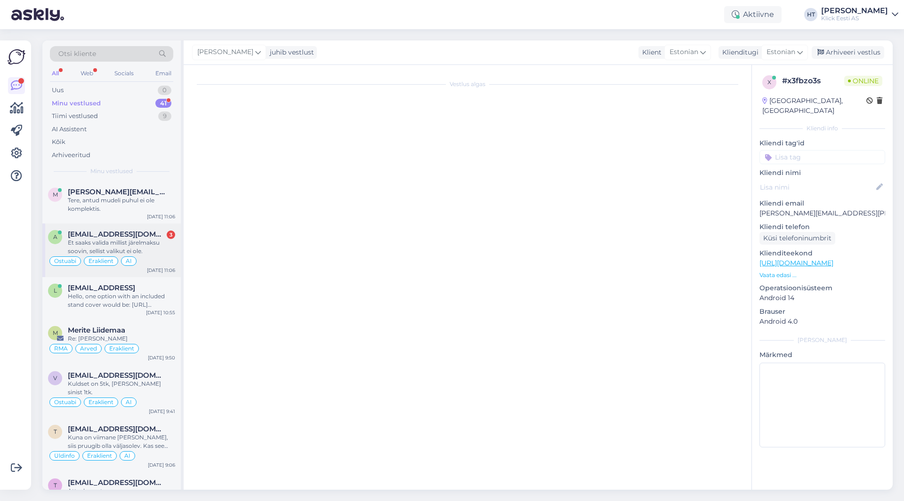
scroll to position [695, 0]
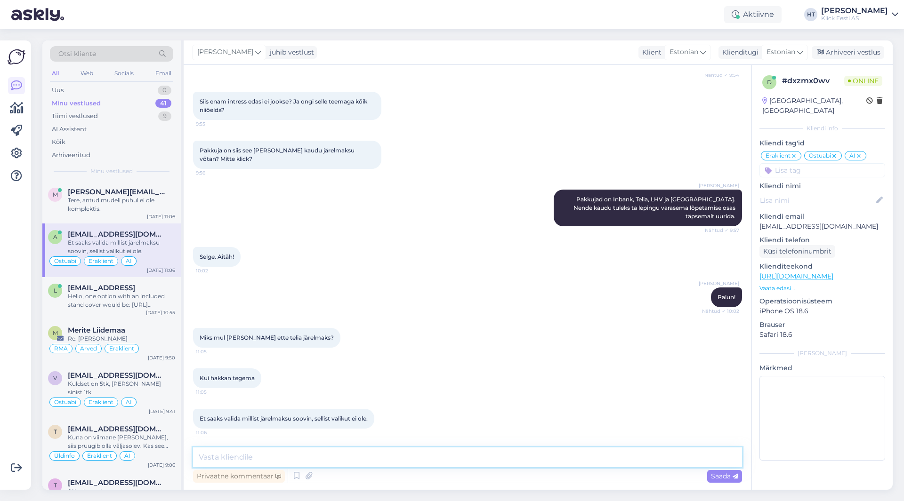
click at [442, 457] on textarea at bounding box center [467, 458] width 549 height 20
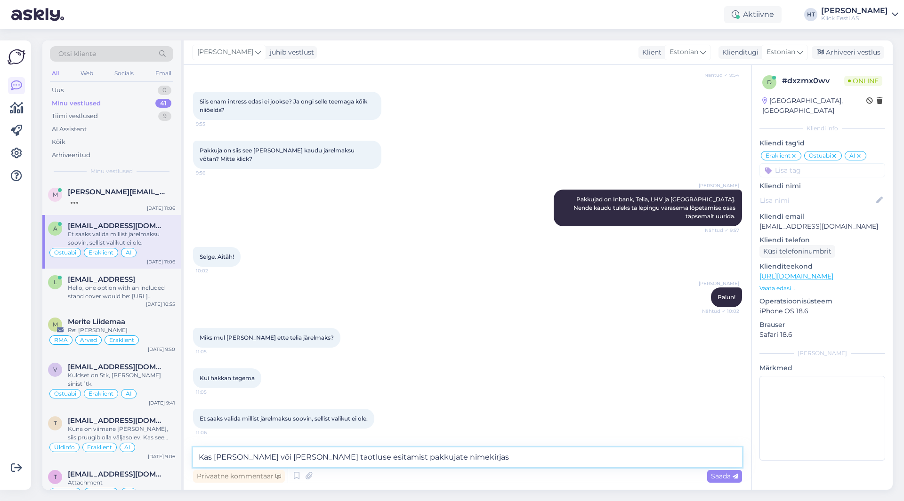
type textarea "Kas [PERSON_NAME] või [PERSON_NAME] taotluse esitamist pakkujate nimekirjas?"
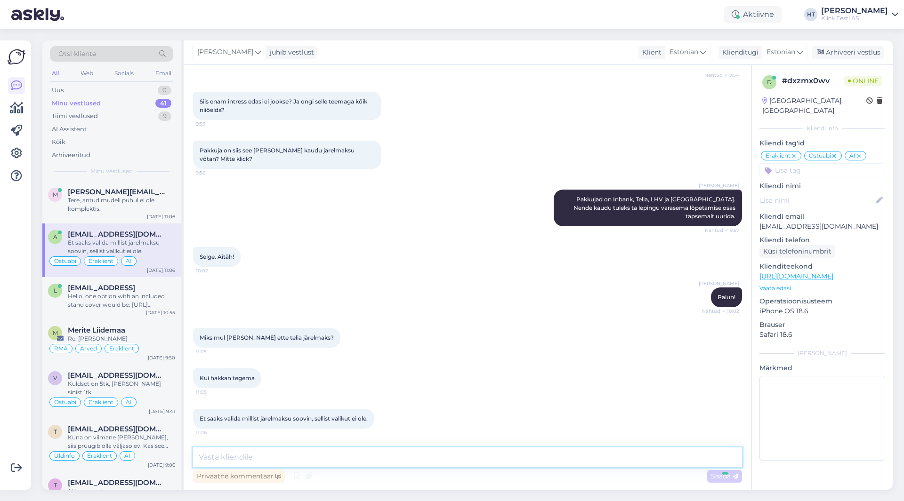
scroll to position [744, 0]
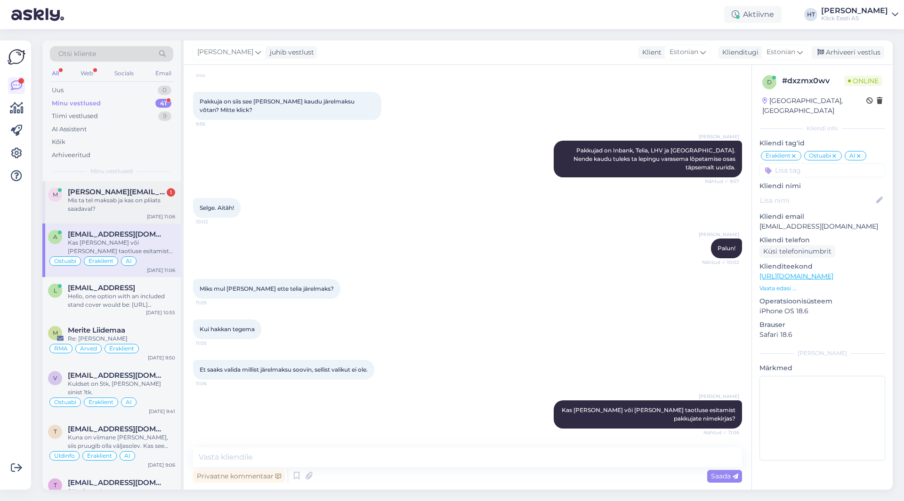
click at [151, 209] on div "Mis ta tel maksab ja kas on pliiats saadaval?" at bounding box center [121, 204] width 107 height 17
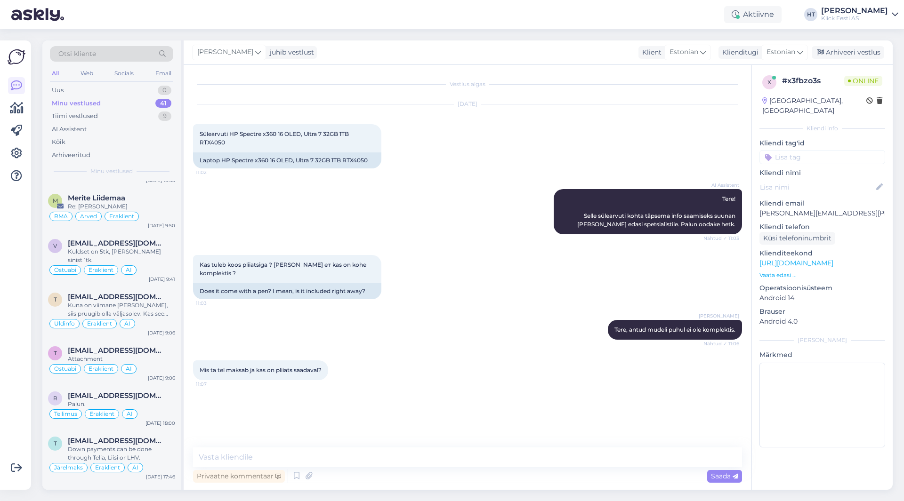
scroll to position [0, 0]
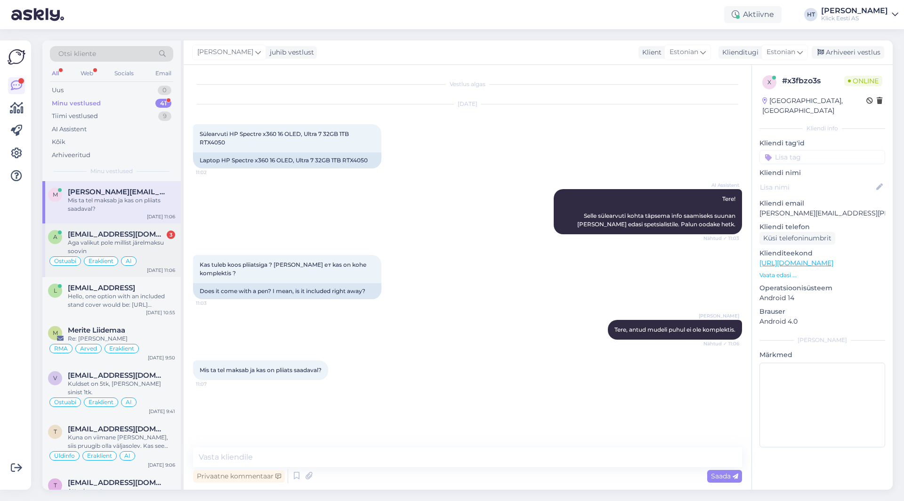
click at [125, 243] on div "Aga valikut pole millist järelmaksu soovin" at bounding box center [121, 247] width 107 height 17
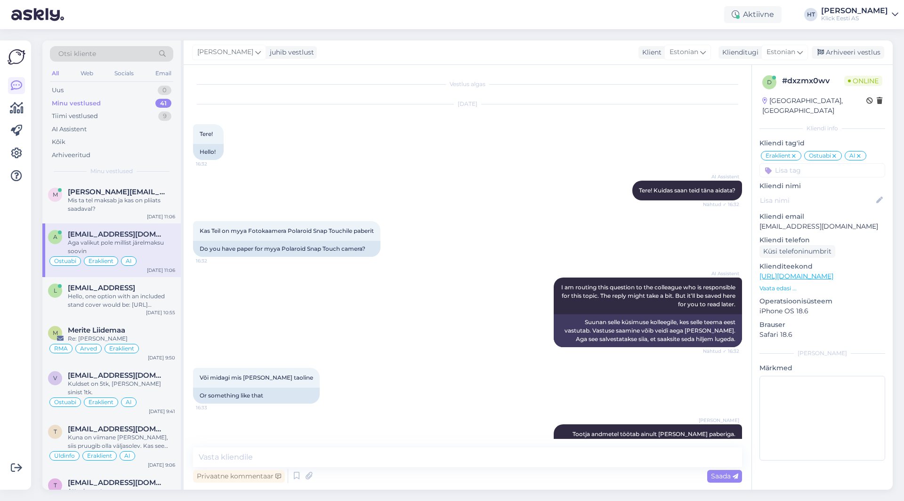
scroll to position [866, 0]
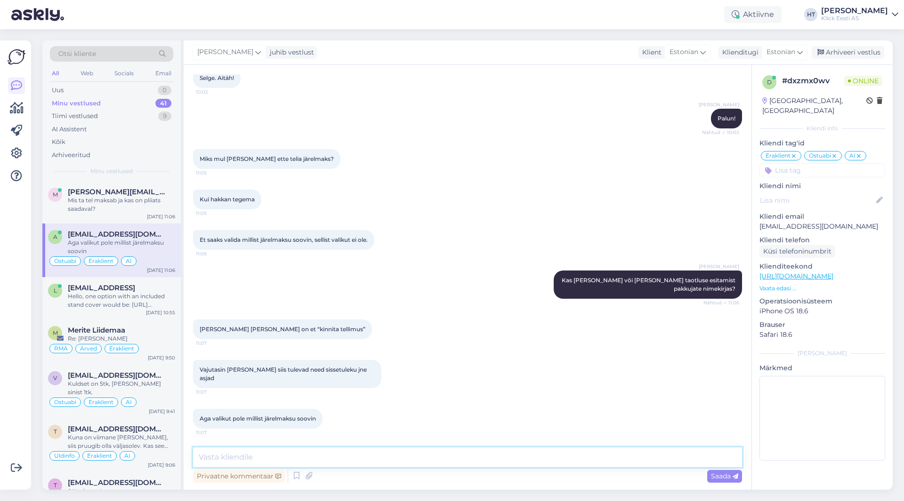
click at [315, 458] on textarea at bounding box center [467, 458] width 549 height 20
click at [275, 454] on textarea "See on taotlus kõike pakkujate jaoks." at bounding box center [467, 458] width 549 height 20
click at [363, 457] on textarea "See on taotlus kõikide pakkujate jaoks." at bounding box center [467, 458] width 549 height 20
type textarea "See on taotlus kõikide pakkujate jaoks. [PERSON_NAME] taotluse esitamist tuleb …"
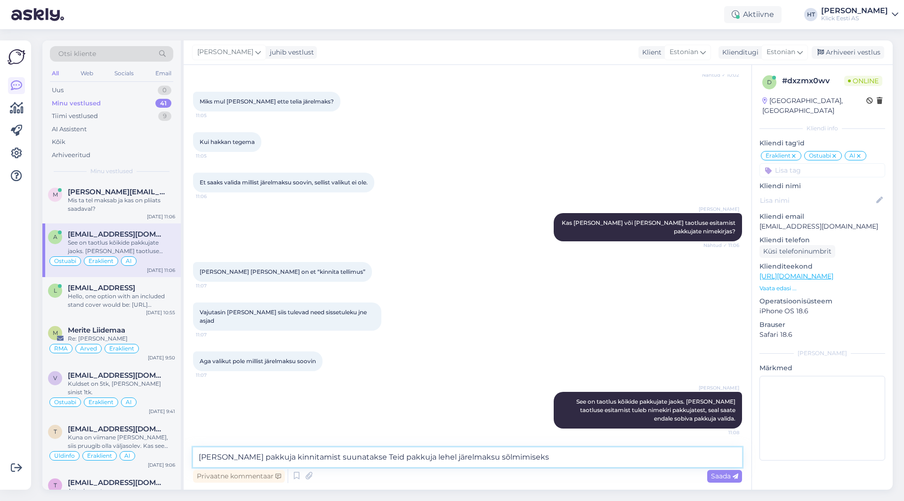
type textarea "[PERSON_NAME] pakkuja kinnitamist suunatakse Teid pakkuja lehel järelmaksu sõlm…"
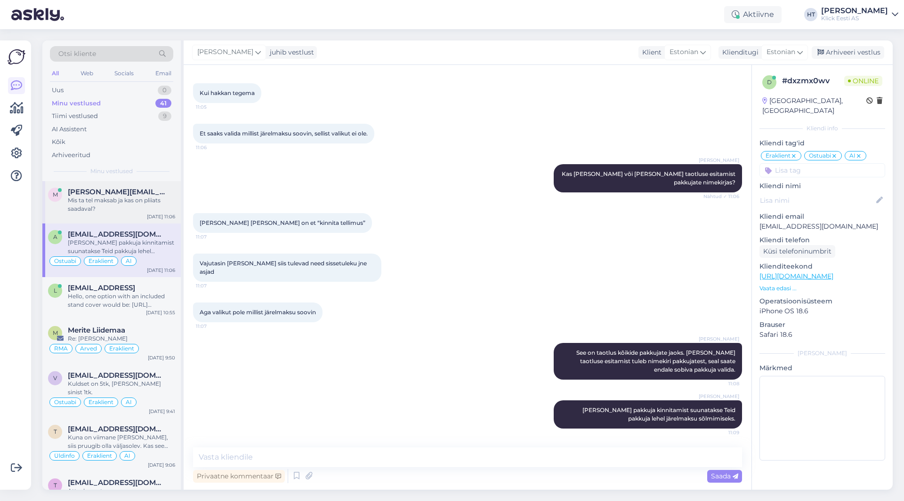
click at [136, 209] on div "Mis ta tel maksab ja kas on pliiats saadaval?" at bounding box center [121, 204] width 107 height 17
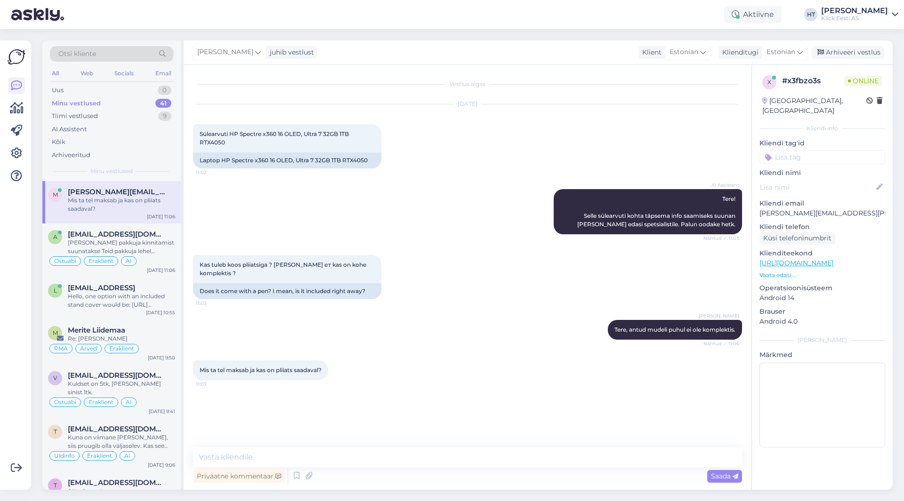
scroll to position [0, 0]
click at [334, 448] on textarea at bounding box center [467, 458] width 549 height 20
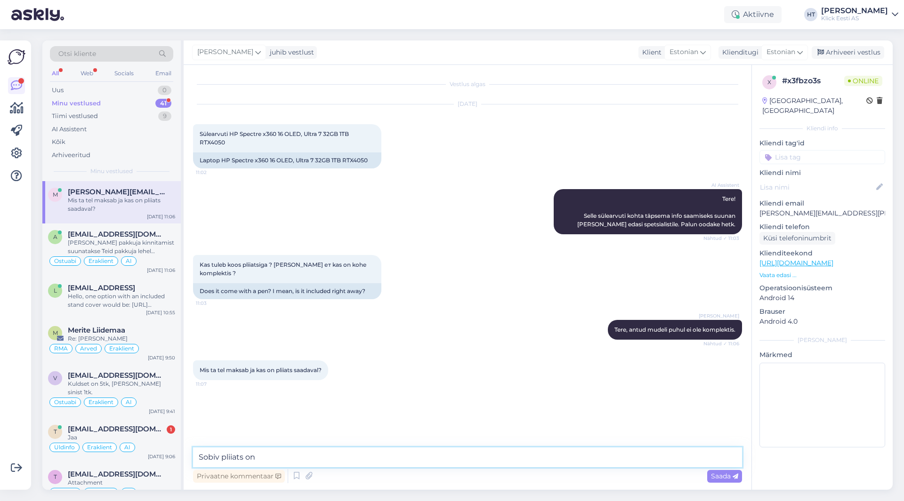
paste textarea "HP Rechargeable MPP 2.0 Tilt Pen (Black) (3J122AA)"
type textarea "Sobiv pliiats on HP Rechargeable MPP 2.0 Tilt Pen (Black) (3J122AA). [PERSON_NA…"
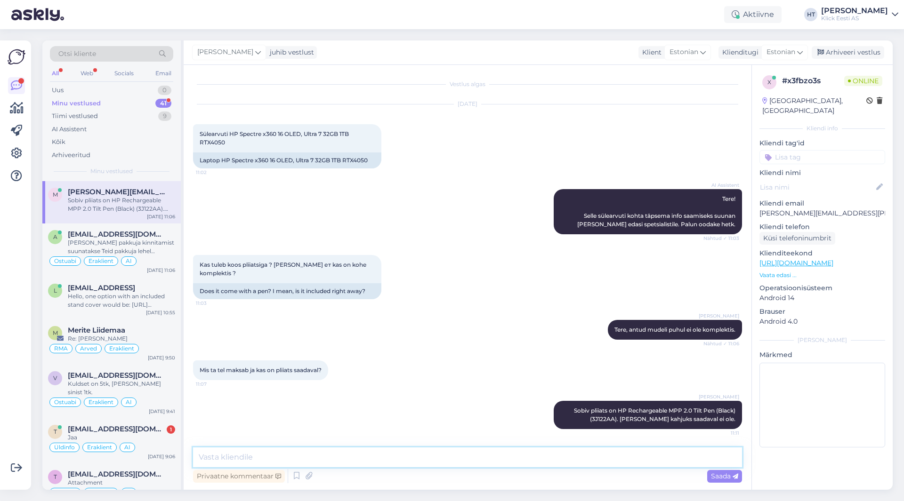
scroll to position [0, 0]
click at [153, 425] on div "[EMAIL_ADDRESS][DOMAIN_NAME] 1" at bounding box center [121, 429] width 107 height 8
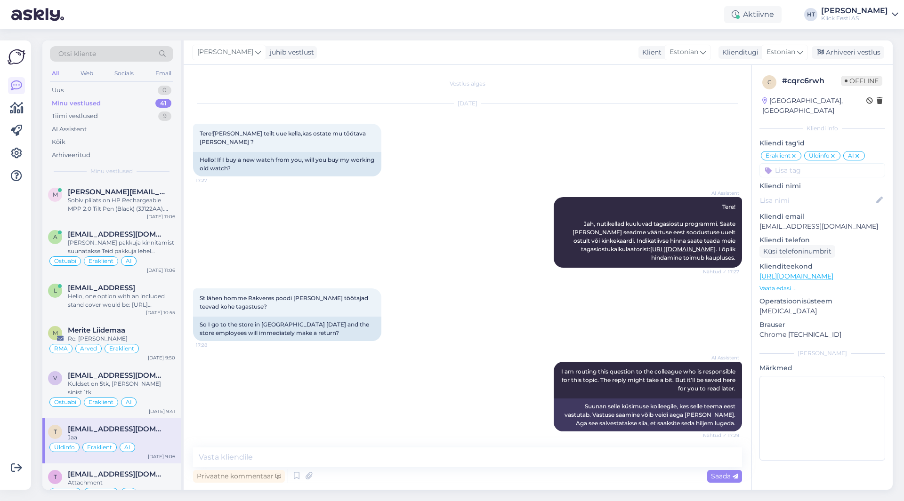
scroll to position [301, 0]
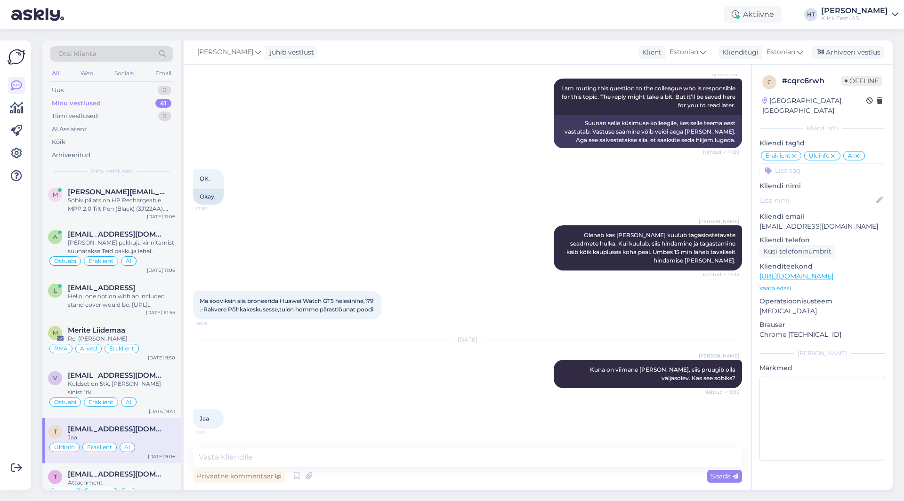
click at [776, 284] on p "Vaata edasi ..." at bounding box center [822, 288] width 126 height 8
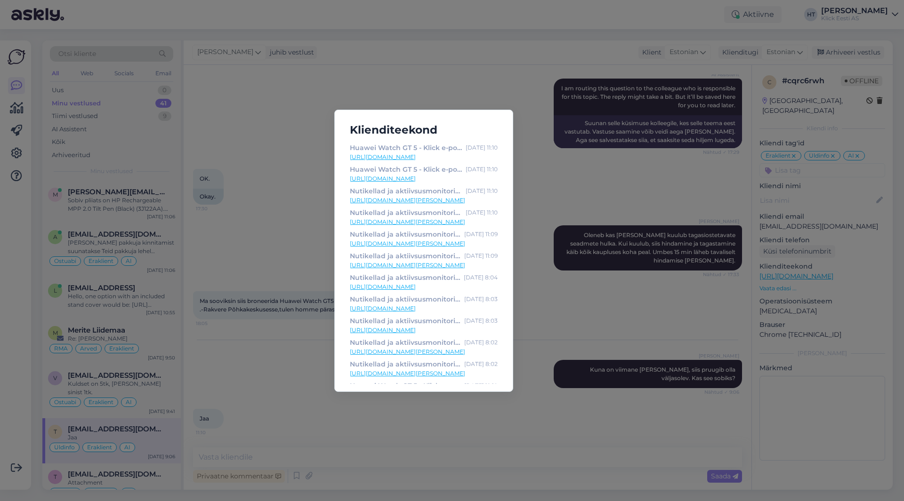
click at [277, 137] on div "Klienditeekond Huawei Watch GT 5 - Klick e-pood [DATE] 11:10 [URL][DOMAIN_NAME]…" at bounding box center [452, 250] width 904 height 501
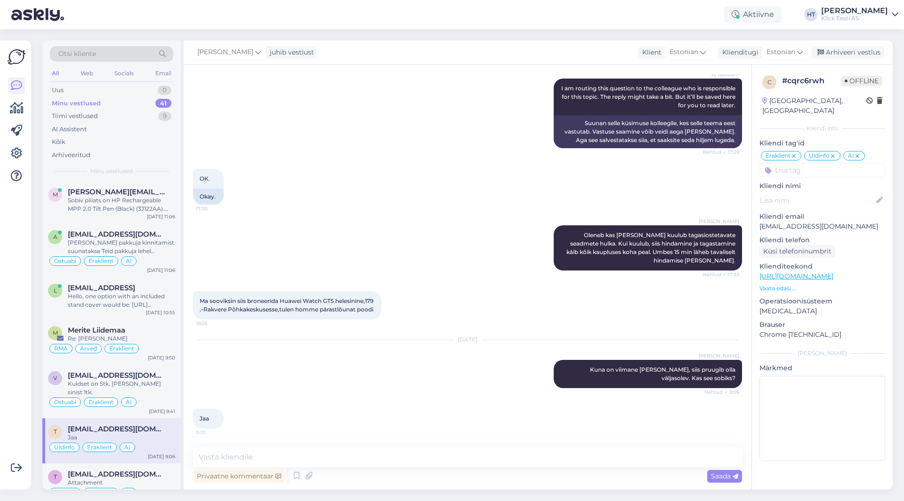
click at [371, 402] on div "Jaa 11:10" at bounding box center [467, 419] width 549 height 40
click at [323, 460] on textarea at bounding box center [467, 458] width 549 height 20
type textarea "Saatsin kauplusele info, hoiavad tänase päeva lõpuni broneeringus."
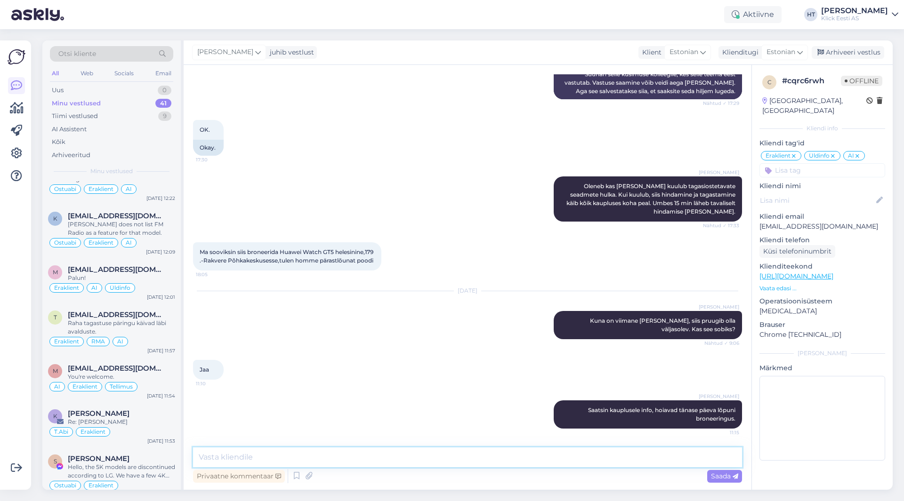
scroll to position [1742, 0]
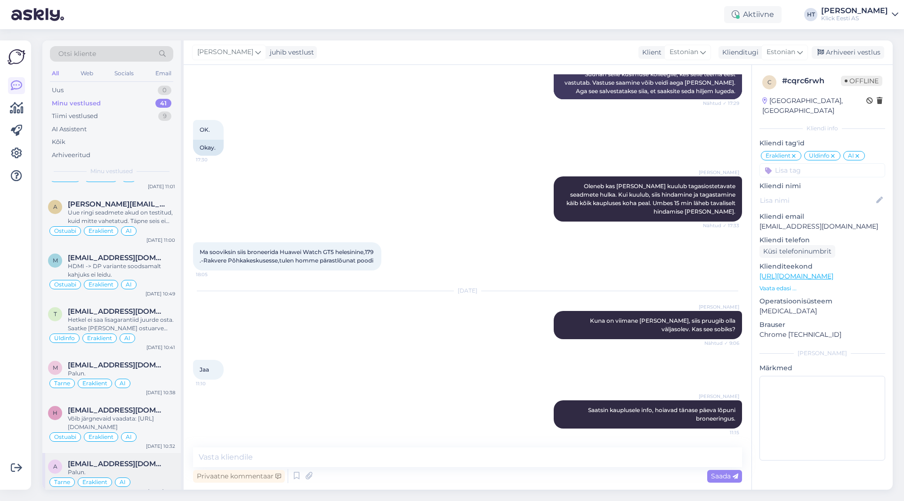
click at [129, 468] on div "Palun." at bounding box center [121, 472] width 107 height 8
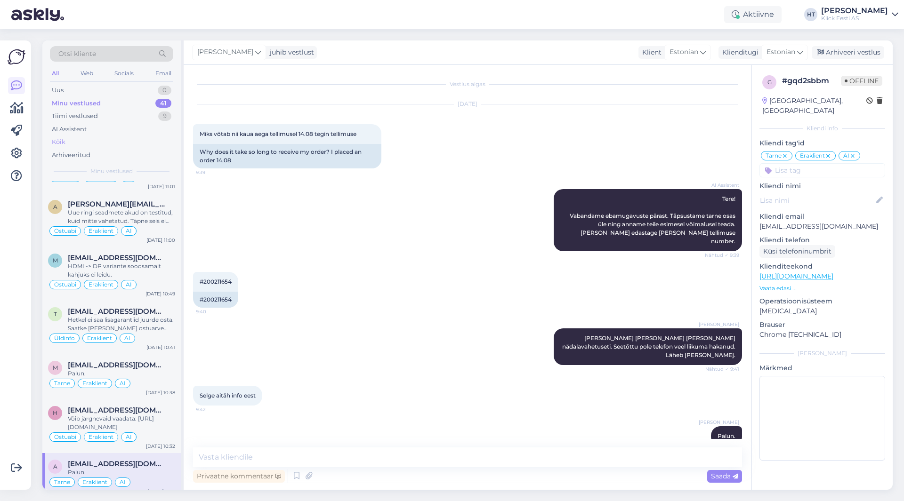
click at [100, 138] on div "Kõik" at bounding box center [111, 142] width 123 height 13
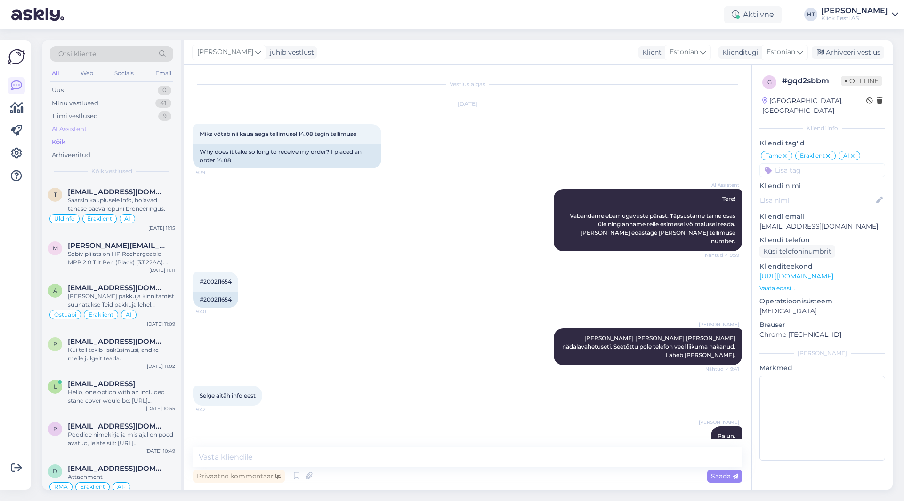
click at [79, 126] on div "AI Assistent" at bounding box center [69, 129] width 35 height 9
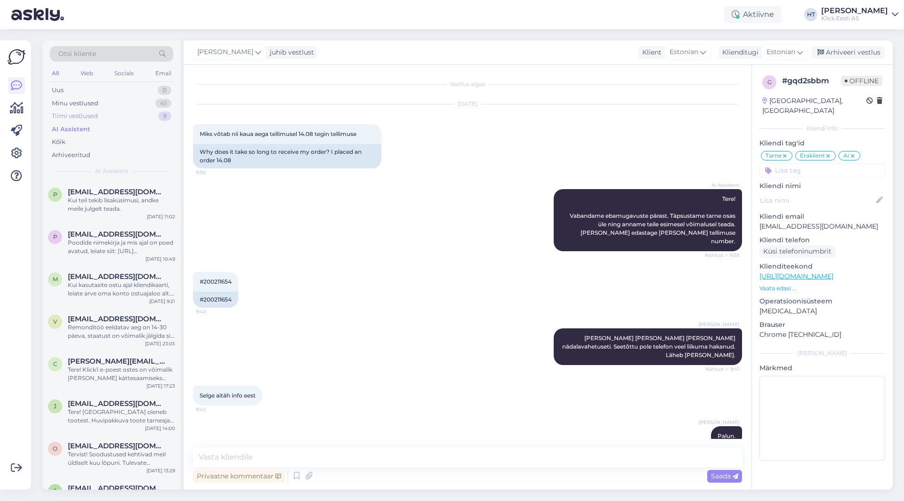
click at [146, 110] on div "Tiimi vestlused 9" at bounding box center [111, 116] width 123 height 13
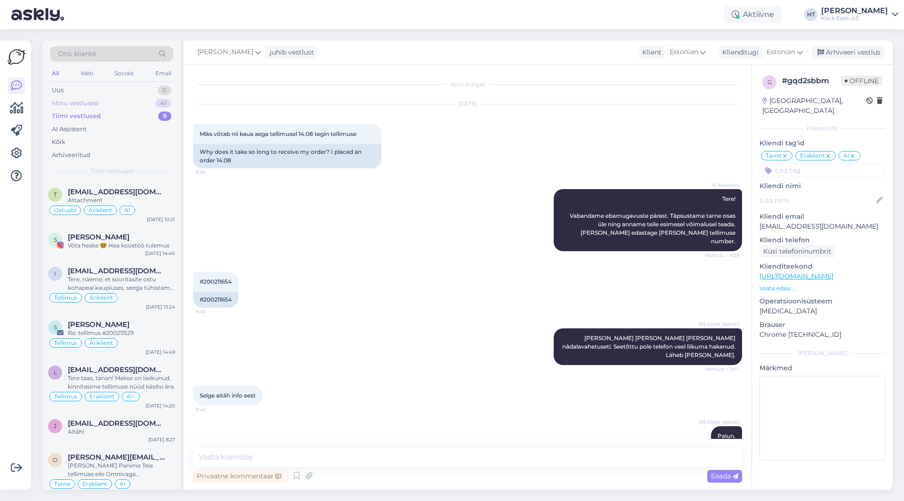
click at [144, 105] on div "Minu vestlused 41" at bounding box center [111, 103] width 123 height 13
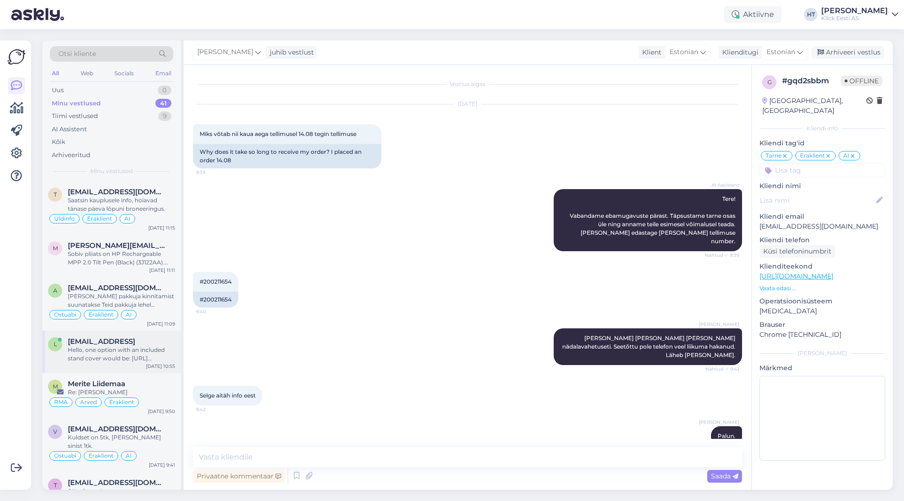
click at [129, 352] on div "Hello, one option with an included stand cover would be: [URL][DOMAIN_NAME] Ano…" at bounding box center [121, 354] width 107 height 17
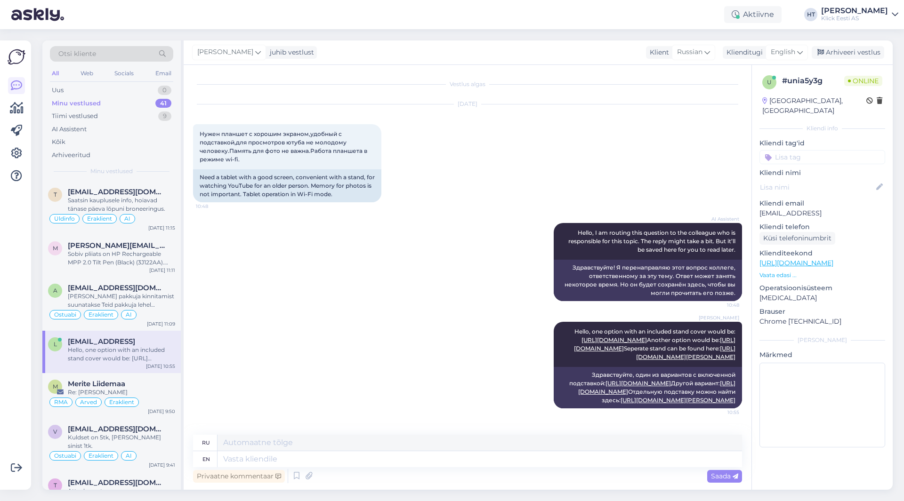
click at [808, 151] on input at bounding box center [822, 157] width 126 height 14
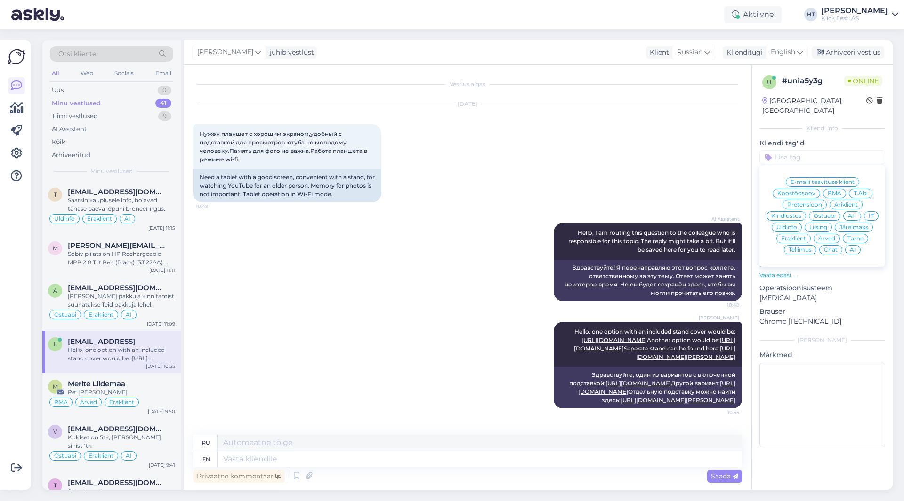
click at [823, 213] on span "Ostuabi" at bounding box center [825, 216] width 22 height 6
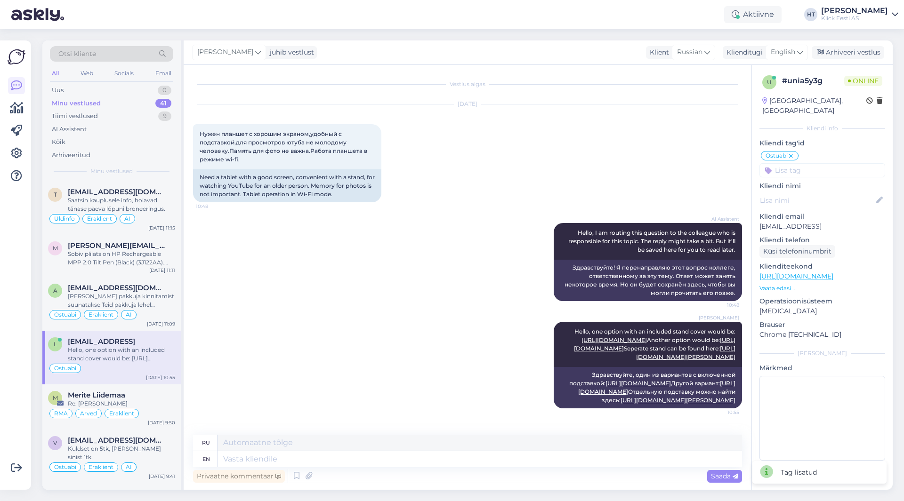
click at [822, 163] on input at bounding box center [822, 170] width 126 height 14
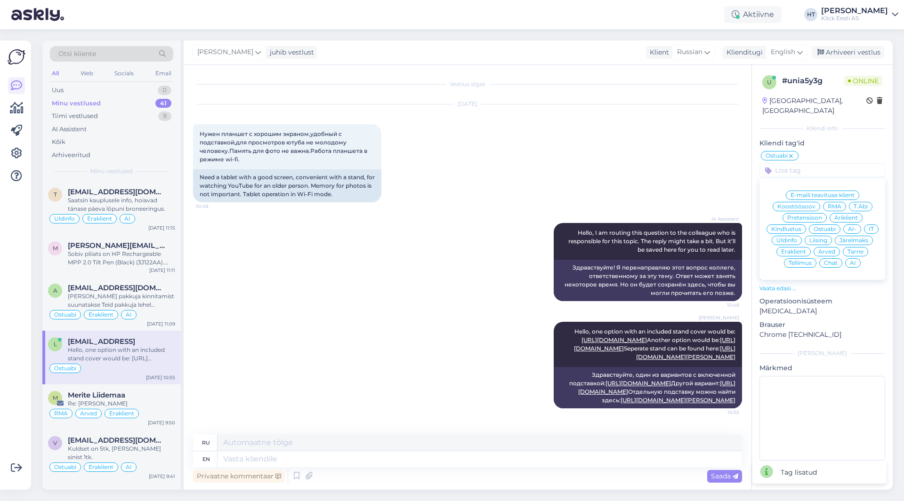
click at [803, 247] on div "Eraklient" at bounding box center [793, 251] width 34 height 9
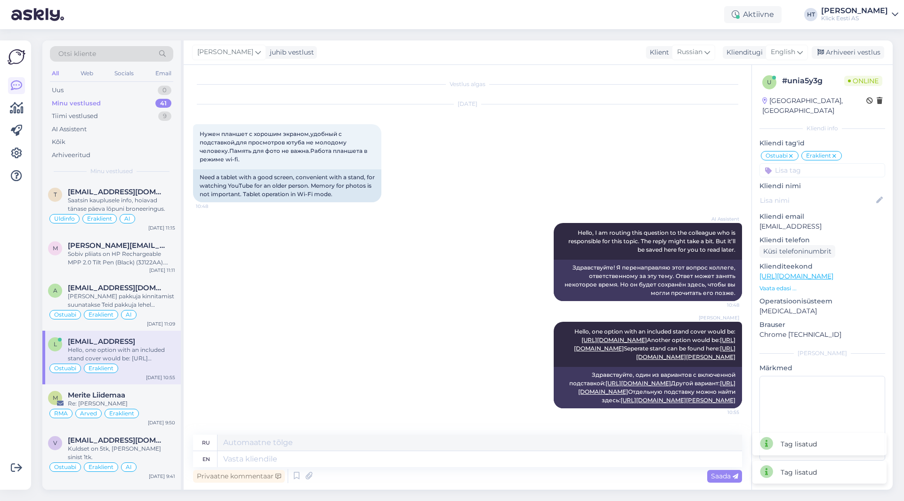
click at [815, 163] on input at bounding box center [822, 170] width 126 height 14
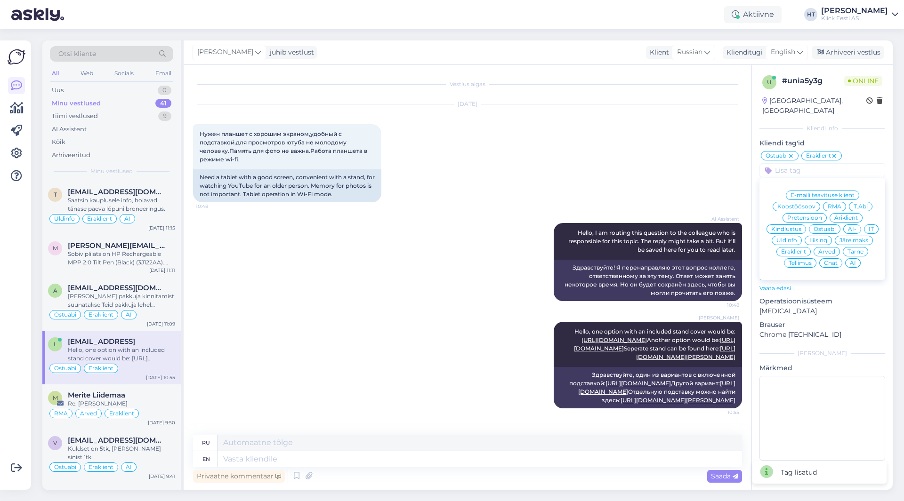
click at [854, 260] on span "AI" at bounding box center [853, 263] width 6 height 6
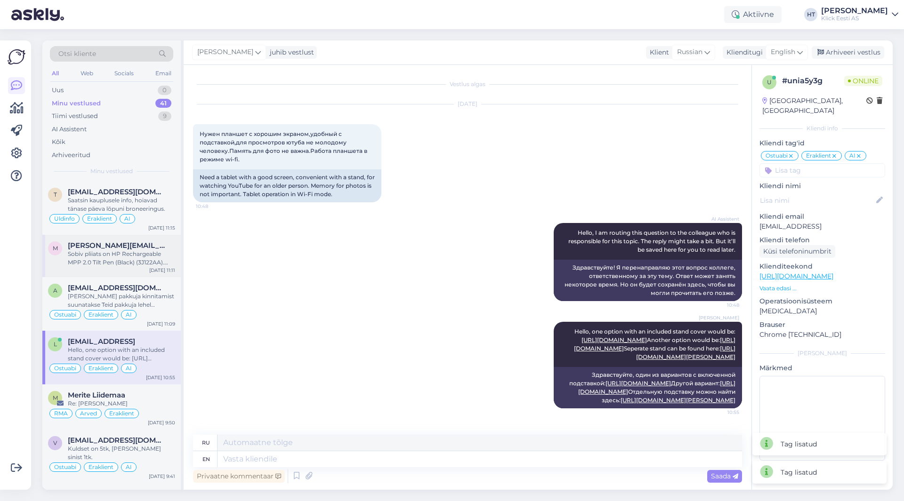
click at [142, 243] on span "[PERSON_NAME][EMAIL_ADDRESS][PERSON_NAME][DOMAIN_NAME]" at bounding box center [117, 246] width 98 height 8
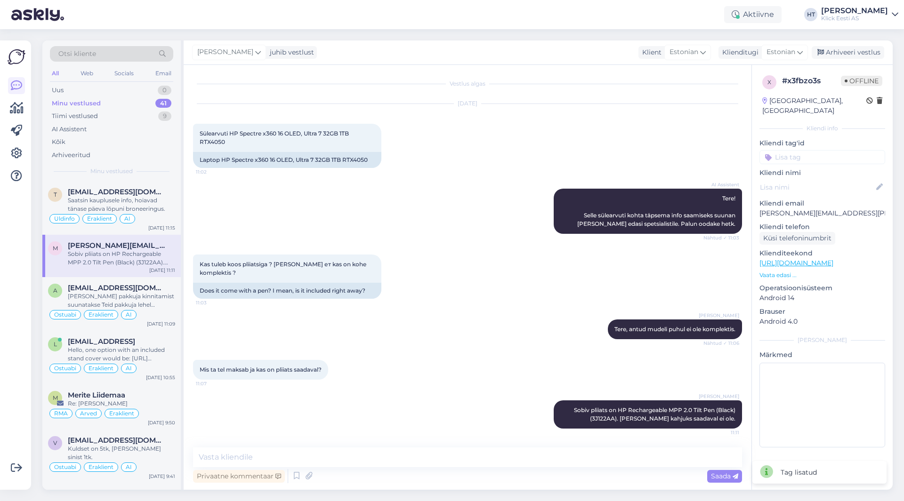
click at [797, 151] on input at bounding box center [822, 157] width 126 height 14
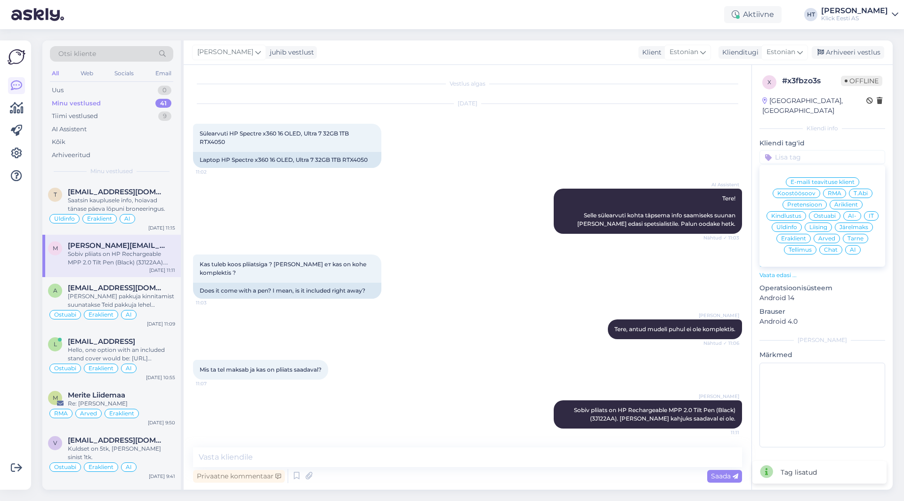
click at [833, 213] on span "Ostuabi" at bounding box center [825, 216] width 22 height 6
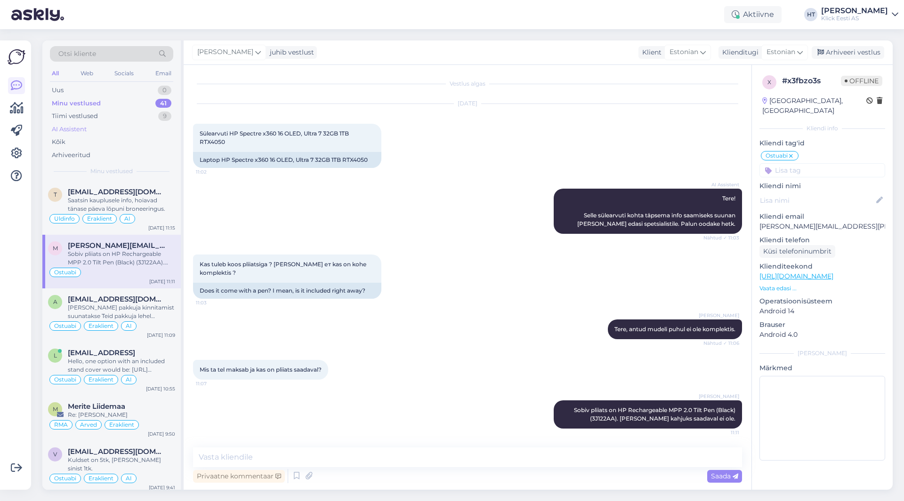
click at [84, 130] on div "AI Assistent" at bounding box center [69, 129] width 35 height 9
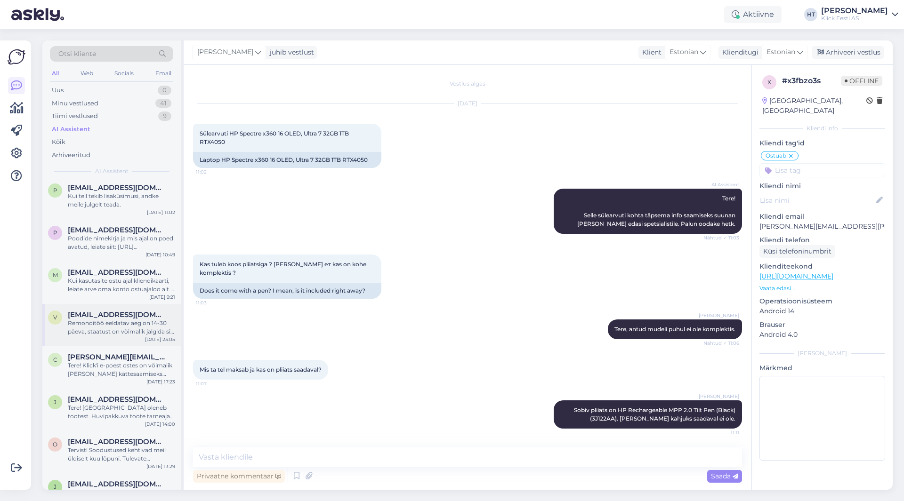
scroll to position [0, 0]
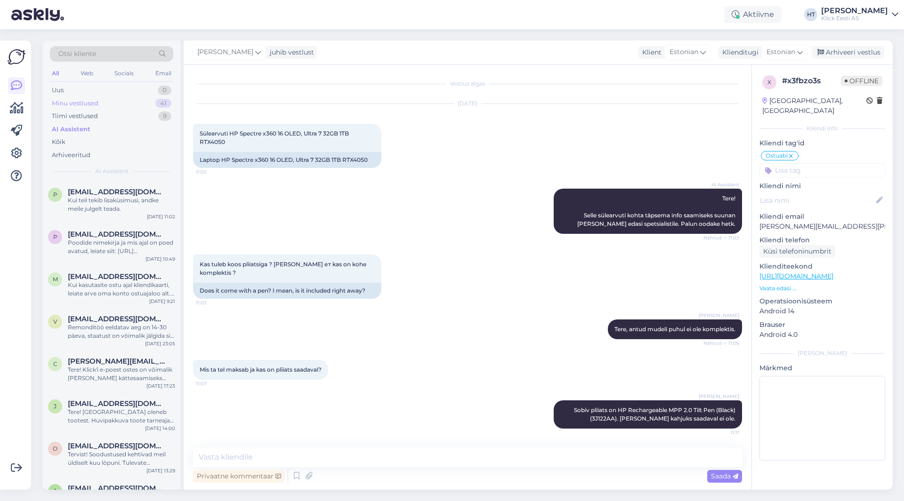
click at [91, 107] on div "Minu vestlused" at bounding box center [75, 103] width 47 height 9
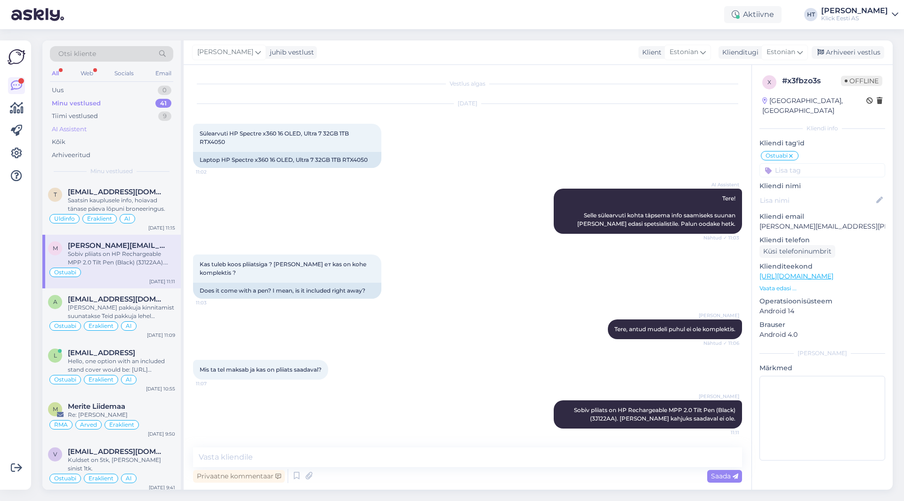
click at [93, 128] on div "AI Assistent" at bounding box center [111, 129] width 123 height 13
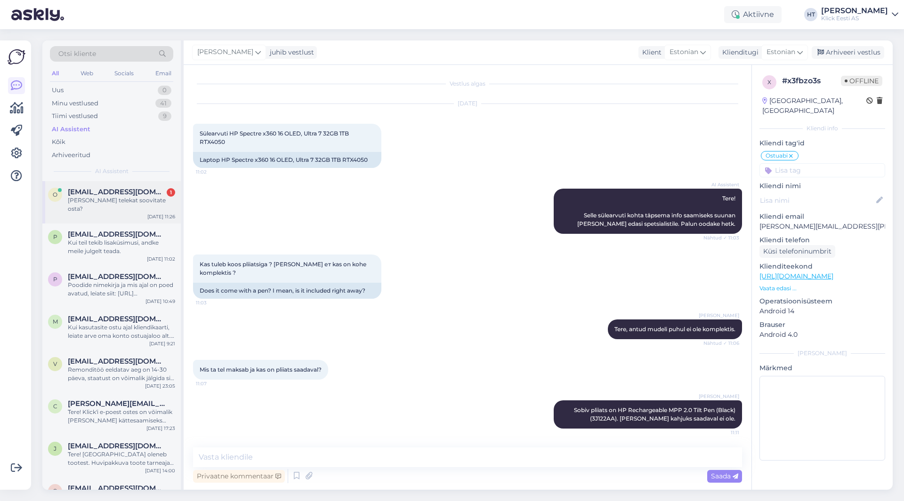
click at [113, 189] on span "[EMAIL_ADDRESS][DOMAIN_NAME]" at bounding box center [117, 192] width 98 height 8
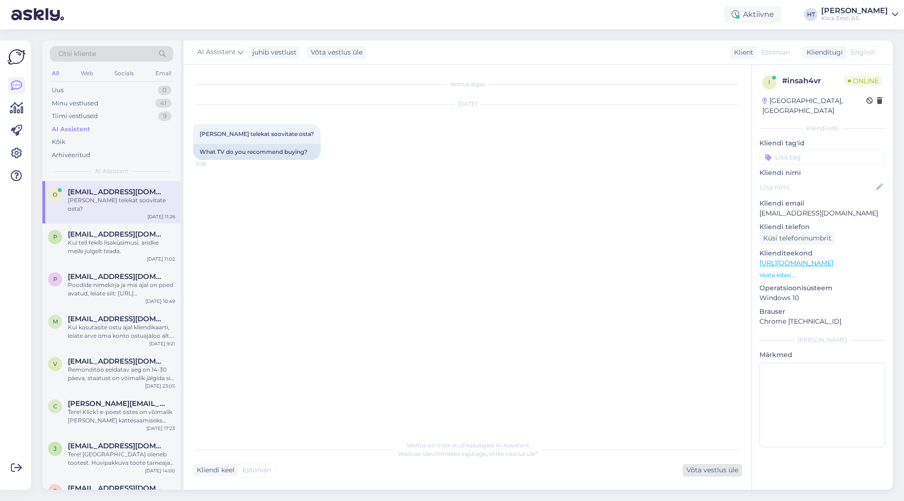
click at [702, 475] on div "Võta vestlus üle" at bounding box center [712, 470] width 59 height 13
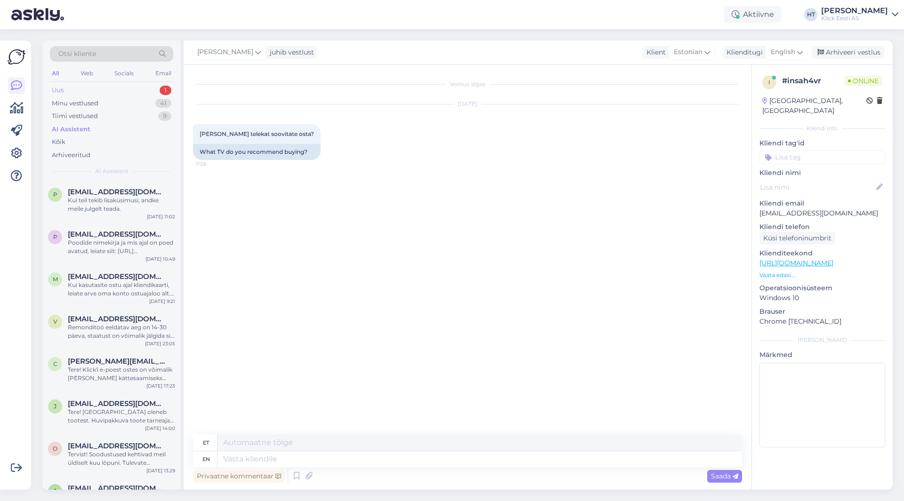
click at [143, 91] on div "Uus 1" at bounding box center [111, 90] width 123 height 13
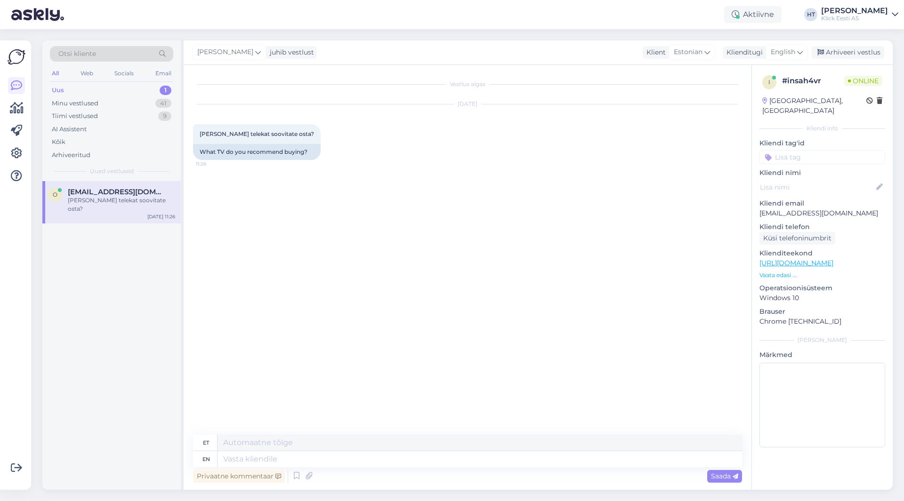
click at [166, 191] on div "[EMAIL_ADDRESS][DOMAIN_NAME]" at bounding box center [121, 192] width 107 height 8
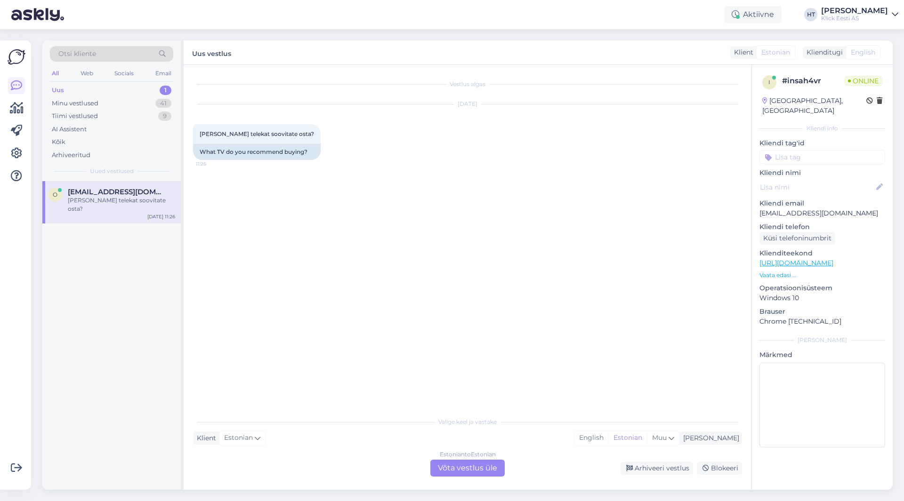
click at [455, 472] on div "Estonian to Estonian Võta vestlus üle" at bounding box center [467, 468] width 74 height 17
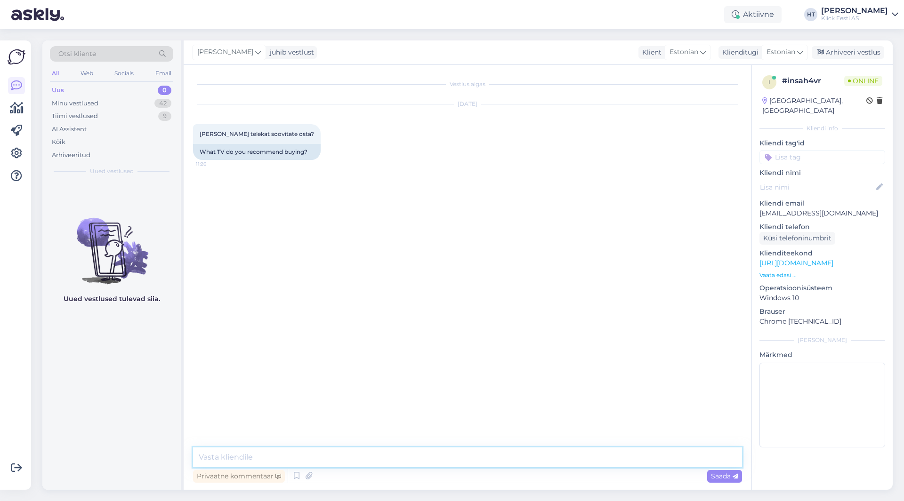
click at [378, 452] on textarea at bounding box center [467, 458] width 549 height 20
type textarea "Vastus"
click at [847, 55] on div "Arhiveeri vestlus" at bounding box center [848, 52] width 73 height 13
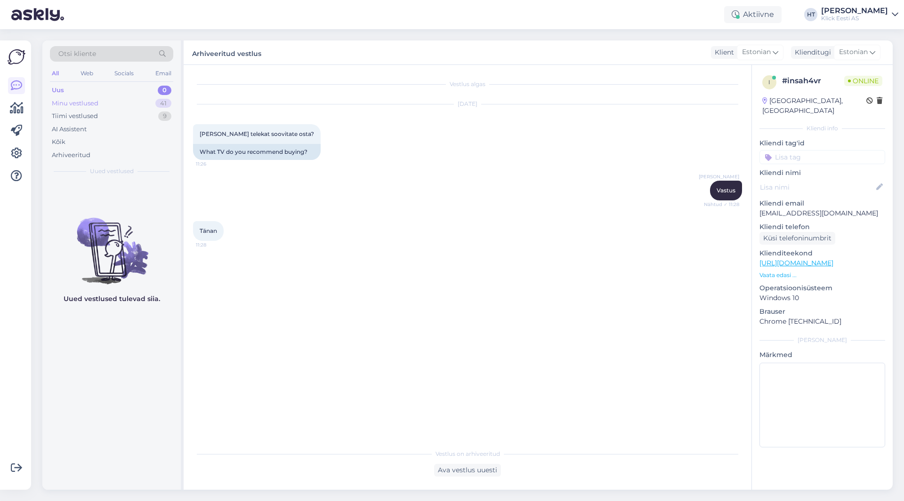
click at [170, 105] on div "41" at bounding box center [163, 103] width 16 height 9
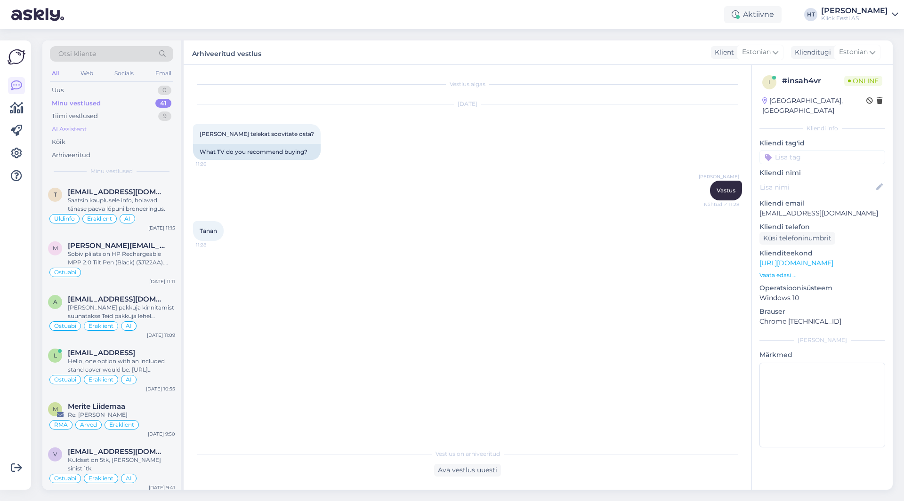
click at [88, 126] on div "AI Assistent" at bounding box center [111, 129] width 123 height 13
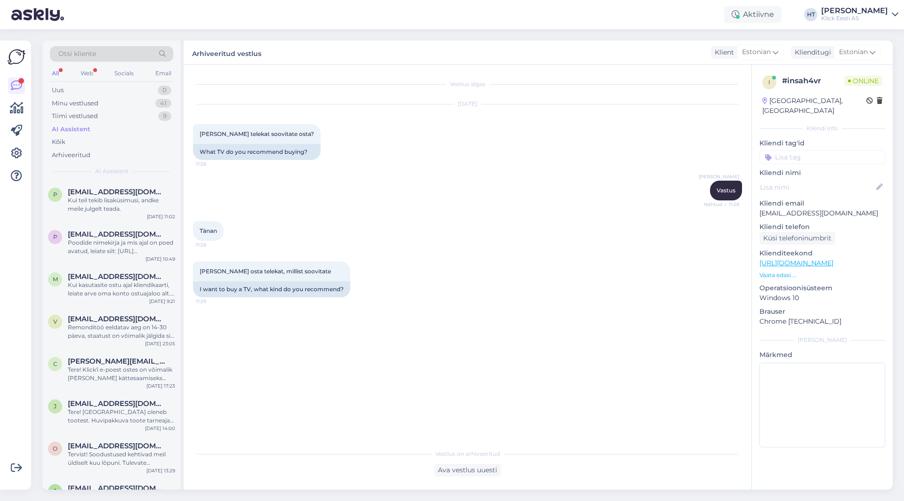
click at [95, 133] on div "AI Assistent" at bounding box center [111, 129] width 123 height 13
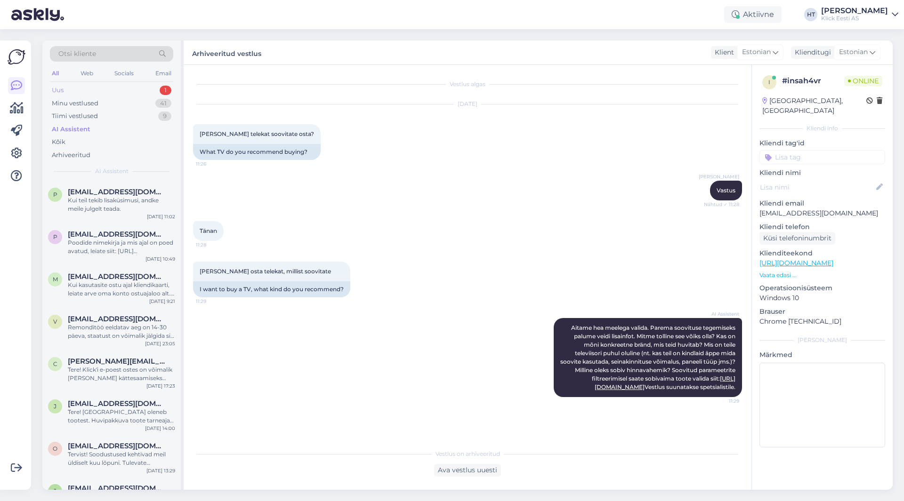
click at [158, 92] on div "Uus 1" at bounding box center [111, 90] width 123 height 13
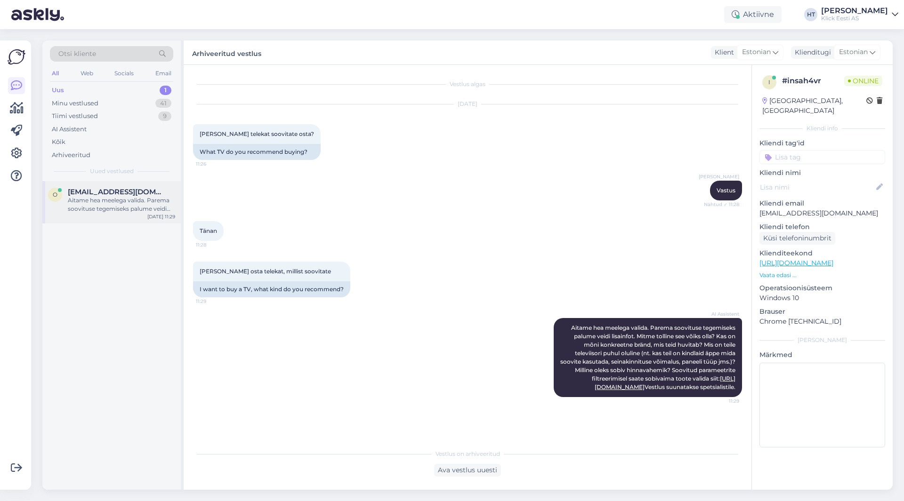
click at [157, 197] on div "Aitame hea meelega valida. Parema soovituse tegemiseks palume veidi lisainfot. …" at bounding box center [121, 204] width 107 height 17
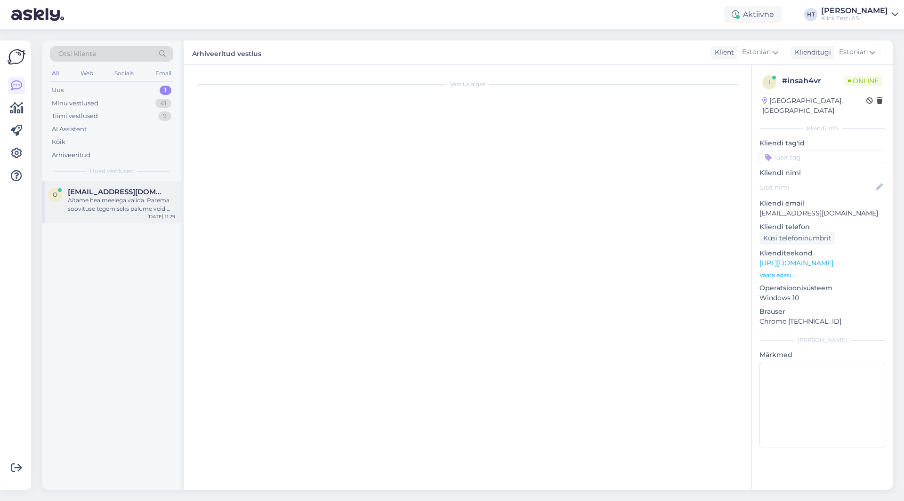
scroll to position [12, 0]
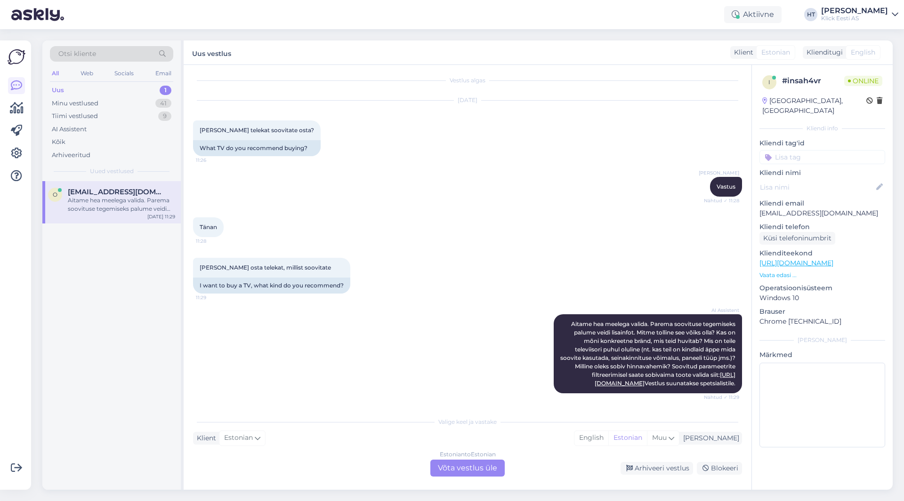
click at [455, 468] on div "Estonian to Estonian Võta vestlus üle" at bounding box center [467, 468] width 74 height 17
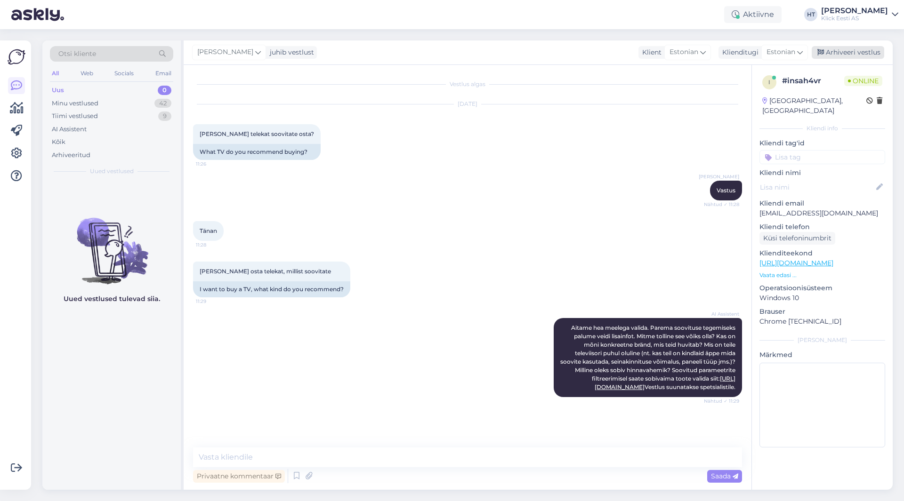
click at [845, 49] on div "Arhiveeri vestlus" at bounding box center [848, 52] width 73 height 13
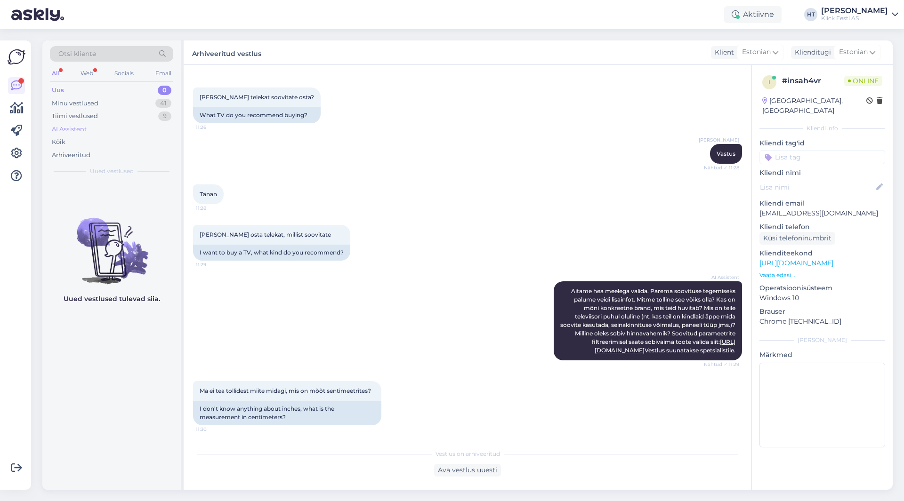
click at [135, 131] on div "AI Assistent" at bounding box center [111, 129] width 123 height 13
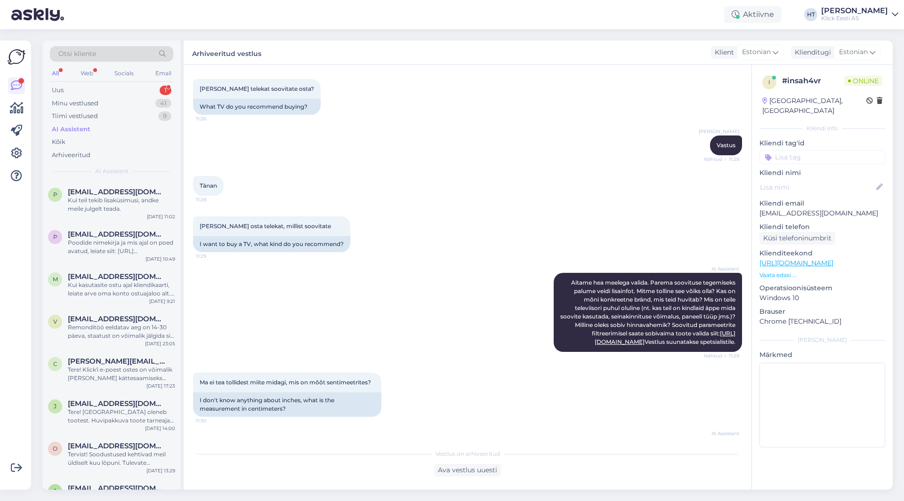
scroll to position [136, 0]
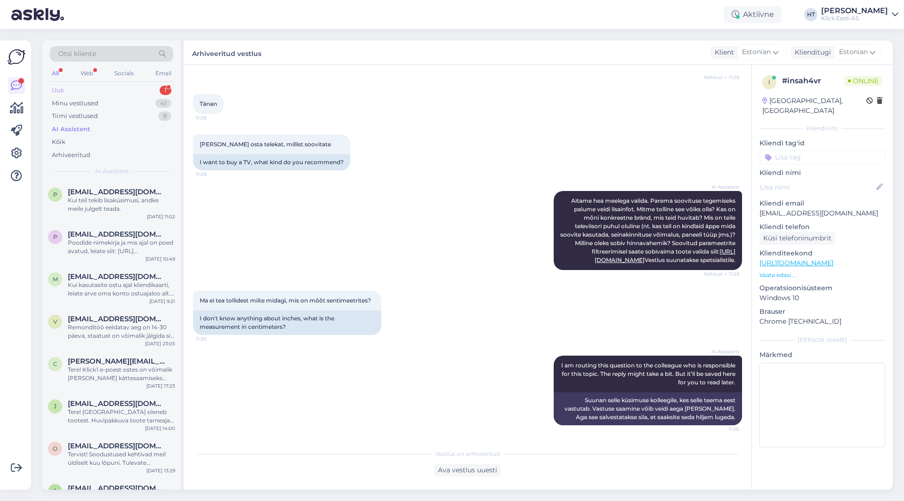
click at [151, 88] on div "Uus 1" at bounding box center [111, 90] width 123 height 13
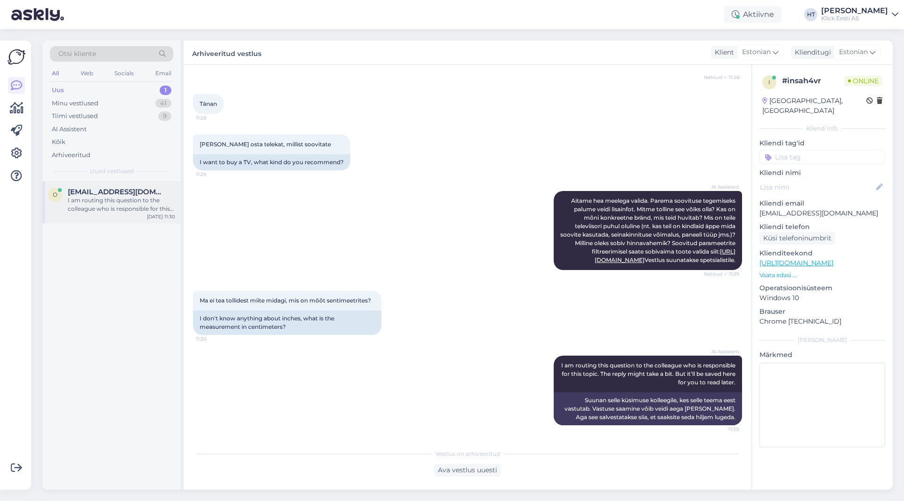
click at [159, 184] on div "o [EMAIL_ADDRESS][DOMAIN_NAME] I am routing this question to the colleague who …" at bounding box center [111, 202] width 138 height 42
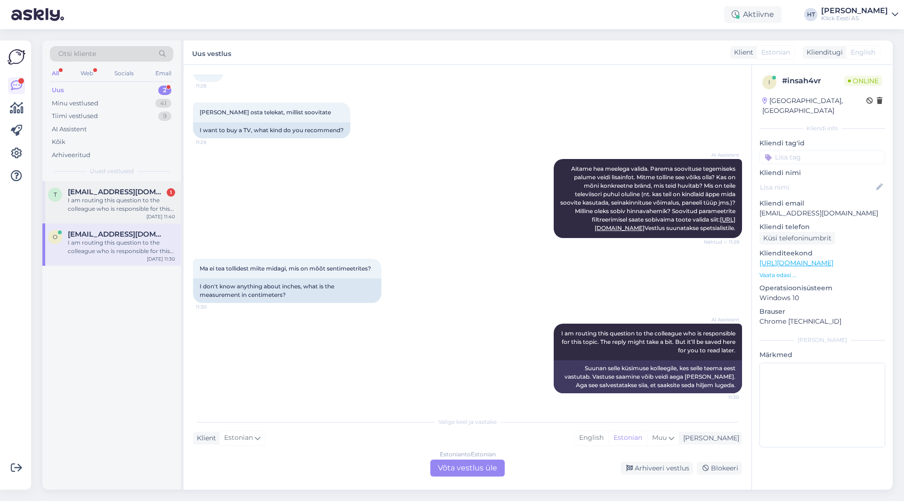
click at [114, 198] on div "I am routing this question to the colleague who is responsible for this topic. …" at bounding box center [121, 204] width 107 height 17
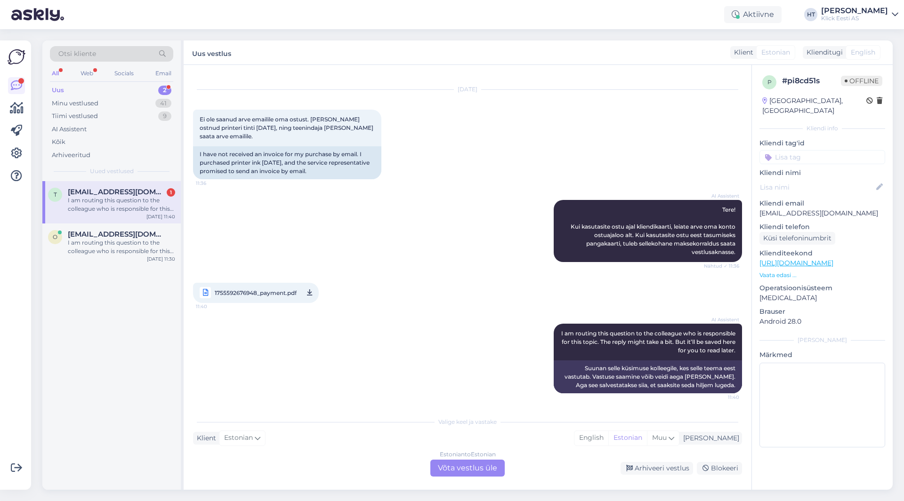
scroll to position [6, 0]
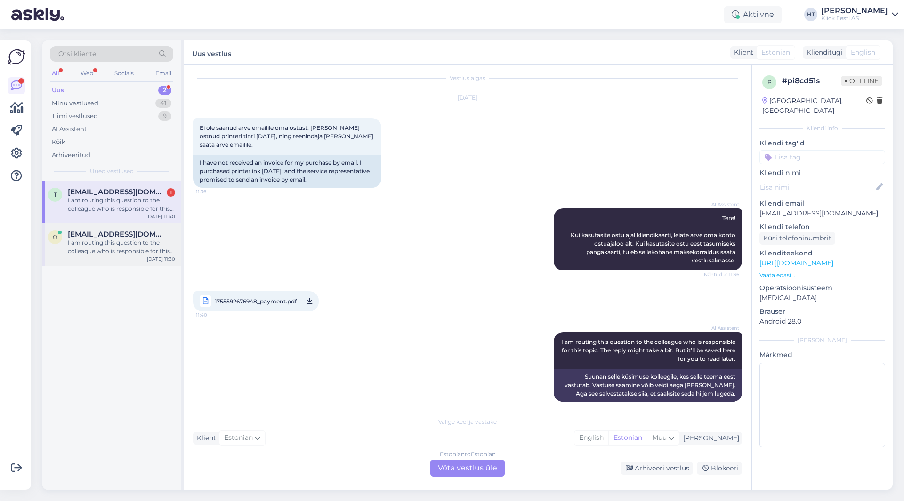
click at [153, 248] on div "I am routing this question to the colleague who is responsible for this topic. …" at bounding box center [121, 247] width 107 height 17
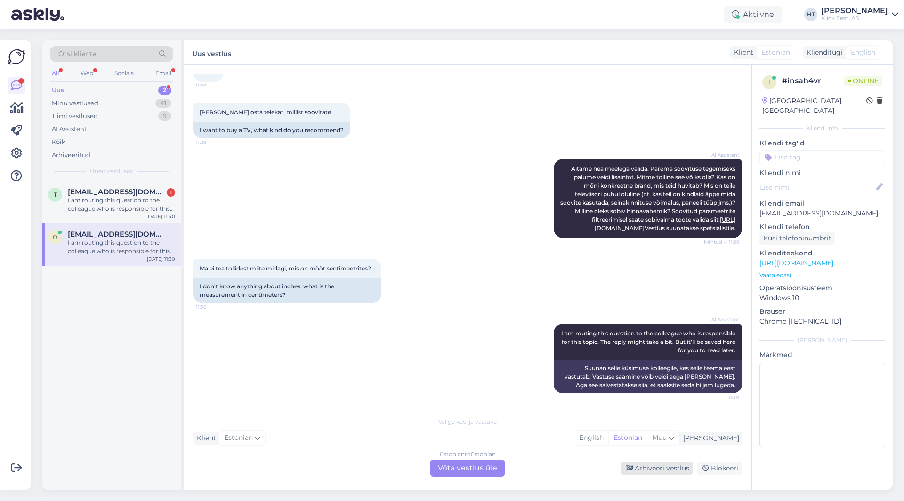
click at [638, 468] on div "Arhiveeri vestlus" at bounding box center [657, 468] width 73 height 13
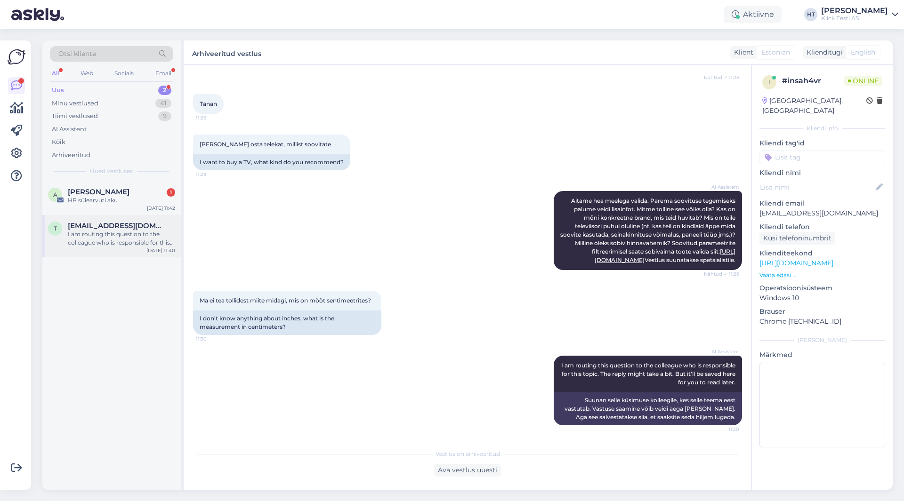
click at [125, 247] on div "I am routing this question to the colleague who is responsible for this topic. …" at bounding box center [121, 238] width 107 height 17
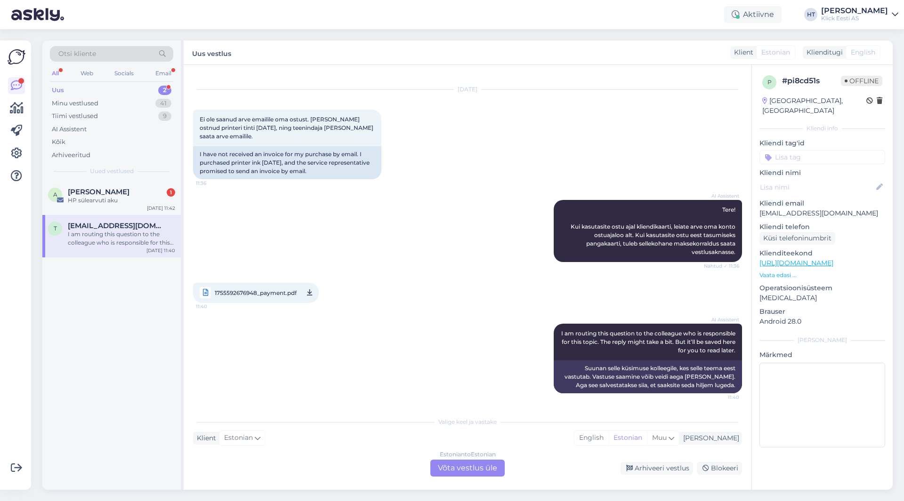
scroll to position [6, 0]
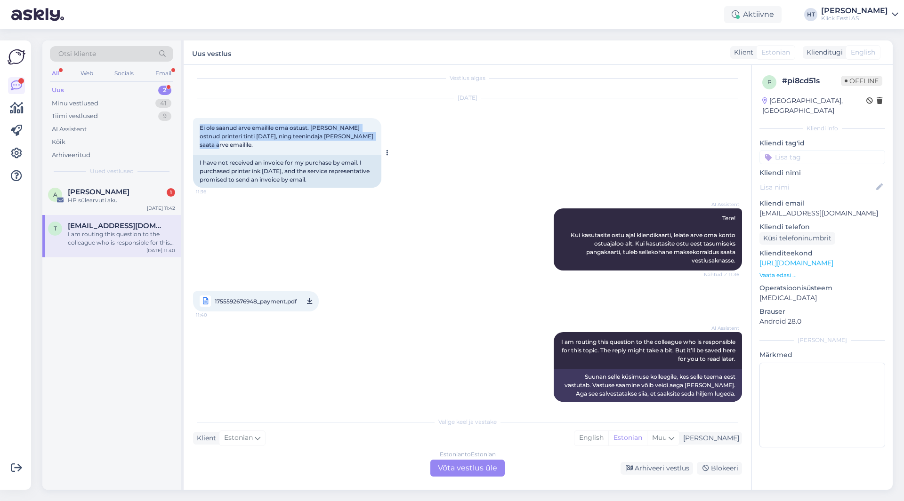
drag, startPoint x: 200, startPoint y: 126, endPoint x: 372, endPoint y: 135, distance: 173.0
click at [372, 135] on div "Ei ole saanud arve emailile oma ostust. [PERSON_NAME] ostnud printeri tinti [DA…" at bounding box center [287, 136] width 188 height 37
click at [369, 137] on div "Ei ole saanud arve emailile oma ostust. [PERSON_NAME] ostnud printeri tinti [DA…" at bounding box center [287, 136] width 188 height 37
click at [459, 304] on div "1755592676948_payment.pdf 11:40" at bounding box center [467, 301] width 549 height 41
click at [462, 468] on div "Estonian to Estonian Võta vestlus üle" at bounding box center [467, 468] width 74 height 17
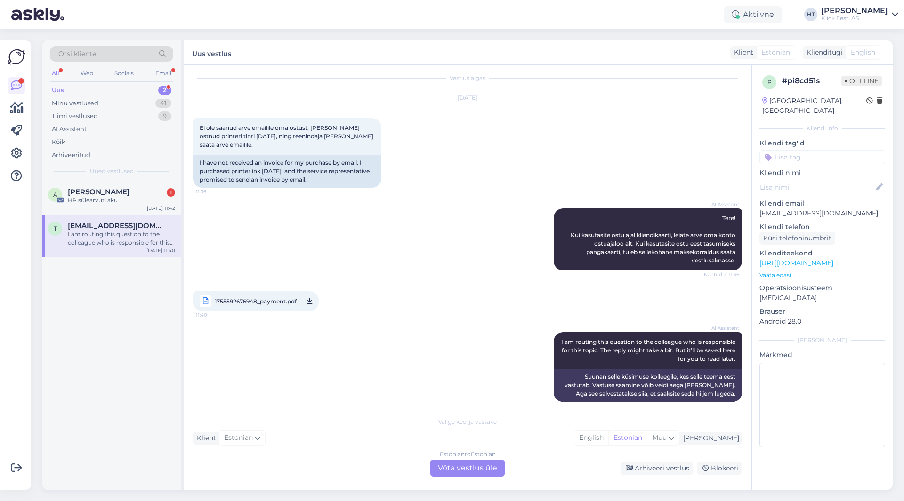
scroll to position [0, 0]
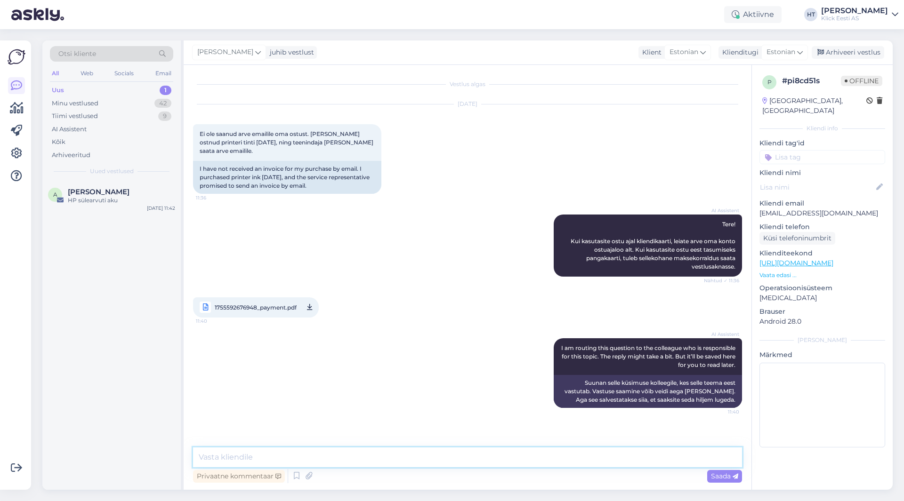
click at [462, 462] on textarea at bounding box center [467, 458] width 549 height 20
type textarea "[PERSON_NAME], vestlusakna kaudu saab alla laadida:"
click at [309, 482] on icon at bounding box center [308, 476] width 13 height 14
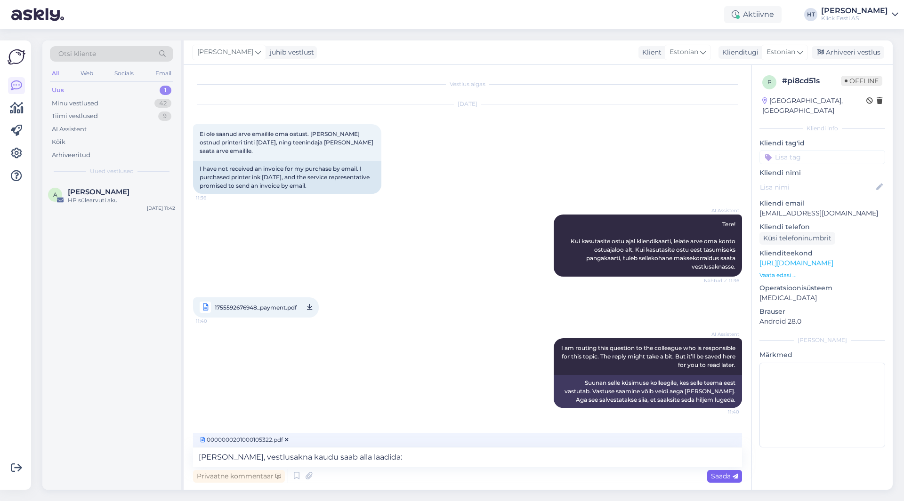
click at [722, 479] on span "Saada" at bounding box center [724, 476] width 27 height 8
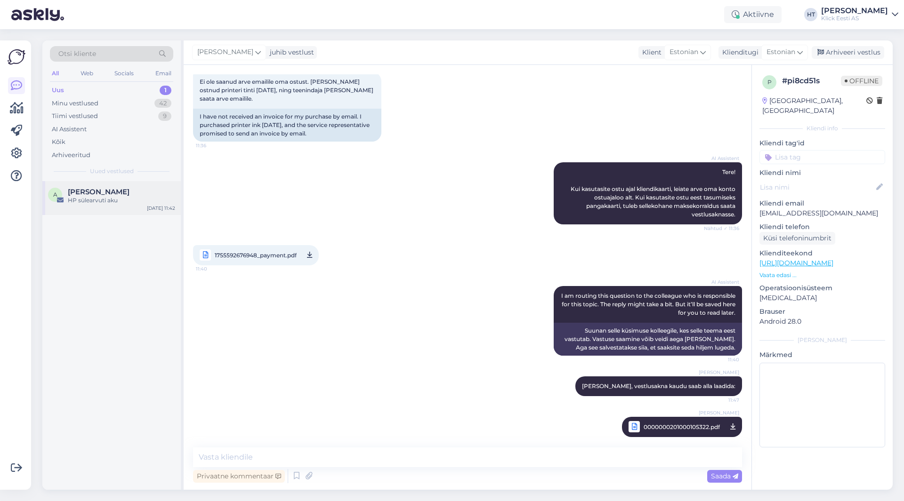
click at [137, 203] on div "HP sülearvuti aku" at bounding box center [121, 200] width 107 height 8
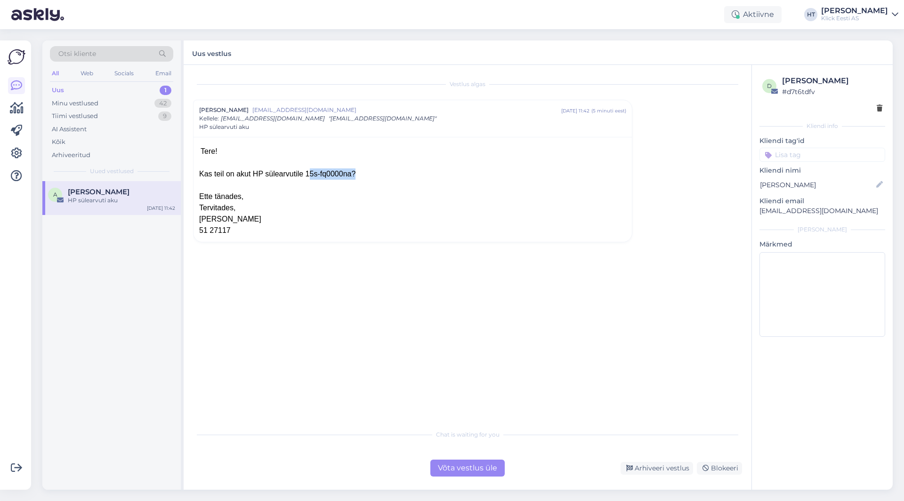
drag, startPoint x: 296, startPoint y: 173, endPoint x: 338, endPoint y: 175, distance: 42.4
click at [338, 175] on div "Kas teil on akut HP sülearvutile 15s-fq0000na?" at bounding box center [412, 174] width 427 height 11
copy div "15s-fq0000na"
click at [366, 185] on div at bounding box center [412, 185] width 427 height 11
drag, startPoint x: 307, startPoint y: 173, endPoint x: 337, endPoint y: 175, distance: 29.3
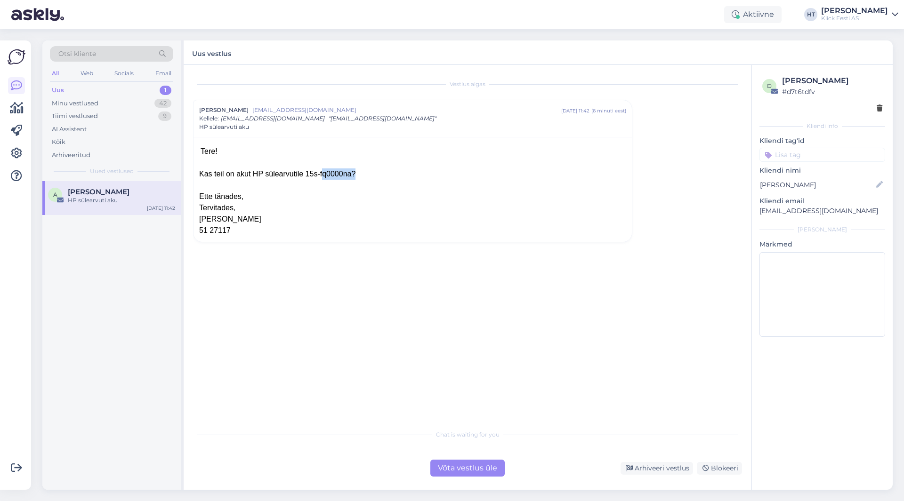
click at [337, 175] on div "Kas teil on akut HP sülearvutile 15s-fq0000na?" at bounding box center [412, 174] width 427 height 11
copy div "fq0000na"
click at [297, 171] on div "Kas teil on akut HP sülearvutile 15s-fq0000na?" at bounding box center [412, 174] width 427 height 11
drag, startPoint x: 295, startPoint y: 173, endPoint x: 334, endPoint y: 178, distance: 39.4
click at [334, 178] on div "Kas teil on akut HP sülearvutile 15s-fq0000na?" at bounding box center [412, 174] width 427 height 11
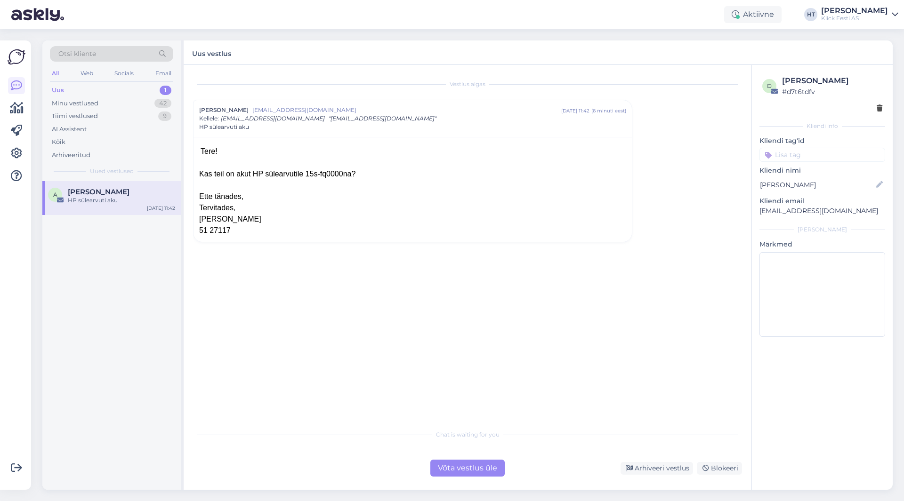
click at [336, 178] on div "Kas teil on akut HP sülearvutile 15s-fq0000na?" at bounding box center [412, 174] width 427 height 11
drag, startPoint x: 337, startPoint y: 175, endPoint x: 295, endPoint y: 170, distance: 41.8
click at [295, 170] on div "Kas teil on akut HP sülearvutile 15s-fq0000na?" at bounding box center [412, 174] width 427 height 11
copy div "15s-fq0000na"
click at [408, 266] on div "Vestlus algas [PERSON_NAME] [PERSON_NAME][EMAIL_ADDRESS][DOMAIN_NAME] [DATE] 11…" at bounding box center [471, 245] width 557 height 342
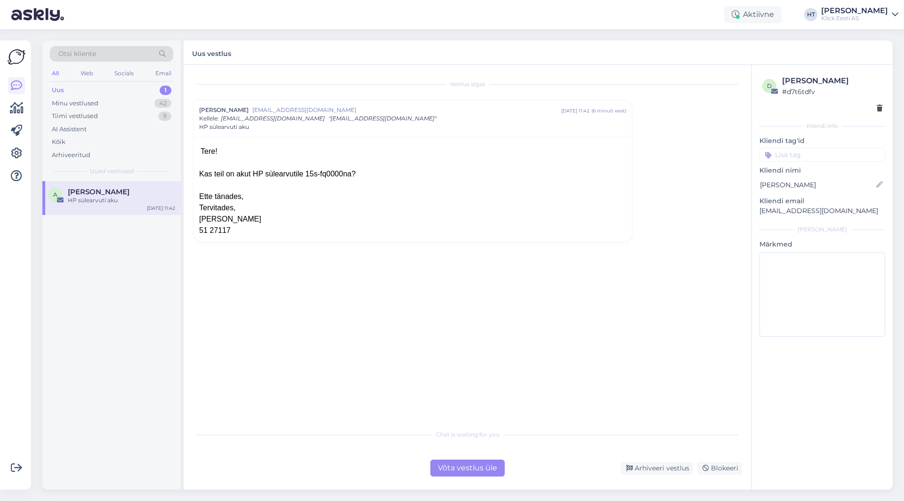
click at [436, 466] on div "Võta vestlus üle" at bounding box center [467, 468] width 74 height 17
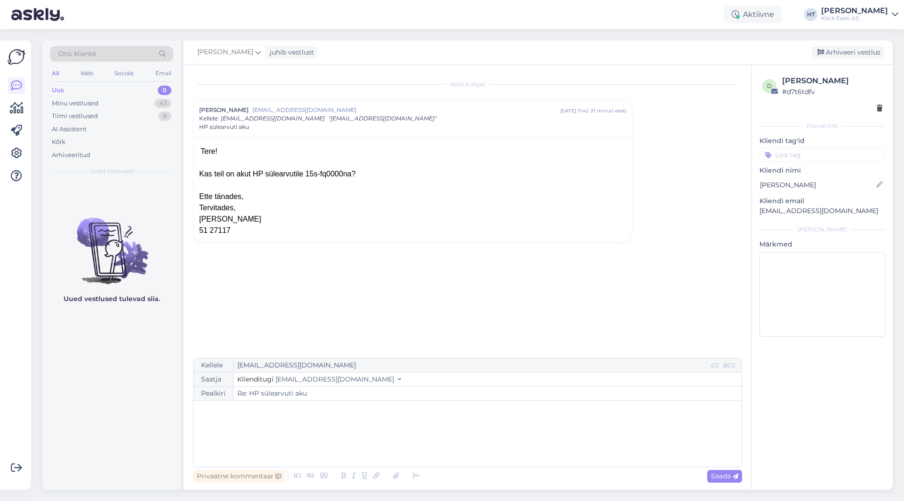
click at [340, 415] on p "﻿" at bounding box center [467, 411] width 539 height 10
drag, startPoint x: 232, startPoint y: 413, endPoint x: 113, endPoint y: 412, distance: 119.1
click at [113, 412] on div "Otsi kliente All Web Socials Email Uus 0 Minu vestlused 43 Tiimi vestlused 9 AI…" at bounding box center [467, 265] width 850 height 450
click at [218, 479] on div "Privaatne kommentaar" at bounding box center [239, 476] width 92 height 13
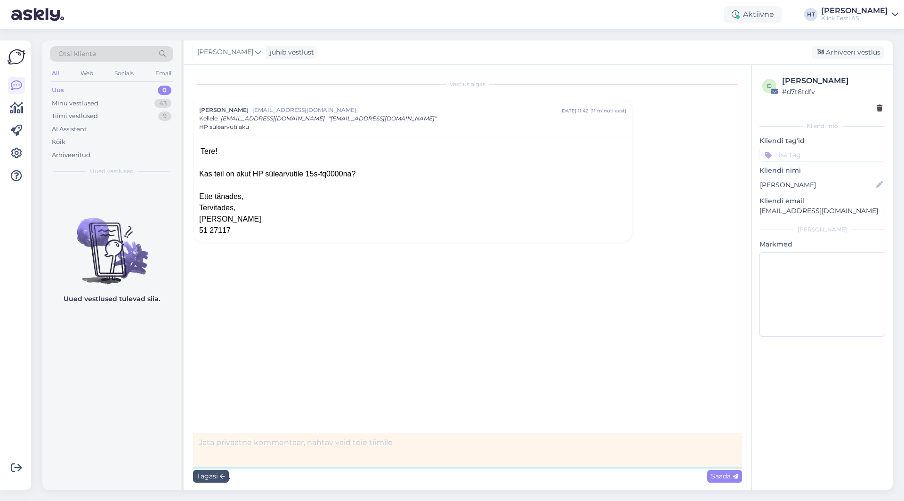
click at [273, 446] on textarea at bounding box center [467, 450] width 549 height 34
paste textarea "[URL][DOMAIN_NAME]"
type textarea "[URL][DOMAIN_NAME]"
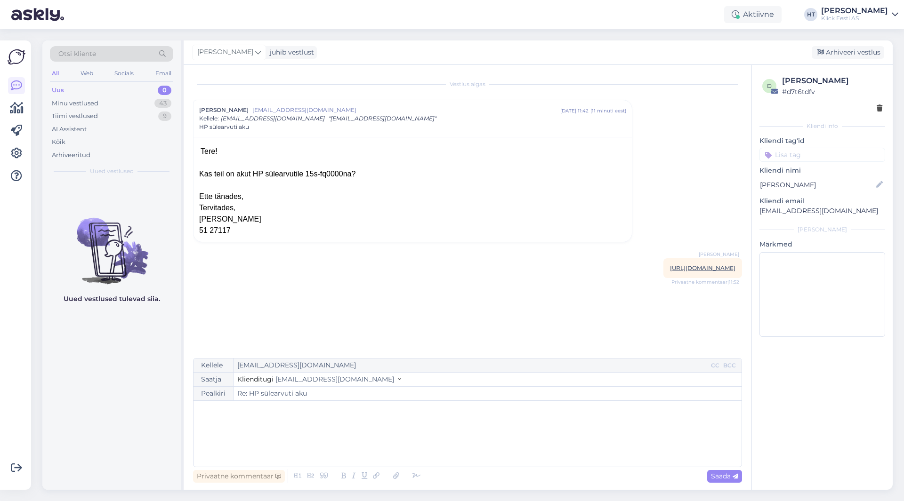
click at [336, 413] on p "﻿" at bounding box center [467, 411] width 539 height 10
click at [603, 428] on p "Kauplustes ega [GEOGRAPHIC_DATA] meil sobivat akut ei ole. Võimalik oleks telli…" at bounding box center [467, 431] width 539 height 10
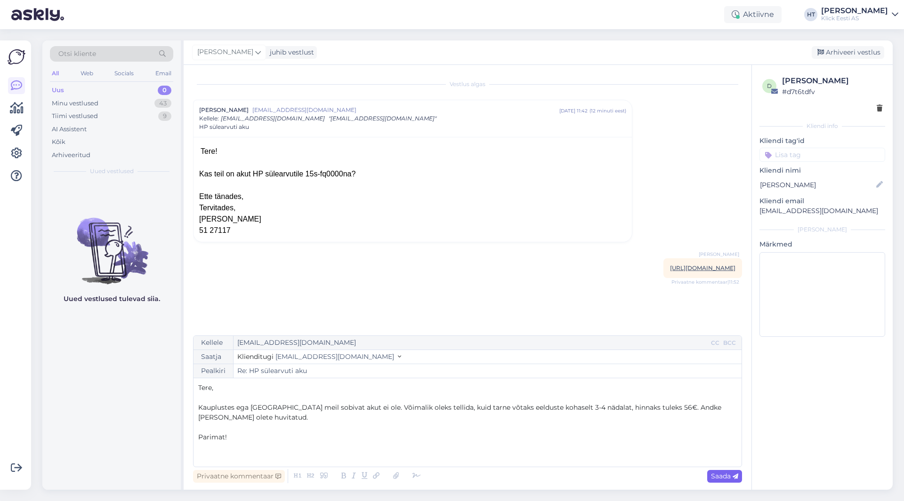
click at [719, 475] on span "Saada" at bounding box center [724, 476] width 27 height 8
type input "Re: Re: HP sülearvuti aku"
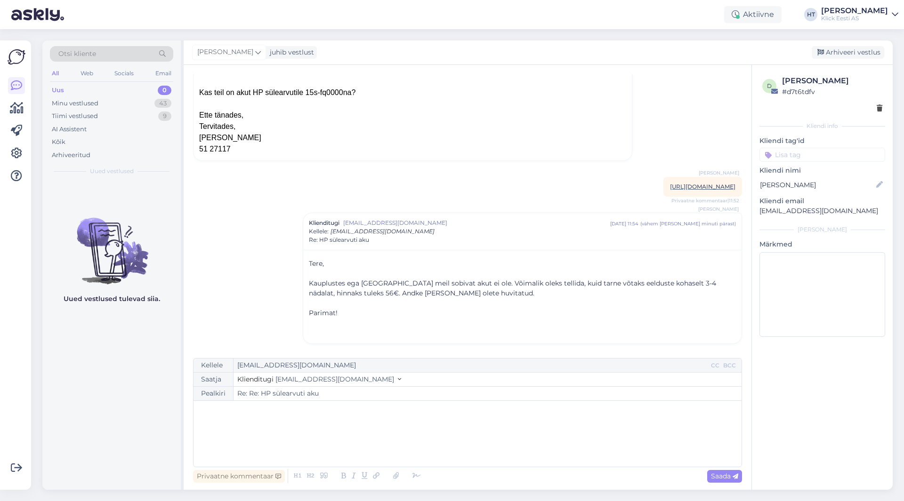
scroll to position [90, 0]
click at [768, 10] on div "Aktiivne" at bounding box center [752, 14] width 57 height 17
click at [703, 73] on button "1 tund" at bounding box center [689, 72] width 27 height 10
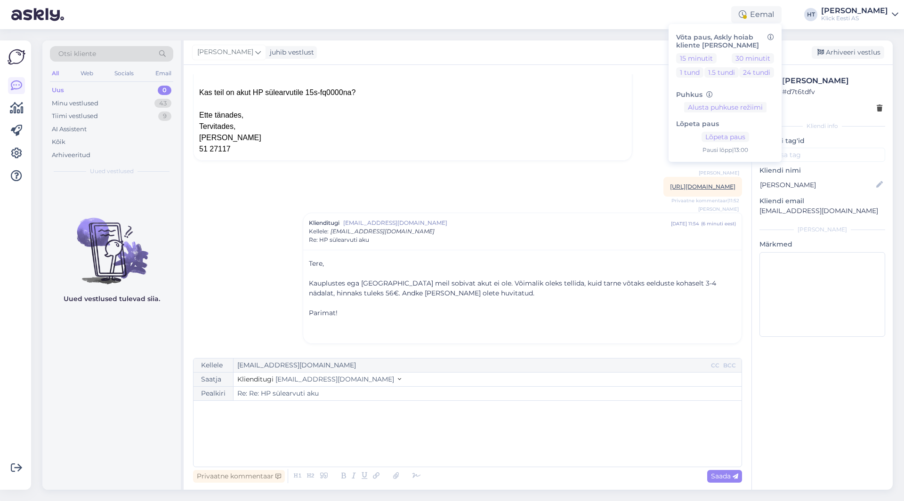
click at [645, 24] on div "Eemal Võta paus, Askly hoiab kliente [PERSON_NAME] 15 minutit 30 minutit 1 tund…" at bounding box center [452, 14] width 904 height 29
